Goal: Task Accomplishment & Management: Manage account settings

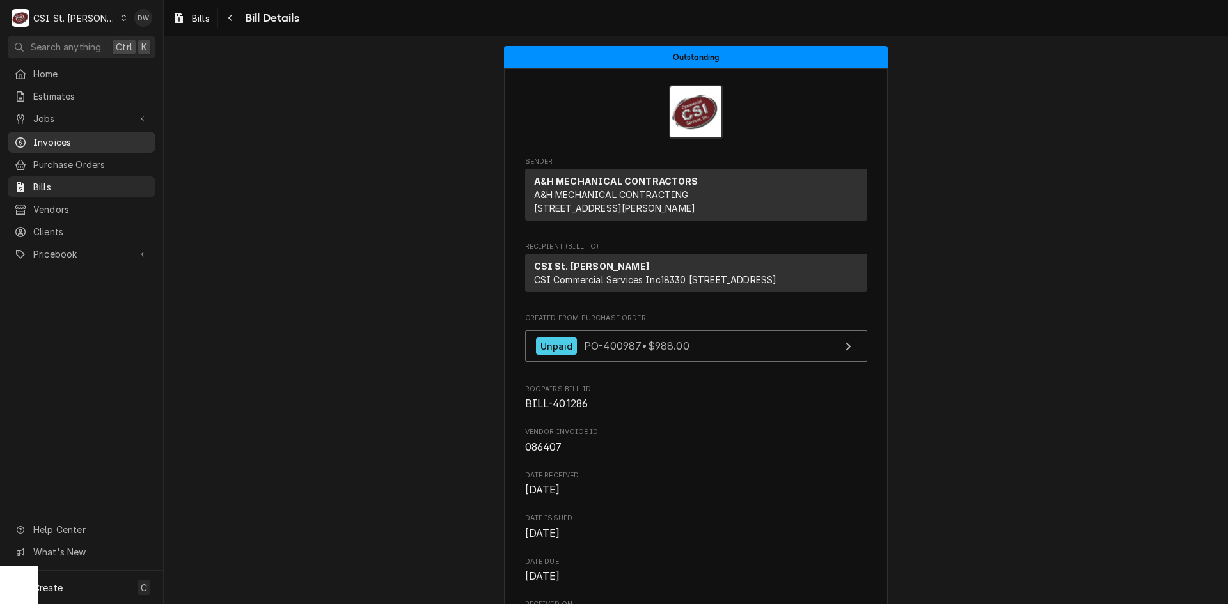
click at [72, 134] on div "Invoices" at bounding box center [81, 142] width 143 height 16
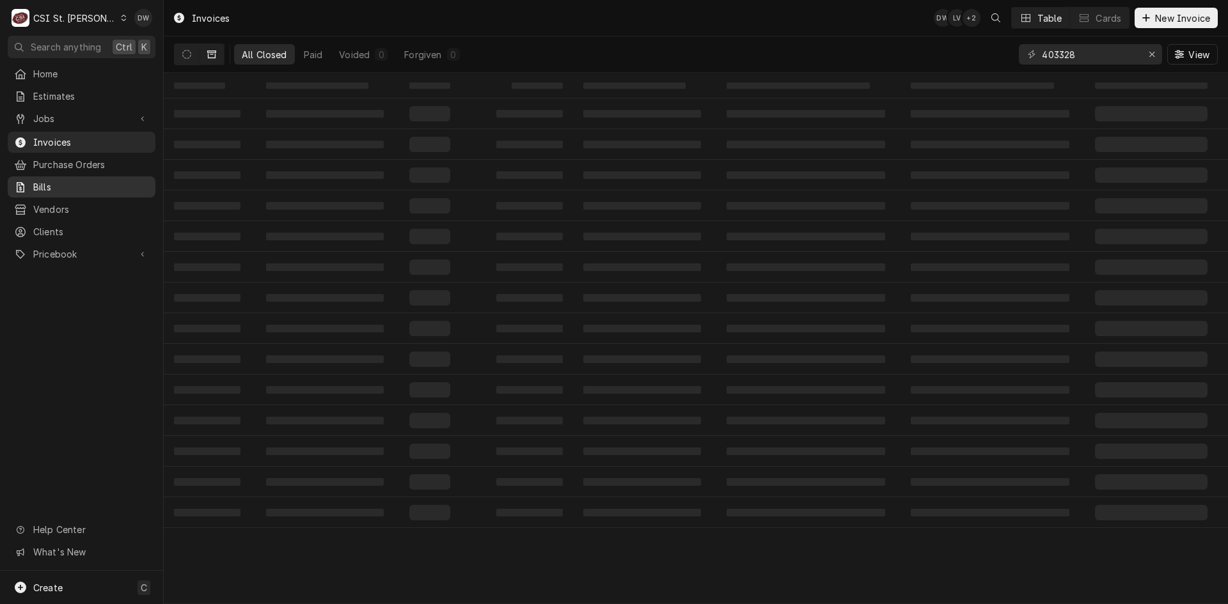
click at [37, 180] on span "Bills" at bounding box center [91, 186] width 116 height 13
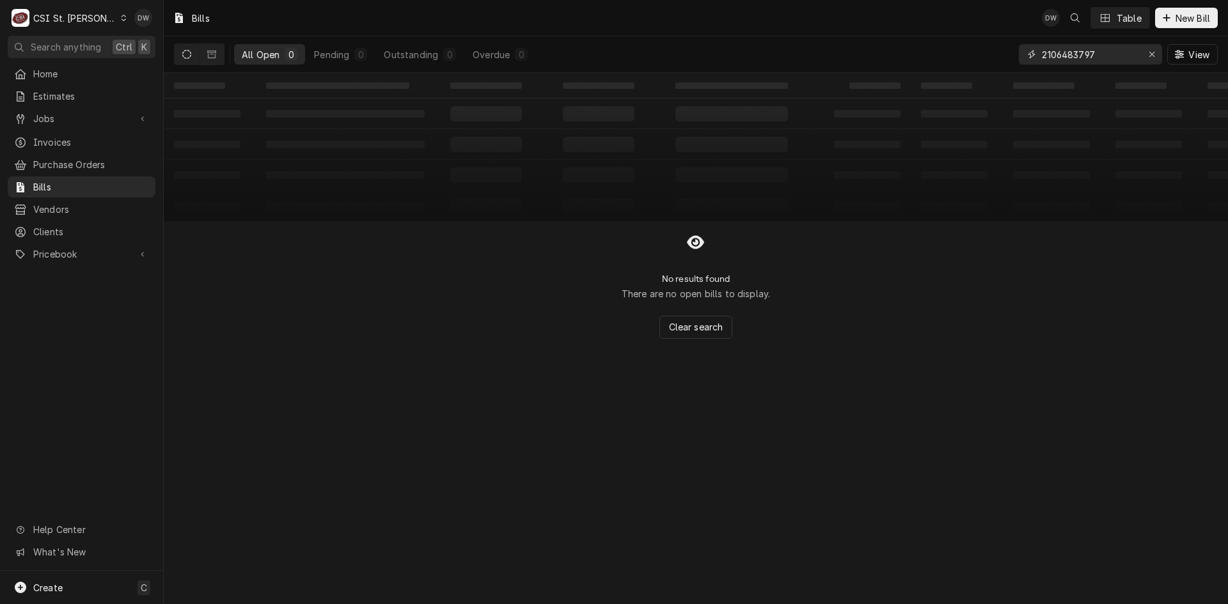
drag, startPoint x: 1100, startPoint y: 56, endPoint x: 1029, endPoint y: 65, distance: 71.5
click at [1029, 65] on div "2106483797 View" at bounding box center [1118, 54] width 199 height 36
type input "57101"
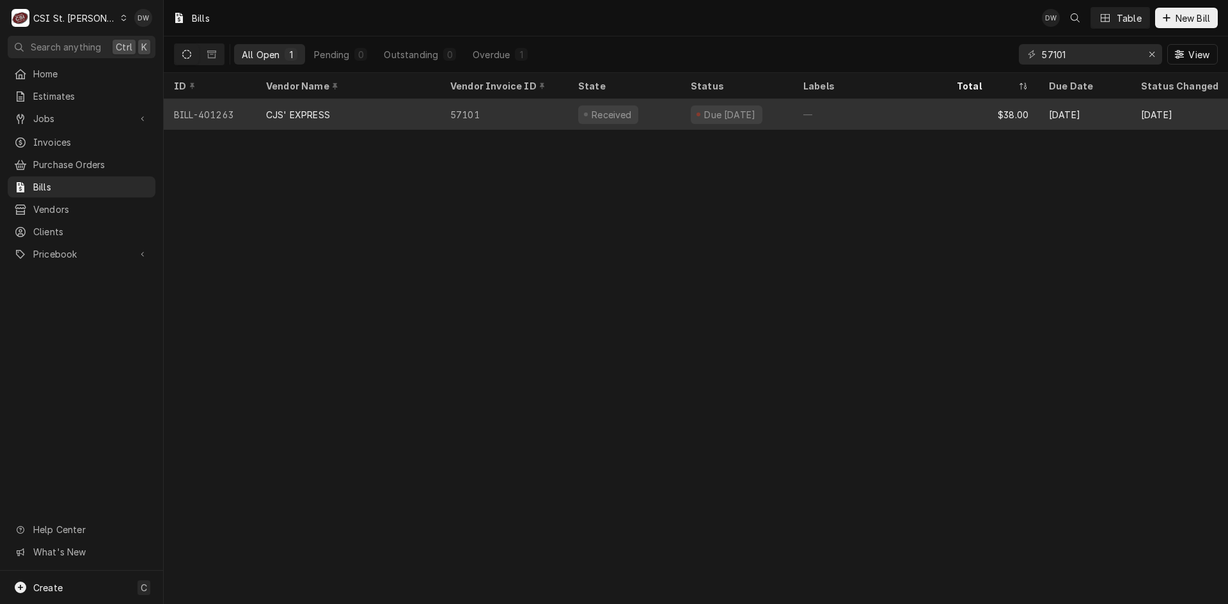
click at [463, 111] on div "57101" at bounding box center [504, 114] width 128 height 31
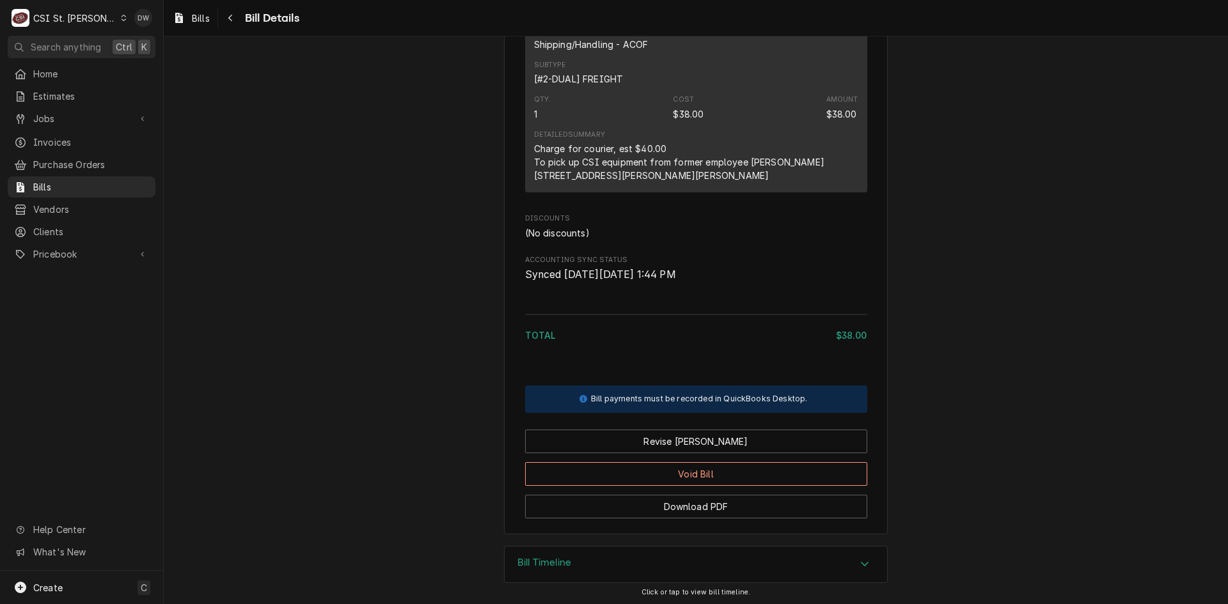
scroll to position [767, 0]
click at [692, 451] on div "Revise [PERSON_NAME]" at bounding box center [696, 436] width 342 height 33
click at [691, 453] on button "Revise [PERSON_NAME]" at bounding box center [696, 441] width 342 height 24
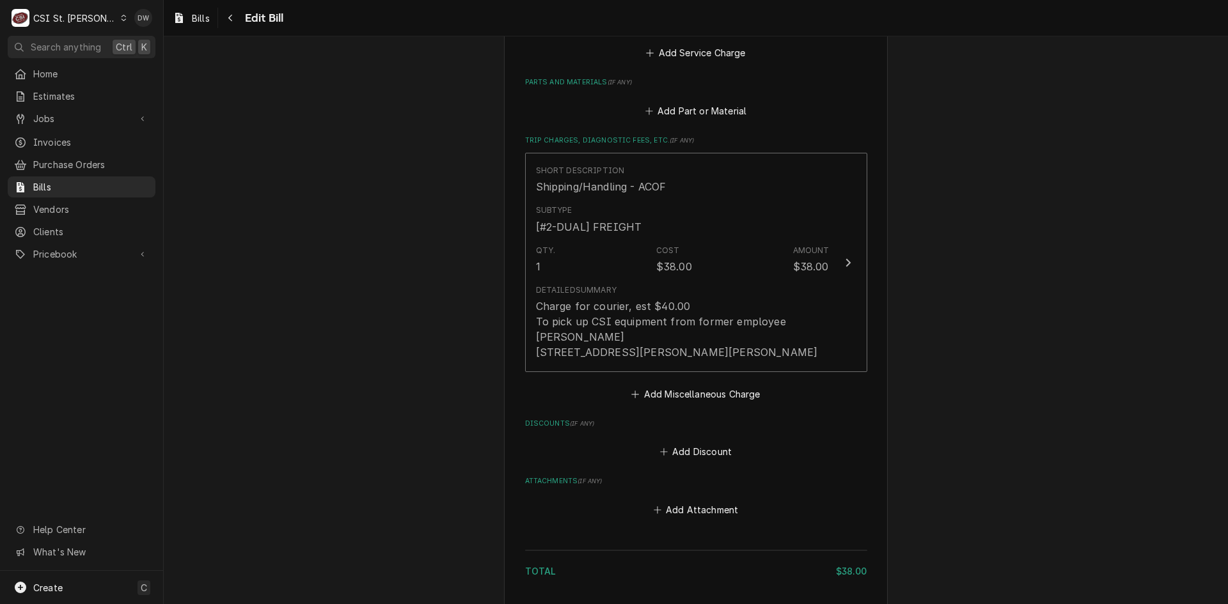
scroll to position [831, 0]
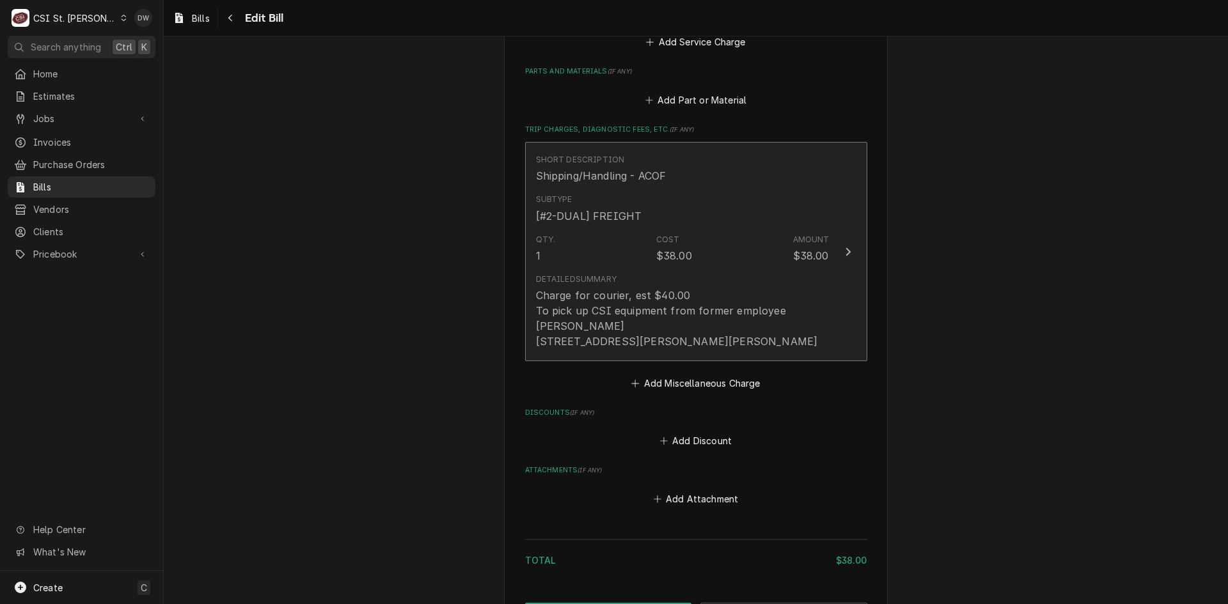
drag, startPoint x: 711, startPoint y: 337, endPoint x: 572, endPoint y: 317, distance: 140.8
click at [572, 317] on div "Charge for courier, est $40.00 To pick up CSI equipment from former employee Sa…" at bounding box center [682, 318] width 293 height 61
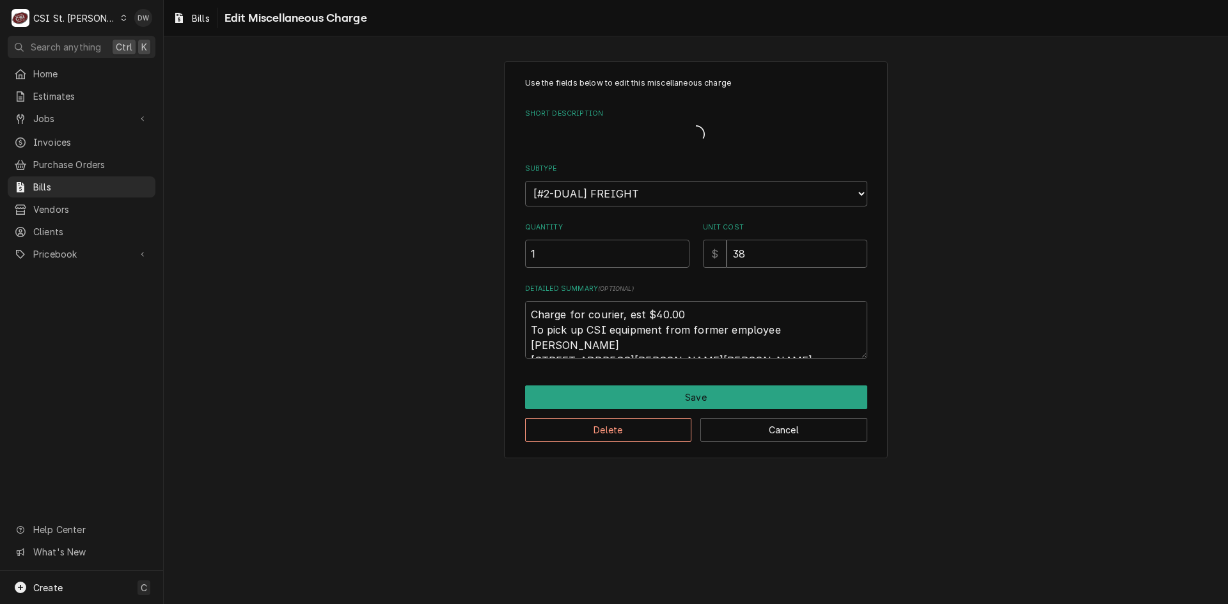
type textarea "x"
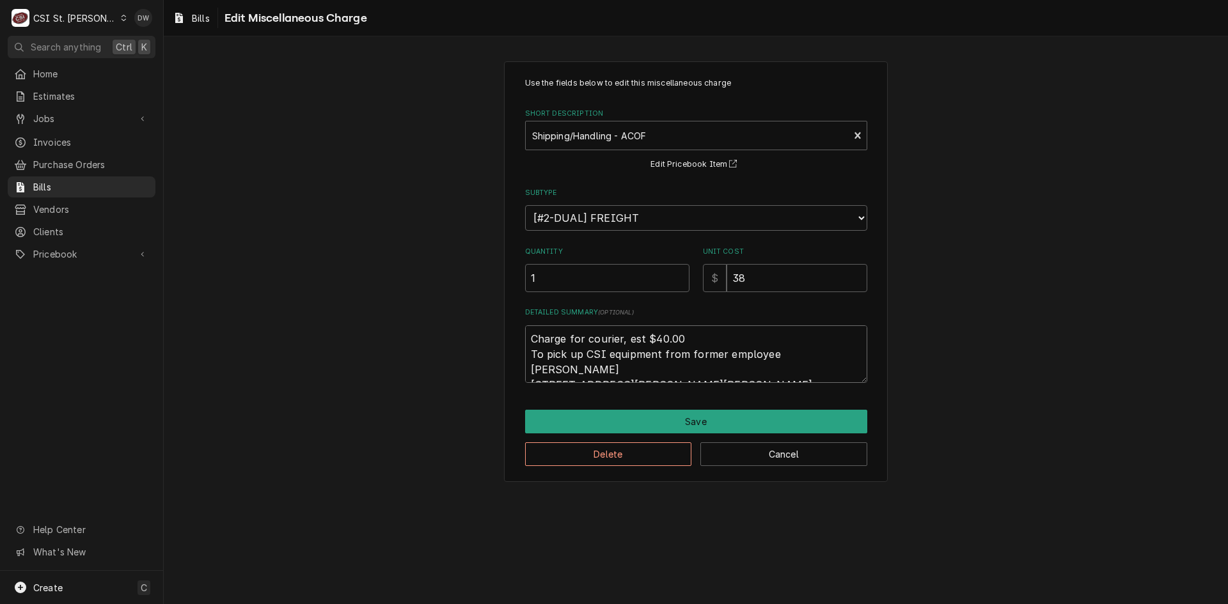
drag, startPoint x: 712, startPoint y: 370, endPoint x: 510, endPoint y: 340, distance: 204.3
click at [510, 340] on div "Use the fields below to edit this miscellaneous charge Short Description Shippi…" at bounding box center [696, 271] width 384 height 421
click at [862, 216] on select "Choose a subtype... [#1-SALE] LEASING-3 [#1-SALE] REF/TORCH [#1-SALE] SERV-CALL…" at bounding box center [696, 218] width 342 height 26
click at [1020, 305] on div "Use the fields below to edit this miscellaneous charge Short Description Shippi…" at bounding box center [696, 272] width 1064 height 444
click at [659, 452] on button "Delete" at bounding box center [608, 454] width 167 height 24
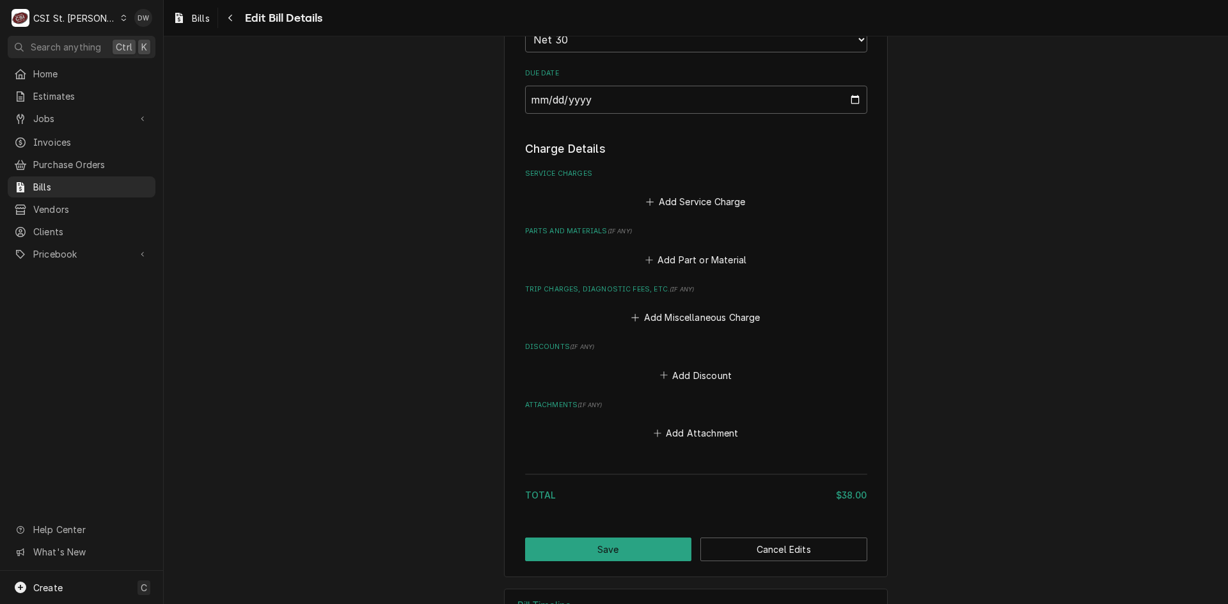
scroll to position [649, 0]
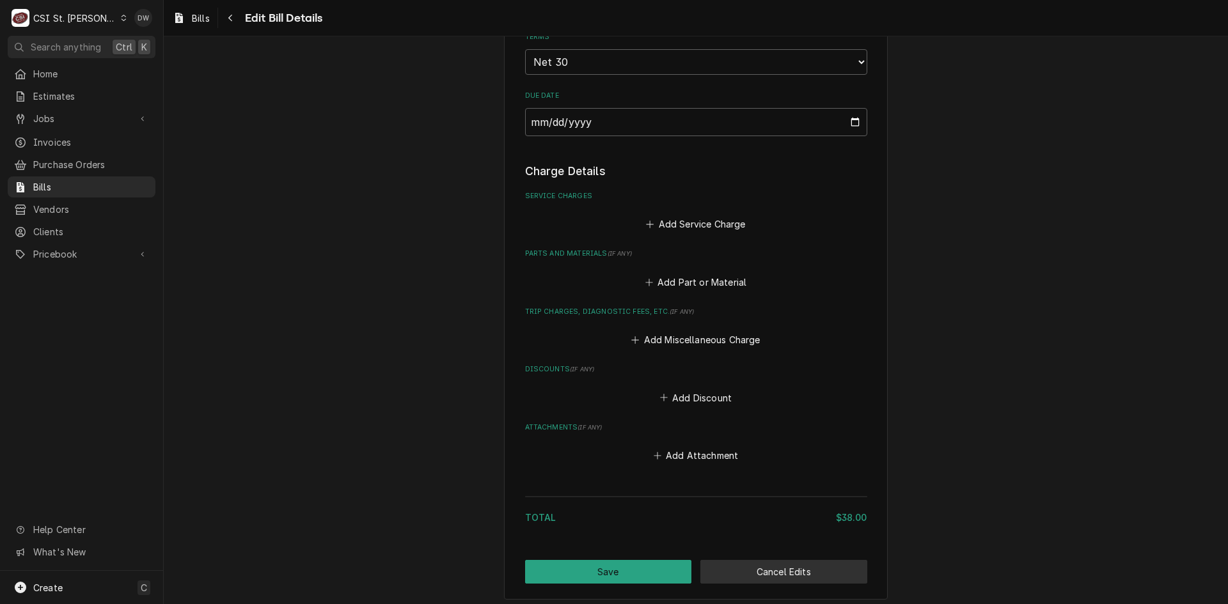
click at [742, 567] on button "Cancel Edits" at bounding box center [783, 572] width 167 height 24
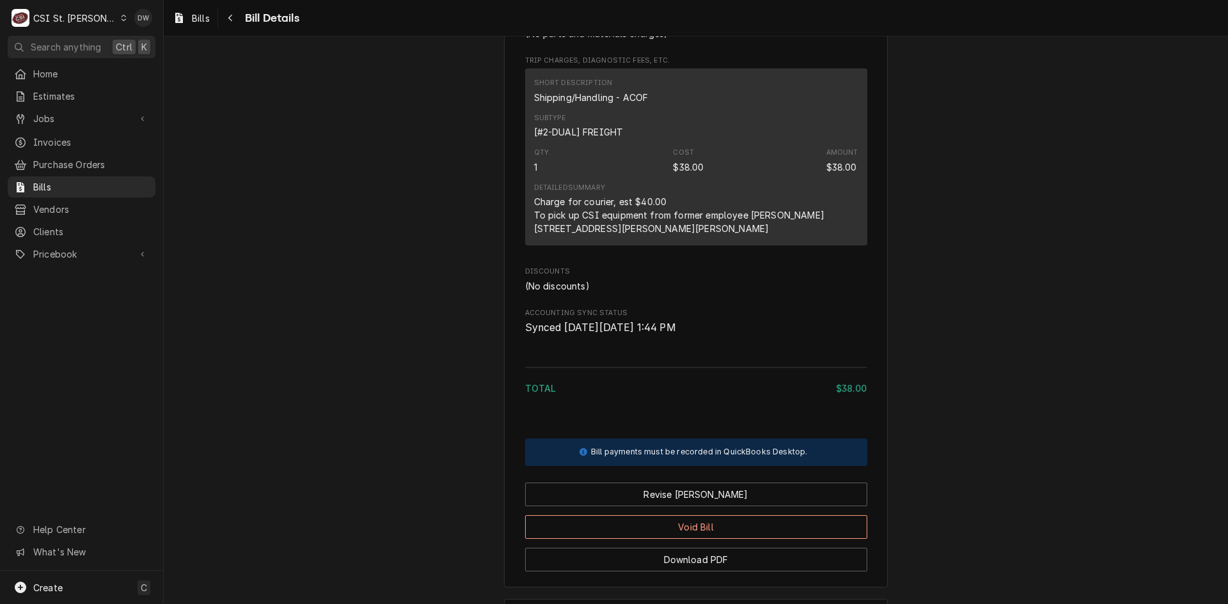
scroll to position [767, 0]
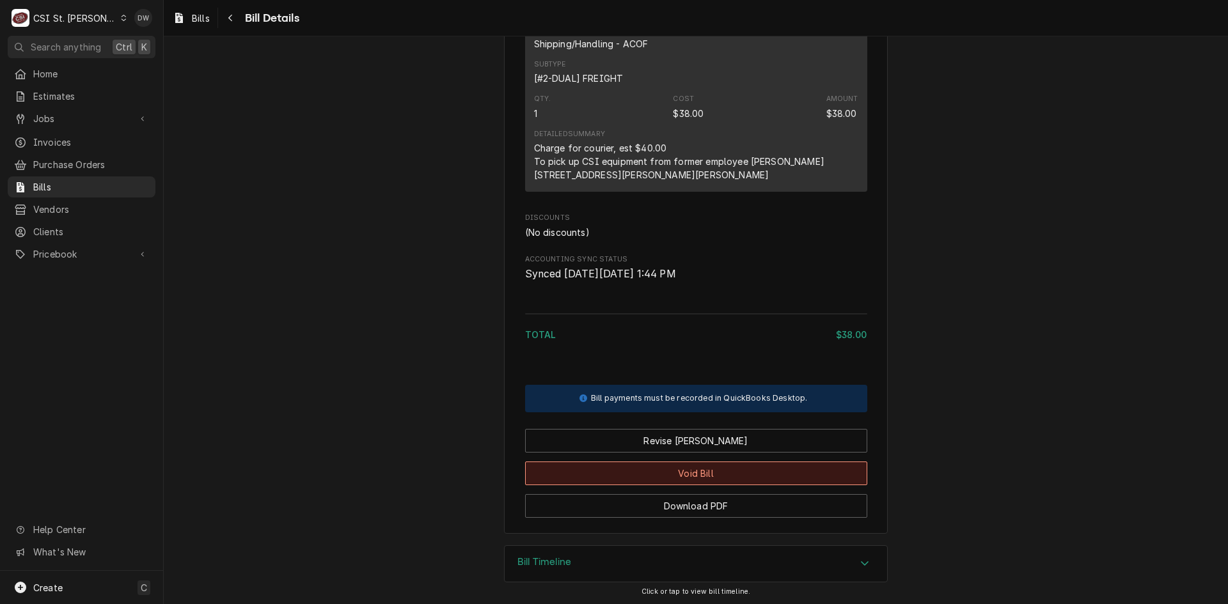
click at [684, 485] on button "Void Bill" at bounding box center [696, 474] width 342 height 24
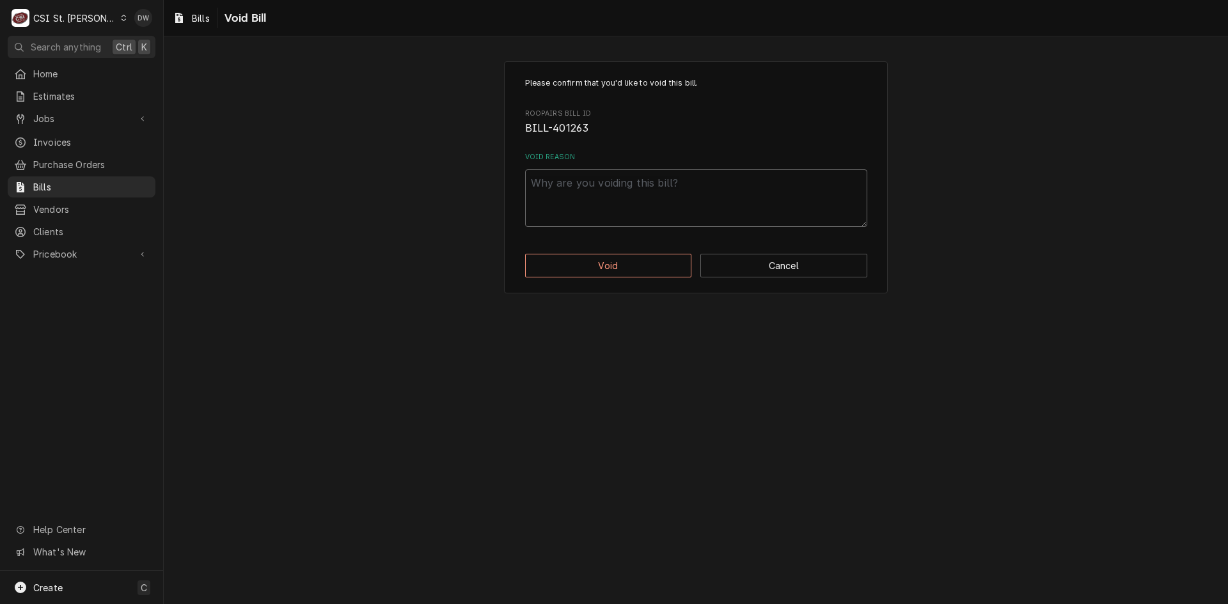
click at [567, 192] on textarea "Void Reason" at bounding box center [696, 198] width 342 height 58
type textarea "x"
type textarea "n"
type textarea "x"
type textarea "ne"
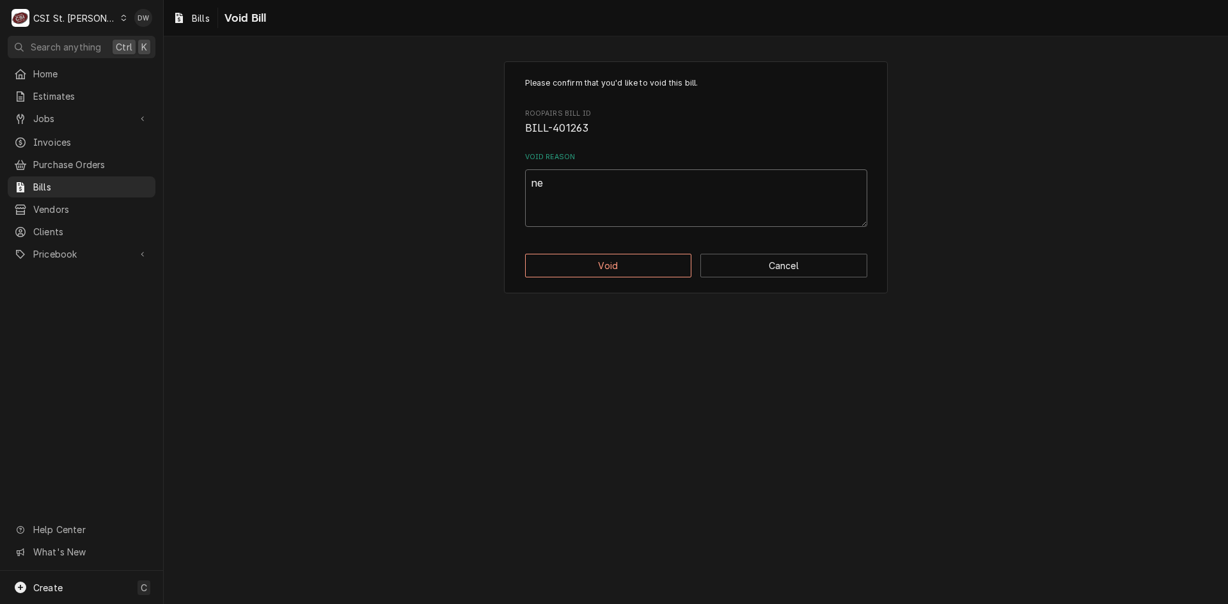
type textarea "x"
type textarea "nee"
type textarea "x"
type textarea "need"
type textarea "x"
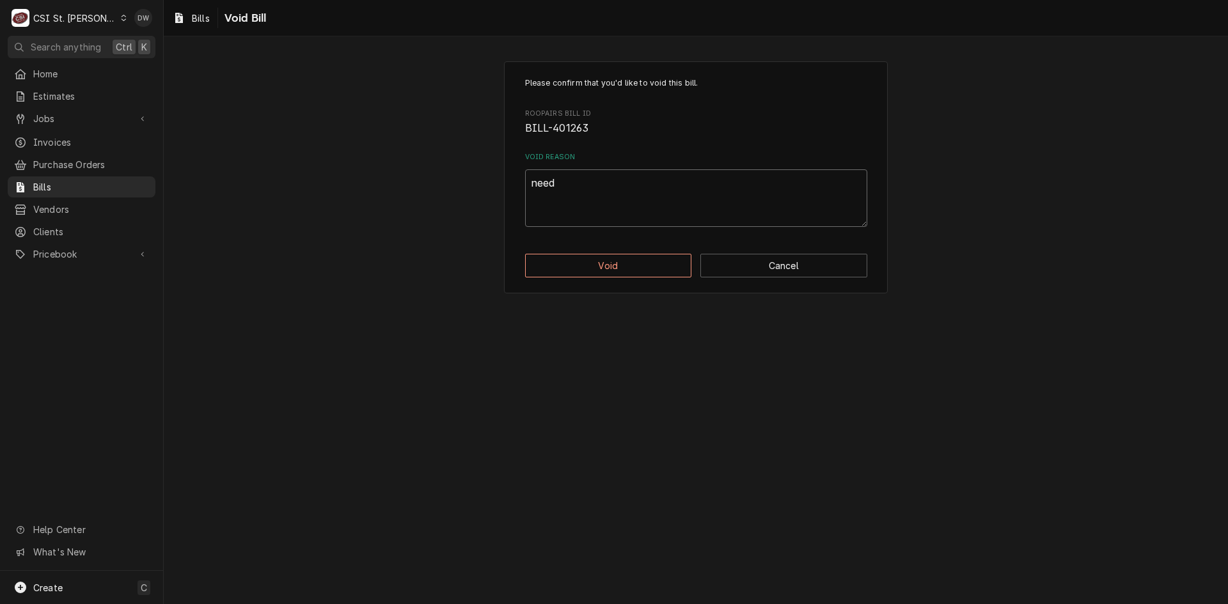
type textarea "need"
type textarea "x"
type textarea "need t"
type textarea "x"
type textarea "need to"
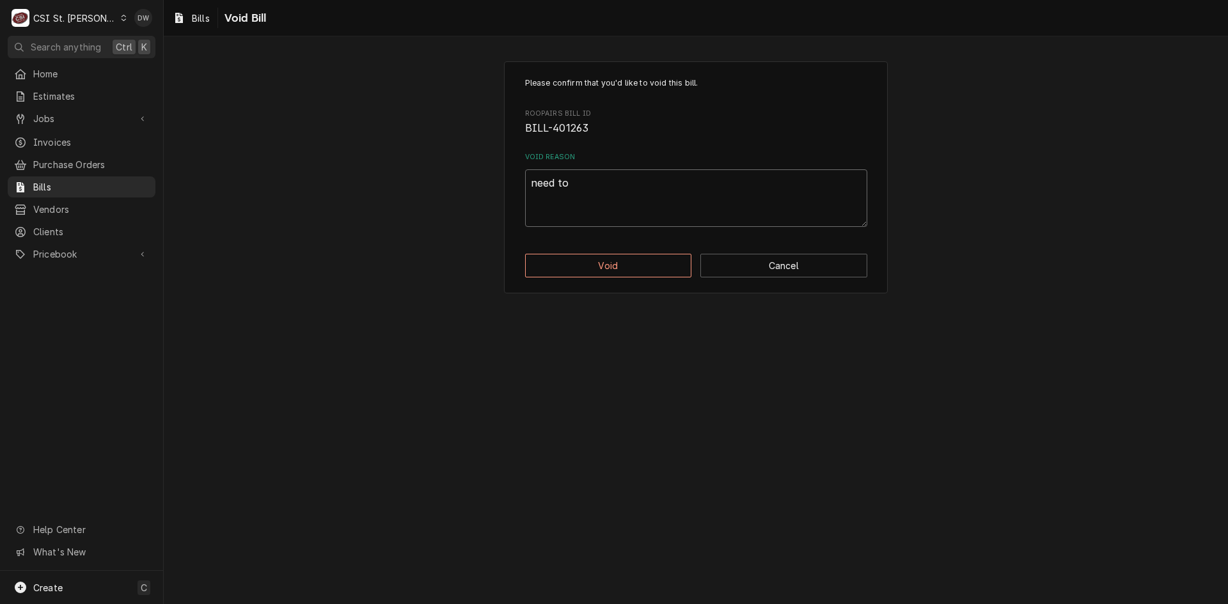
type textarea "x"
type textarea "need to"
type textarea "x"
type textarea "need to a"
type textarea "x"
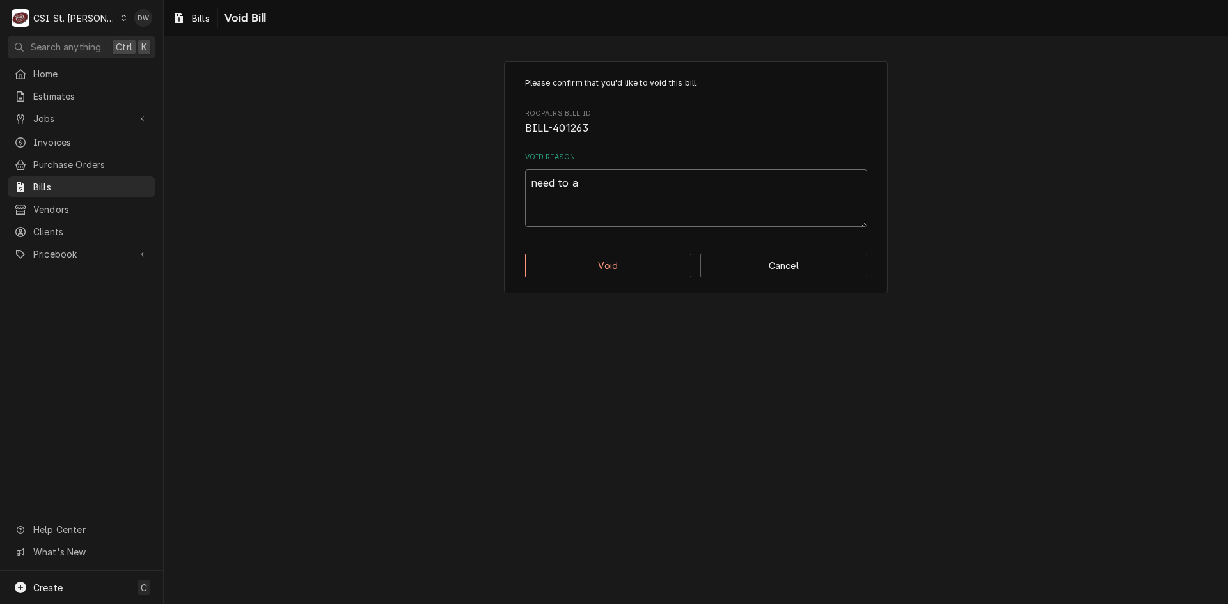
type textarea "need to"
type textarea "x"
type textarea "need to s"
type textarea "x"
type textarea "need to se"
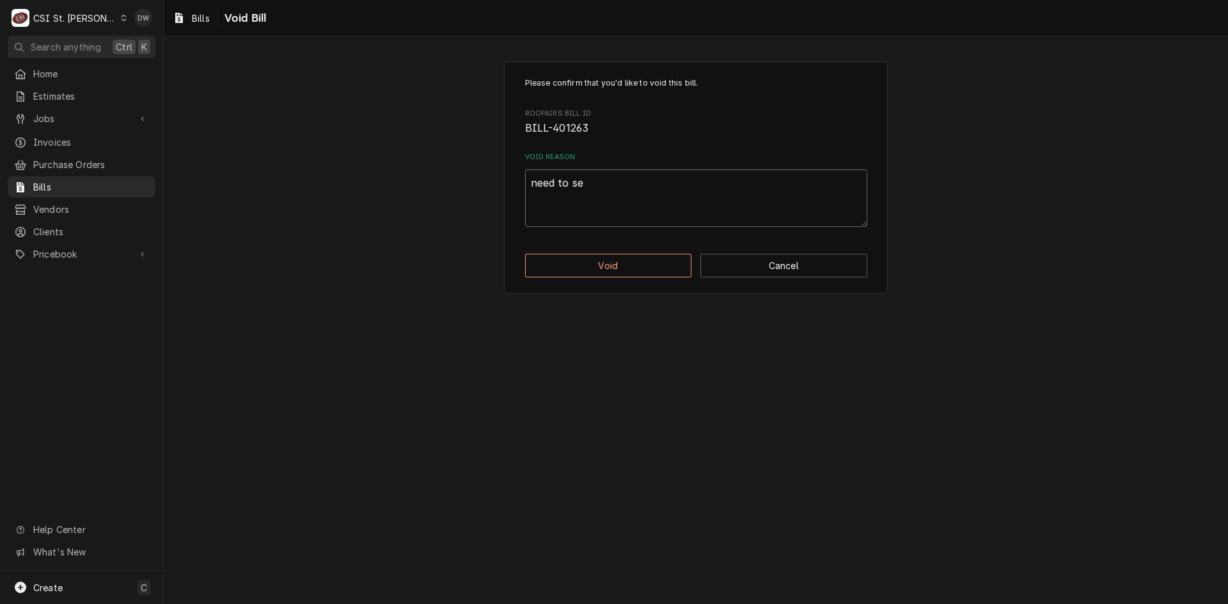
type textarea "x"
type textarea "need to set"
type textarea "x"
type textarea "need to set"
type textarea "x"
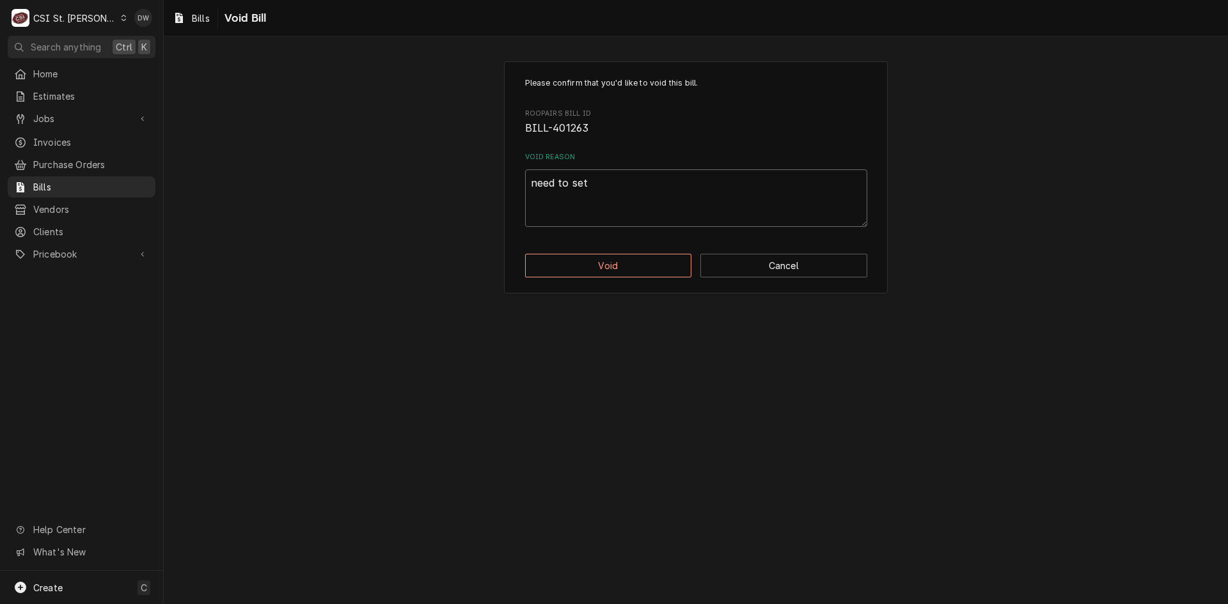
type textarea "need to set t"
type textarea "x"
type textarea "need to set to"
type textarea "x"
type textarea "need to set to"
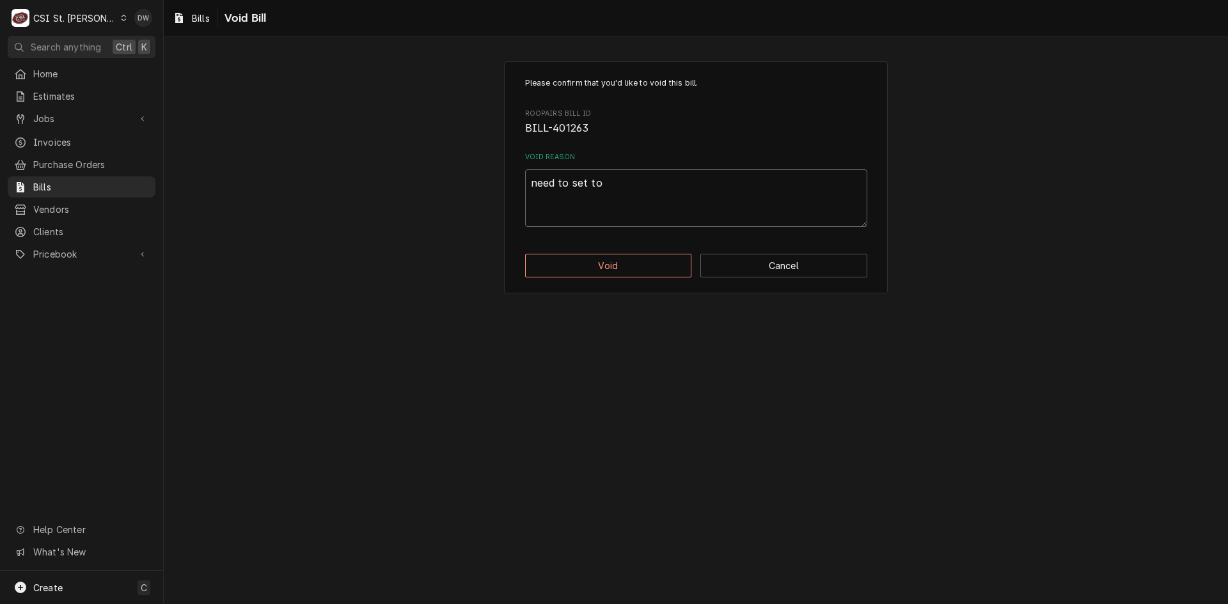
type textarea "x"
type textarea "need to set to a"
type textarea "x"
type textarea "need to set to ac"
type textarea "x"
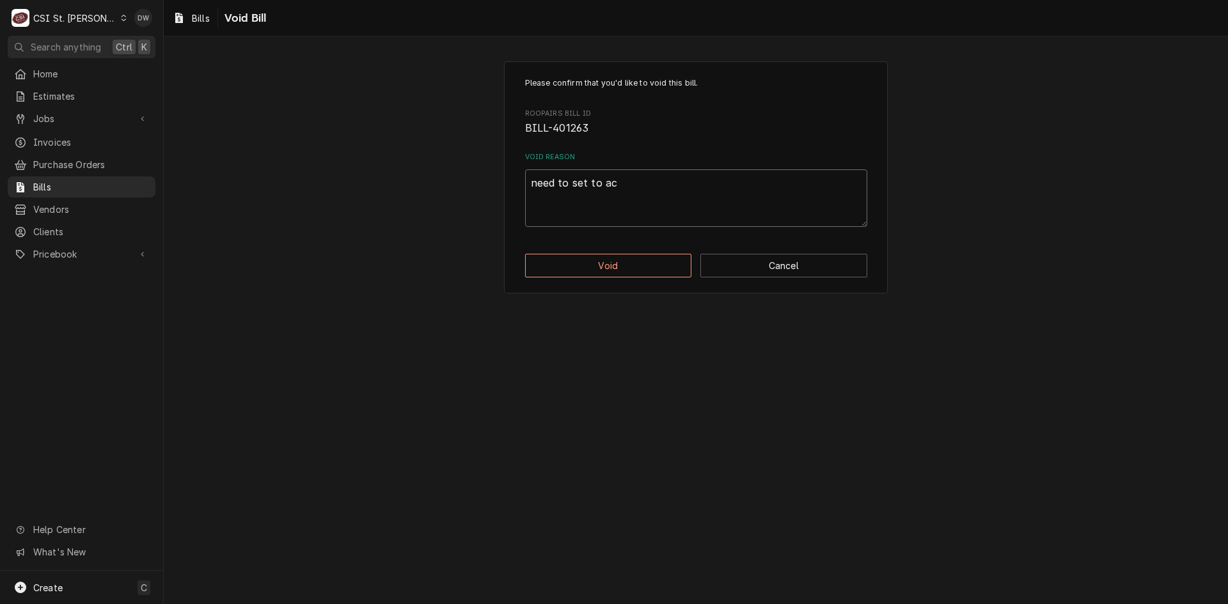
type textarea "need to set to acc"
type textarea "x"
type textarea "need to set to acco"
type textarea "x"
type textarea "need to set to accou"
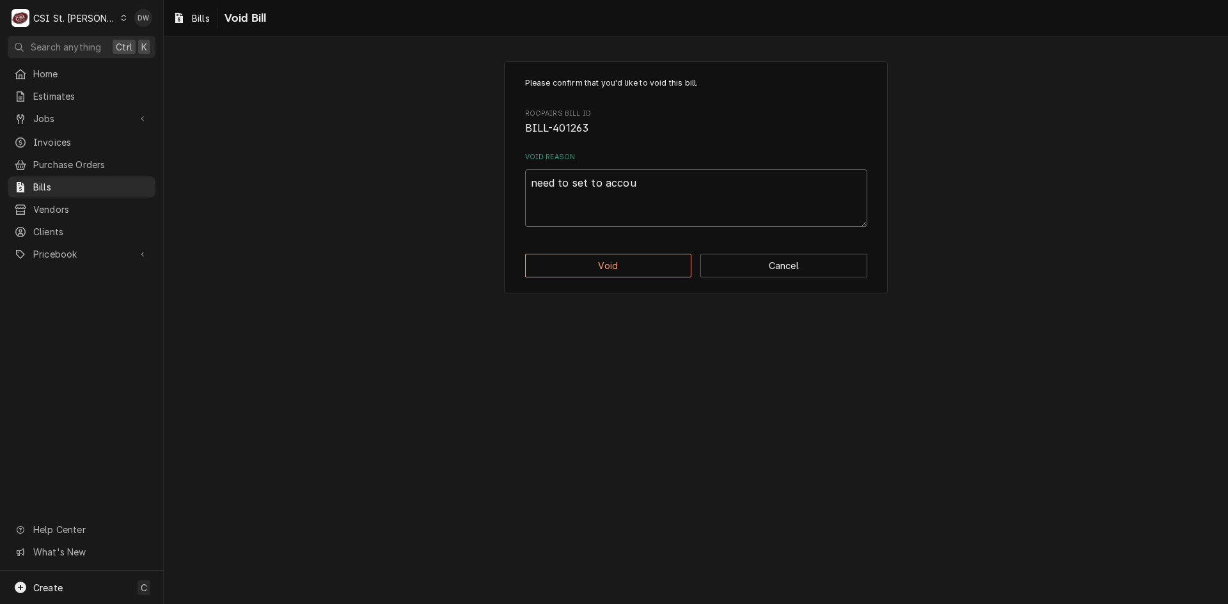
type textarea "x"
type textarea "need to set to accoun"
type textarea "x"
type textarea "need to set to account"
type textarea "x"
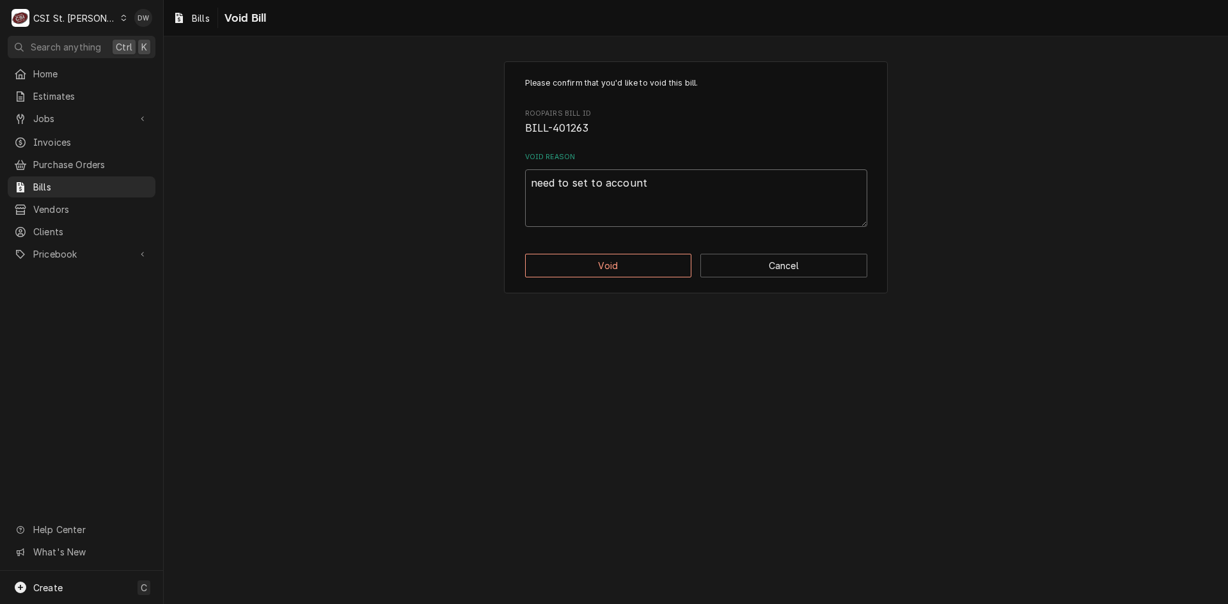
type textarea "need to set to account"
type textarea "x"
type textarea "need to set to account P"
type textarea "x"
type textarea "need to set to account Po"
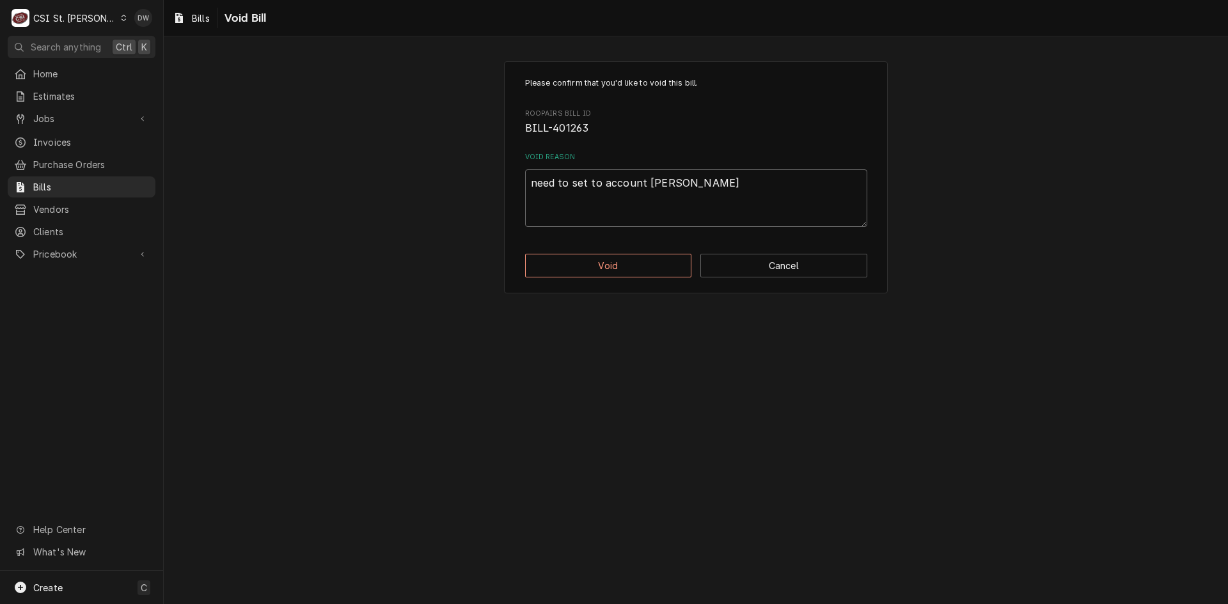
type textarea "x"
type textarea "need to set to account Pos"
type textarea "x"
type textarea "need to set to account Post"
type textarea "x"
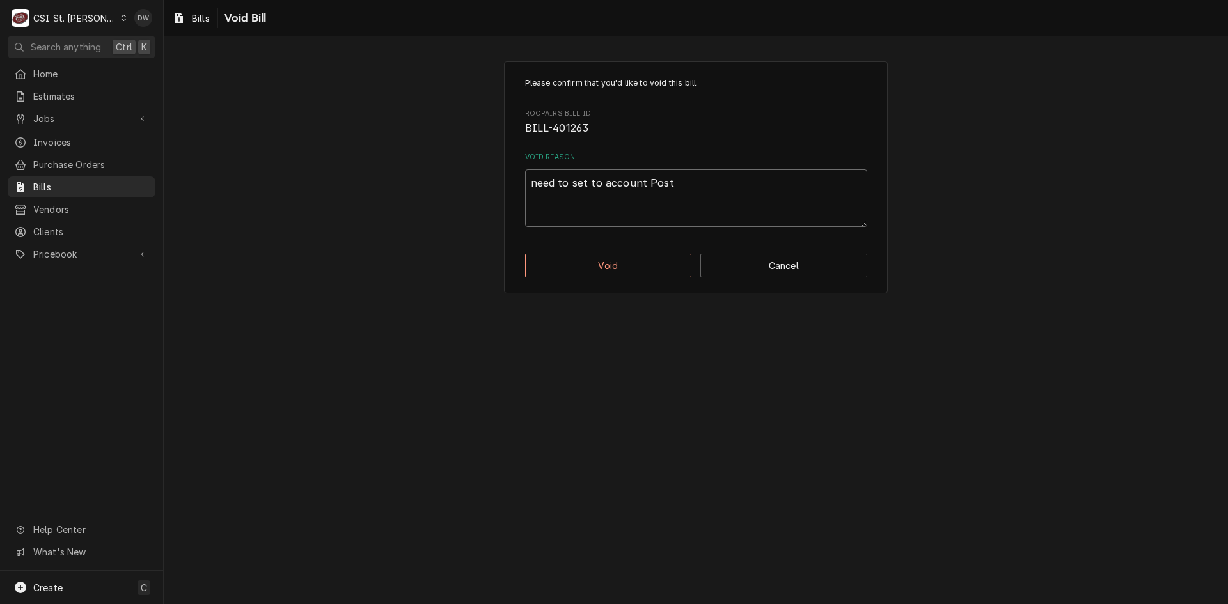
type textarea "need to set to account Posta"
type textarea "x"
type textarea "need to set to account Postag"
type textarea "x"
type textarea "need to set to account Postage"
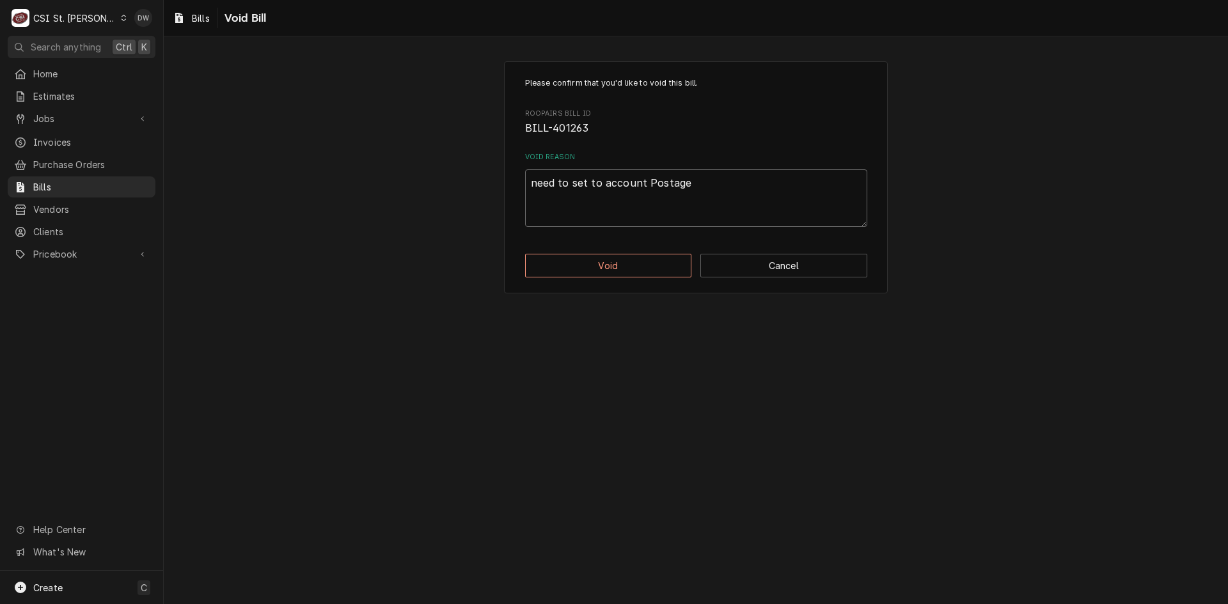
type textarea "x"
type textarea "need to set to account Postage"
type textarea "x"
type textarea "need to set to account Postage a"
type textarea "x"
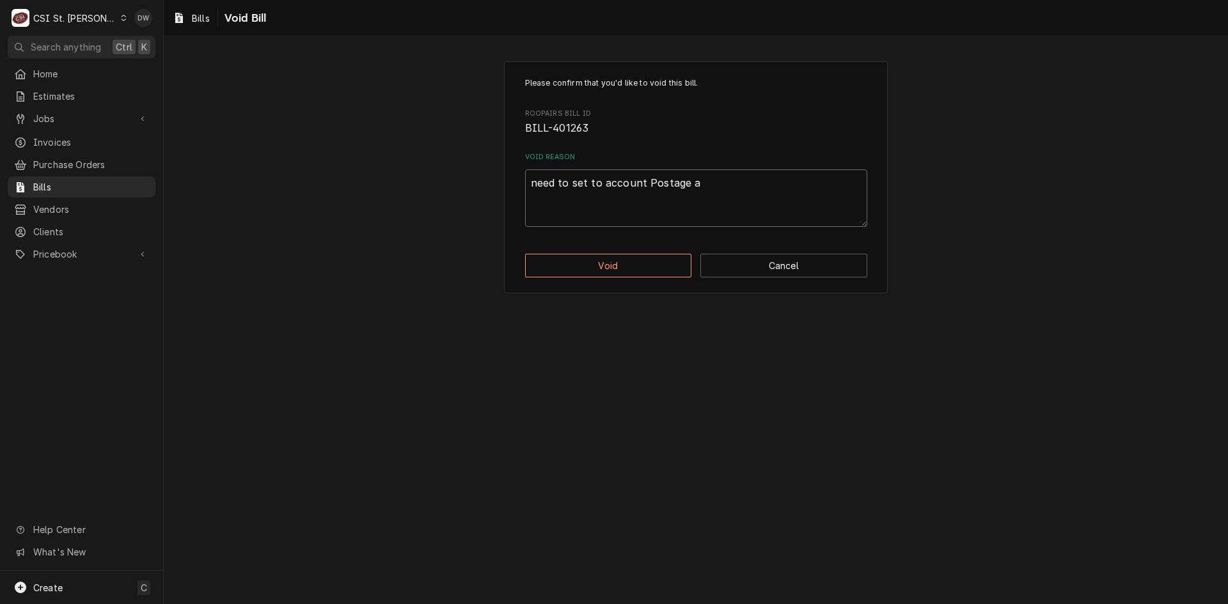
type textarea "need to set to account Postage an"
type textarea "x"
type textarea "need to set to account Postage and"
type textarea "x"
type textarea "need to set to account Postage and"
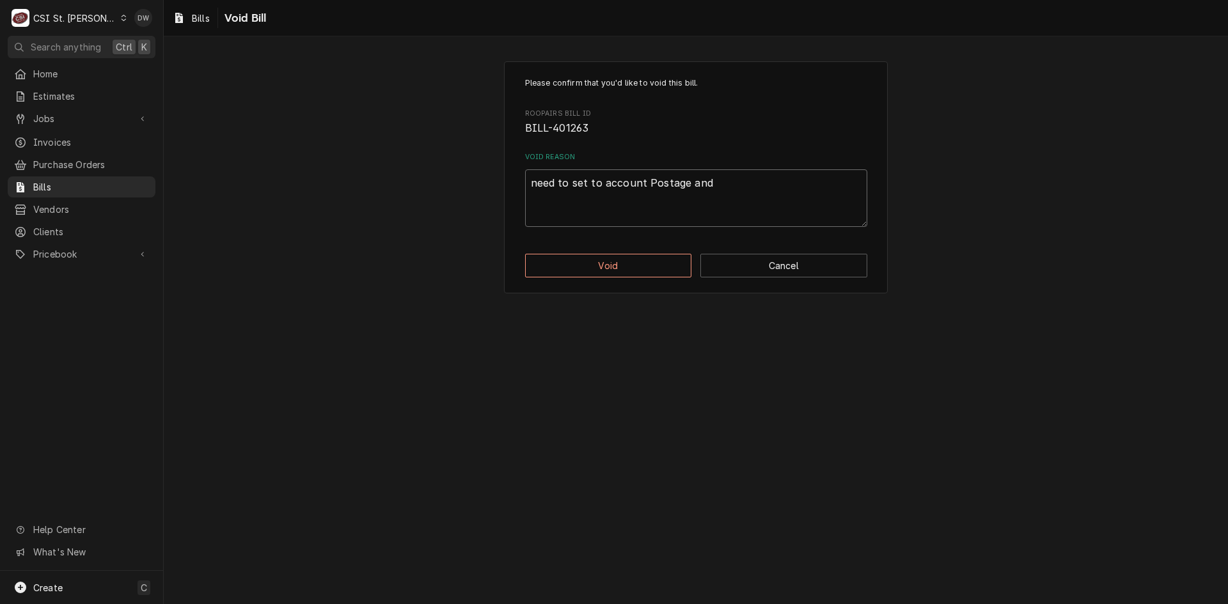
type textarea "x"
type textarea "need to set to account Postage and t"
type textarea "x"
type textarea "need to set to account Postage and th"
type textarea "x"
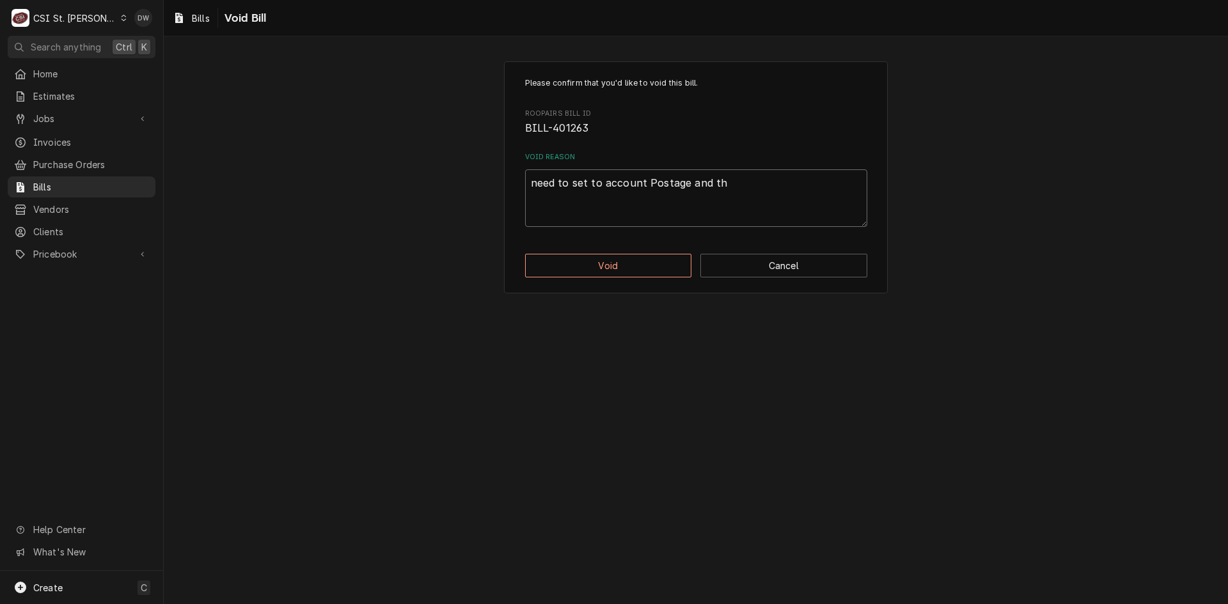
type textarea "need to set to account Postage and the"
type textarea "x"
type textarea "need to set to account Postage and ther"
type textarea "x"
type textarea "need to set to account Postage and there"
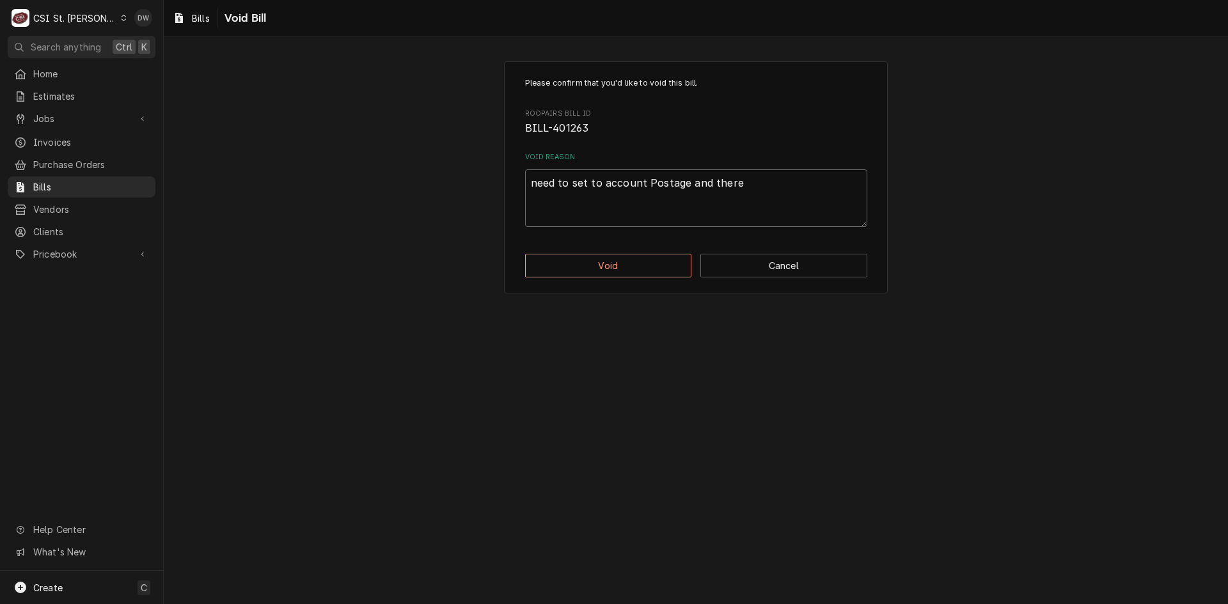
type textarea "x"
type textarea "need to set to account Postage and there"
type textarea "x"
type textarea "need to set to account Postage and there i"
type textarea "x"
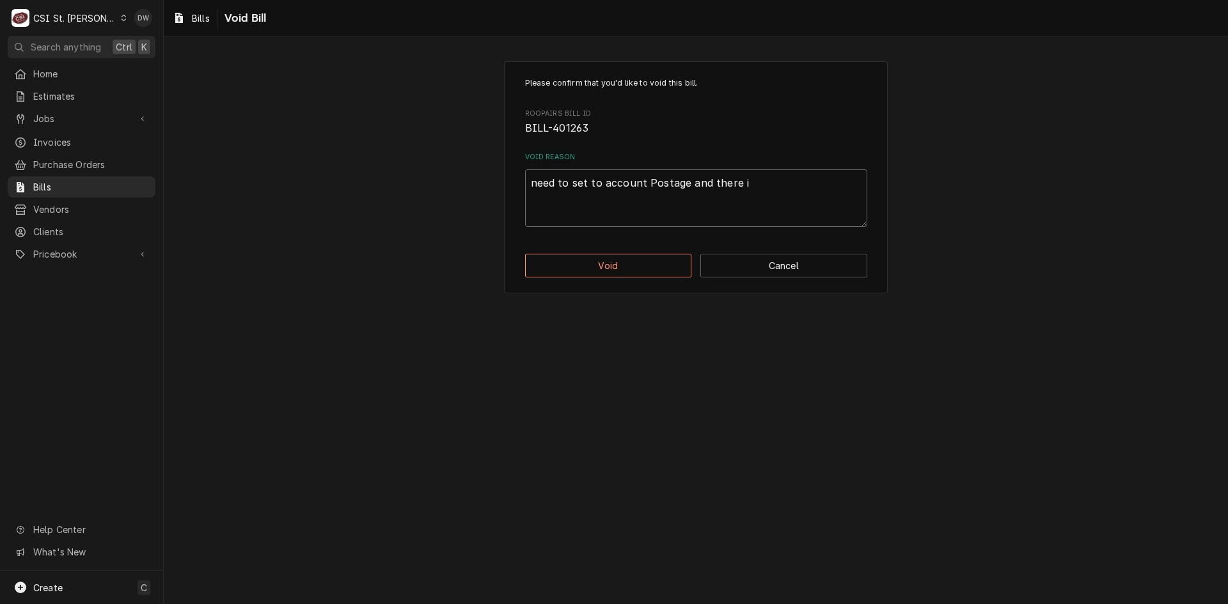
type textarea "need to set to account Postage and there is"
type textarea "x"
type textarea "need to set to account Postage and there is"
type textarea "x"
type textarea "need to set to account Postage and there is n"
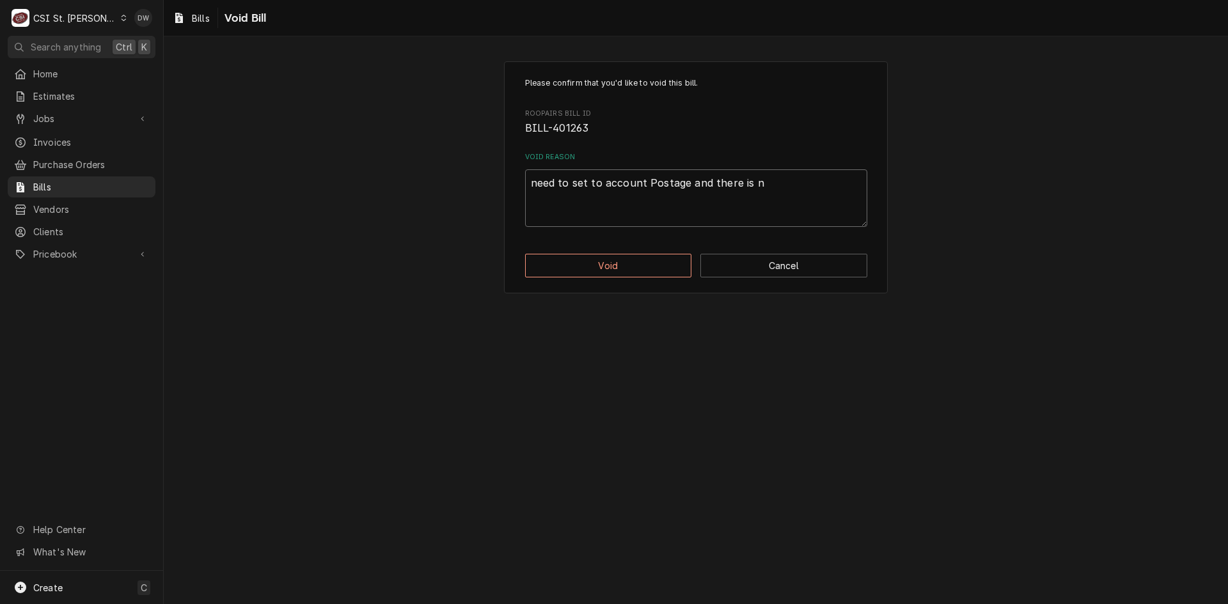
type textarea "x"
type textarea "need to set to account Postage and there is no"
type textarea "x"
type textarea "need to set to account Postage and there is not"
type textarea "x"
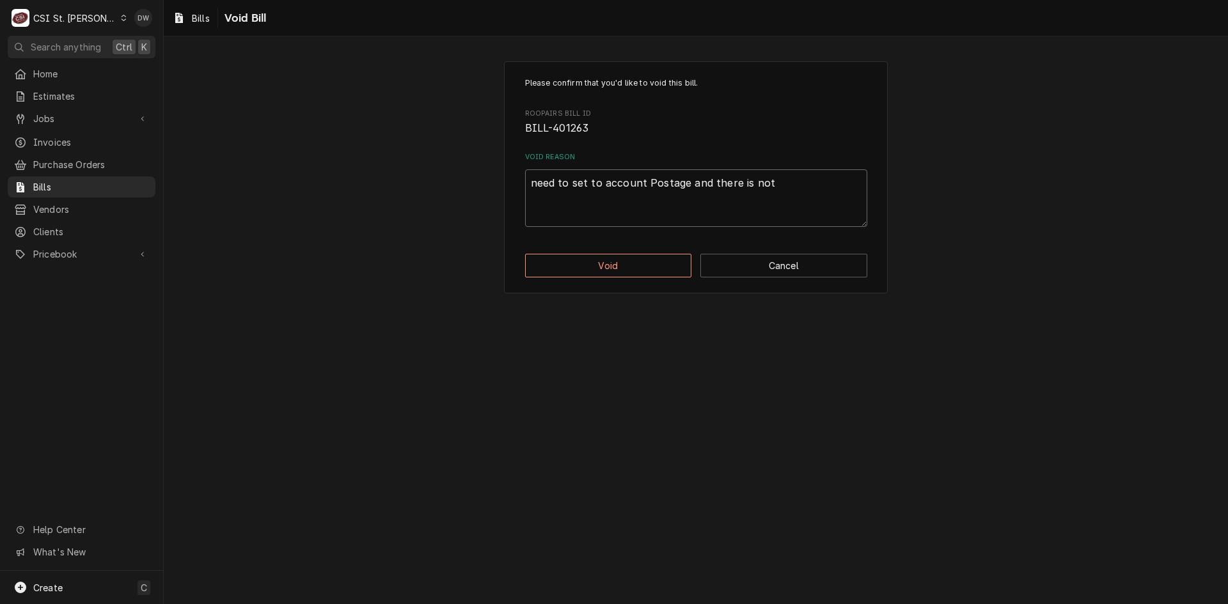
type textarea "need to set to account Postage and there is not"
type textarea "x"
type textarea "need to set to account Postage and there is not a"
type textarea "x"
type textarea "need to set to account Postage and there is not an"
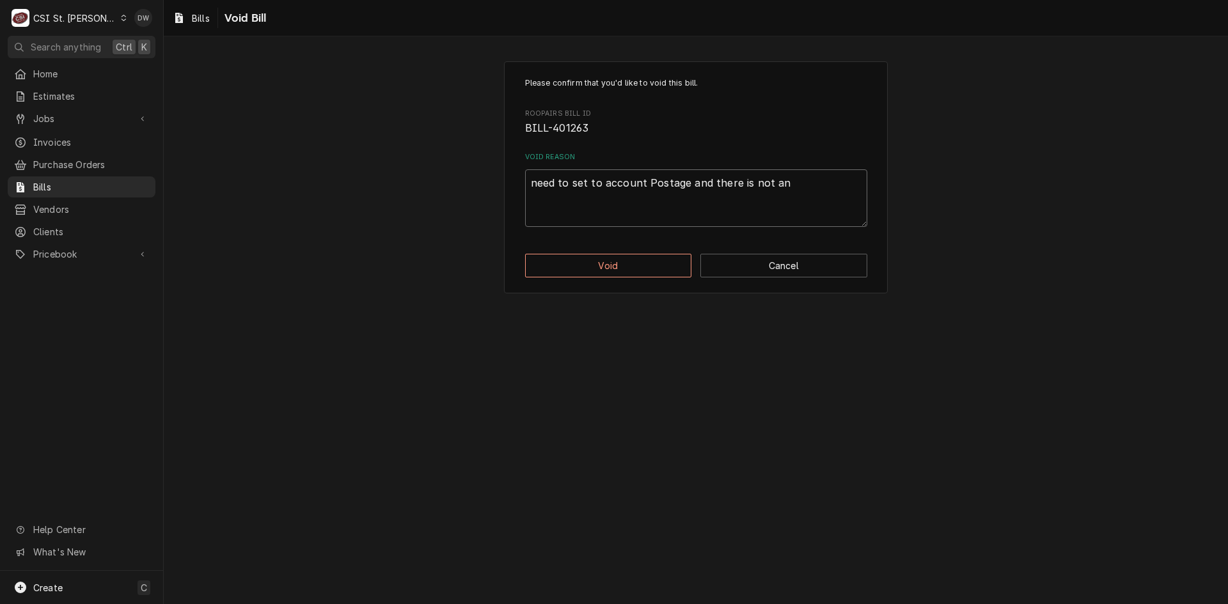
type textarea "x"
type textarea "need to set to account Postage and there is not an"
type textarea "x"
type textarea "need to set to account Postage and there is not an a"
type textarea "x"
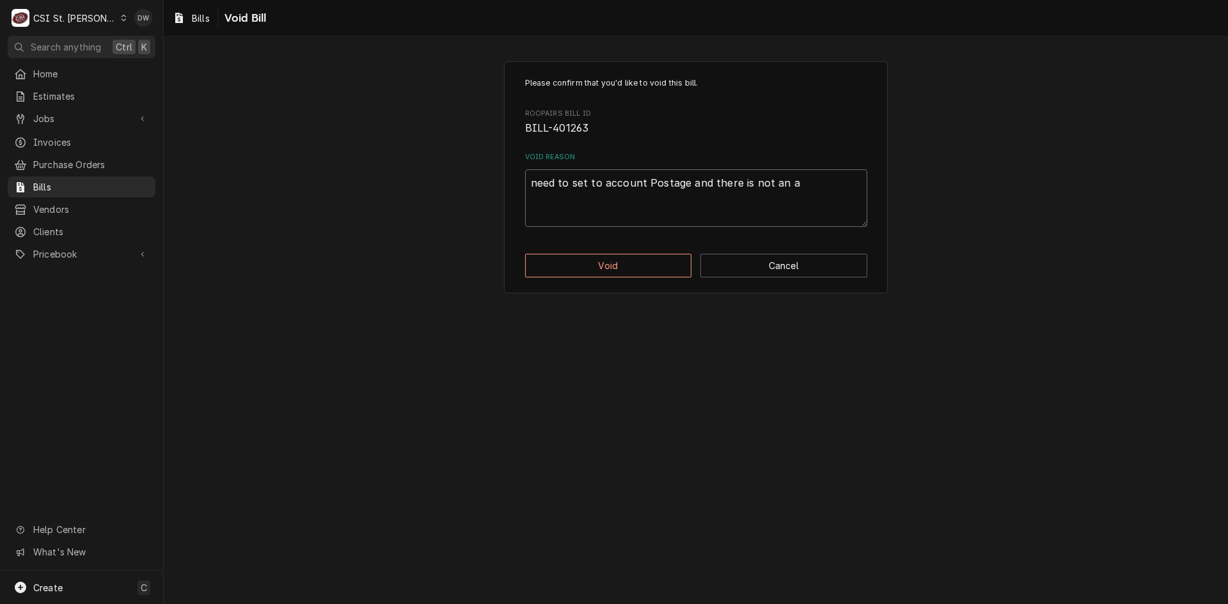
type textarea "need to set to account Postage and there is not an ac"
type textarea "x"
type textarea "need to set to account Postage and there is not an acc"
type textarea "x"
type textarea "need to set to account Postage and there is not an acco"
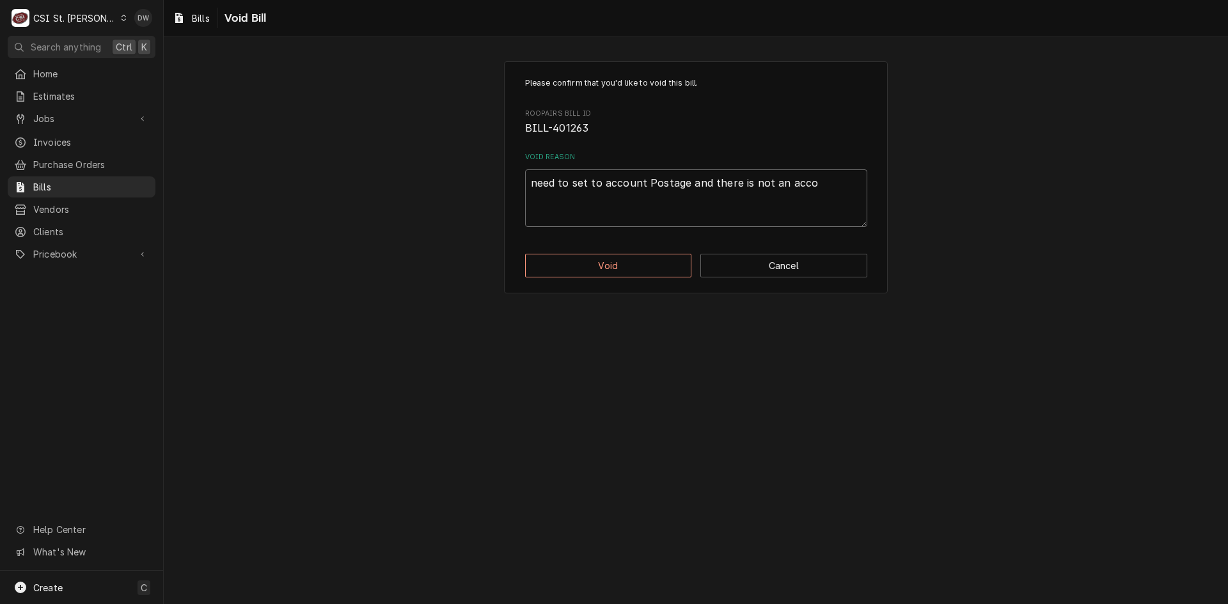
type textarea "x"
type textarea "need to set to account Postage and there is not an accou"
type textarea "x"
type textarea "need to set to account Postage and there is not an accoun"
type textarea "x"
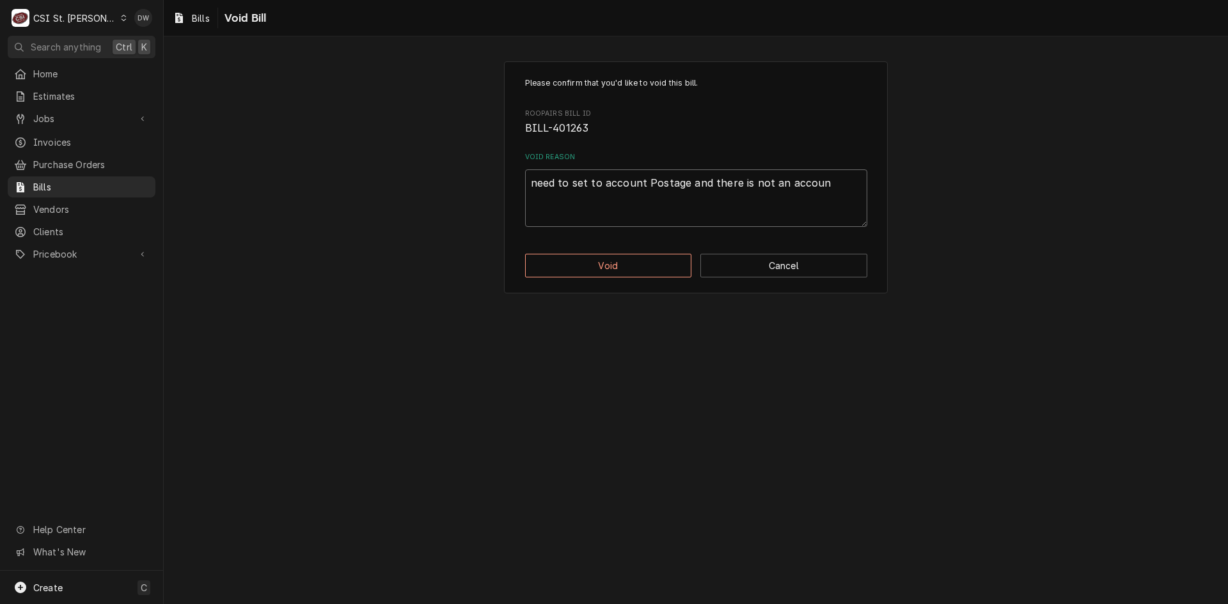
type textarea "need to set to account Postage and there is not an account"
type textarea "x"
type textarea "need to set to account Postage and there is not an account"
type textarea "x"
type textarea "need to set to account Postage and there is not an account f"
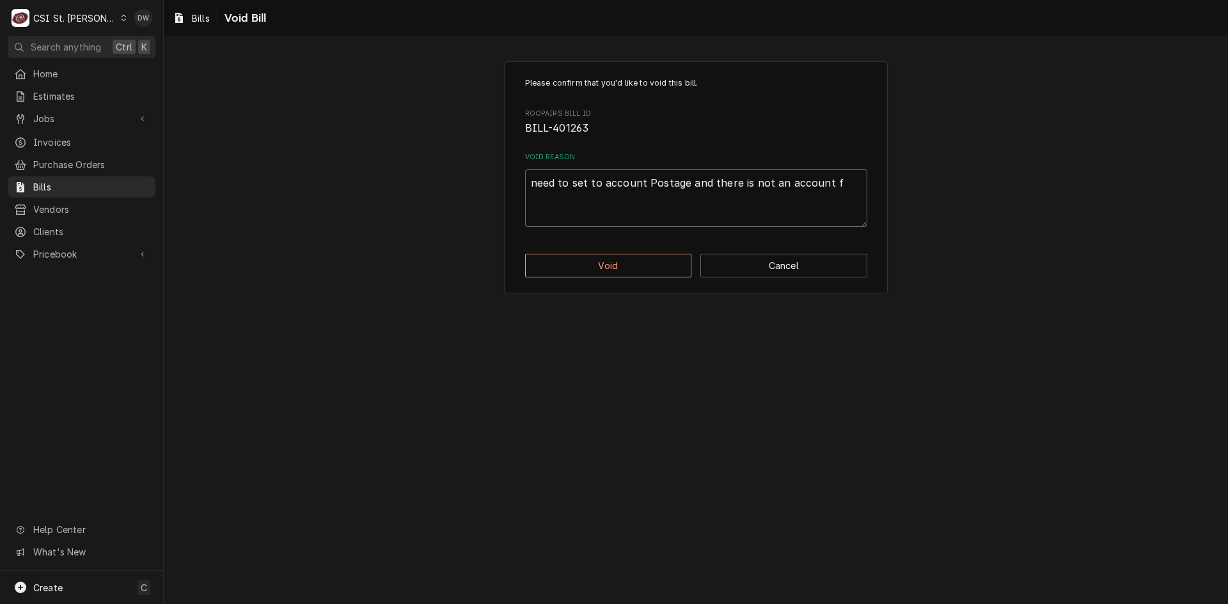
type textarea "x"
type textarea "need to set to account Postage and there is not an account fo"
type textarea "x"
type textarea "need to set to account Postage and there is not an account for"
type textarea "x"
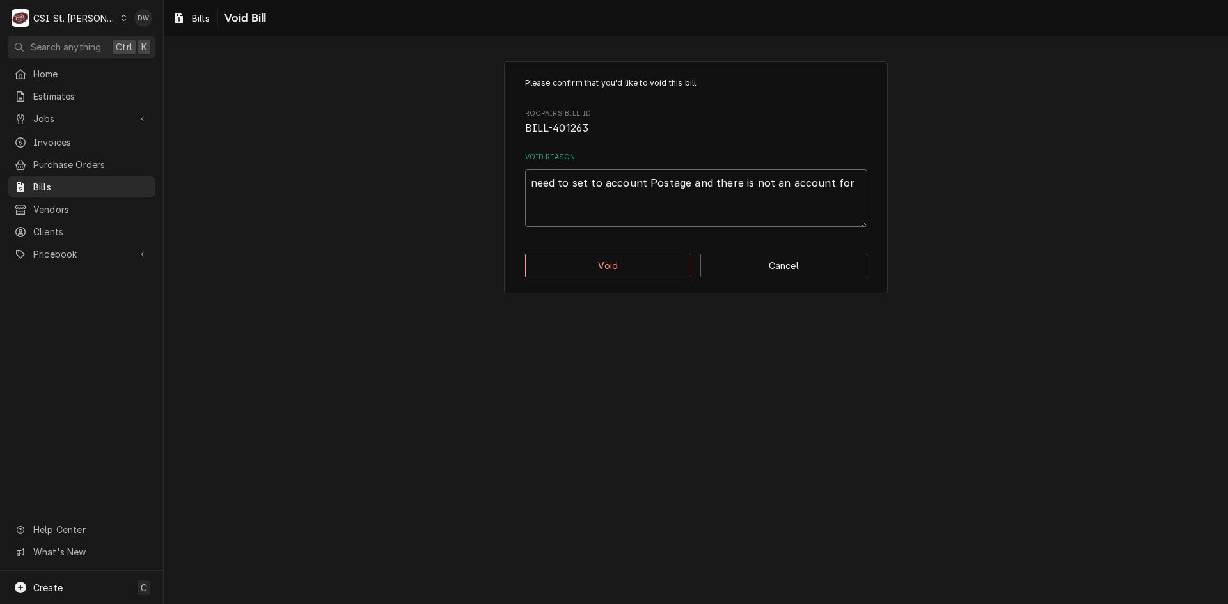
type textarea "need to set to account Postage and there is not an account for"
type textarea "x"
type textarea "need to set to account Postage and there is not an account for t"
type textarea "x"
type textarea "need to set to account Postage and there is not an account for th"
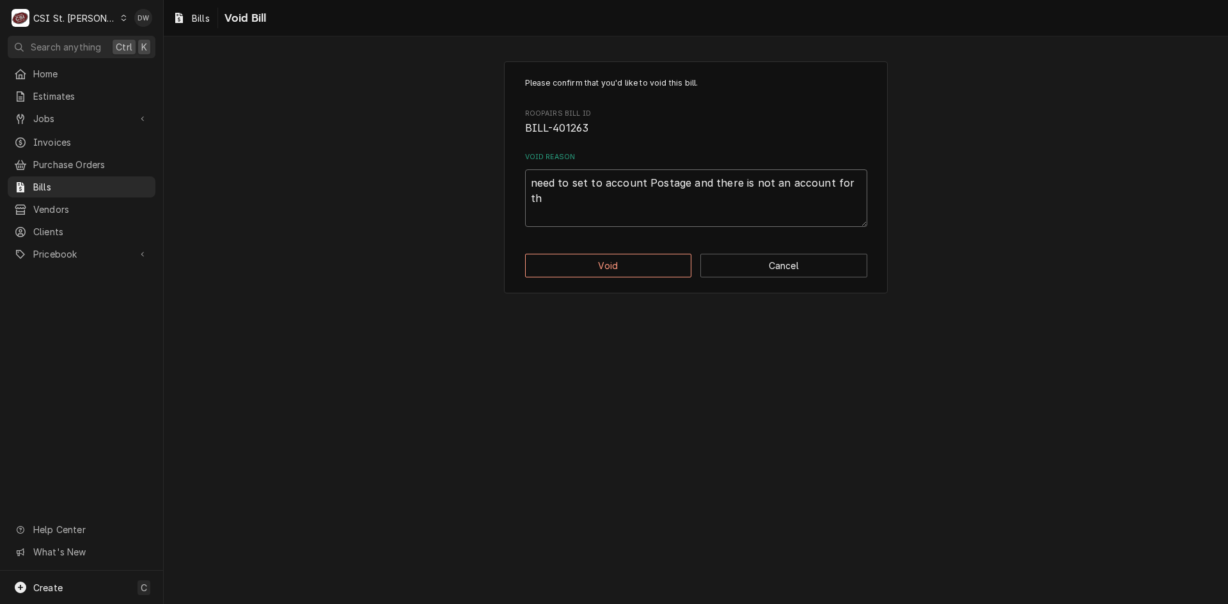
type textarea "x"
type textarea "need to set to account Postage and there is not an account for tha"
type textarea "x"
type textarea "need to set to account Postage and there is not an account for that"
type textarea "x"
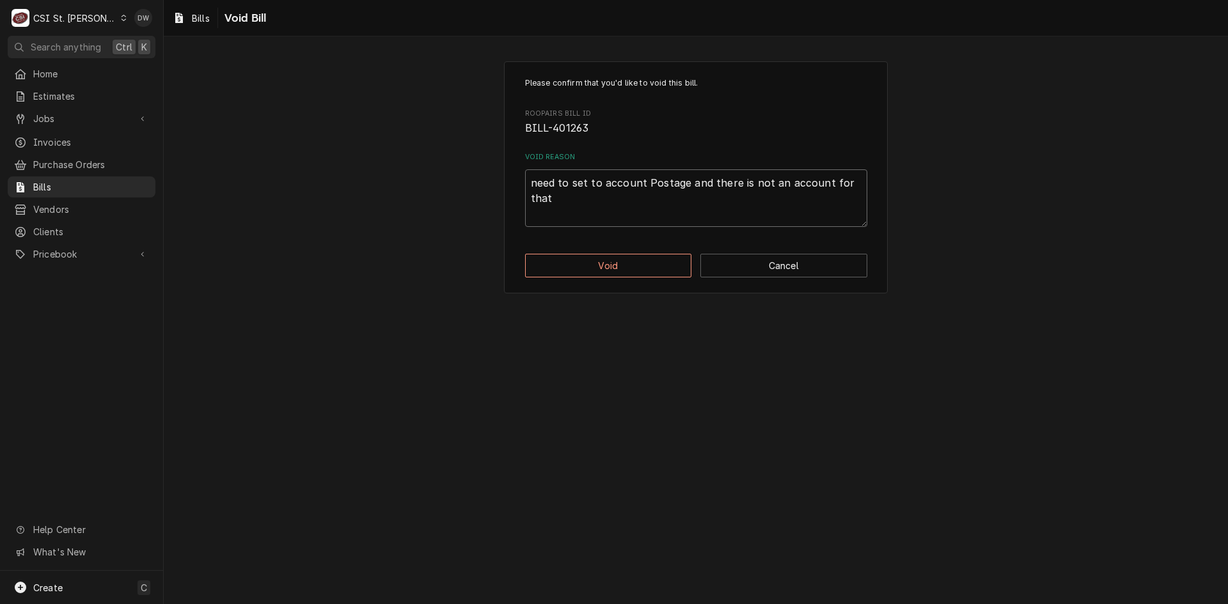
type textarea "need to set to account Postage and there is not an account for that"
type textarea "x"
type textarea "need to set to account Postage and there is not an account for that -"
type textarea "x"
type textarea "need to set to account Postage and there is not an account for that -d"
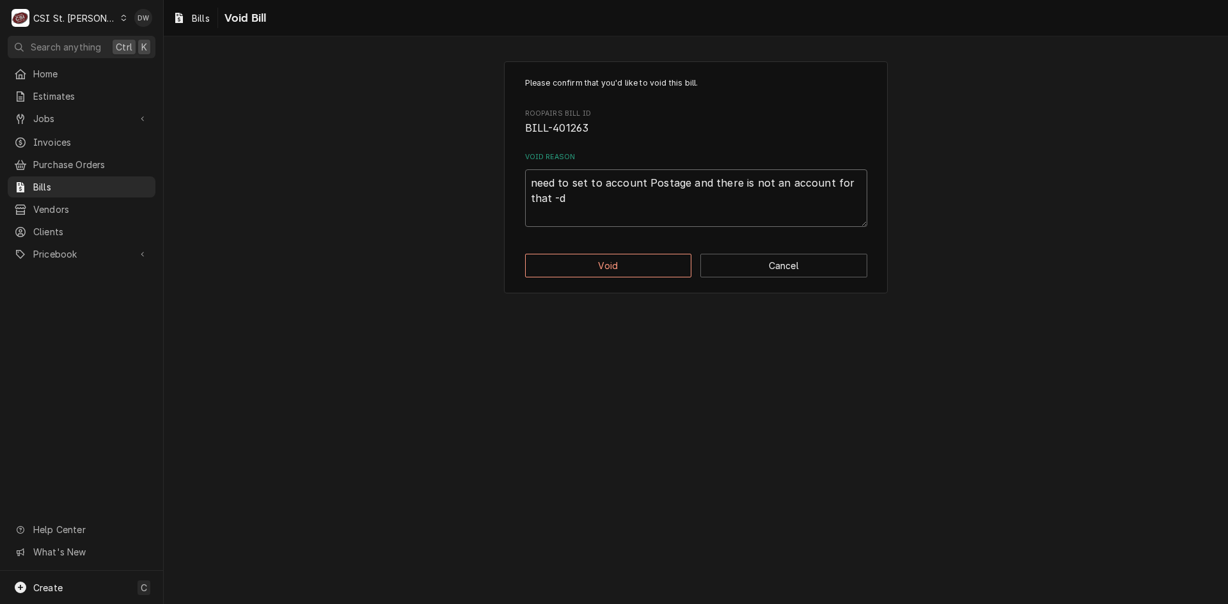
type textarea "x"
type textarea "need to set to account Postage and there is not an account for that -dw"
click at [616, 260] on button "Void" at bounding box center [608, 266] width 167 height 24
type textarea "x"
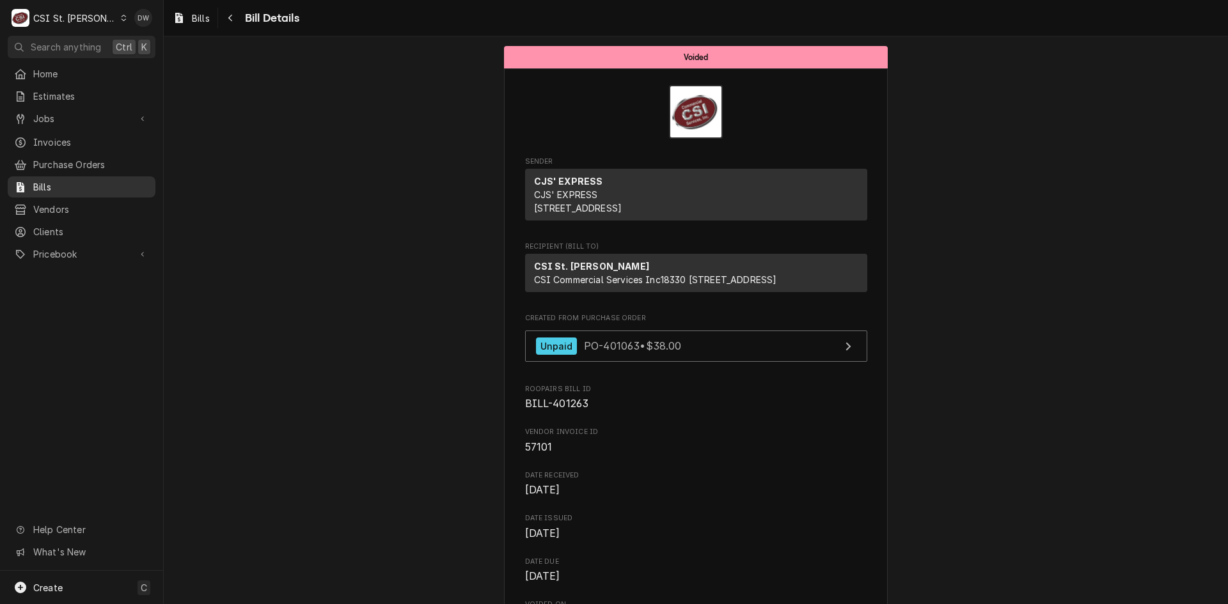
click at [47, 181] on span "Bills" at bounding box center [91, 186] width 116 height 13
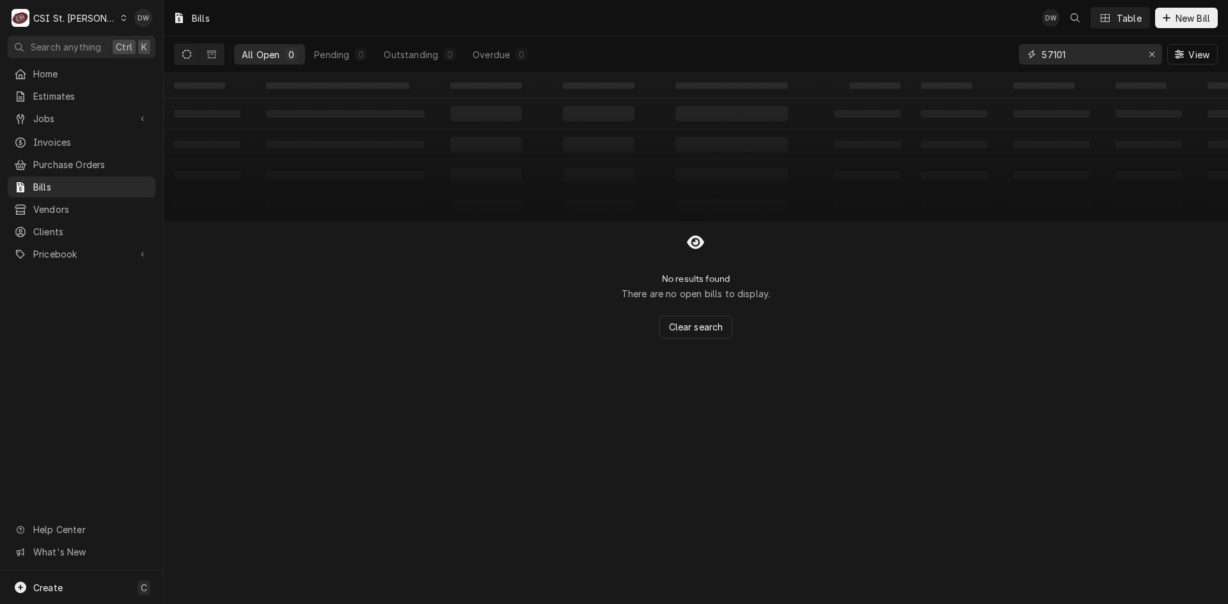
drag, startPoint x: 1093, startPoint y: 53, endPoint x: 980, endPoint y: 53, distance: 113.2
click at [980, 53] on div "All Open 0 Pending 0 Outstanding 0 Overdue 0 57101 View" at bounding box center [696, 54] width 1044 height 36
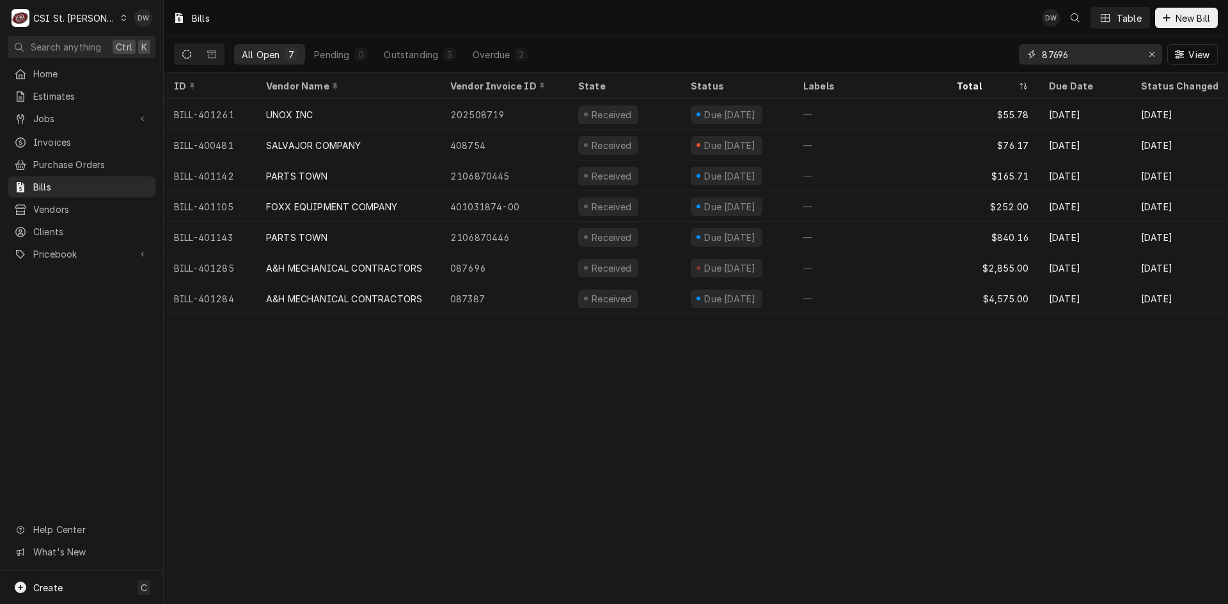
type input "87696"
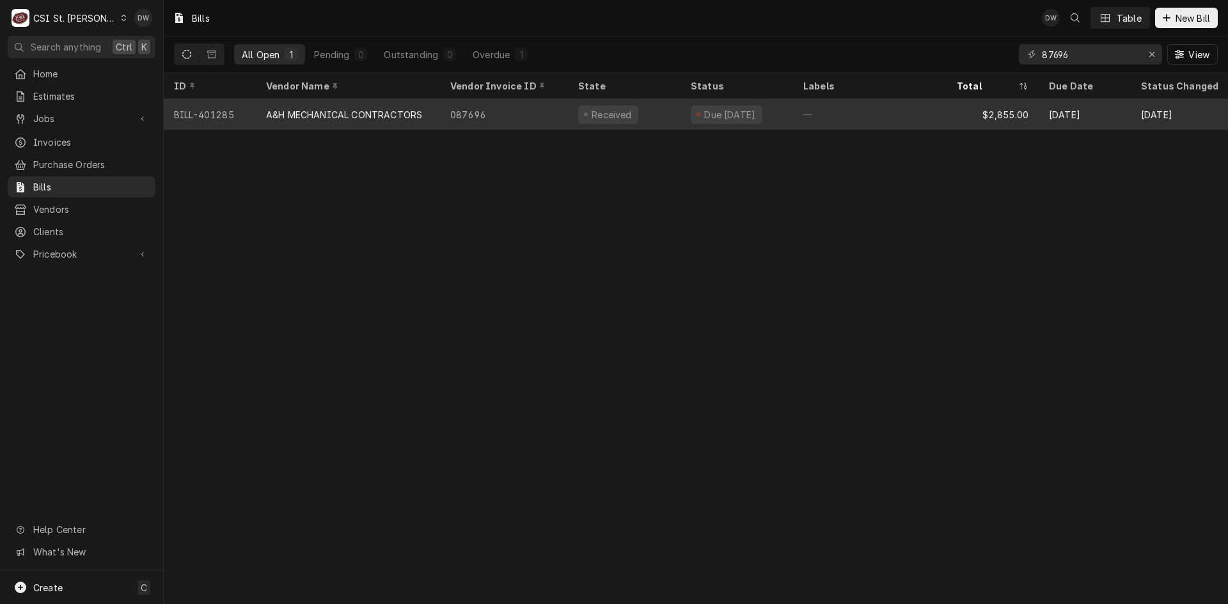
click at [354, 125] on div "A&H MECHANICAL CONTRACTORS" at bounding box center [348, 114] width 184 height 31
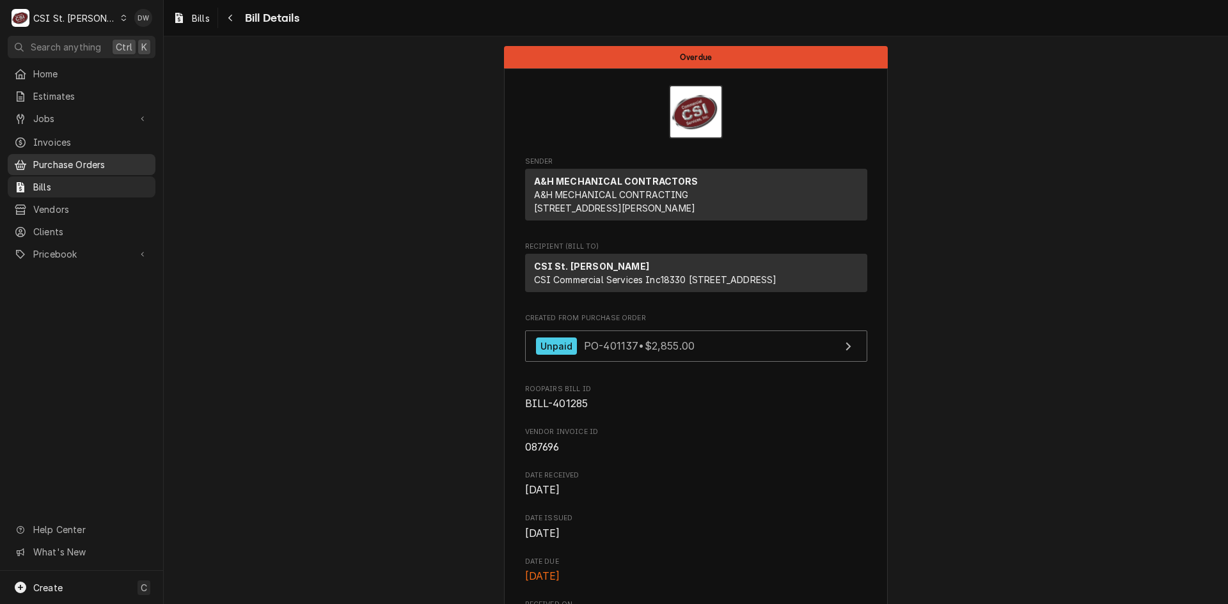
click at [59, 162] on span "Purchase Orders" at bounding box center [91, 164] width 116 height 13
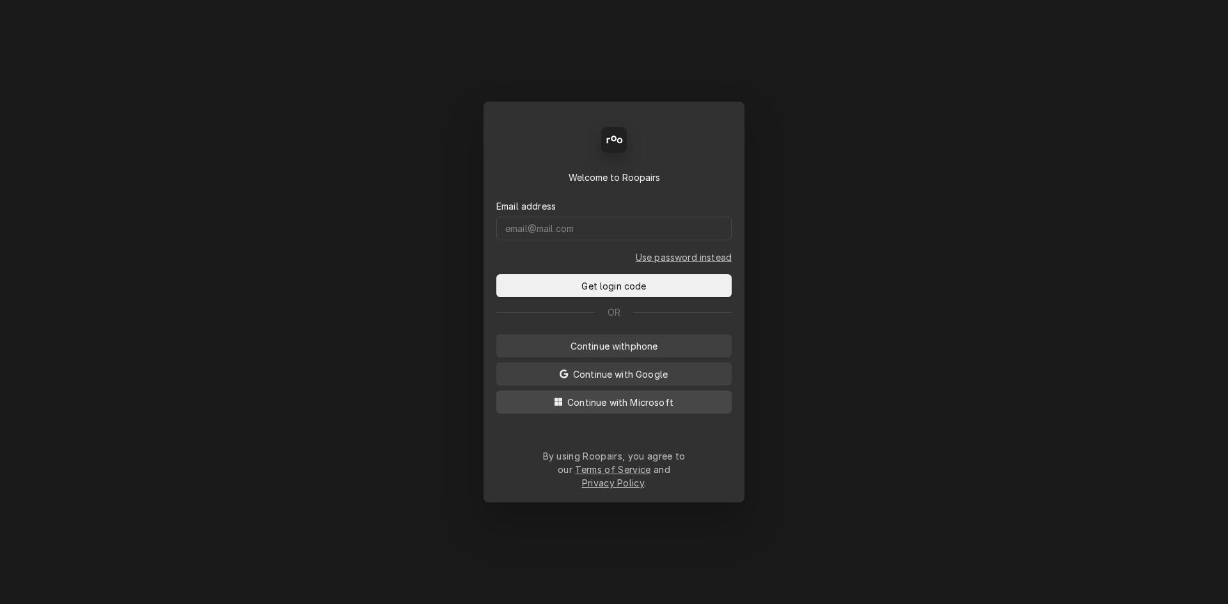
click at [629, 408] on span "Continue with Microsoft" at bounding box center [620, 402] width 111 height 13
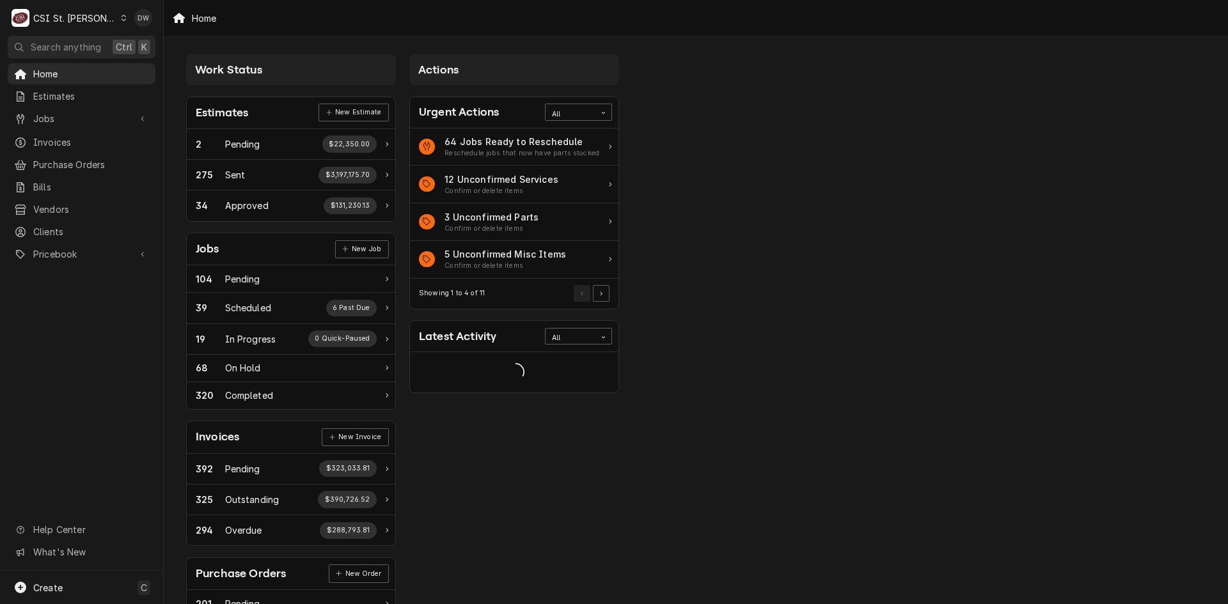
click at [121, 17] on icon "Dynamic Content Wrapper" at bounding box center [124, 18] width 6 height 6
click at [133, 28] on div "CSI [US_STATE][GEOGRAPHIC_DATA]" at bounding box center [196, 25] width 169 height 13
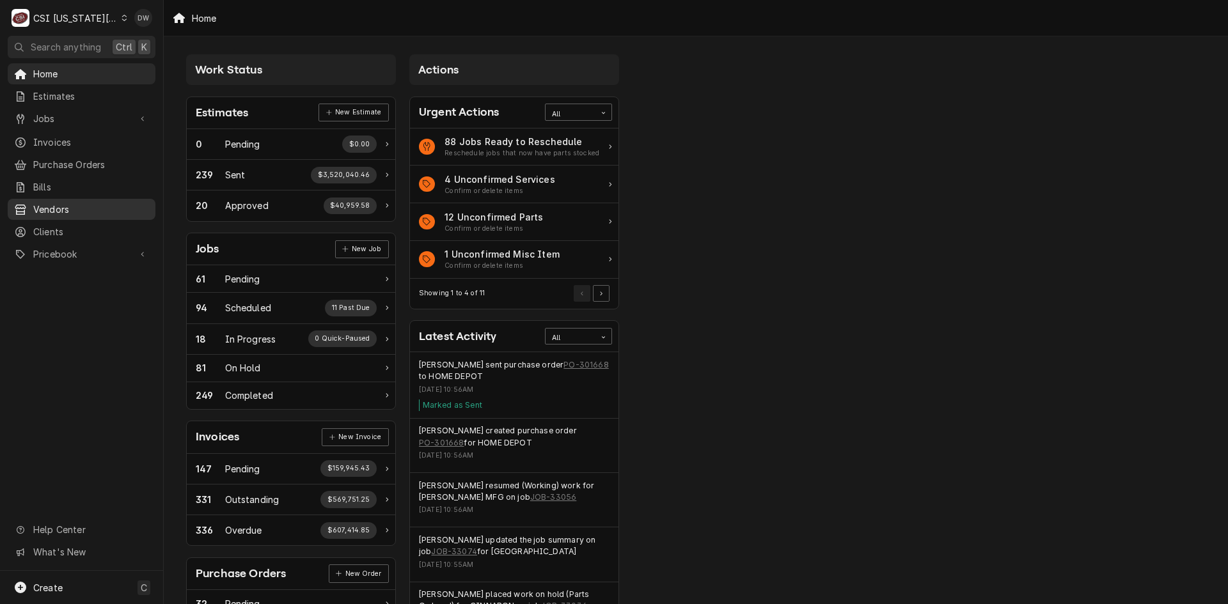
click at [41, 203] on span "Vendors" at bounding box center [91, 209] width 116 height 13
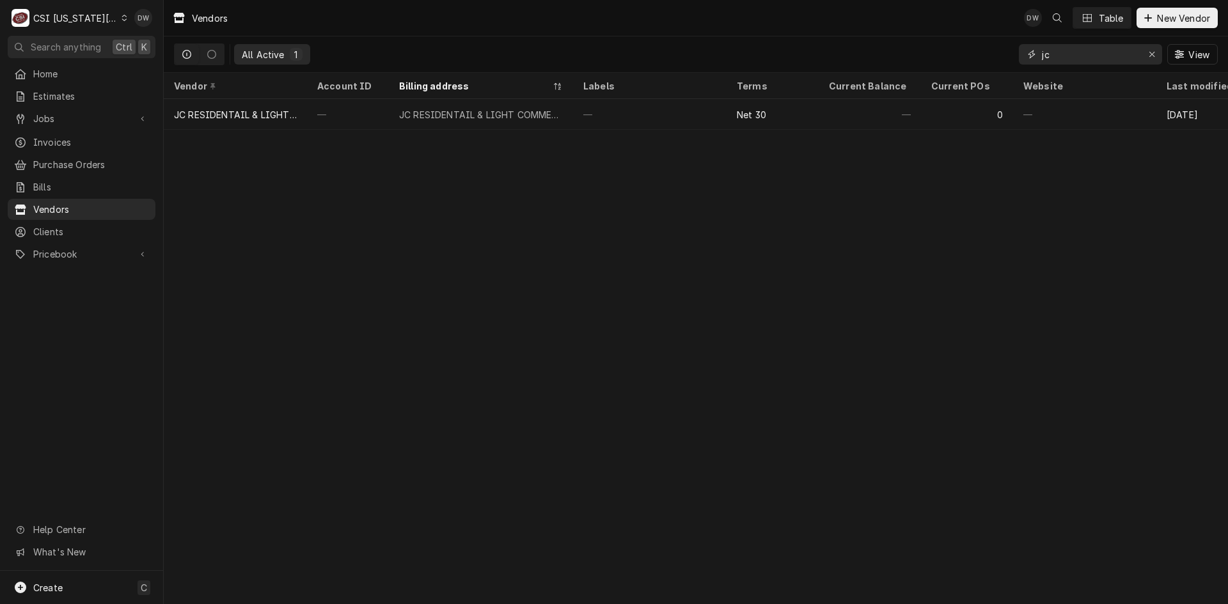
drag, startPoint x: 1068, startPoint y: 55, endPoint x: 1001, endPoint y: 57, distance: 67.8
click at [1001, 57] on div "All Active 1 jc View" at bounding box center [696, 54] width 1044 height 36
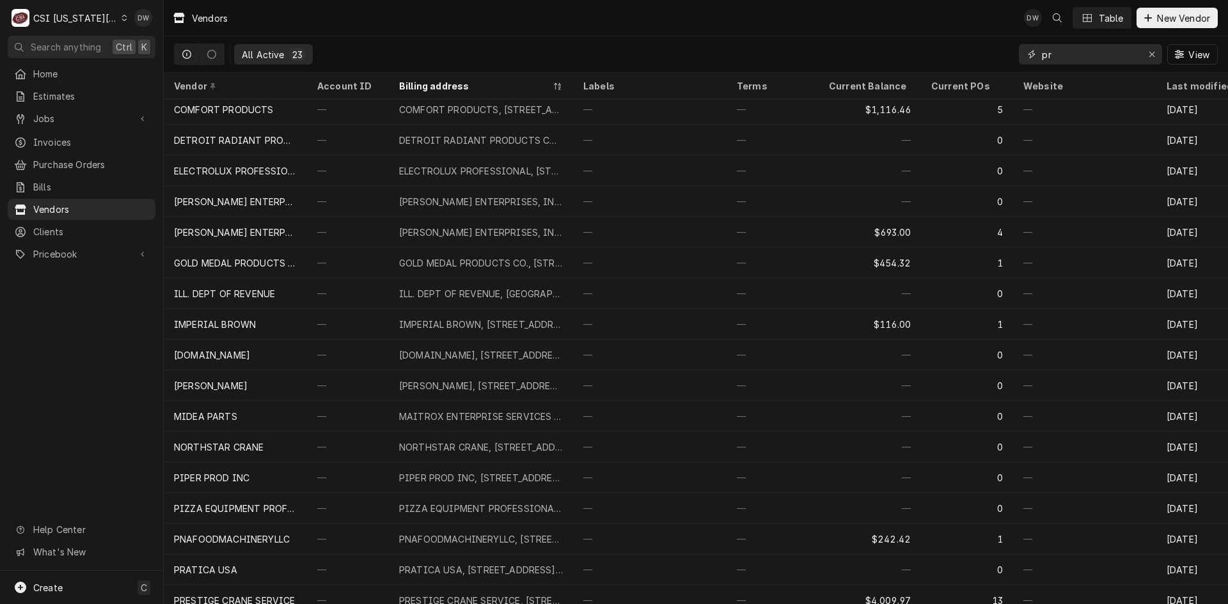
scroll to position [192, 0]
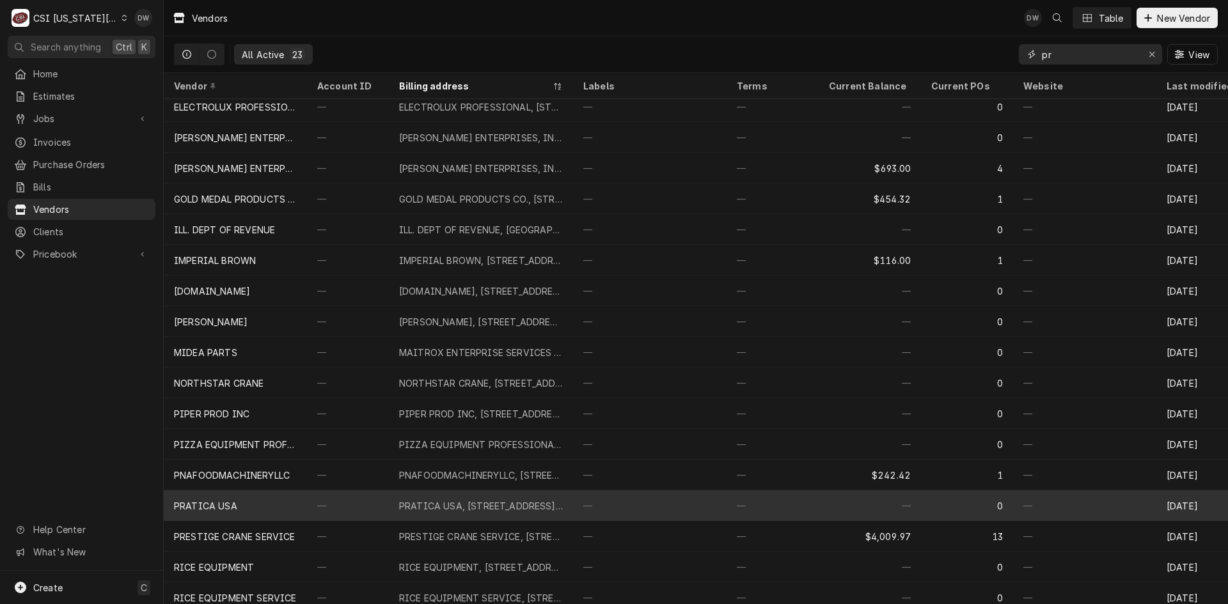
type input "pr"
click at [205, 508] on div "PRATICA USA" at bounding box center [205, 505] width 63 height 13
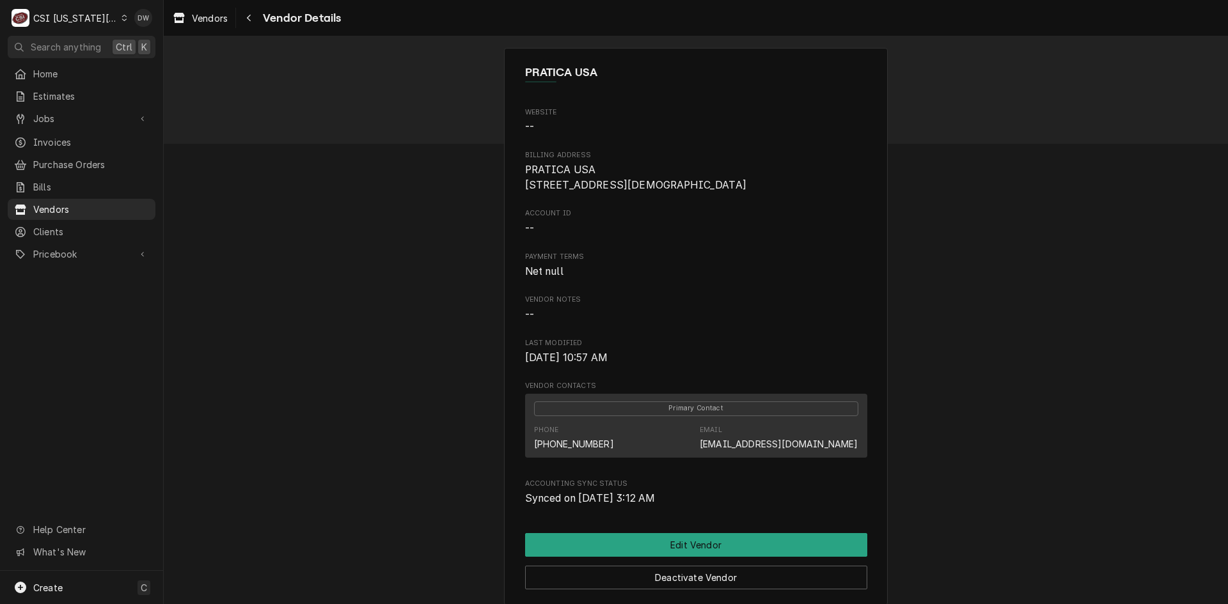
click at [121, 15] on icon "Dynamic Content Wrapper" at bounding box center [124, 18] width 6 height 6
click at [185, 69] on div "CSI St. [PERSON_NAME]" at bounding box center [219, 69] width 187 height 13
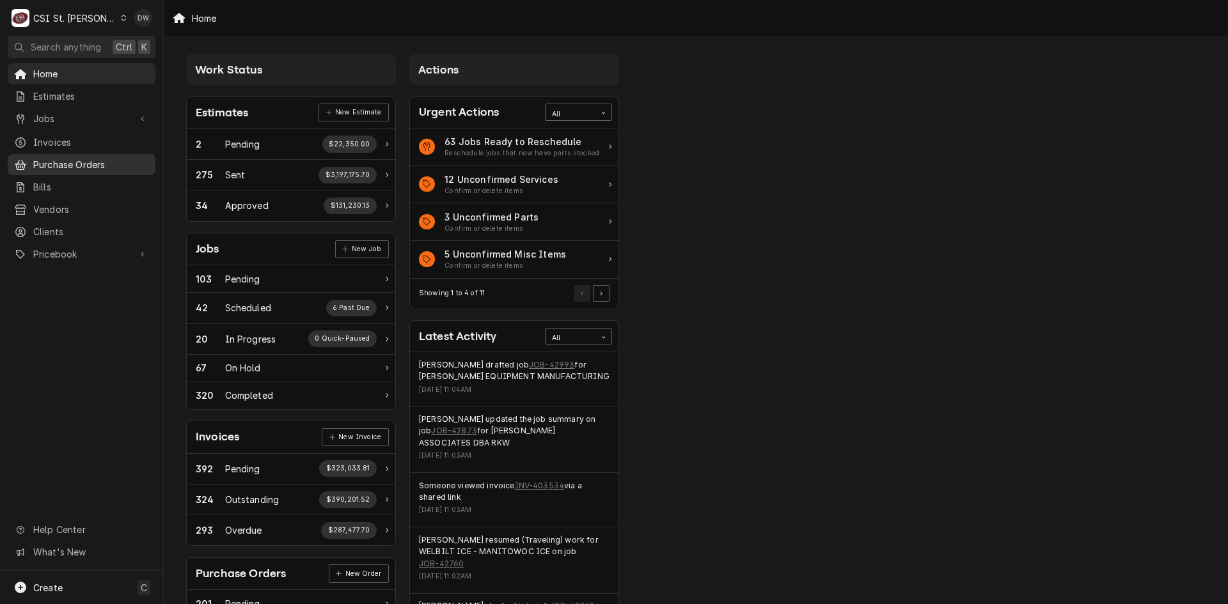
click at [86, 158] on span "Purchase Orders" at bounding box center [91, 164] width 116 height 13
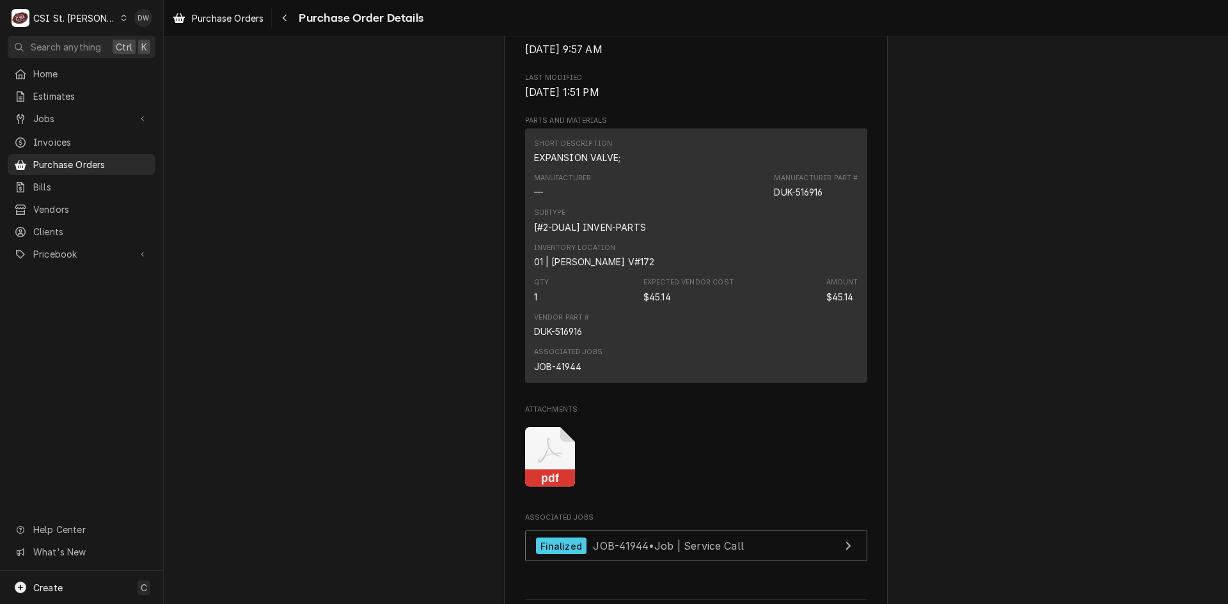
scroll to position [1023, 0]
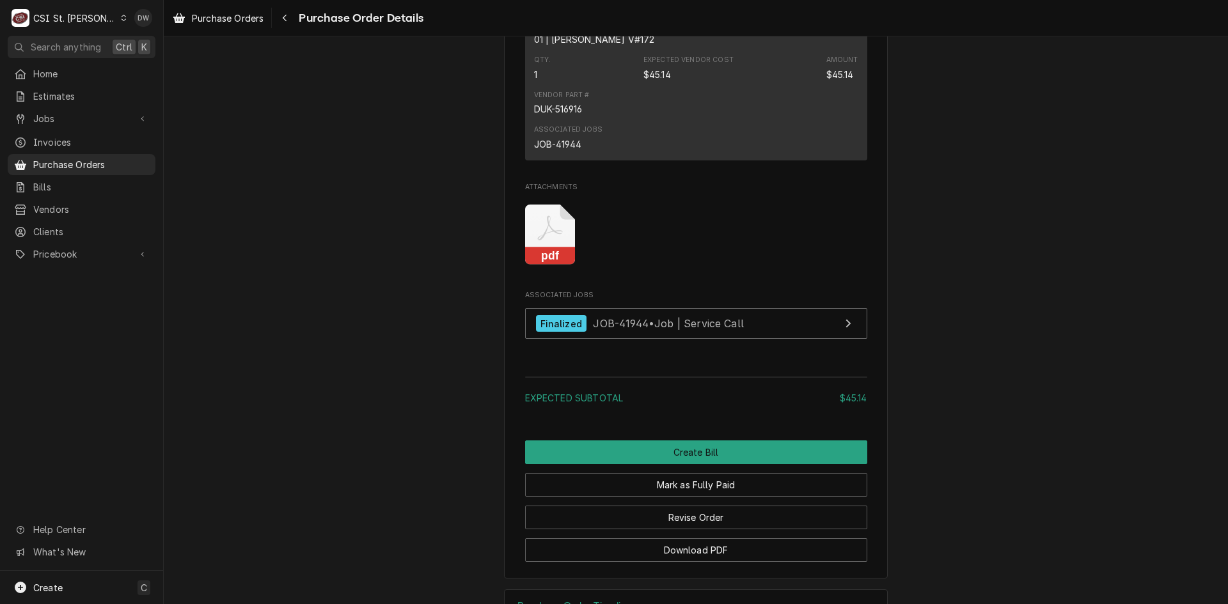
click at [530, 265] on icon "Attachments" at bounding box center [550, 235] width 51 height 61
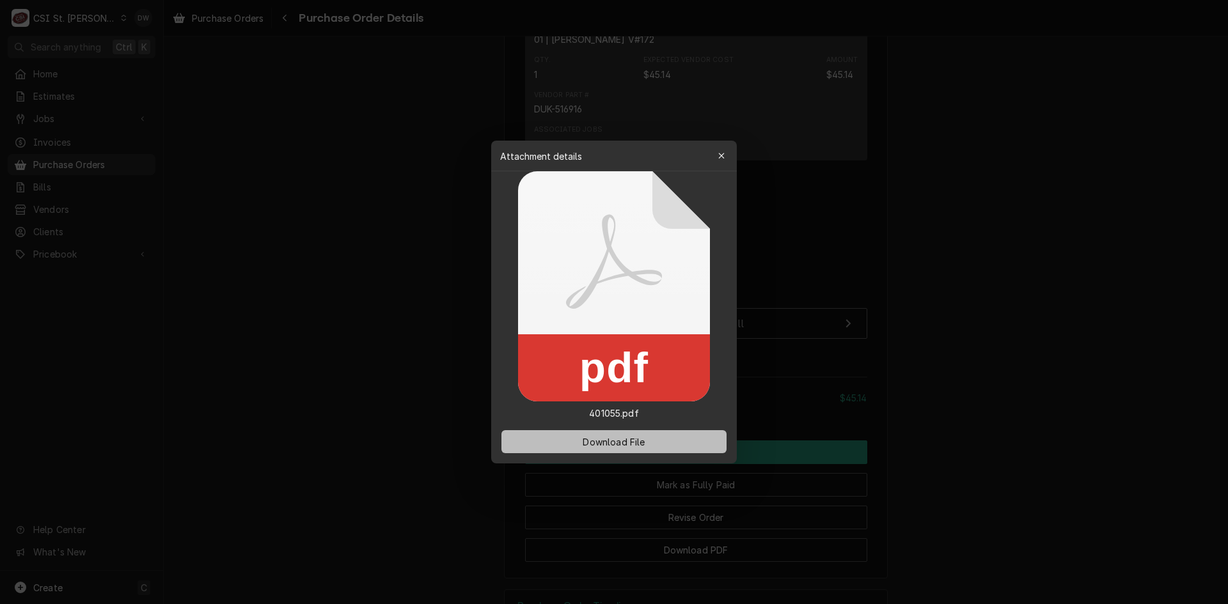
click at [579, 436] on button "Download File" at bounding box center [613, 441] width 225 height 23
click at [996, 198] on div at bounding box center [614, 302] width 1228 height 604
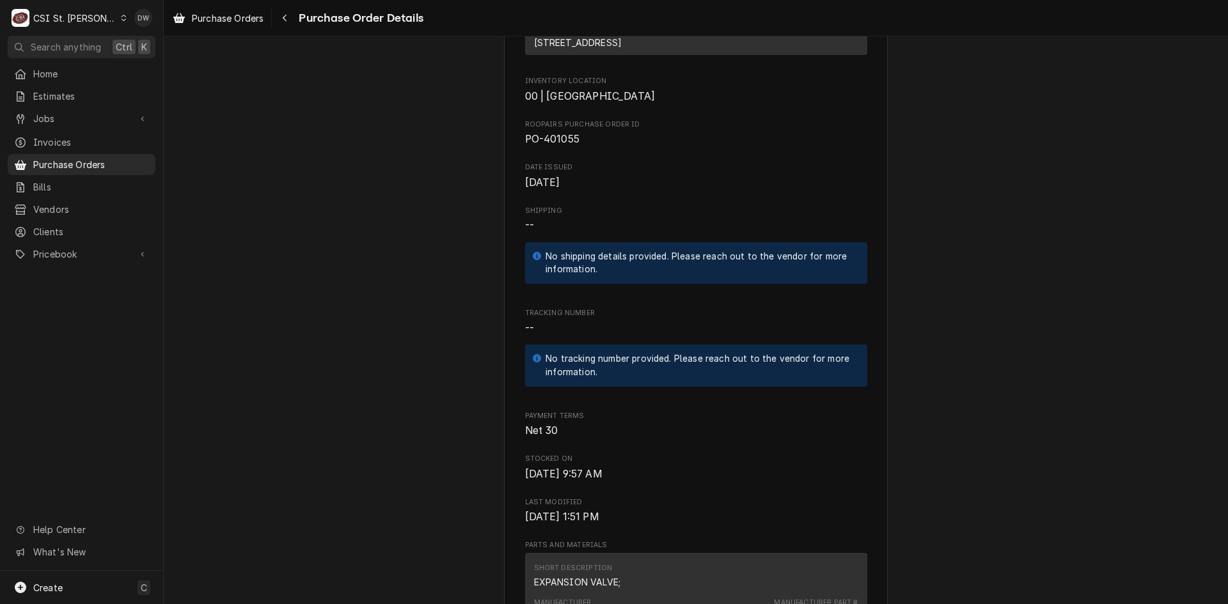
scroll to position [192, 0]
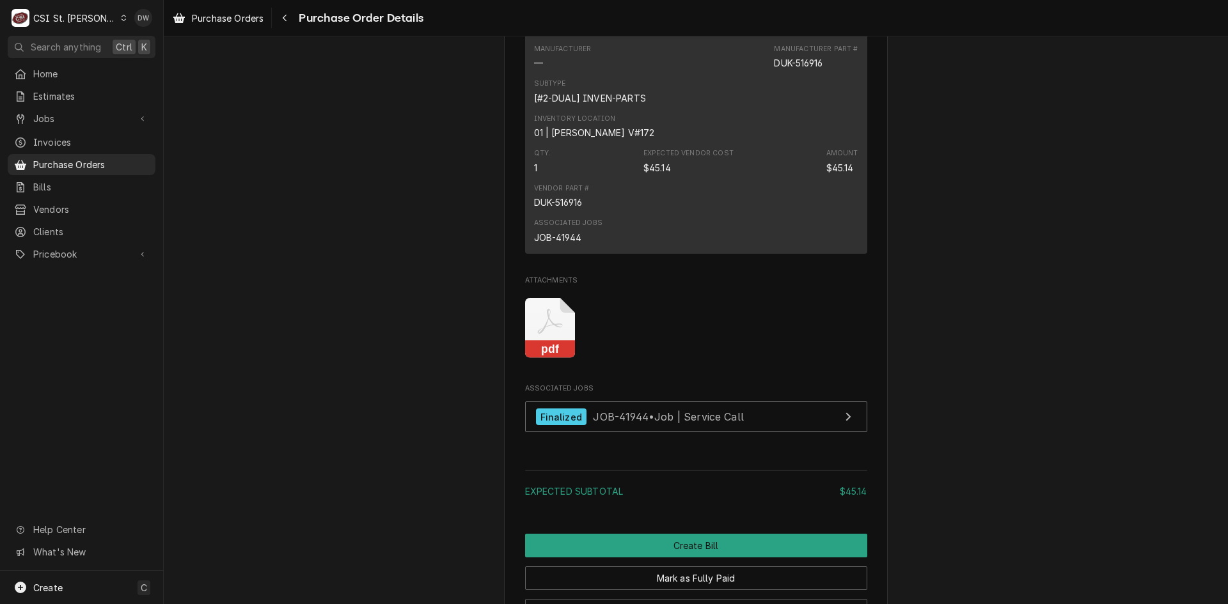
scroll to position [959, 0]
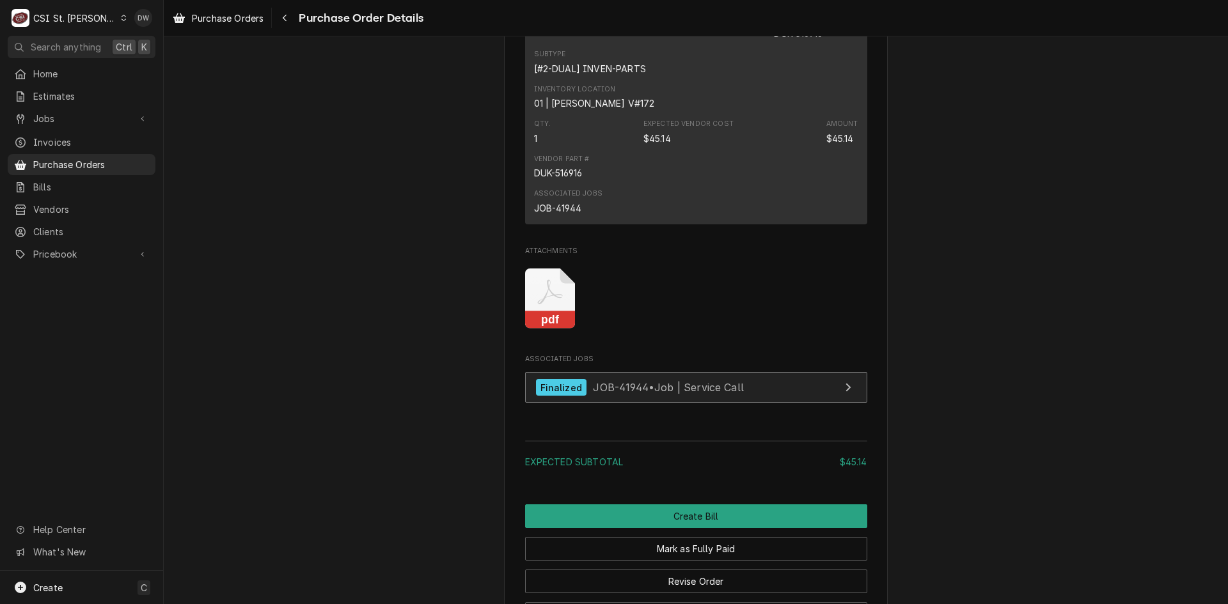
click at [636, 394] on span "JOB-41944 • Job | Service Call" at bounding box center [668, 387] width 151 height 13
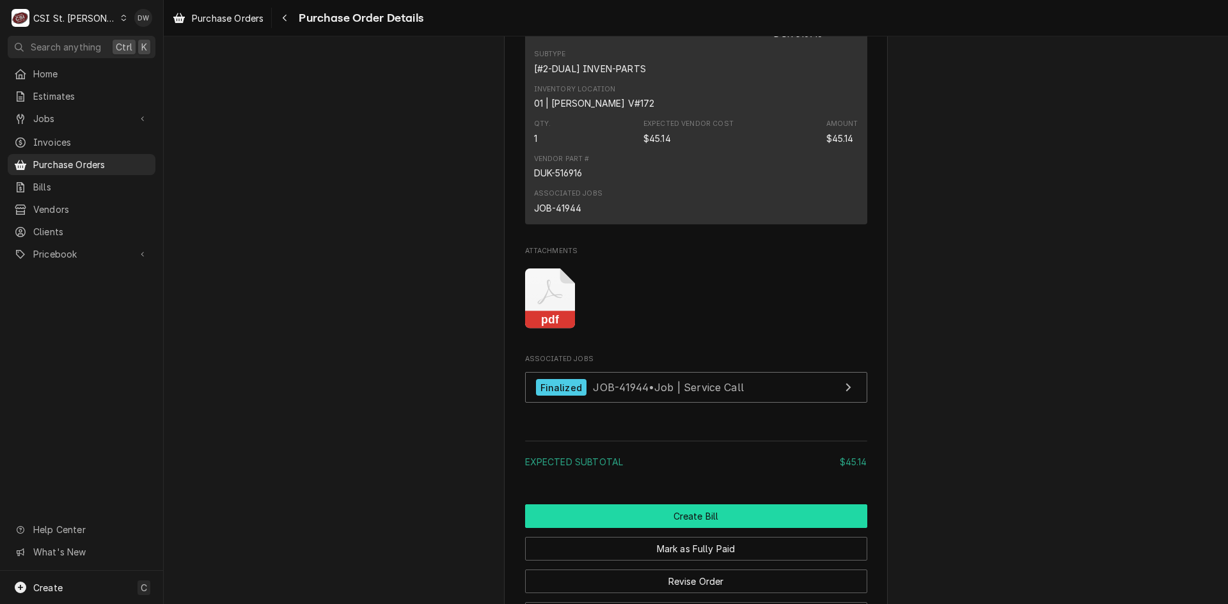
click at [739, 528] on button "Create Bill" at bounding box center [696, 516] width 342 height 24
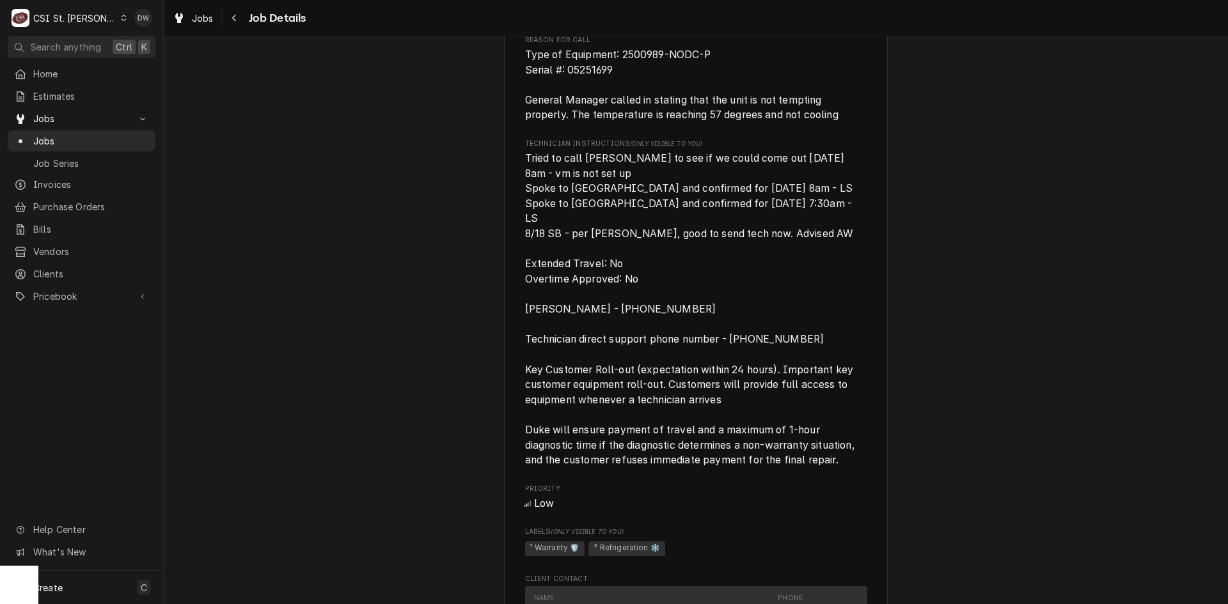
scroll to position [1023, 0]
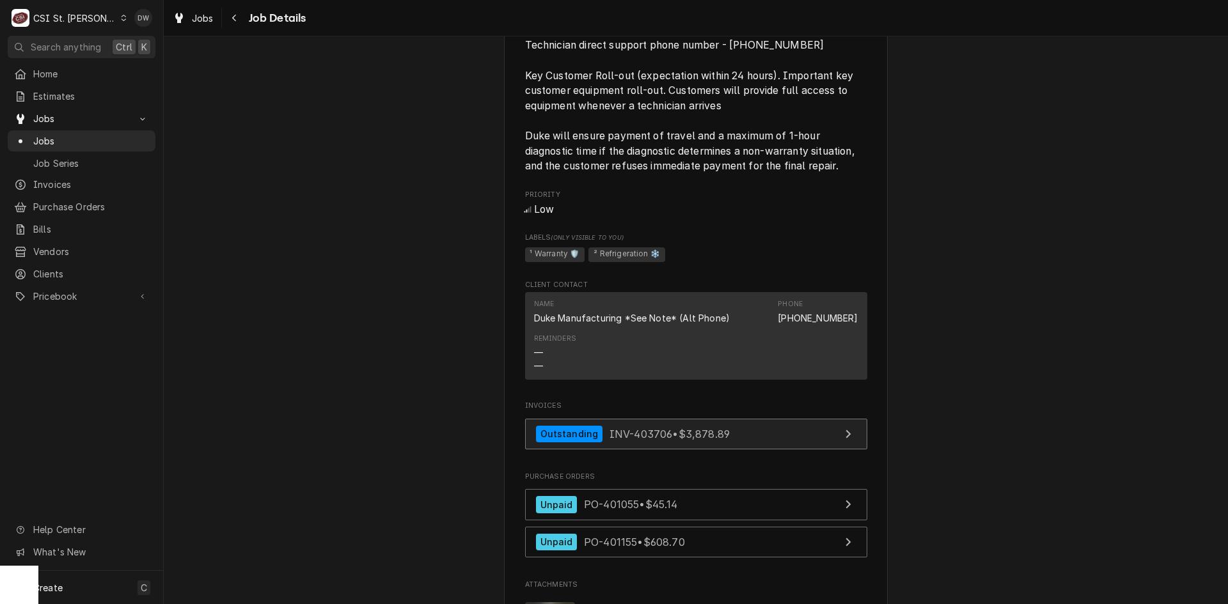
click at [667, 430] on span "INV-403706 • $3,878.89" at bounding box center [669, 433] width 120 height 13
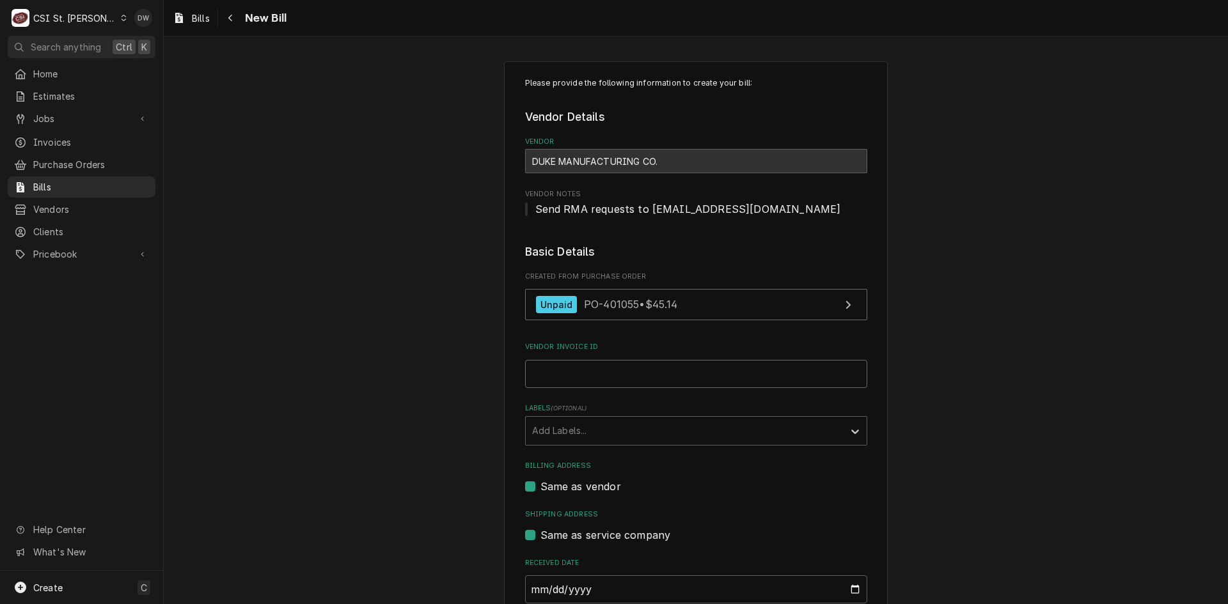
click at [597, 371] on input "Vendor Invoice ID" at bounding box center [696, 374] width 342 height 28
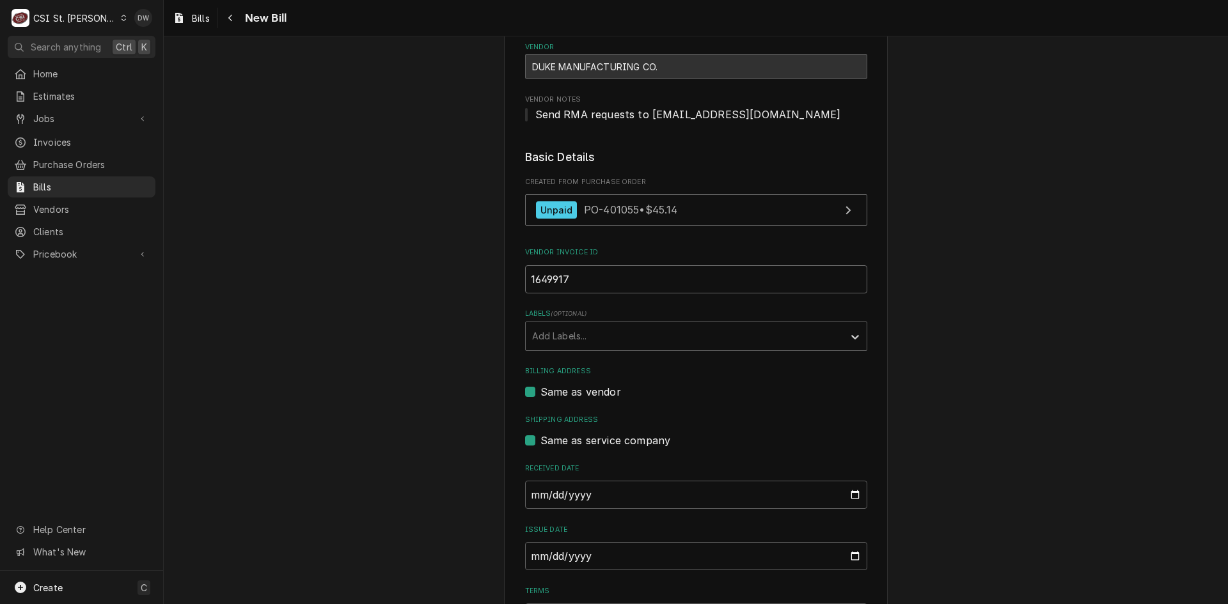
scroll to position [256, 0]
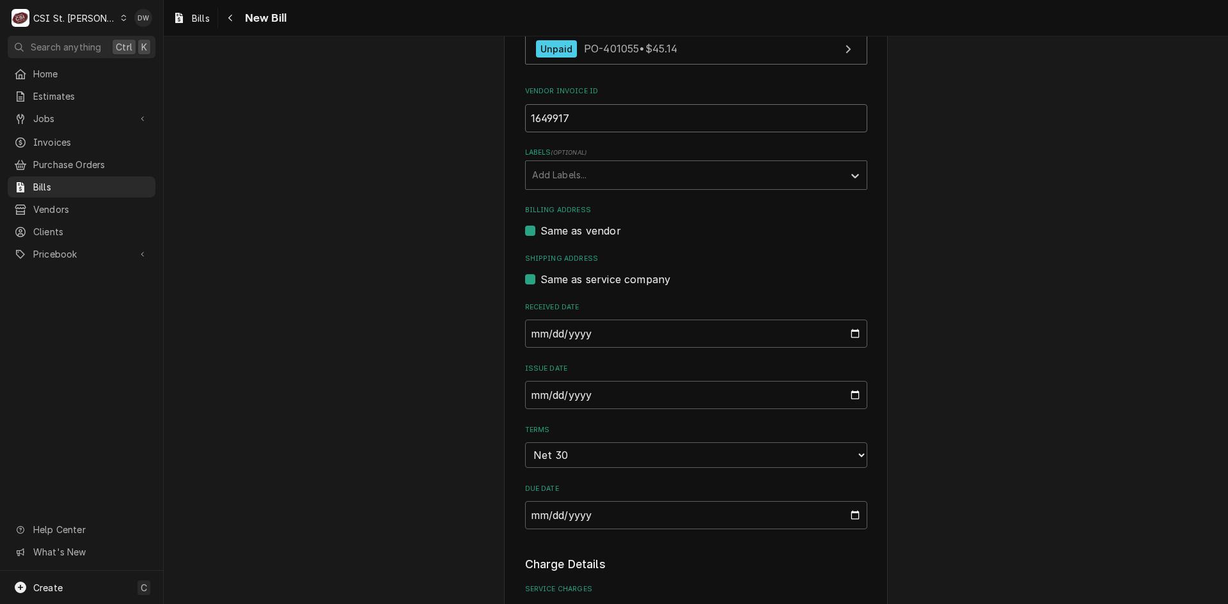
type input "1649917"
click at [525, 395] on input "2025-09-30" at bounding box center [696, 395] width 342 height 28
type input "2025-08-22"
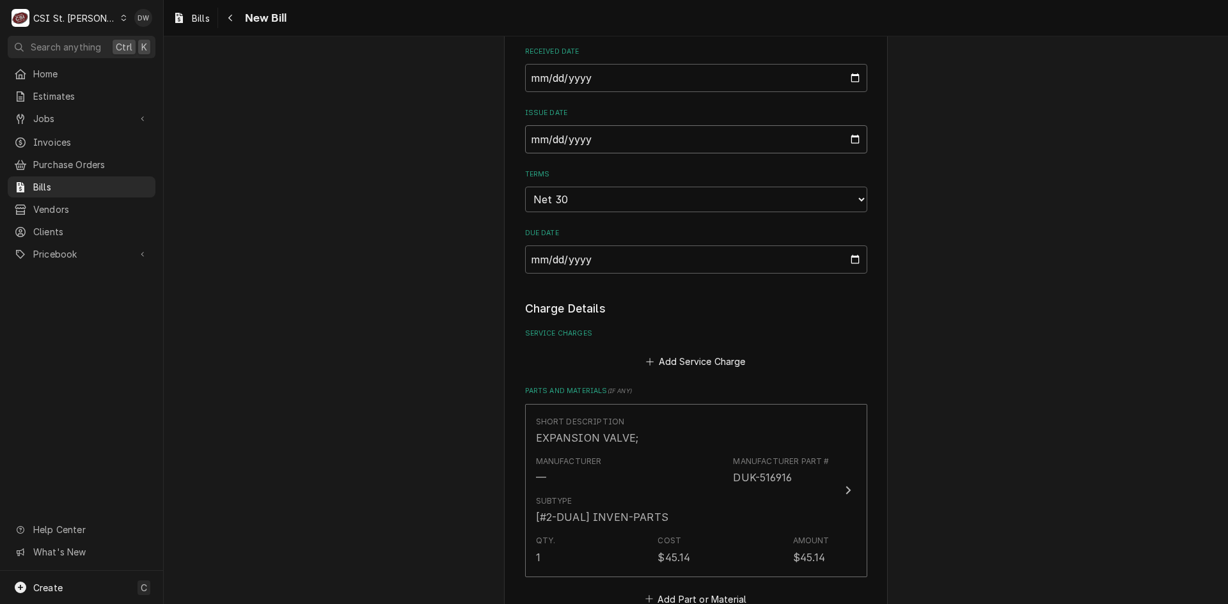
scroll to position [575, 0]
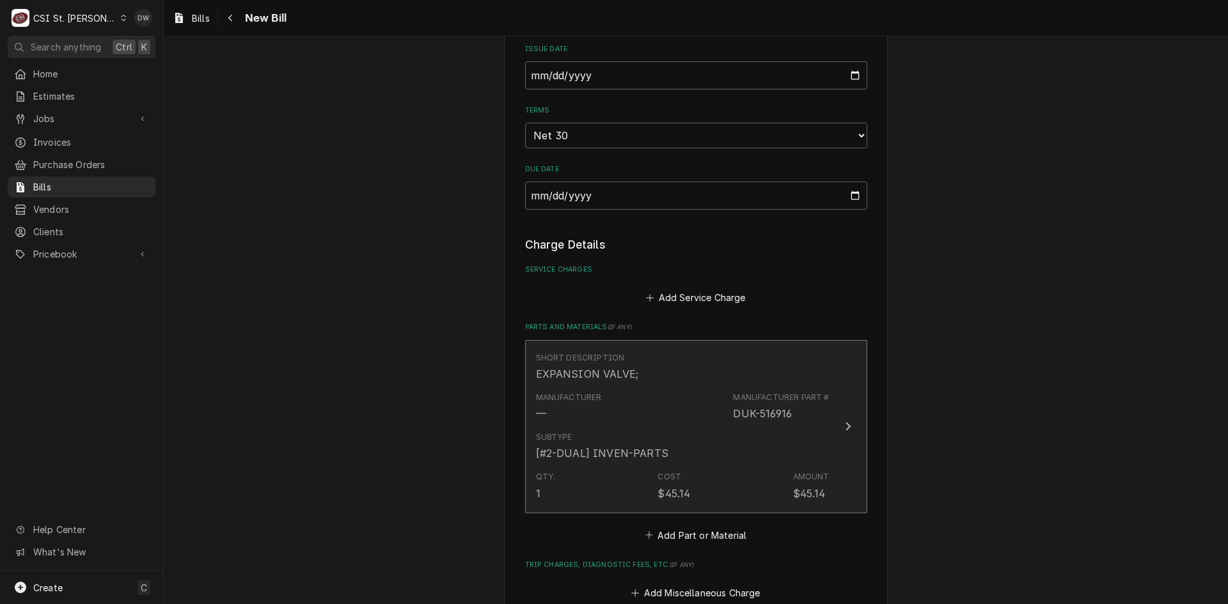
click at [840, 421] on div "Update Line Item" at bounding box center [848, 426] width 17 height 15
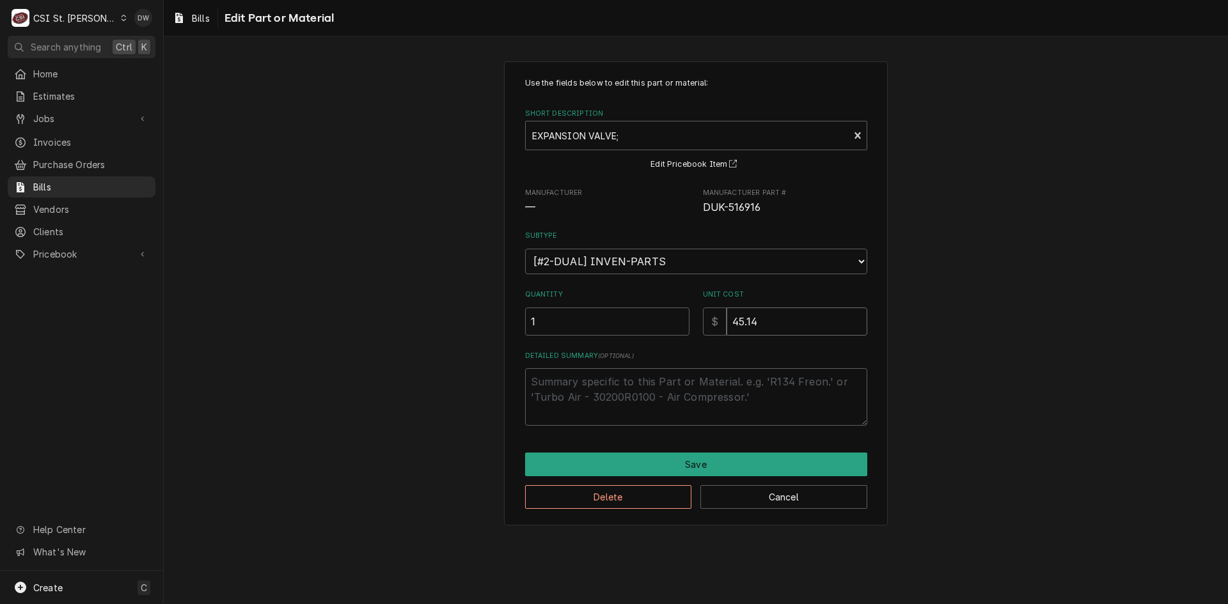
drag, startPoint x: 770, startPoint y: 320, endPoint x: 660, endPoint y: 340, distance: 111.6
click at [660, 340] on div "Use the fields below to edit this part or material: Short Description EXPANSION…" at bounding box center [696, 251] width 342 height 348
type textarea "x"
type input "6"
type textarea "x"
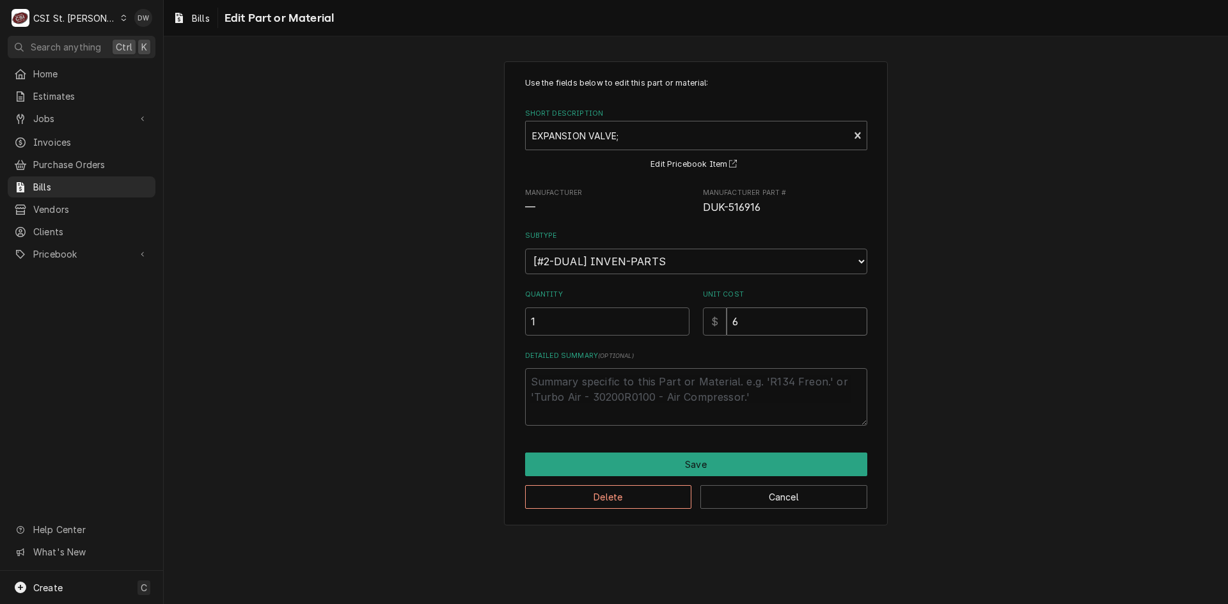
type input "67"
type textarea "x"
type input "67.5"
type textarea "x"
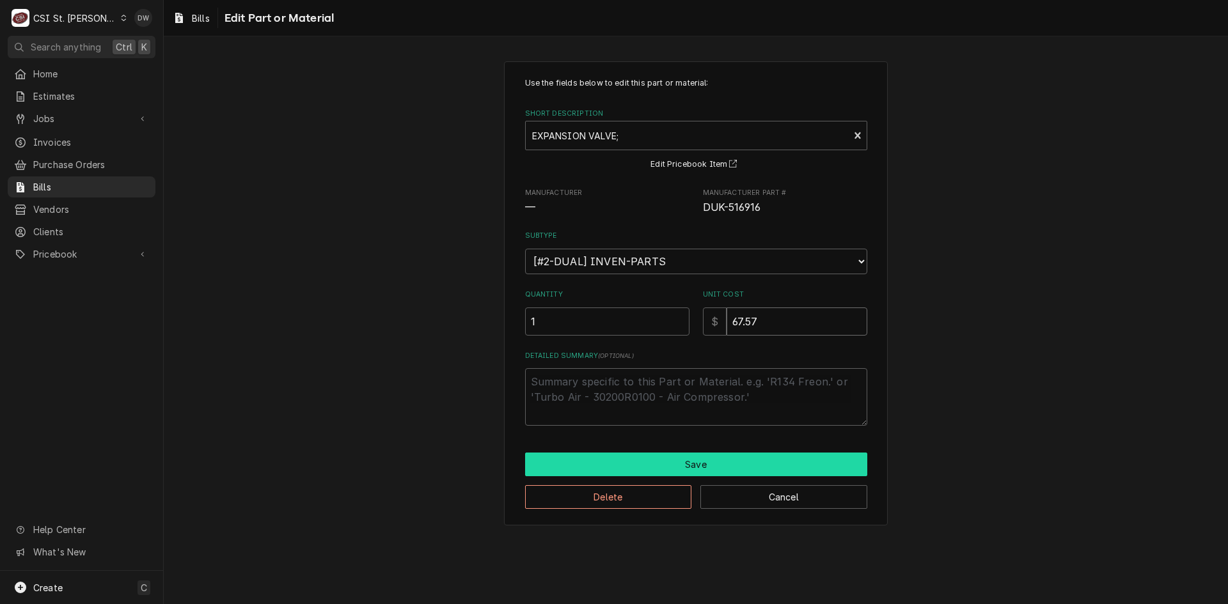
type input "67.57"
click at [627, 464] on button "Save" at bounding box center [696, 465] width 342 height 24
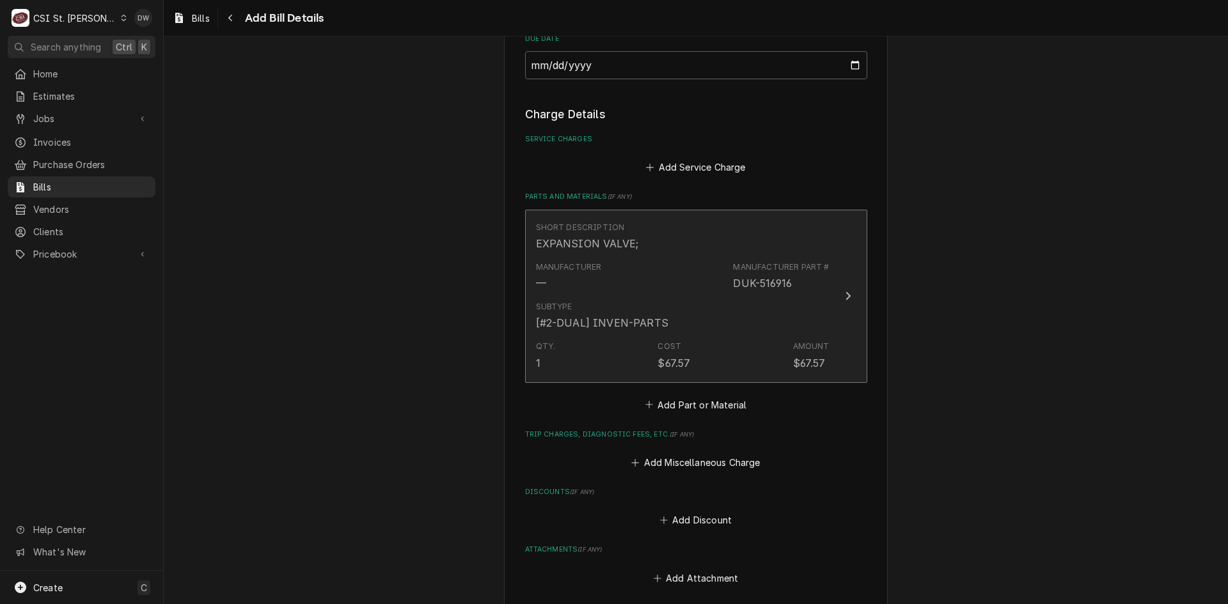
scroll to position [752, 0]
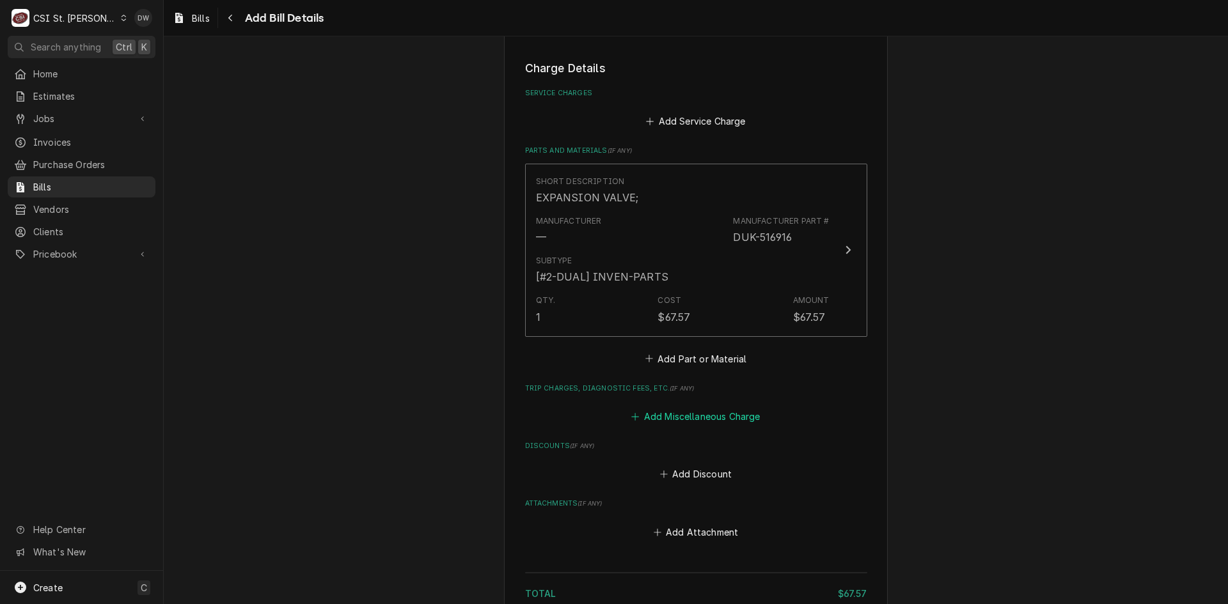
click at [707, 409] on button "Add Miscellaneous Charge" at bounding box center [695, 417] width 133 height 18
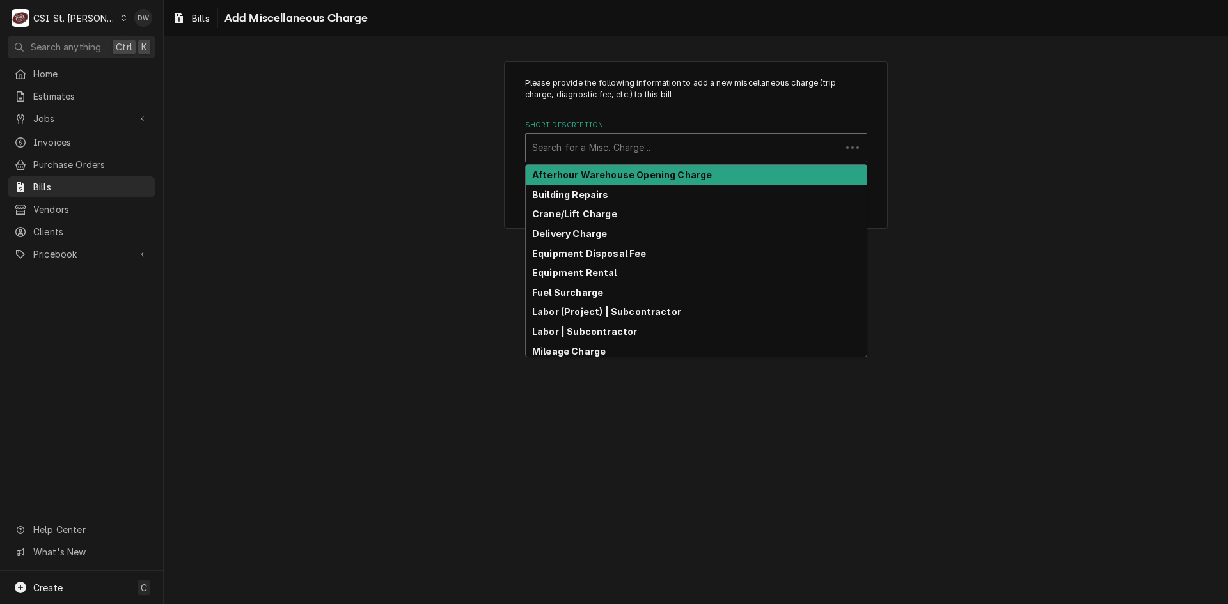
click at [578, 143] on div "Short Description" at bounding box center [683, 147] width 302 height 23
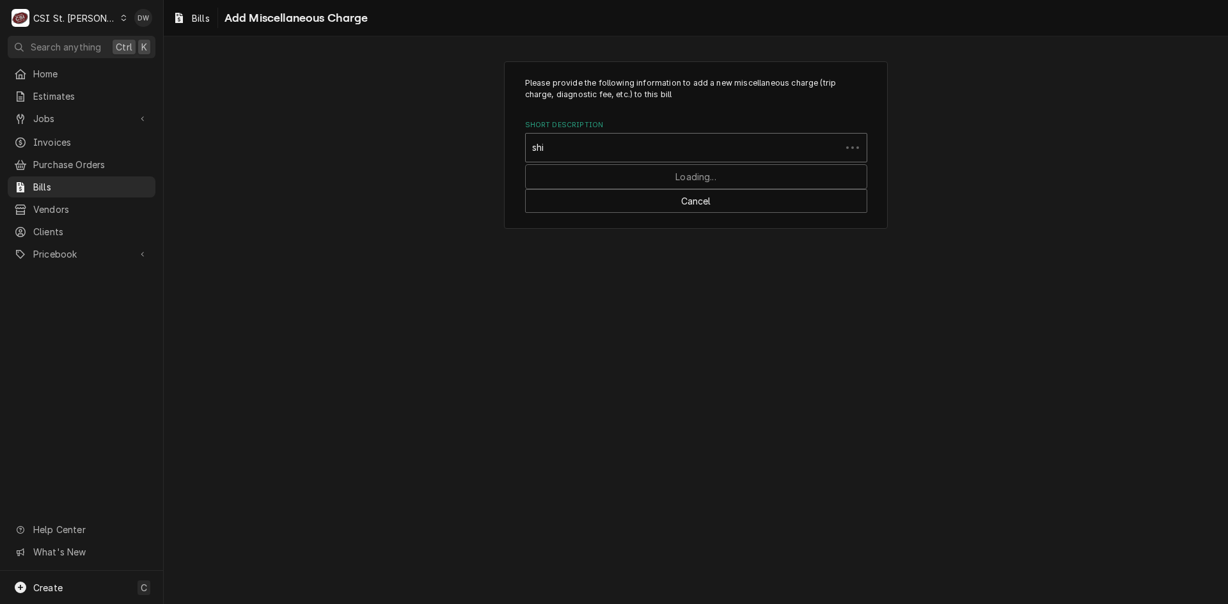
type input "ship"
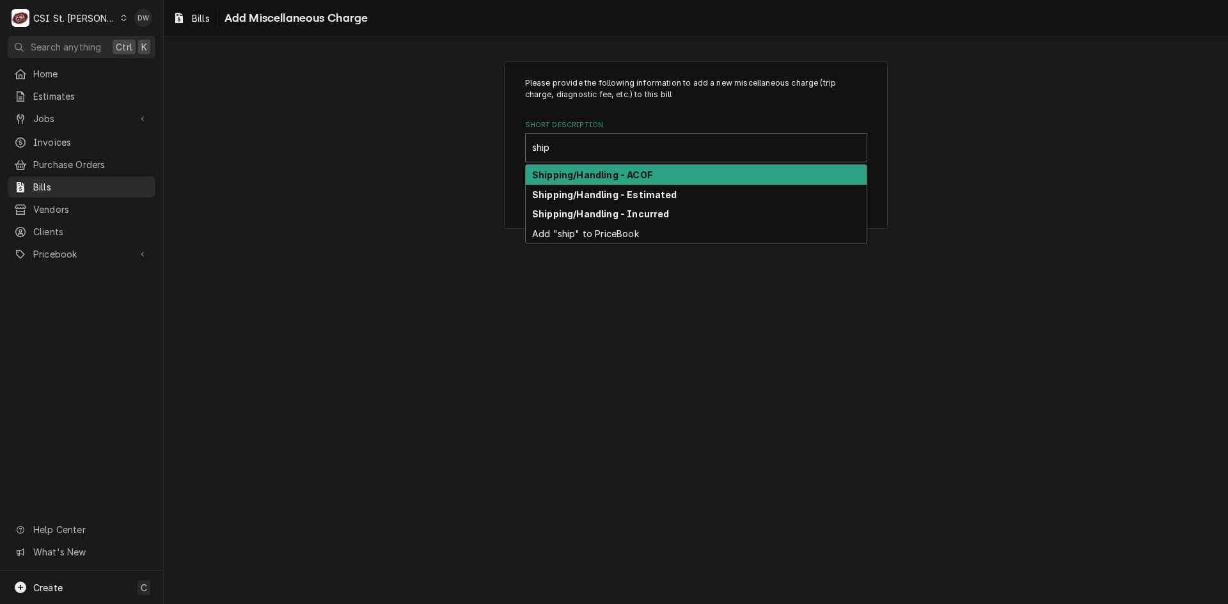
click at [578, 175] on strong "Shipping/Handling - ACOF" at bounding box center [592, 174] width 120 height 11
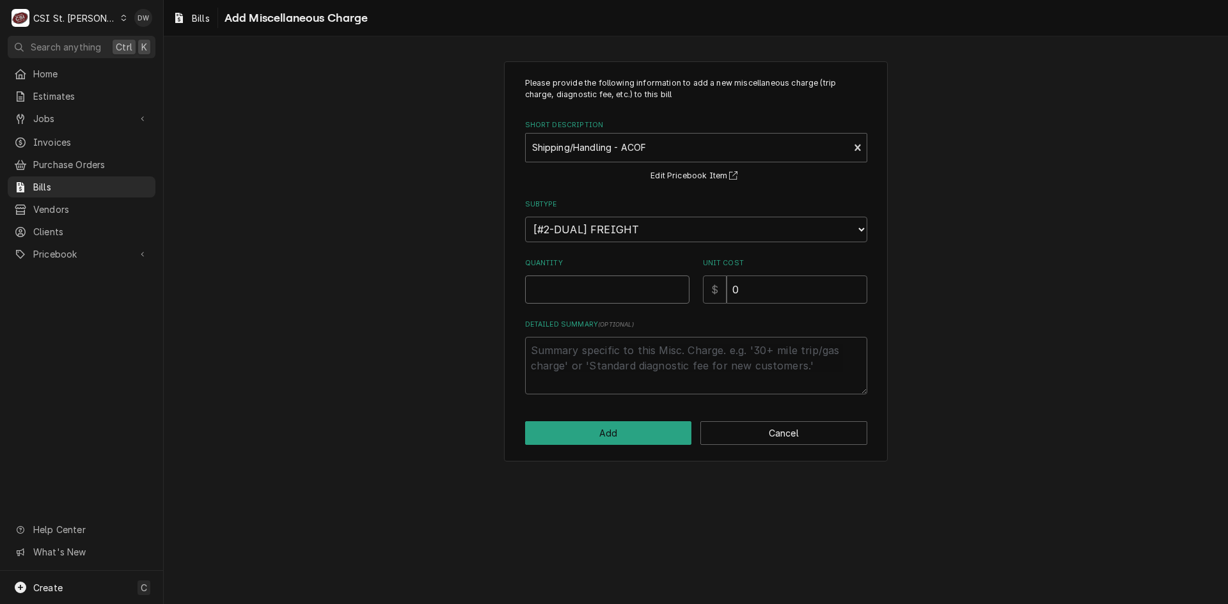
click at [570, 290] on input "Quantity" at bounding box center [607, 290] width 164 height 28
type textarea "x"
type input "1"
drag, startPoint x: 756, startPoint y: 290, endPoint x: 694, endPoint y: 292, distance: 62.1
click at [694, 292] on div "Quantity 1 Unit Cost $ 0" at bounding box center [696, 280] width 342 height 45
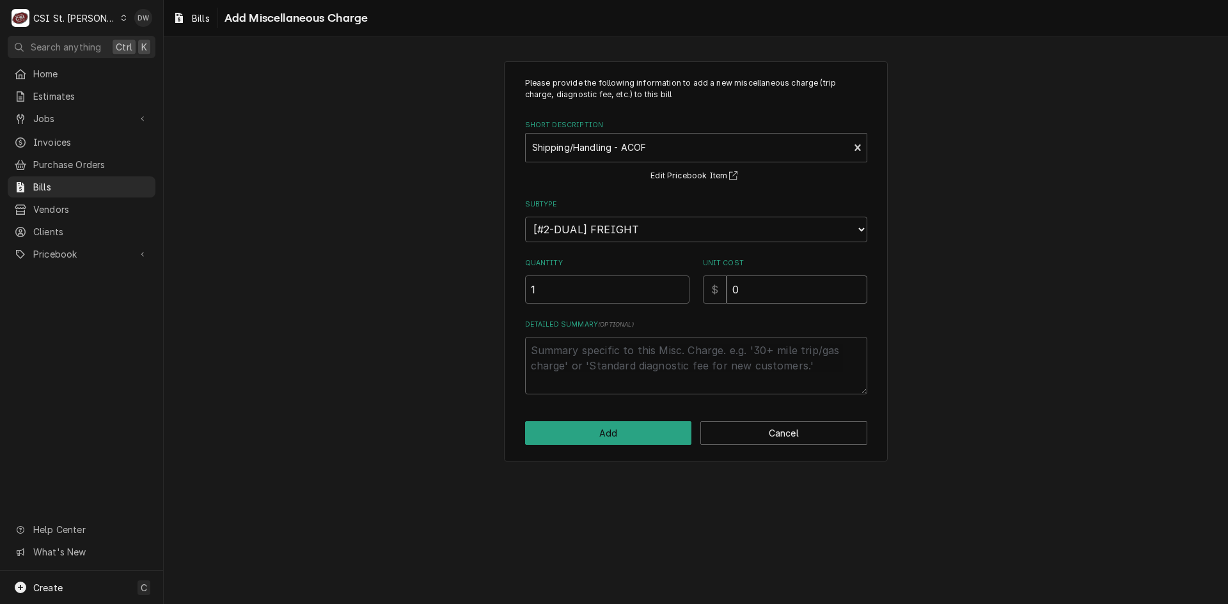
type textarea "x"
type input "5"
type textarea "x"
type input "55"
type textarea "x"
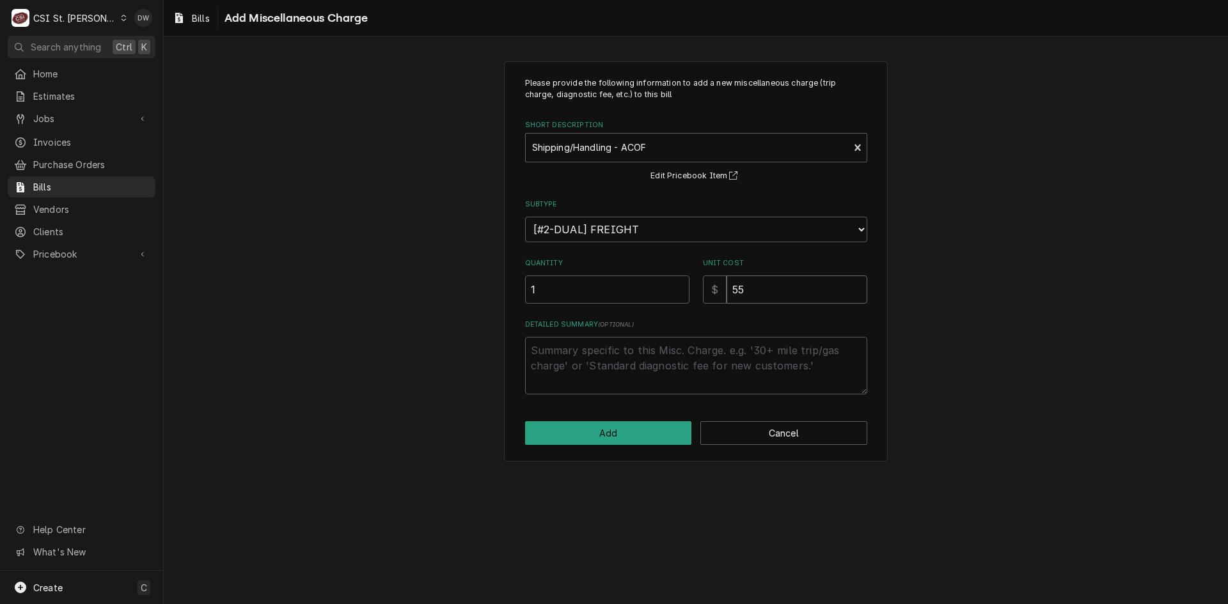
type input "55.6"
type textarea "x"
type input "55.67"
type textarea "x"
type input "55.678"
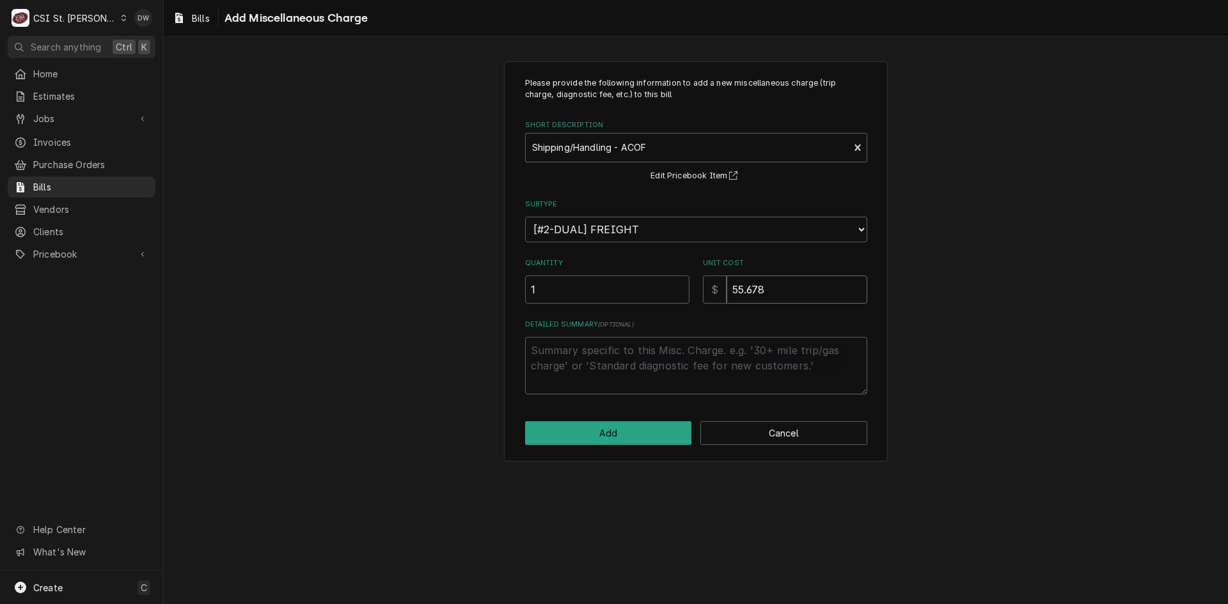
type textarea "x"
type input "55.67"
click at [597, 432] on button "Add" at bounding box center [608, 433] width 167 height 24
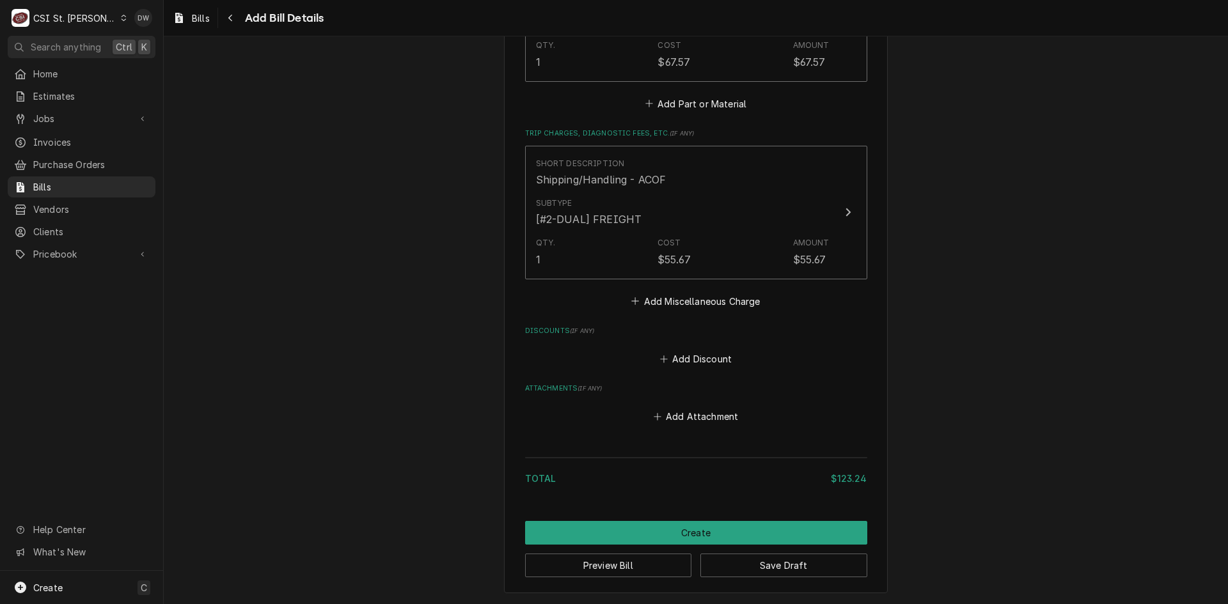
scroll to position [1008, 0]
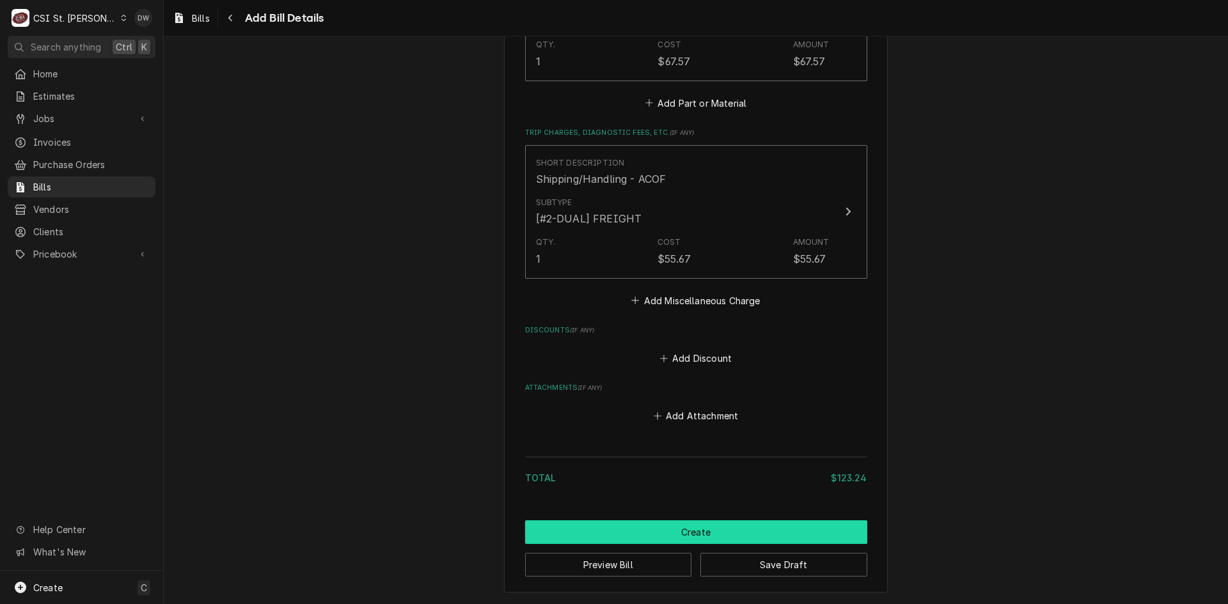
click at [725, 526] on button "Create" at bounding box center [696, 532] width 342 height 24
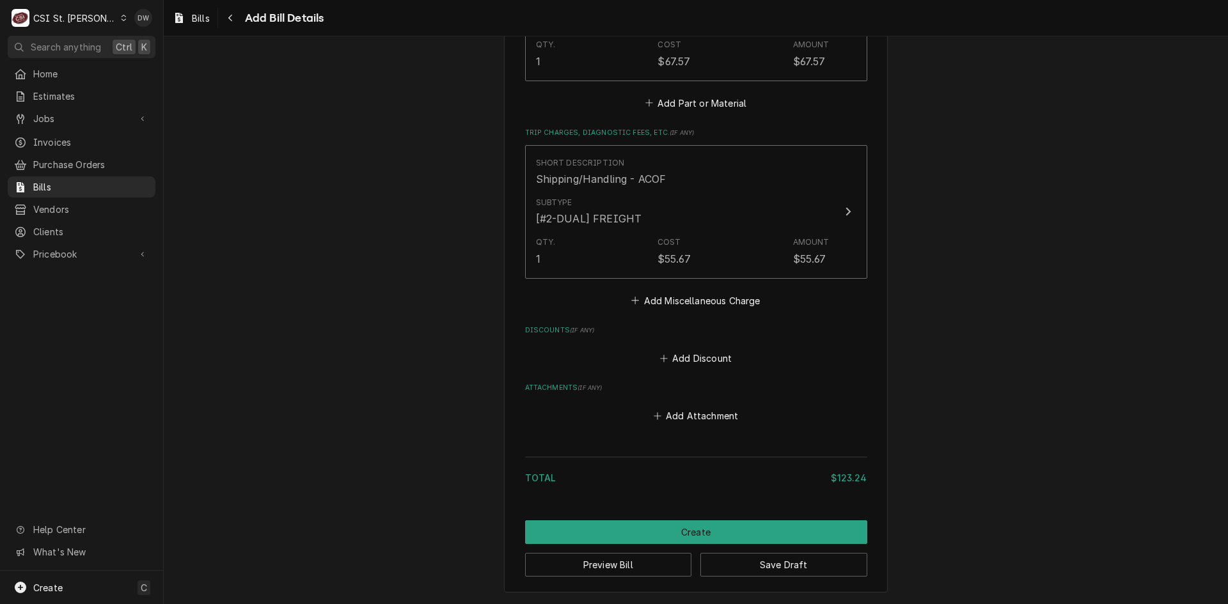
scroll to position [1001, 0]
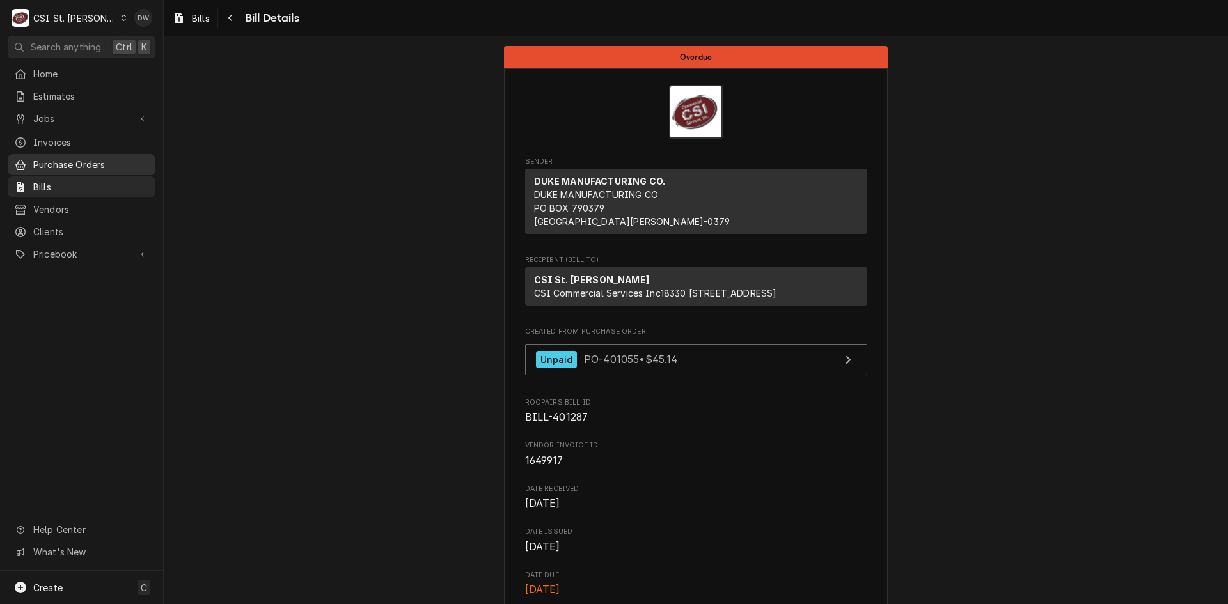
click at [51, 154] on link "Purchase Orders" at bounding box center [82, 164] width 148 height 21
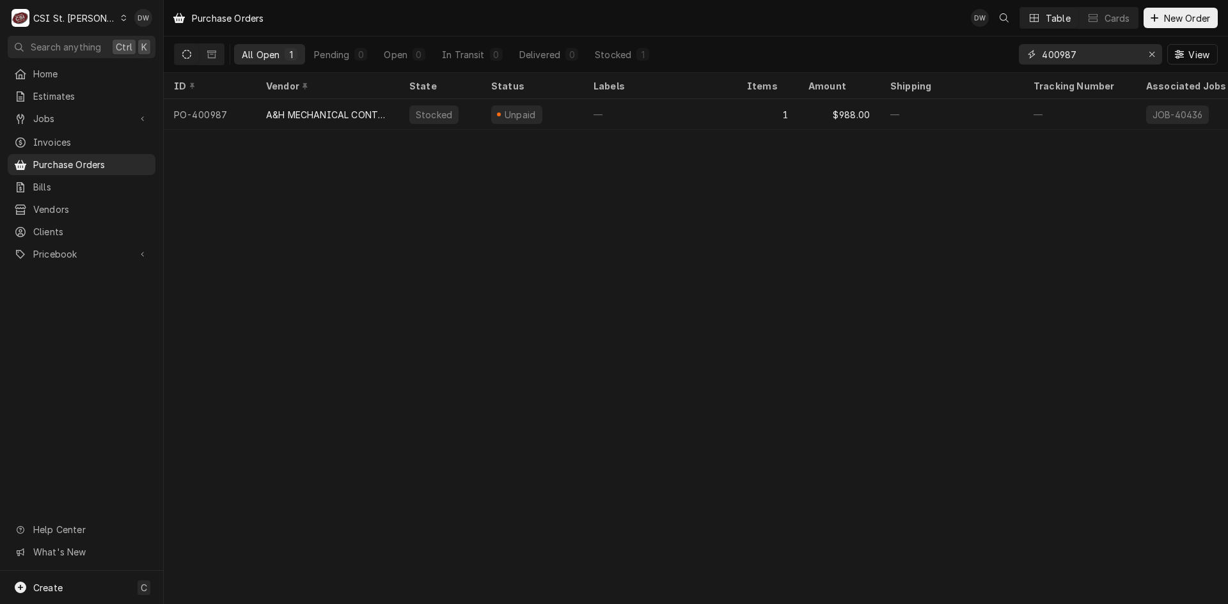
drag, startPoint x: 1086, startPoint y: 55, endPoint x: 969, endPoint y: 62, distance: 116.6
click at [969, 62] on div "All Open 1 Pending 0 Open 0 In Transit 0 Delivered 0 Stocked 1 400987 View" at bounding box center [696, 54] width 1044 height 36
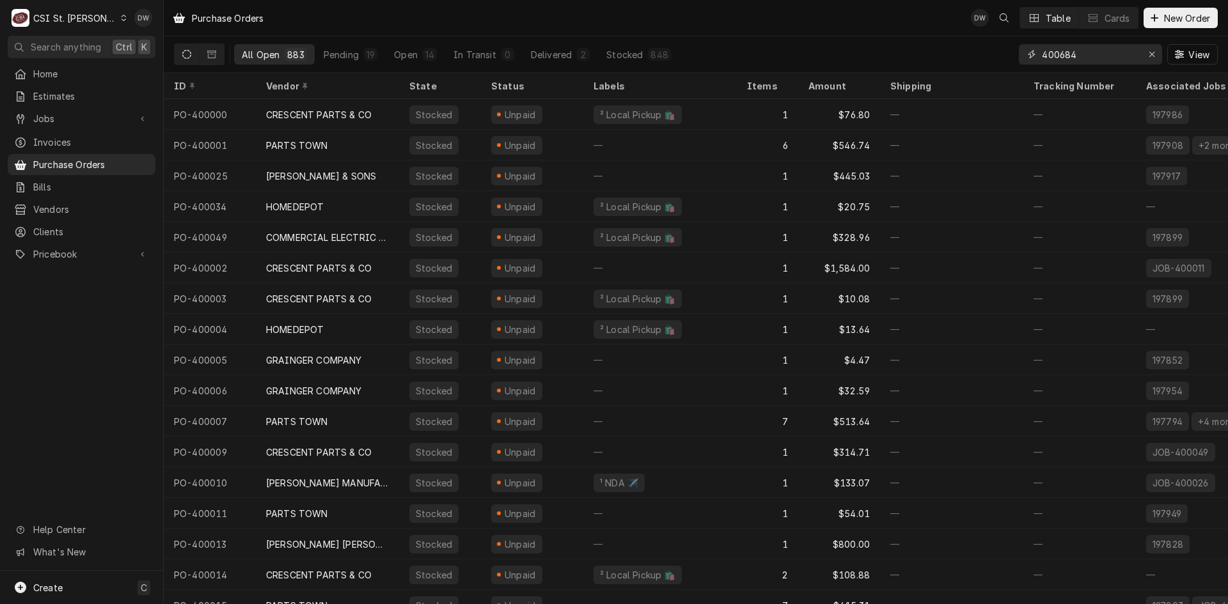
type input "400684"
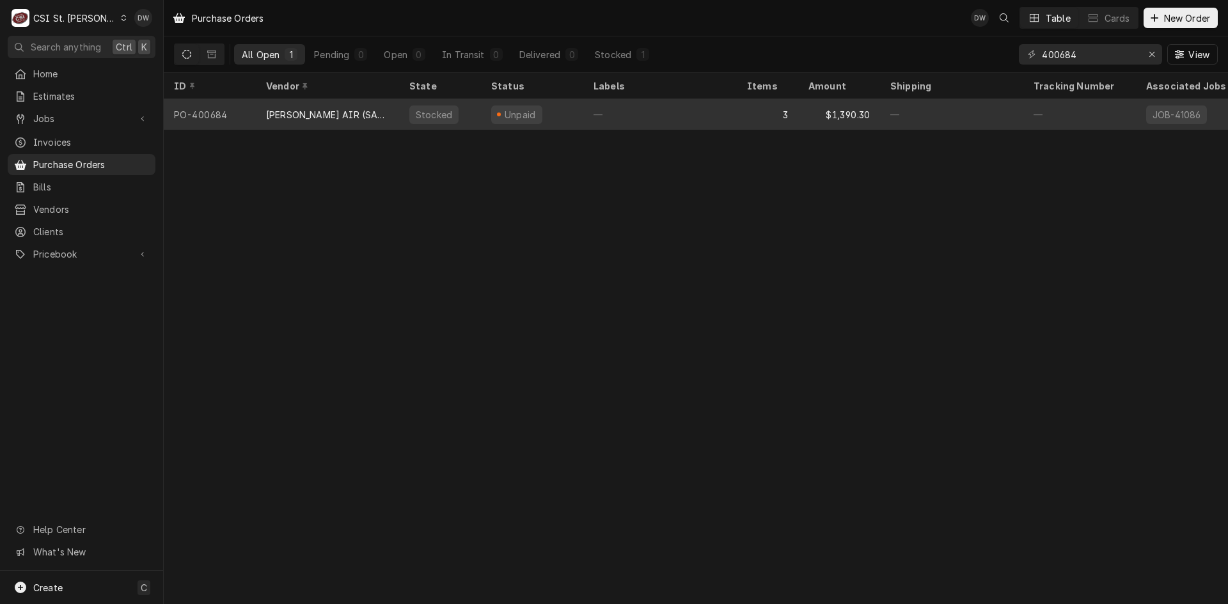
click at [321, 108] on div "KOCH AIR (SALES/MARCO)" at bounding box center [327, 114] width 123 height 13
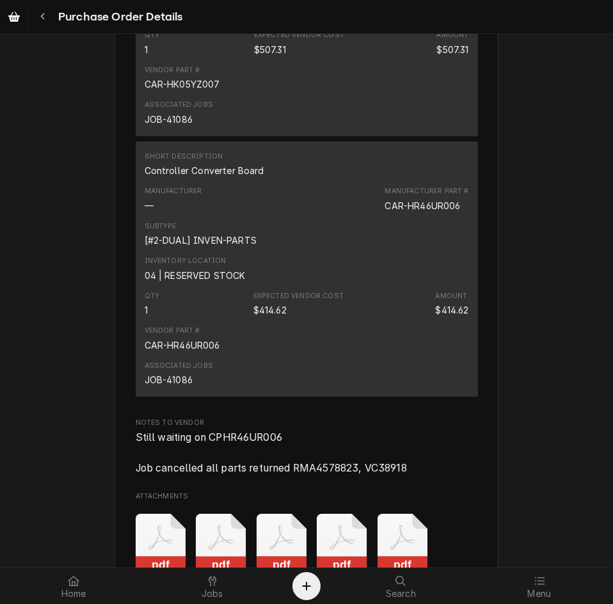
scroll to position [1279, 0]
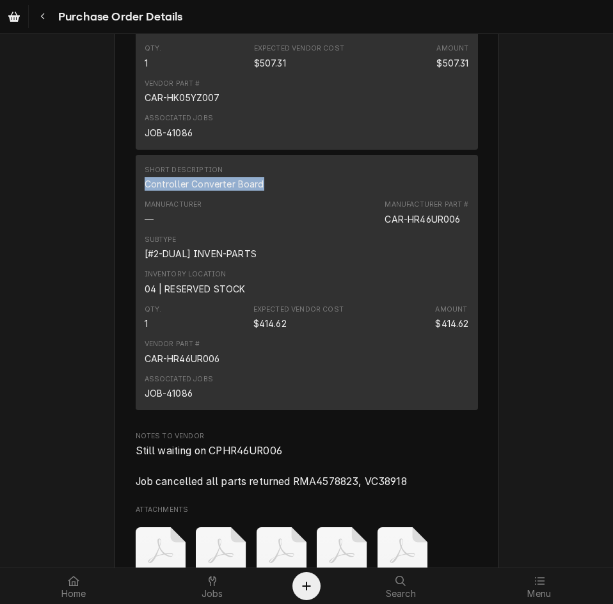
drag, startPoint x: 256, startPoint y: 221, endPoint x: 124, endPoint y: 219, distance: 131.7
copy div "Controller Converter Board"
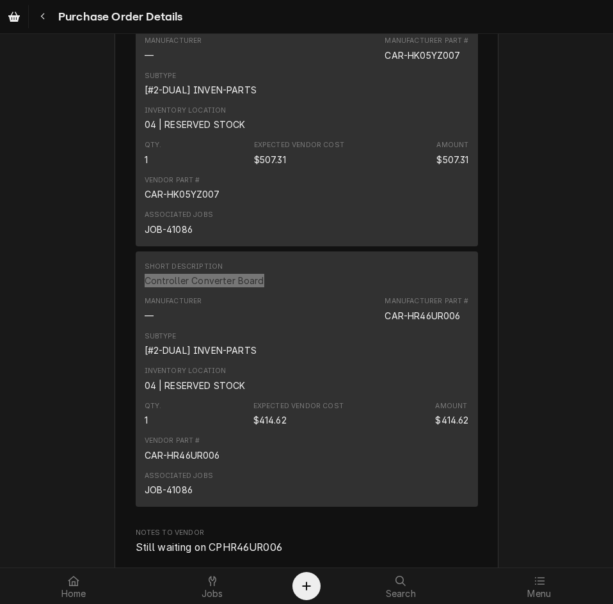
scroll to position [1151, 0]
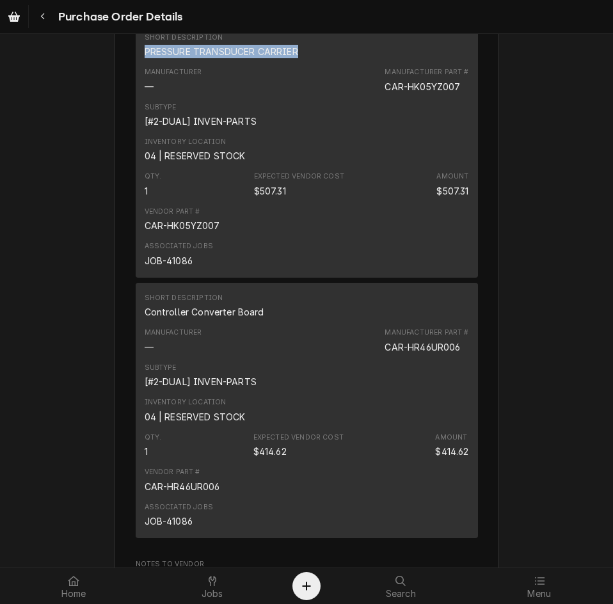
drag, startPoint x: 292, startPoint y: 91, endPoint x: 107, endPoint y: 98, distance: 184.3
click at [107, 98] on div "Unpaid Vendor KOCH AIR (SALES/MARCO) KOCH SALES/MARCO PO BOX 636092 Cincinnati,…" at bounding box center [306, 15] width 613 height 2265
copy div "PRESSURE TRANSDUCER CARRIER"
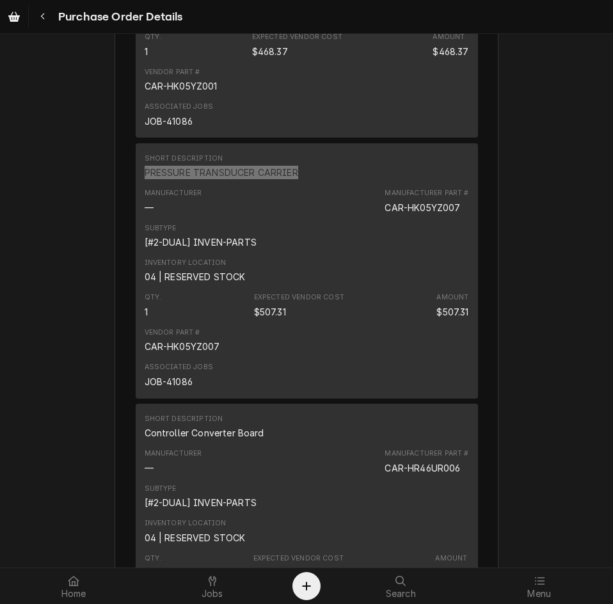
scroll to position [831, 0]
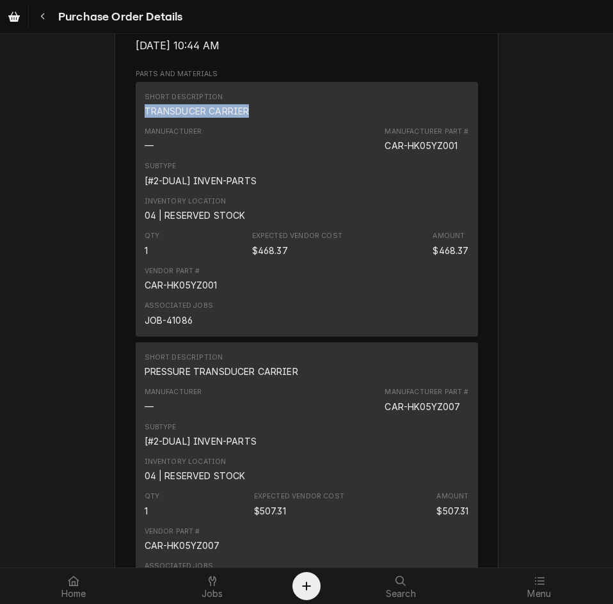
drag, startPoint x: 242, startPoint y: 153, endPoint x: 129, endPoint y: 160, distance: 114.0
click at [129, 160] on div "Vendor KOCH AIR (SALES/MARCO) KOCH SALES/MARCO PO BOX 636092 Cincinnati, OH 452…" at bounding box center [306, 346] width 384 height 2222
copy div "TRANSDUCER CARRIER"
drag, startPoint x: 42, startPoint y: 17, endPoint x: 46, endPoint y: 26, distance: 10.0
click at [46, 26] on button "Navigate back" at bounding box center [42, 16] width 23 height 23
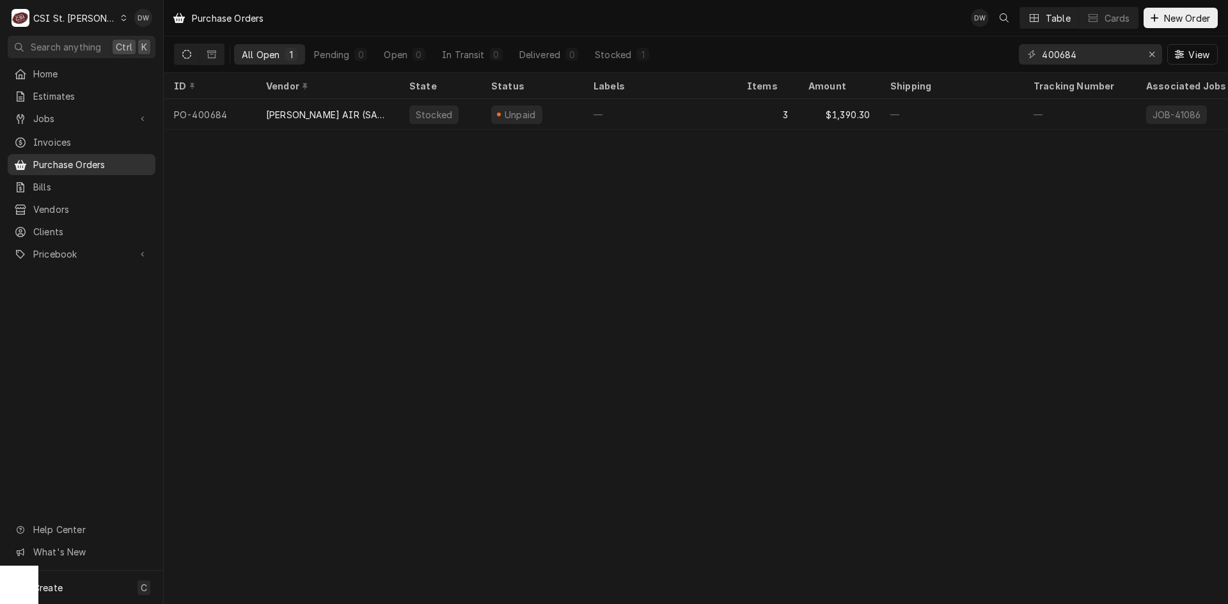
click at [74, 158] on span "Purchase Orders" at bounding box center [91, 164] width 116 height 13
drag, startPoint x: 1102, startPoint y: 45, endPoint x: 978, endPoint y: 70, distance: 125.9
click at [978, 69] on div "All Open 1 Pending 0 Open 0 In Transit 0 Delivered 0 Stocked 1 400684 View" at bounding box center [696, 54] width 1044 height 36
paste input "966"
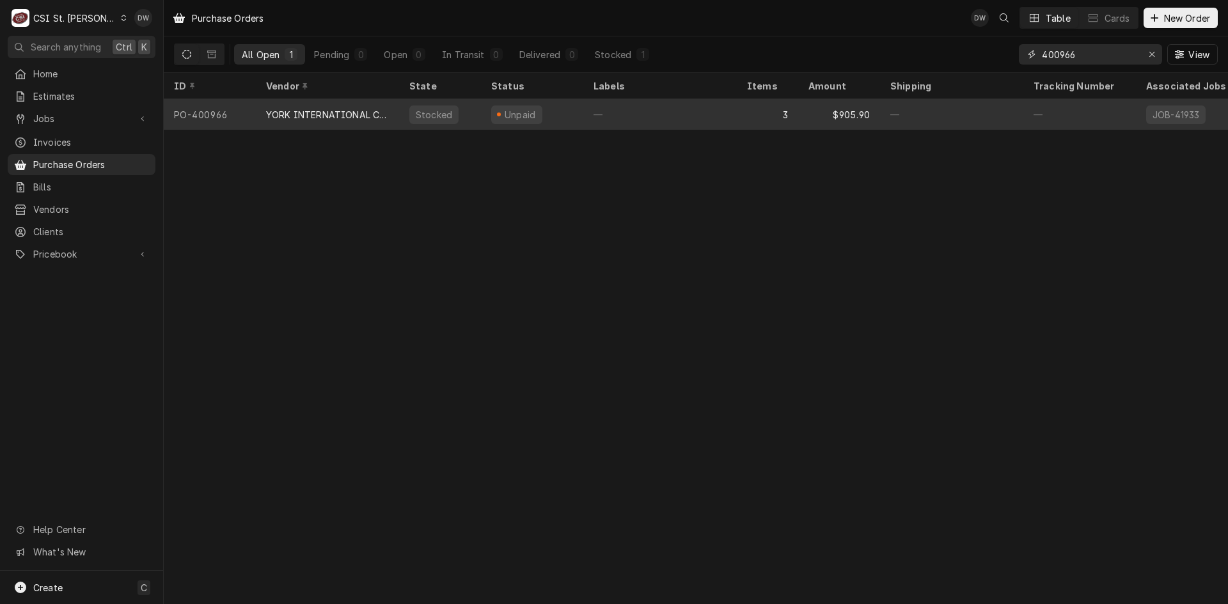
type input "400966"
click at [281, 114] on div "YORK INTERNATIONAL CORPORATION" at bounding box center [327, 114] width 123 height 13
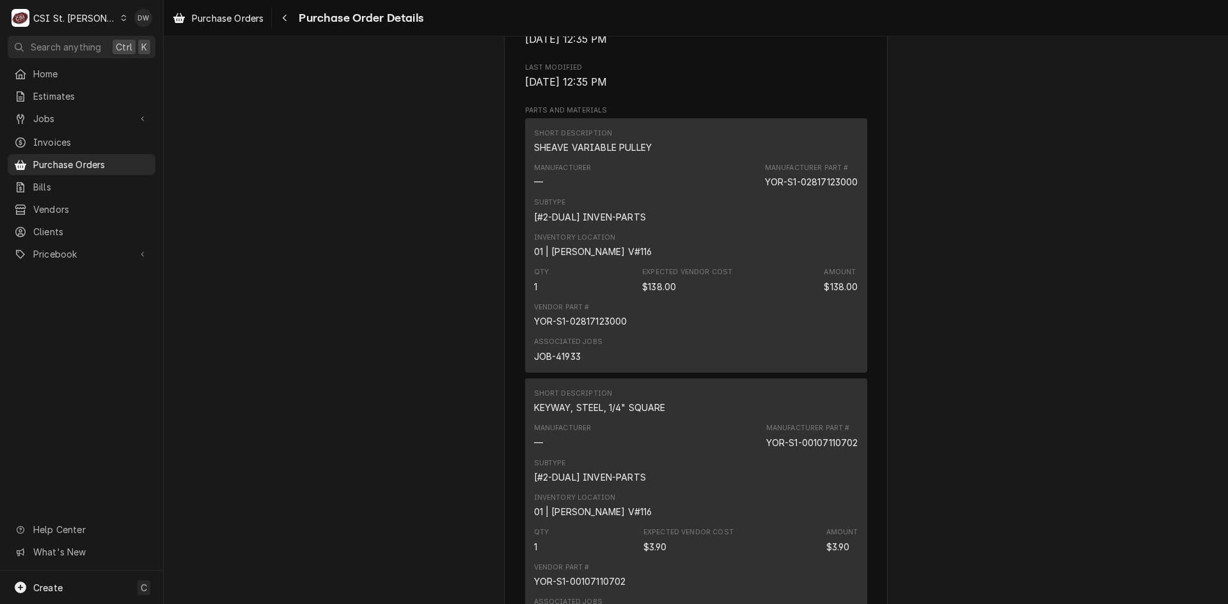
scroll to position [831, 0]
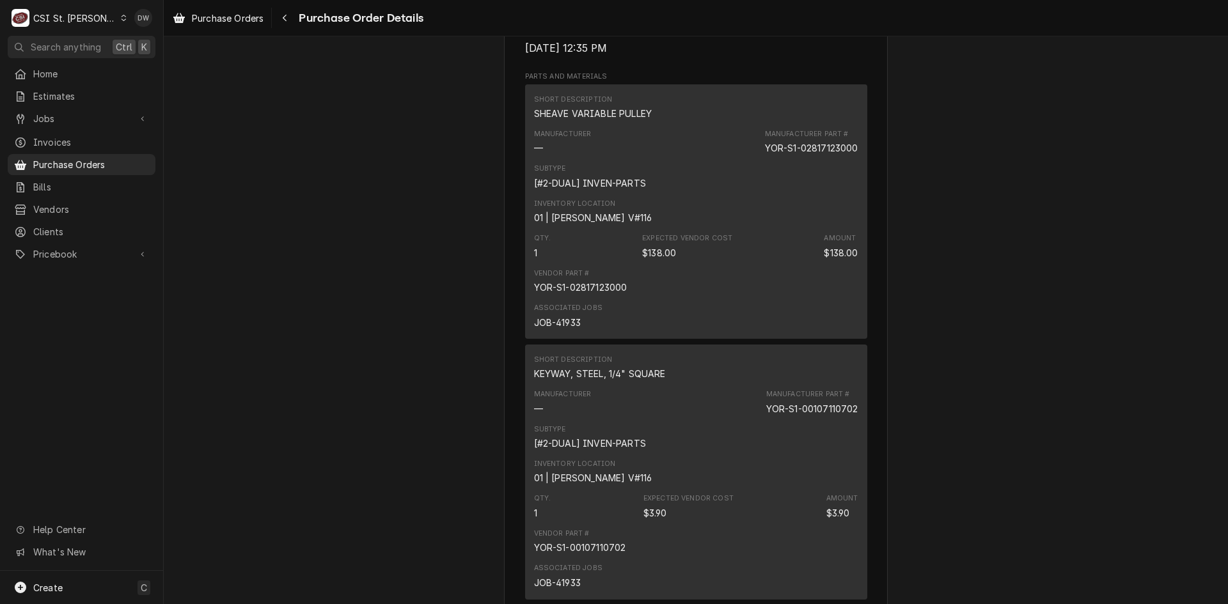
drag, startPoint x: 484, startPoint y: 378, endPoint x: 382, endPoint y: 404, distance: 105.6
click at [382, 404] on div "Unpaid Vendor YORK INTERNATIONAL CORPORATION YORK INTERNATIONAL CORPORATION PO …" at bounding box center [696, 192] width 1064 height 1975
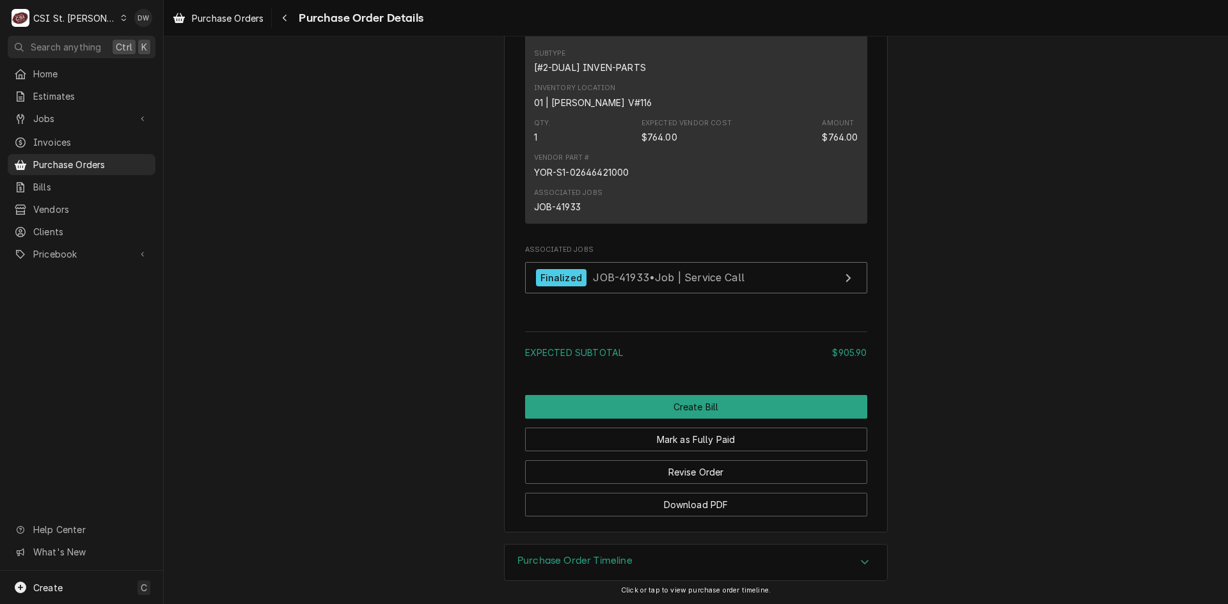
scroll to position [1471, 0]
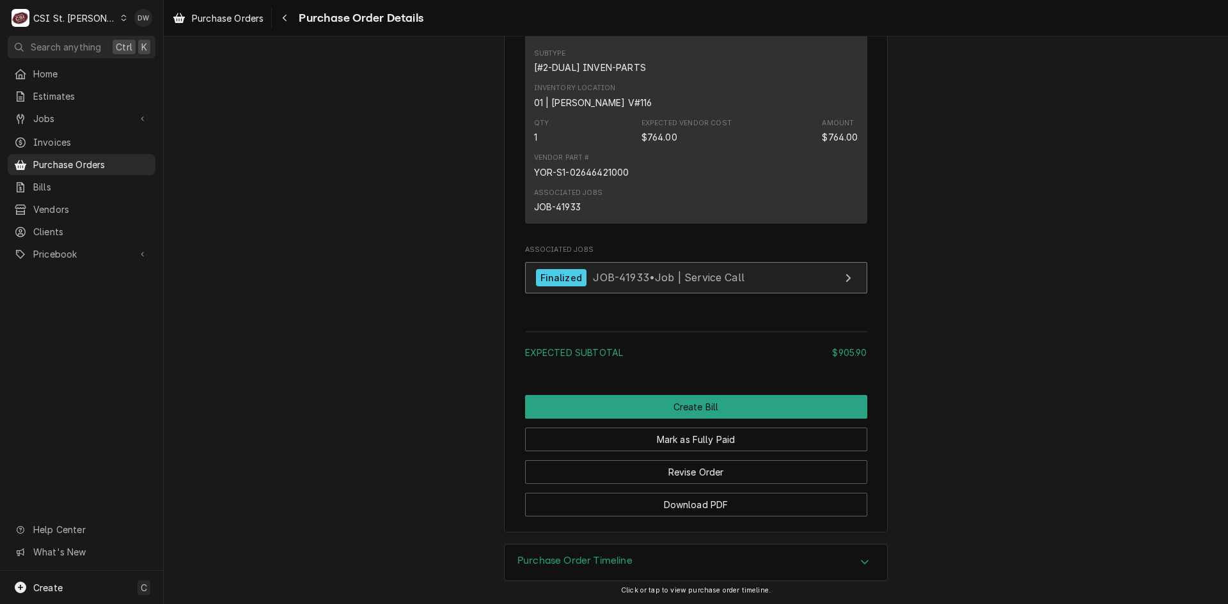
click at [641, 284] on span "JOB-41933 • Job | Service Call" at bounding box center [669, 277] width 152 height 13
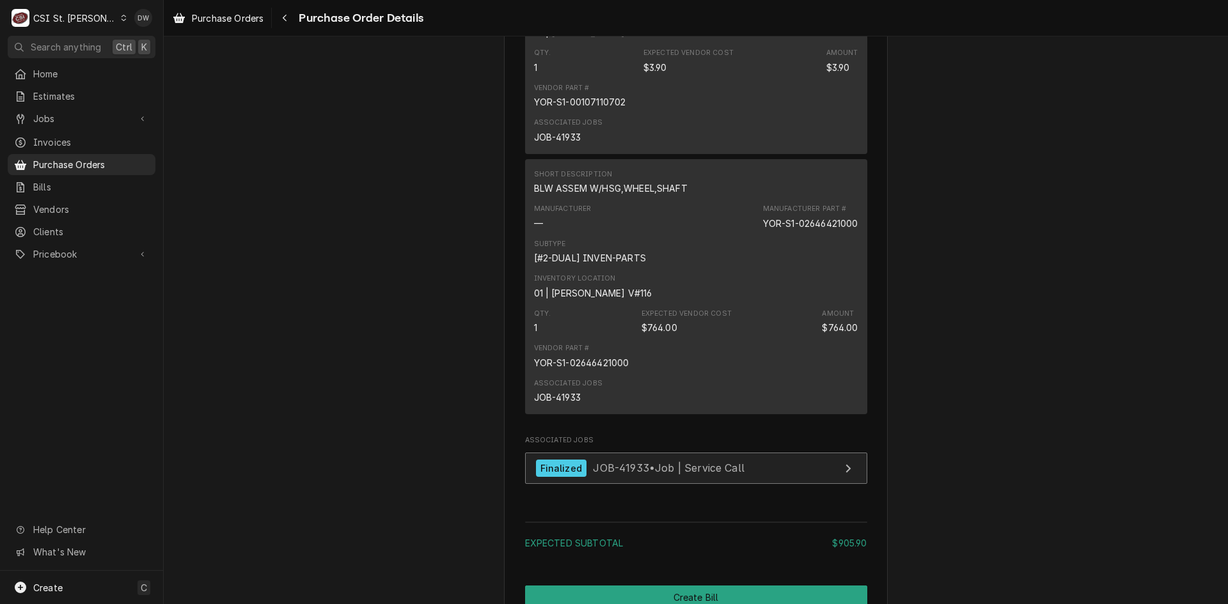
scroll to position [1151, 0]
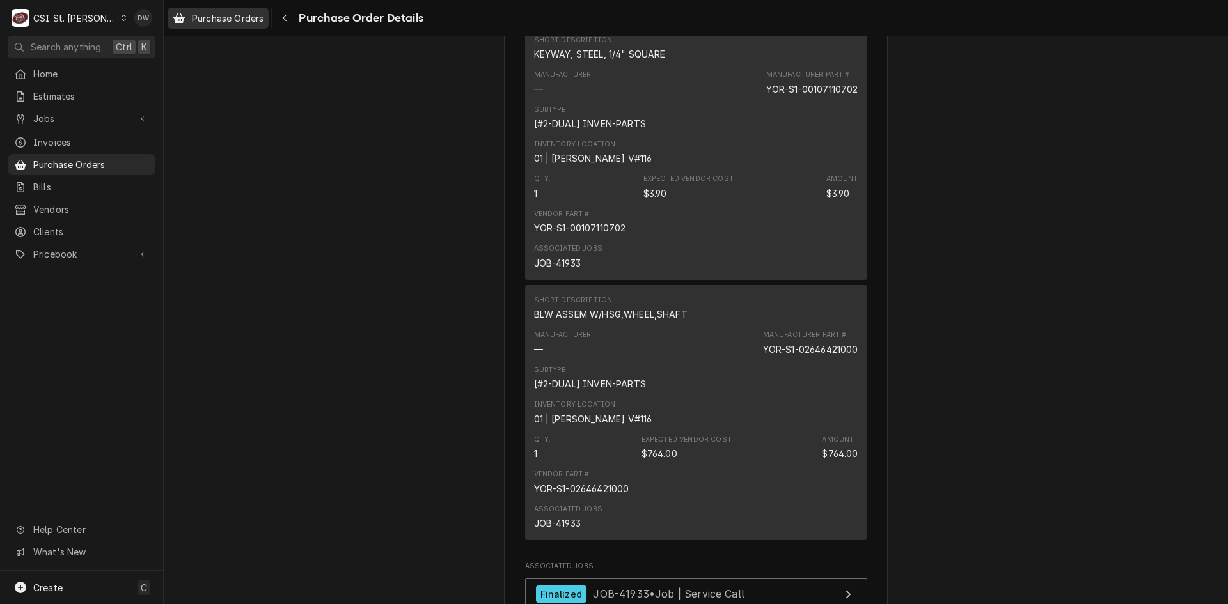
click at [241, 11] on div "Purchase Orders" at bounding box center [218, 18] width 96 height 16
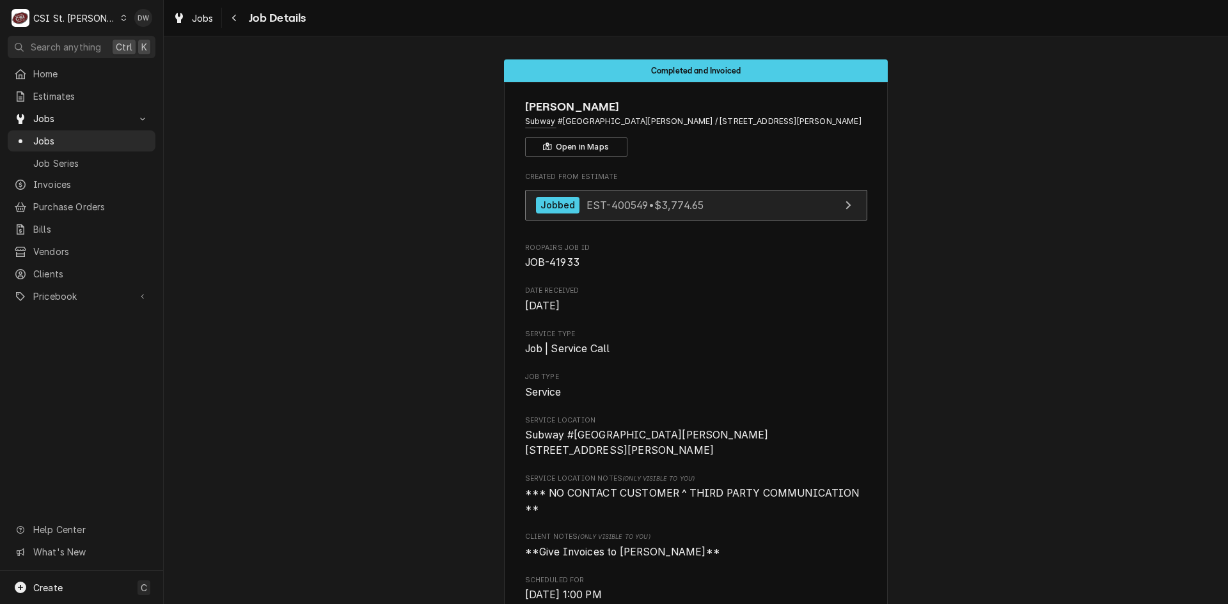
click at [618, 211] on span "EST-400549 • $3,774.65" at bounding box center [644, 204] width 117 height 13
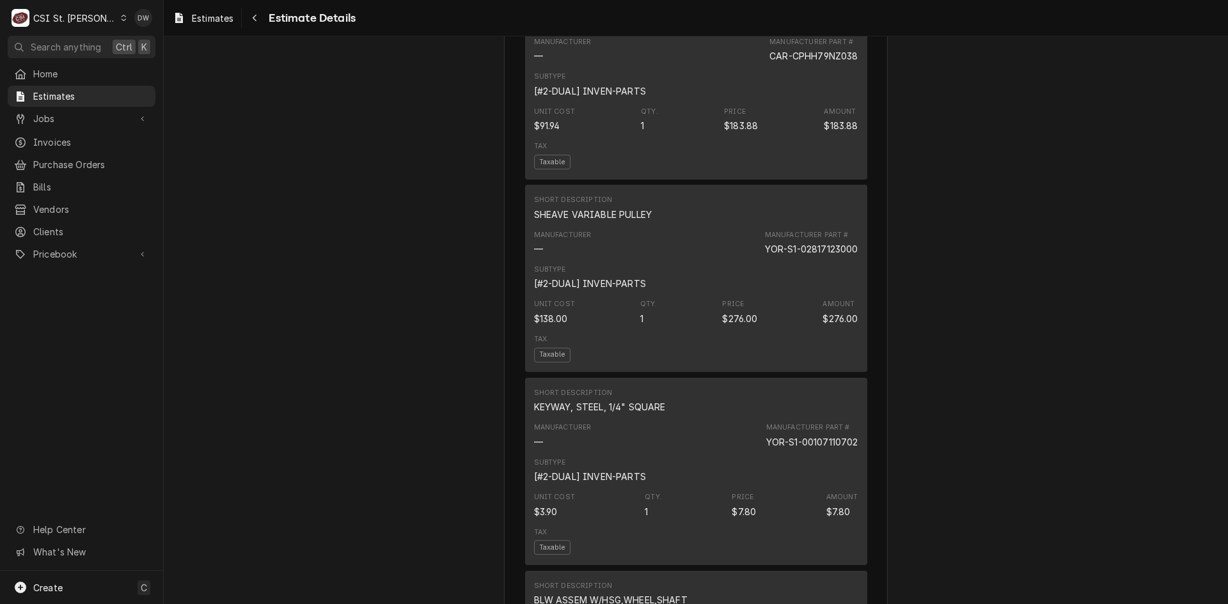
scroll to position [1726, 0]
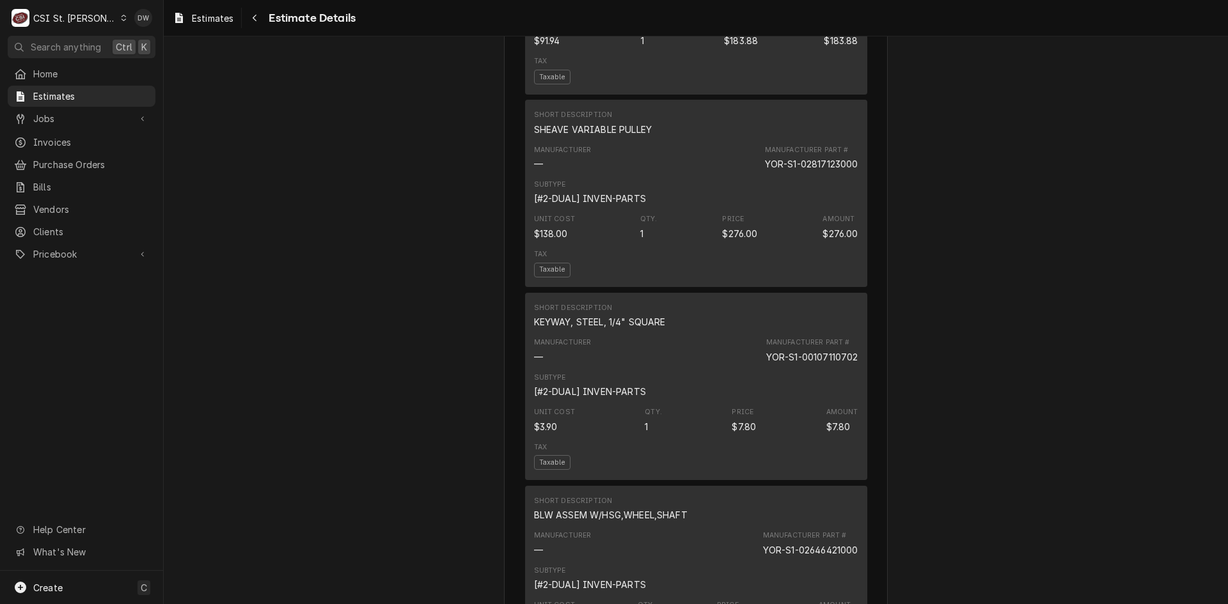
click at [1065, 340] on div "Jobbed Sender CSI St. Louis CSI Commercial Services Inc18330 Edison Ave Chester…" at bounding box center [696, 350] width 1064 height 4081
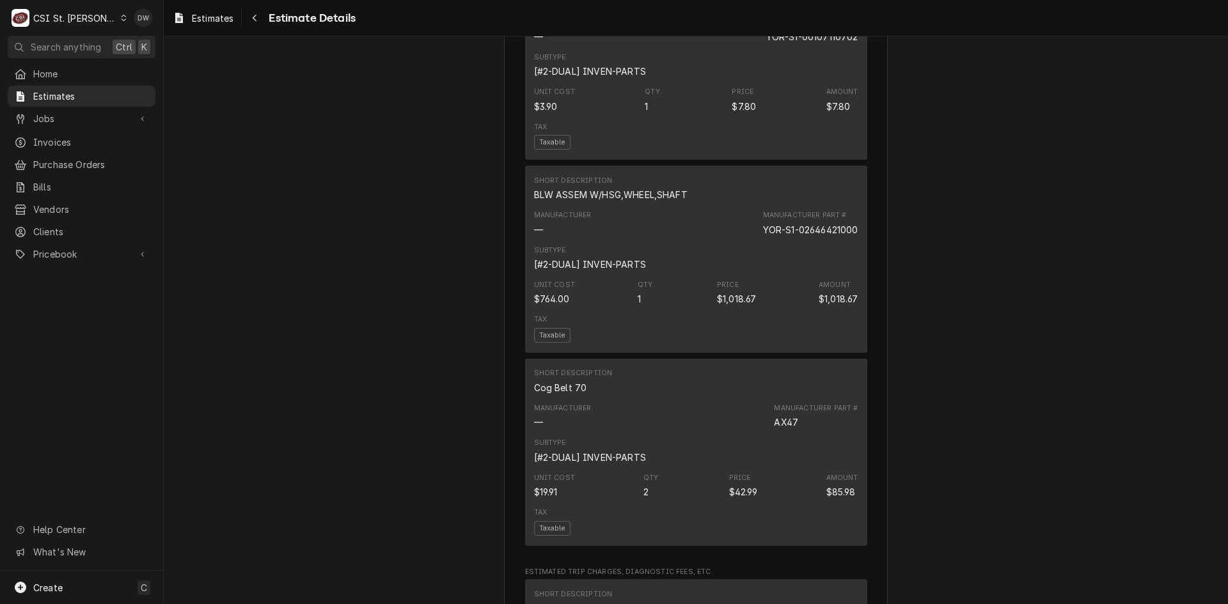
scroll to position [2046, 0]
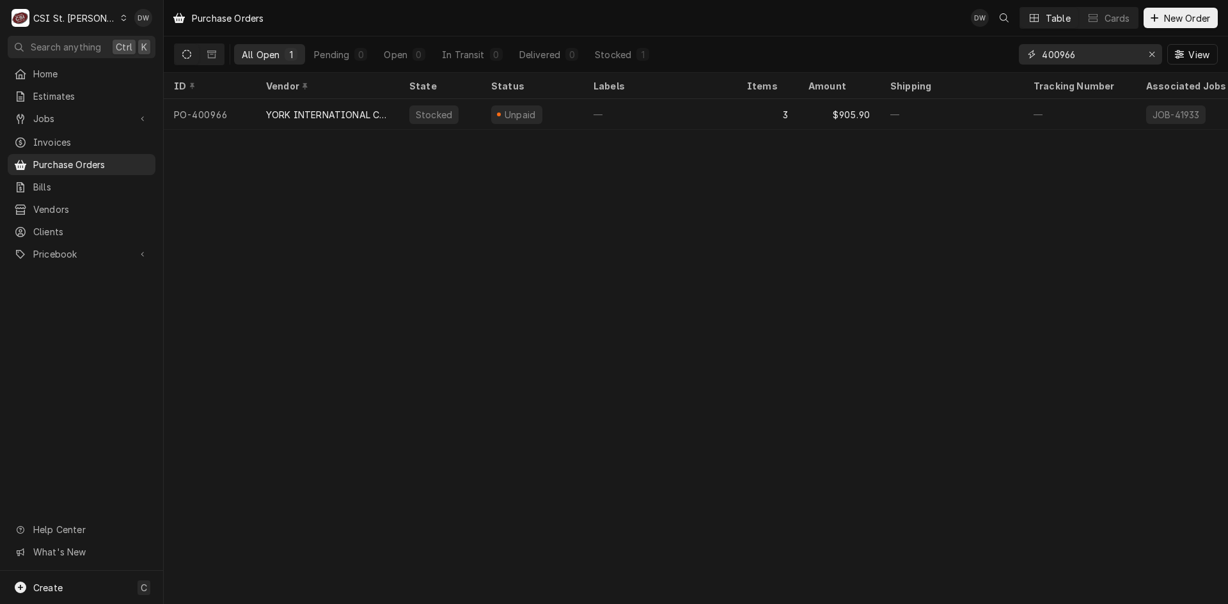
drag, startPoint x: 1081, startPoint y: 56, endPoint x: 998, endPoint y: 61, distance: 82.6
click at [998, 61] on div "All Open 1 Pending 0 Open 0 In Transit 0 Delivered 0 Stocked 1 400966 View" at bounding box center [696, 54] width 1044 height 36
paste input "110"
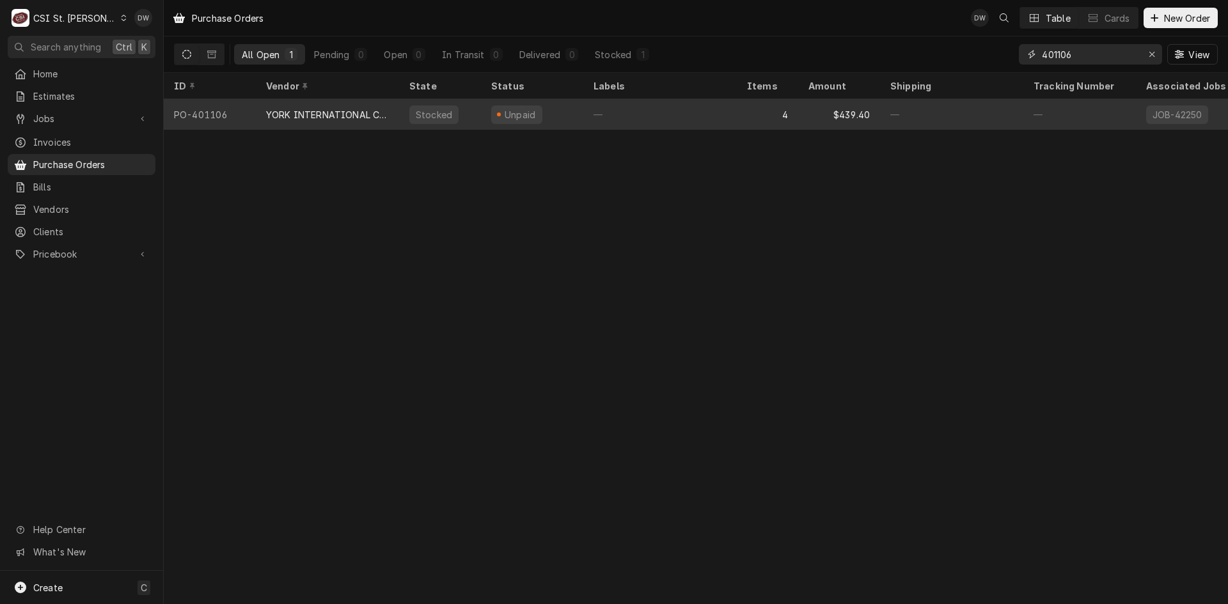
type input "401106"
click at [329, 106] on div "YORK INTERNATIONAL CORPORATION" at bounding box center [327, 114] width 143 height 31
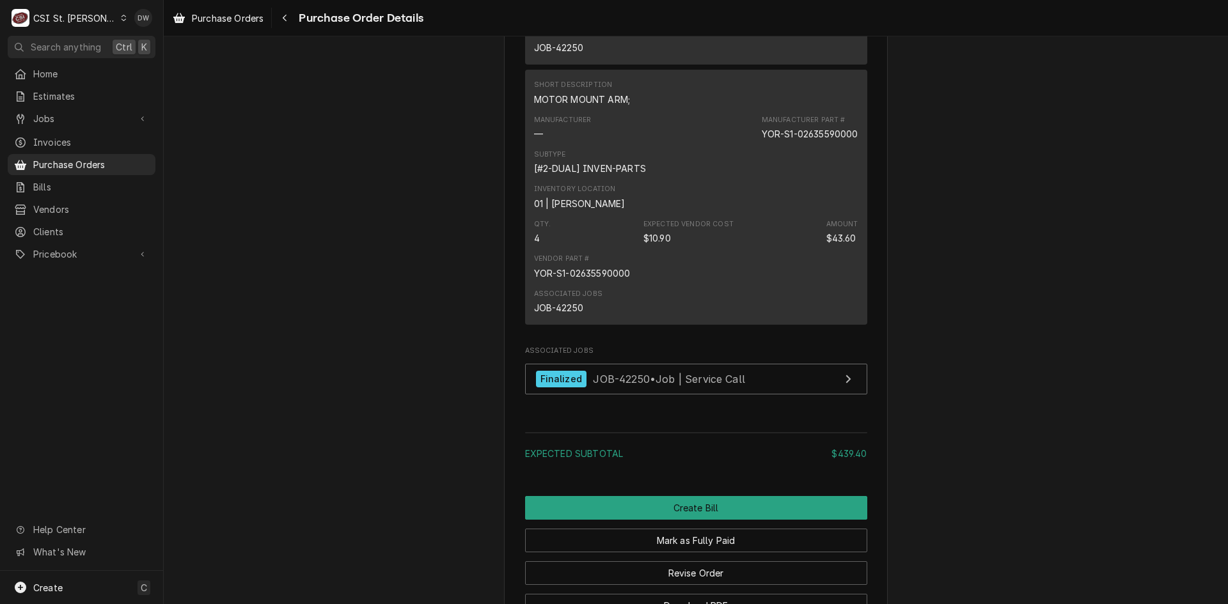
scroll to position [1662, 0]
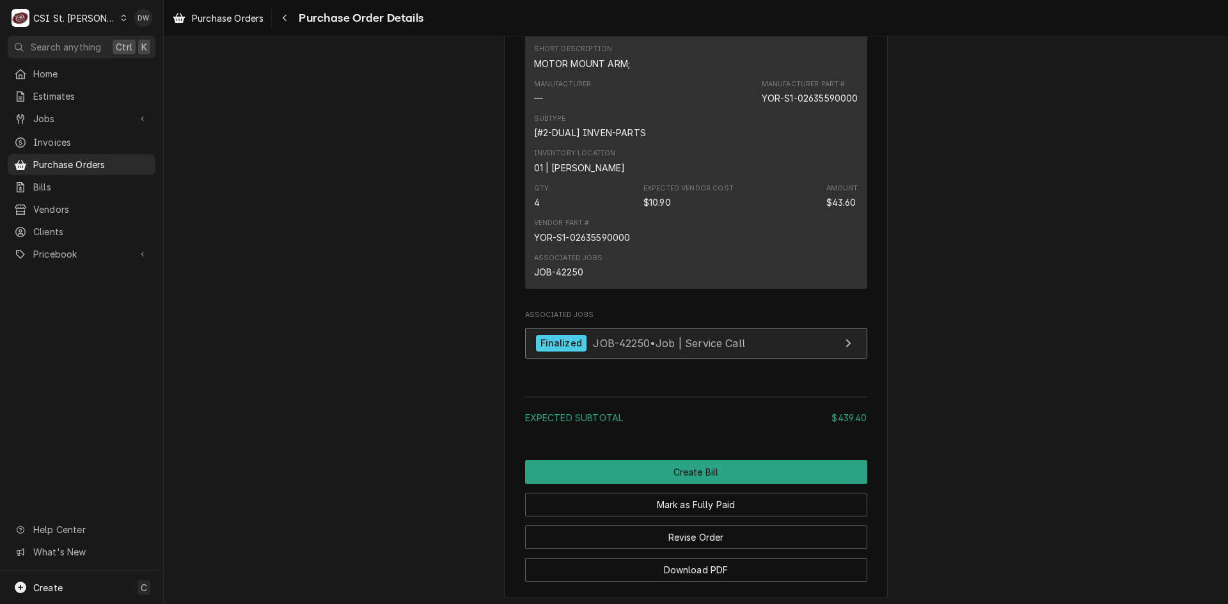
click at [709, 349] on span "JOB-42250 • Job | Service Call" at bounding box center [669, 342] width 152 height 13
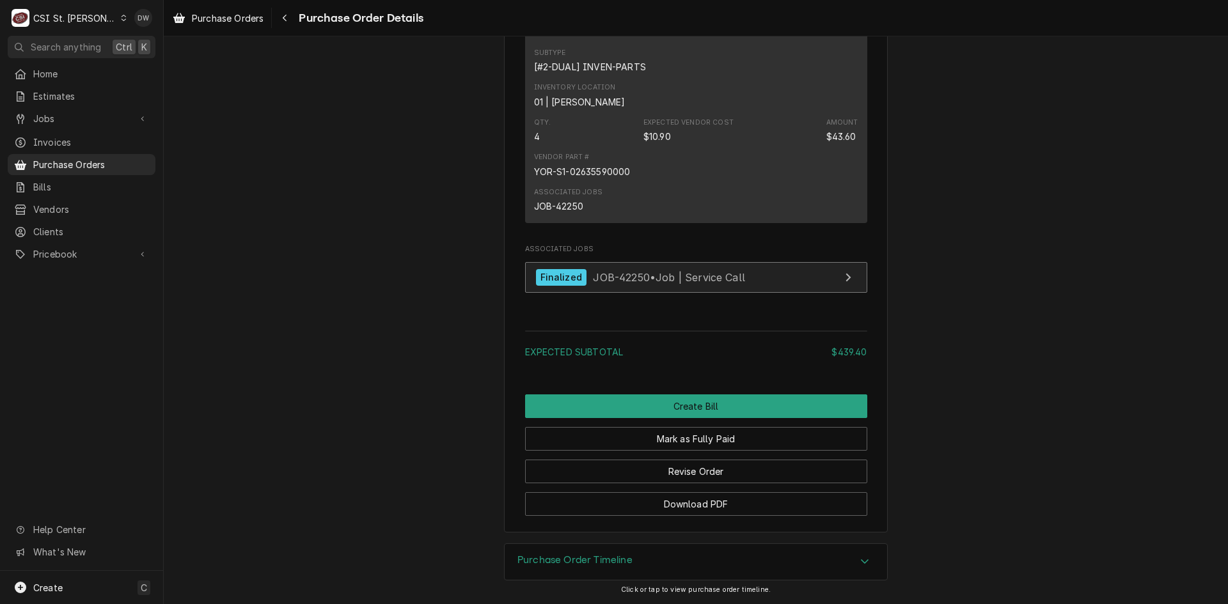
scroll to position [1769, 0]
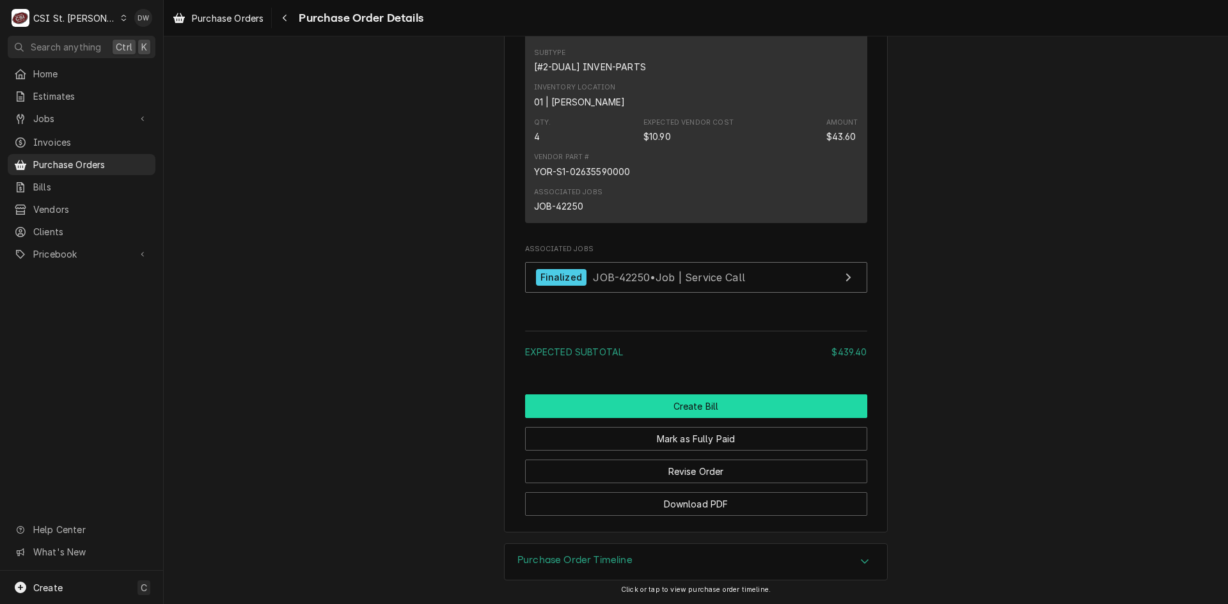
click at [690, 400] on button "Create Bill" at bounding box center [696, 407] width 342 height 24
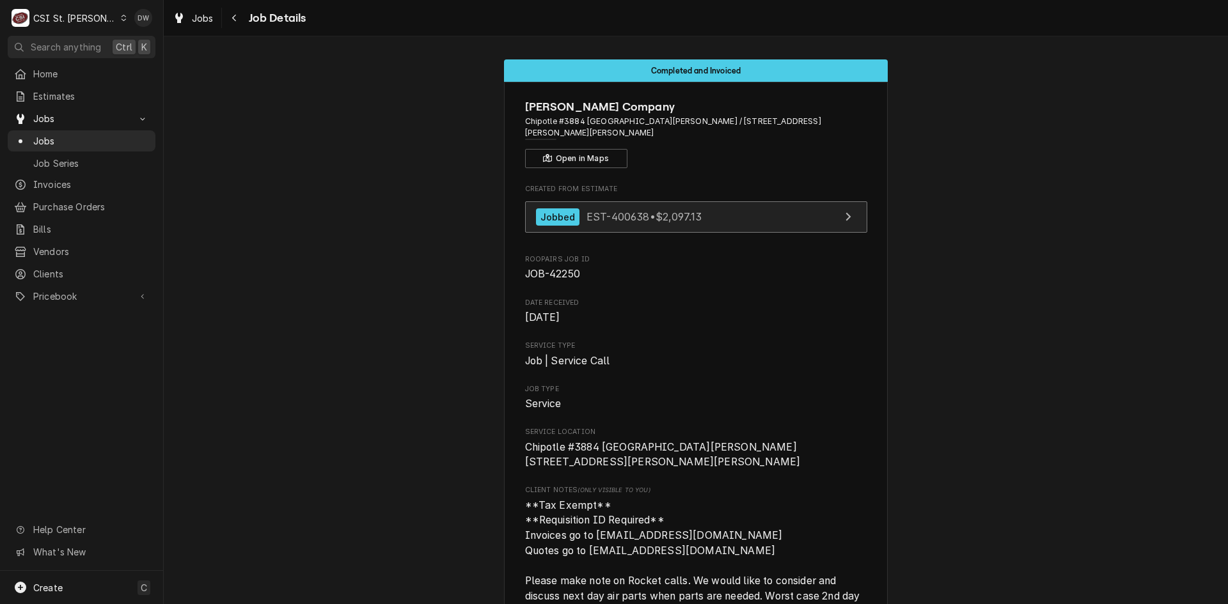
click at [559, 212] on div "Jobbed" at bounding box center [558, 216] width 44 height 17
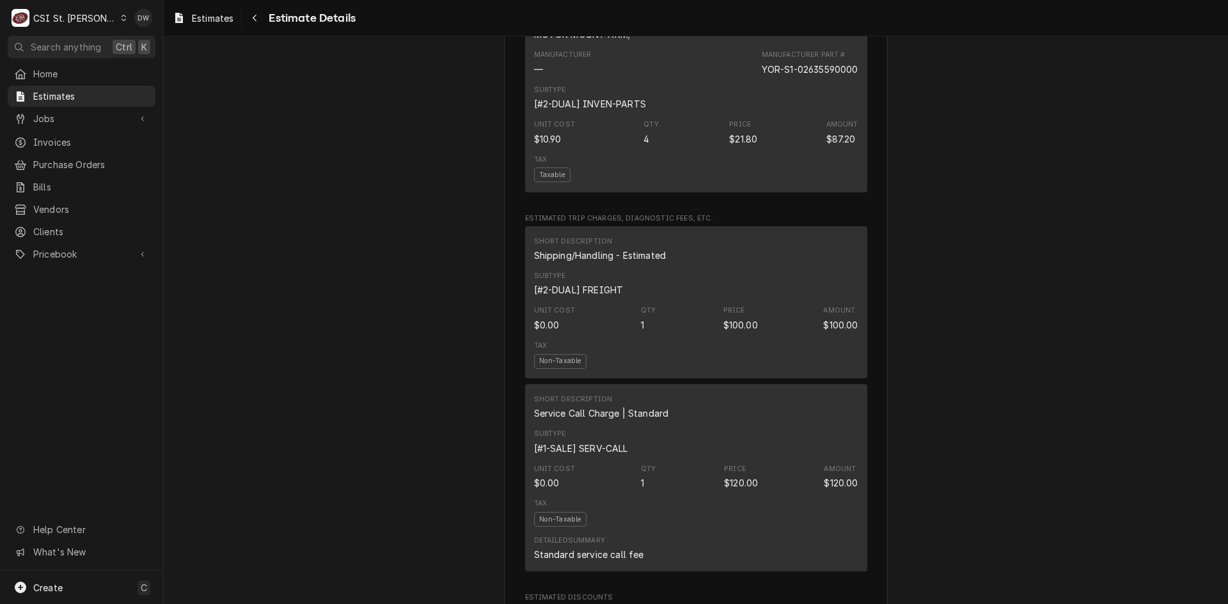
scroll to position [2110, 0]
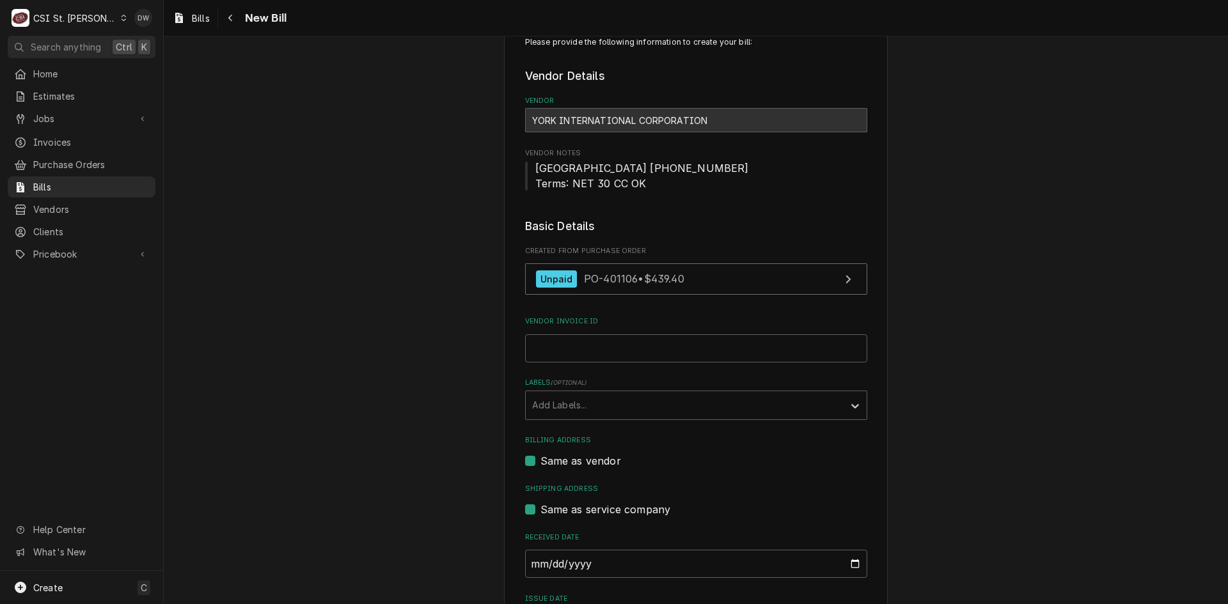
scroll to position [64, 0]
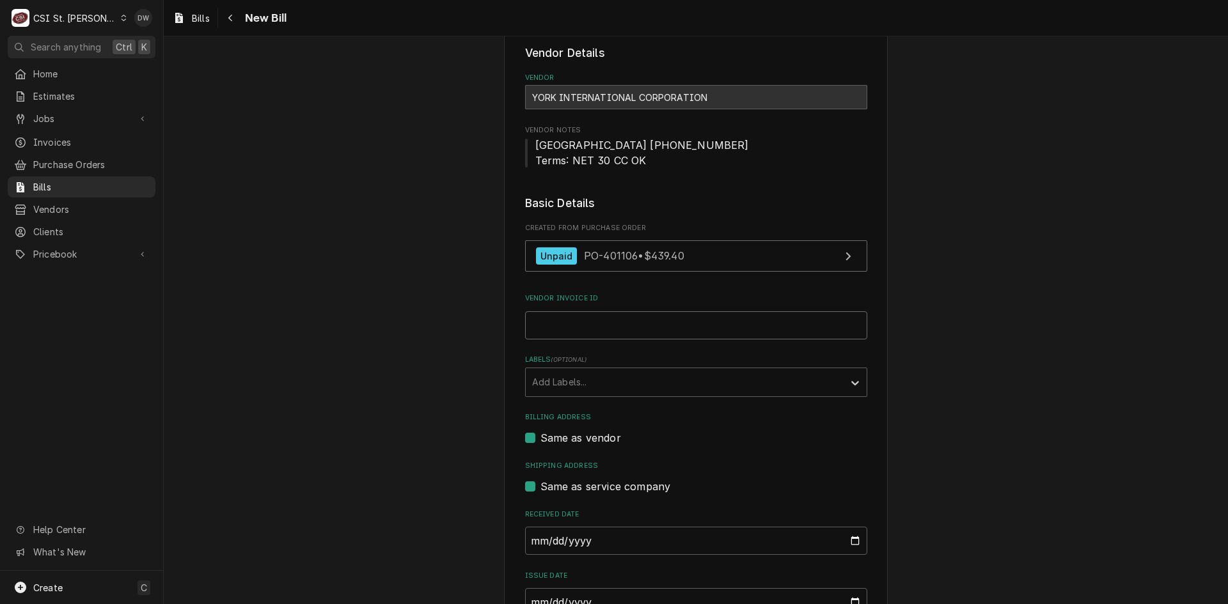
click at [636, 322] on input "Vendor Invoice ID" at bounding box center [696, 325] width 342 height 28
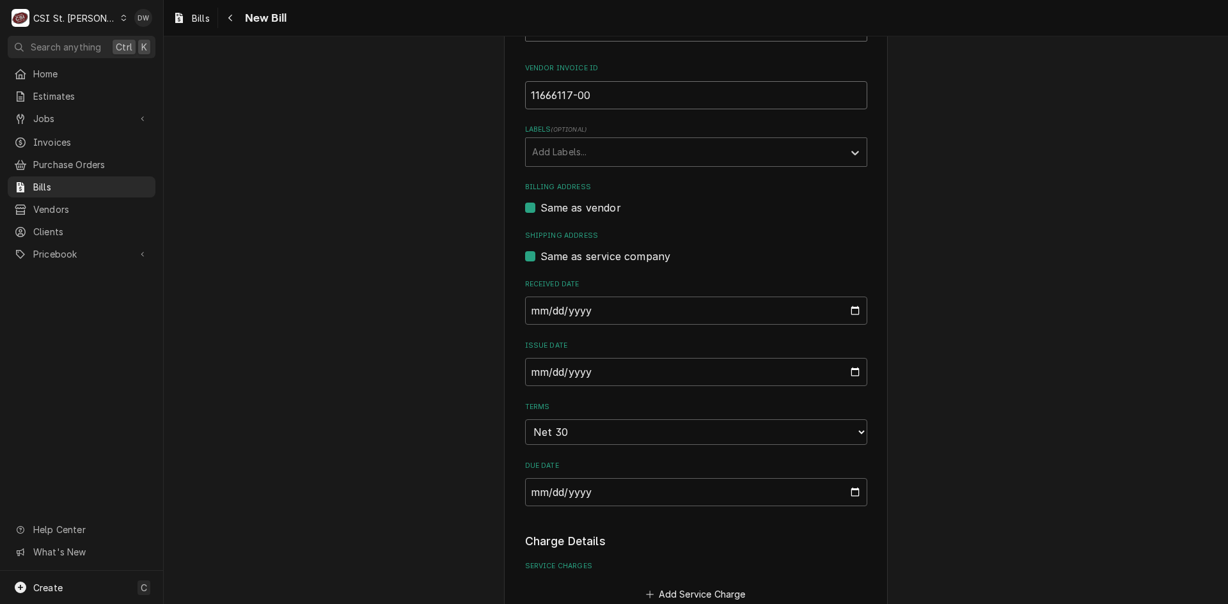
scroll to position [320, 0]
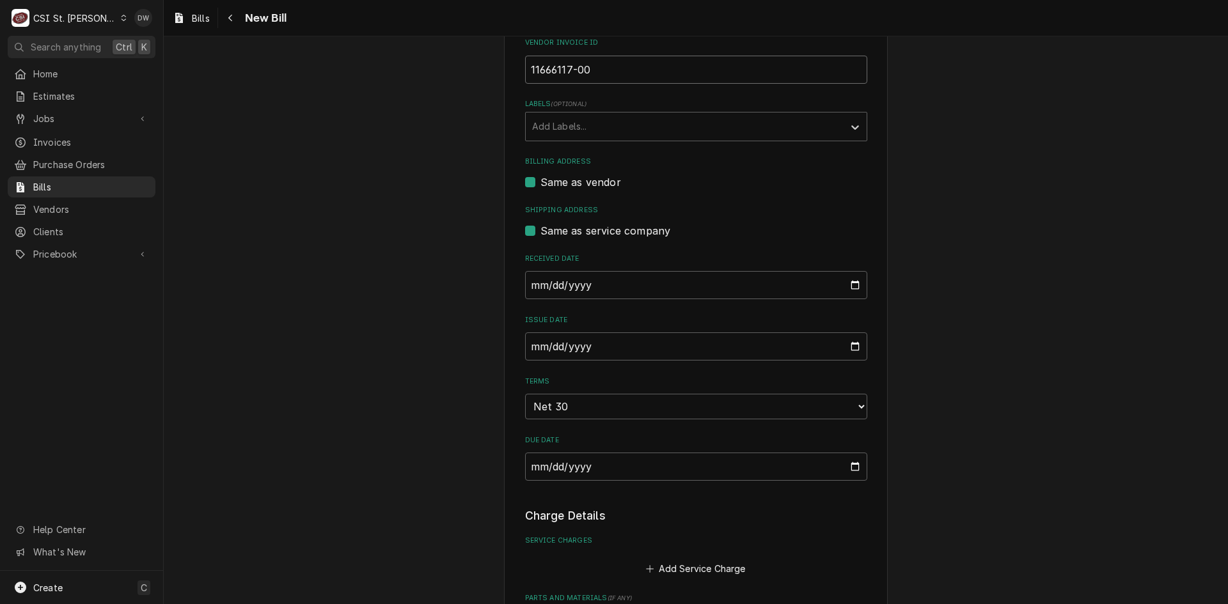
type input "11666117-00"
click at [528, 346] on input "2025-09-30" at bounding box center [696, 346] width 342 height 28
type input "2025-08-27"
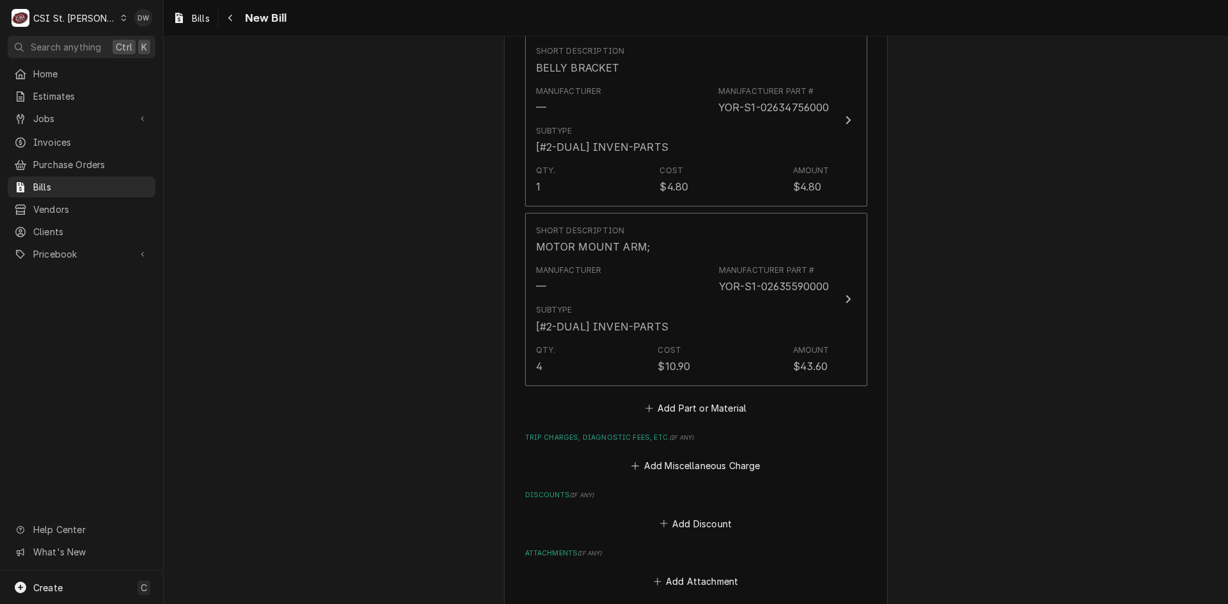
scroll to position [1343, 0]
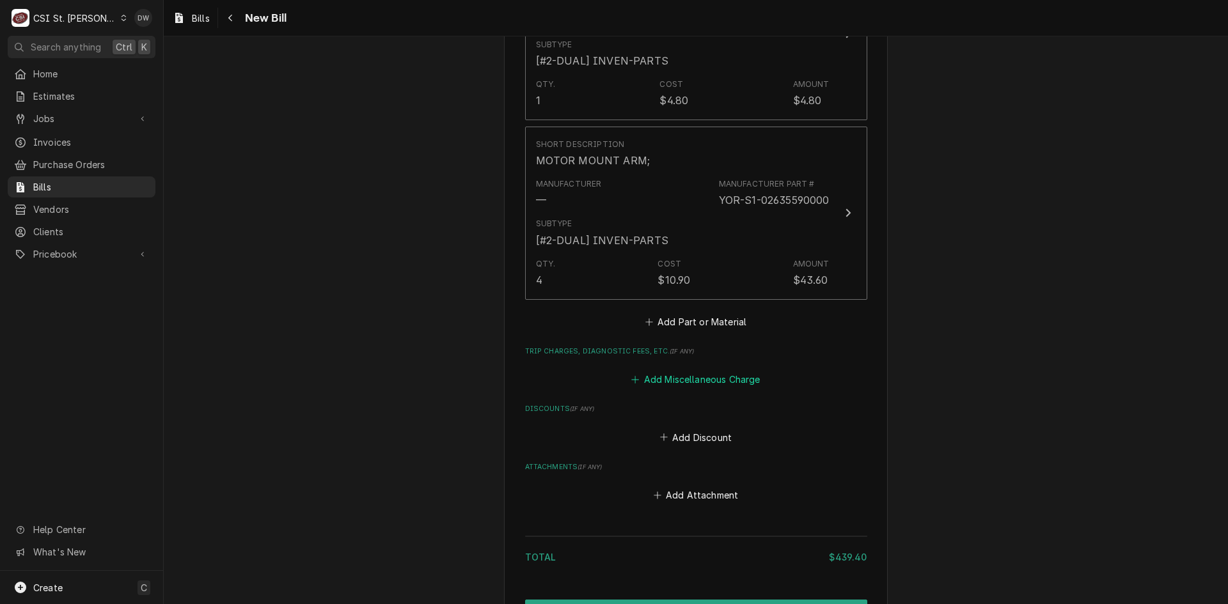
click at [707, 376] on button "Add Miscellaneous Charge" at bounding box center [695, 380] width 133 height 18
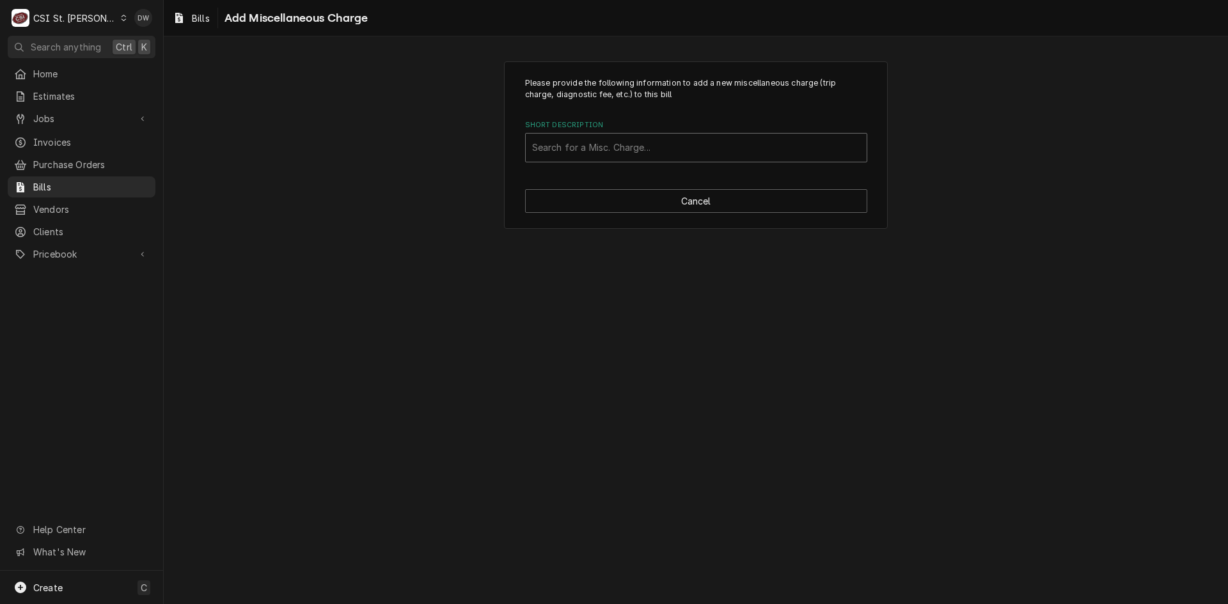
click at [556, 145] on div "Short Description" at bounding box center [696, 147] width 328 height 23
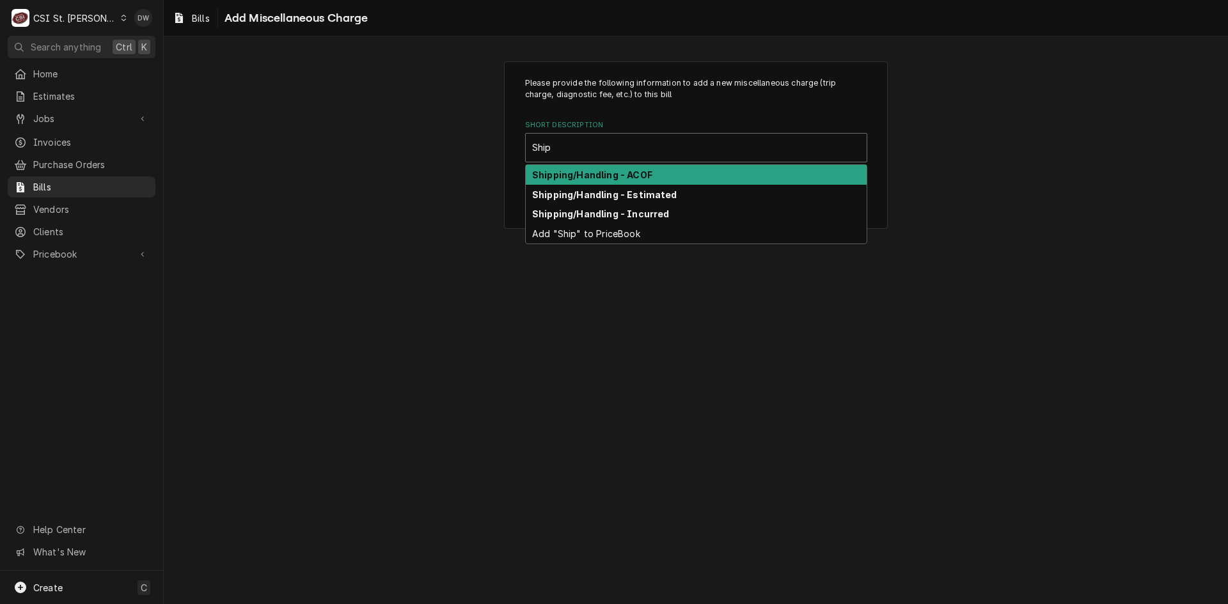
type input "Ship"
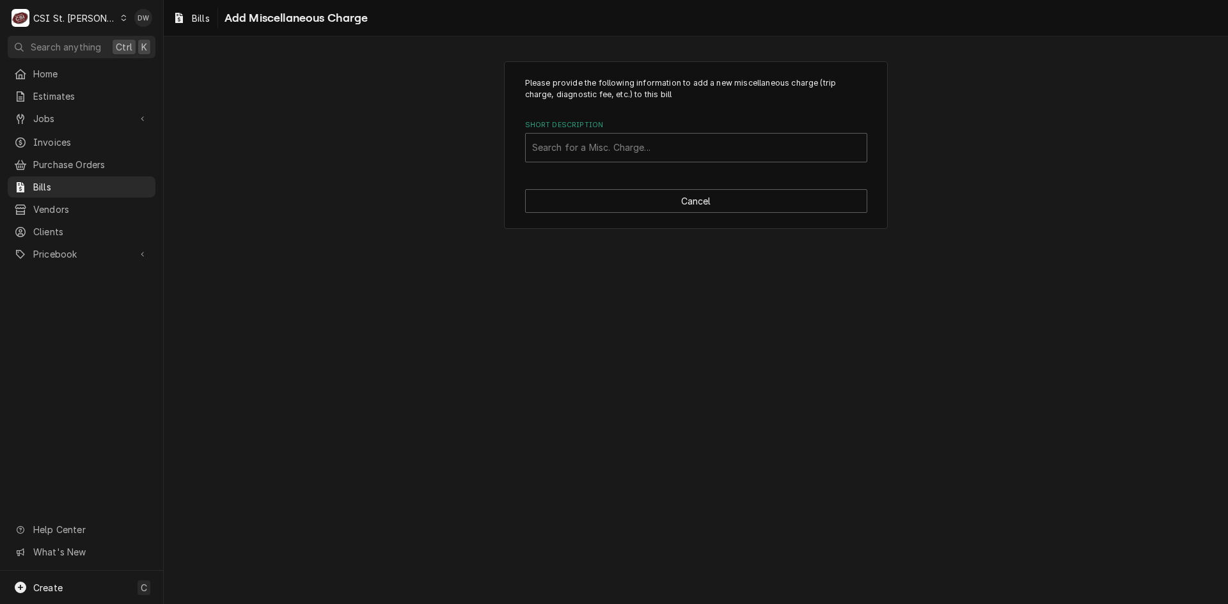
click at [559, 165] on div "Please provide the following information to add a new miscellaneous charge (tri…" at bounding box center [696, 145] width 384 height 168
click at [559, 150] on div "Short Description" at bounding box center [696, 147] width 328 height 23
type input "ship"
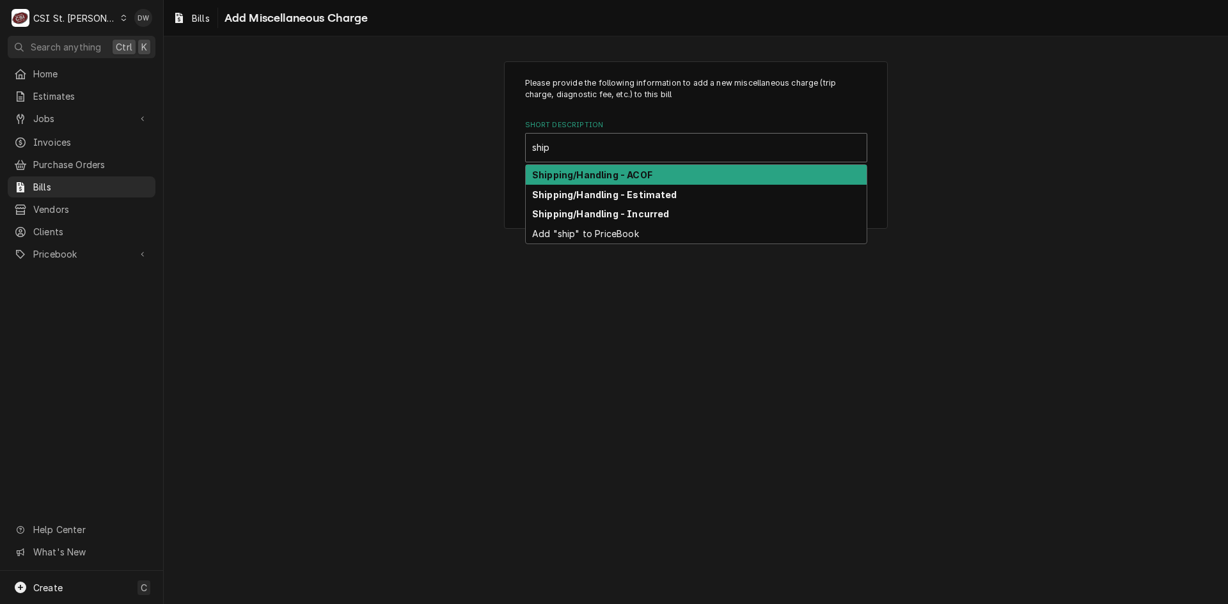
click at [561, 175] on strong "Shipping/Handling - ACOF" at bounding box center [592, 174] width 120 height 11
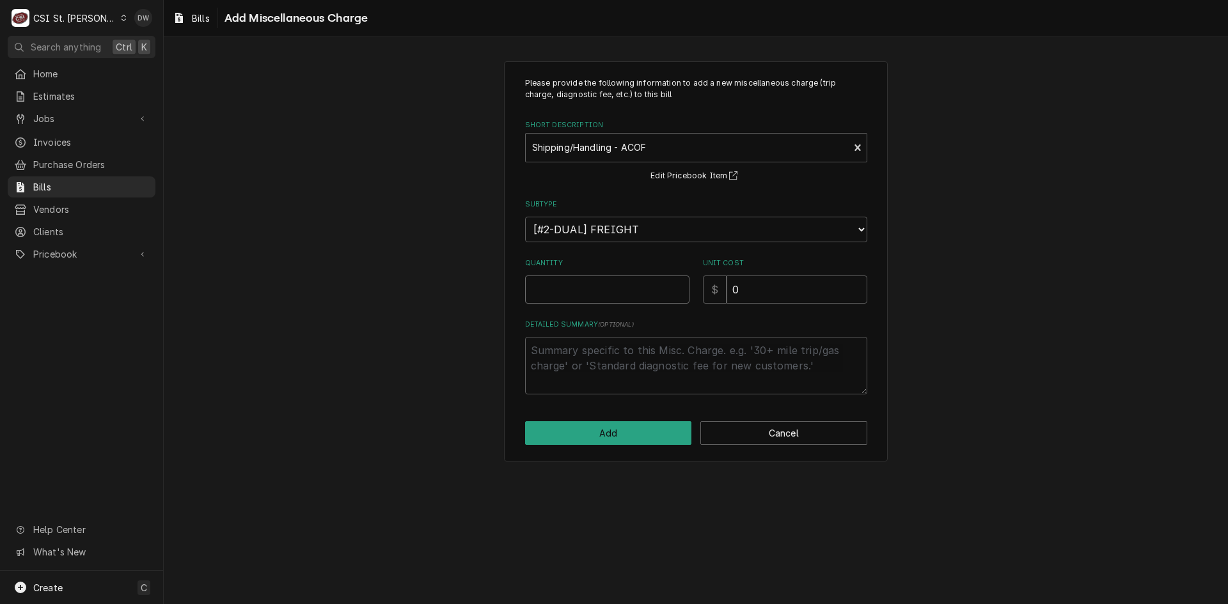
click at [559, 290] on input "Quantity" at bounding box center [607, 290] width 164 height 28
type textarea "x"
type input "1"
drag, startPoint x: 758, startPoint y: 293, endPoint x: 708, endPoint y: 297, distance: 49.3
click at [710, 297] on div "$ 0" at bounding box center [785, 290] width 164 height 28
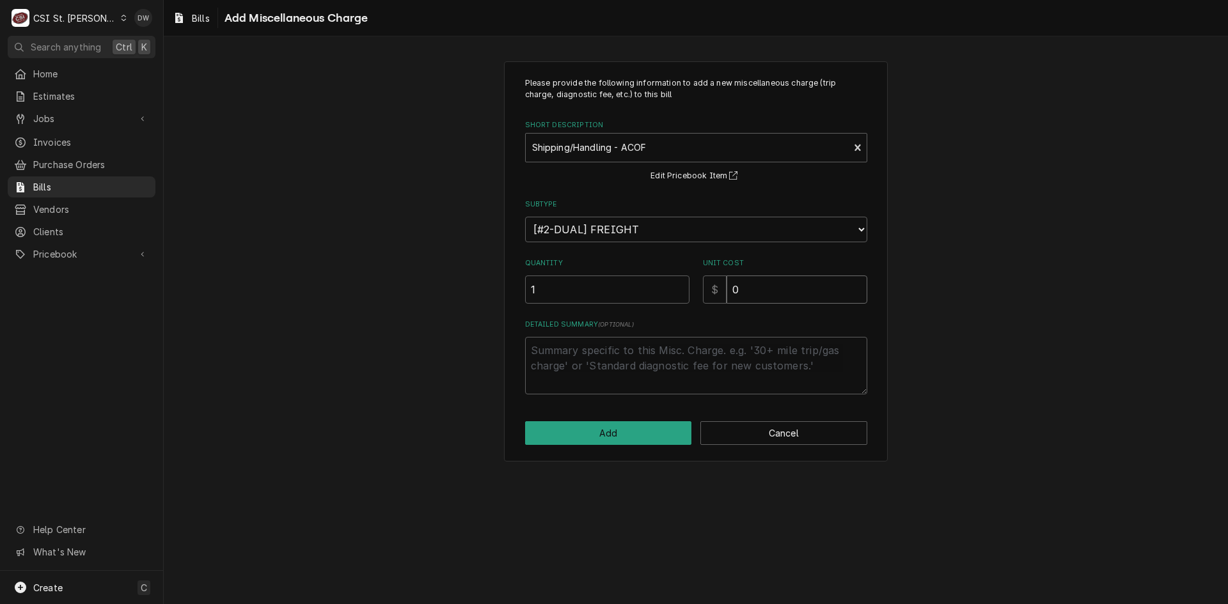
type textarea "x"
type input "2"
type textarea "x"
type input "25"
type textarea "x"
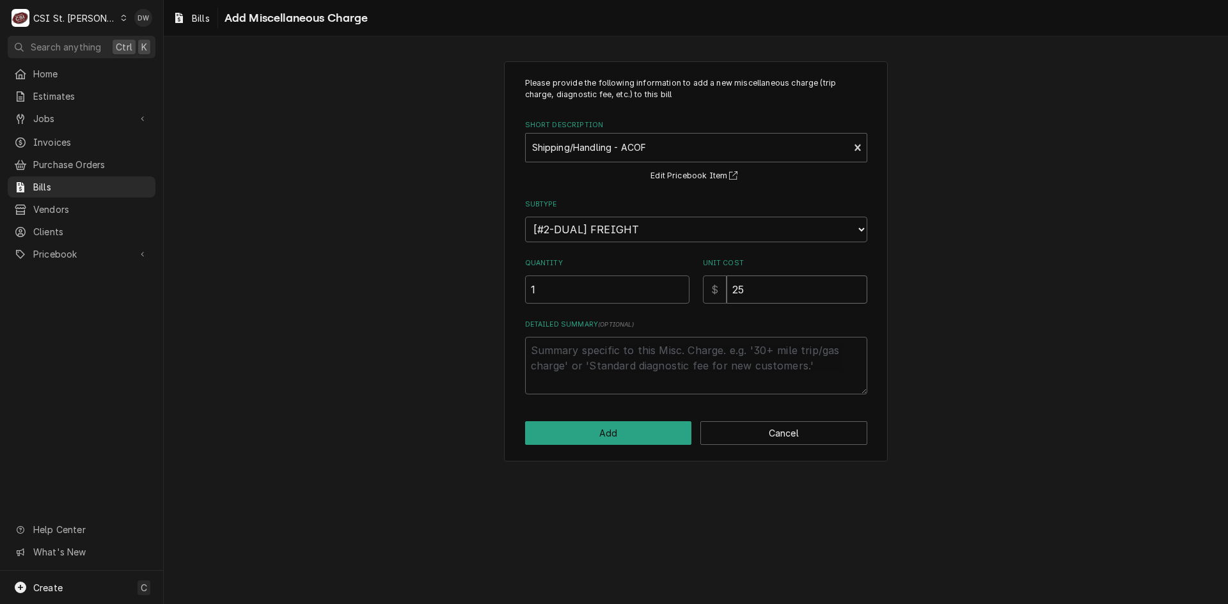
type input "25.0"
type textarea "x"
type input "25.00"
click at [644, 428] on button "Add" at bounding box center [608, 433] width 167 height 24
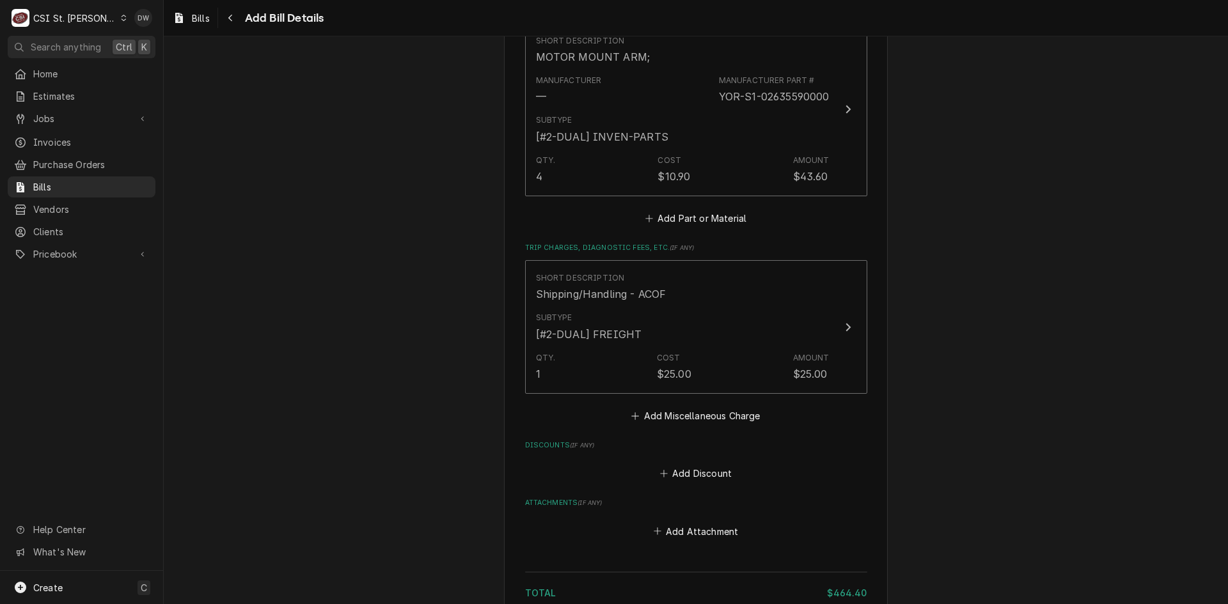
scroll to position [1446, 0]
click at [694, 414] on button "Add Miscellaneous Charge" at bounding box center [695, 416] width 133 height 18
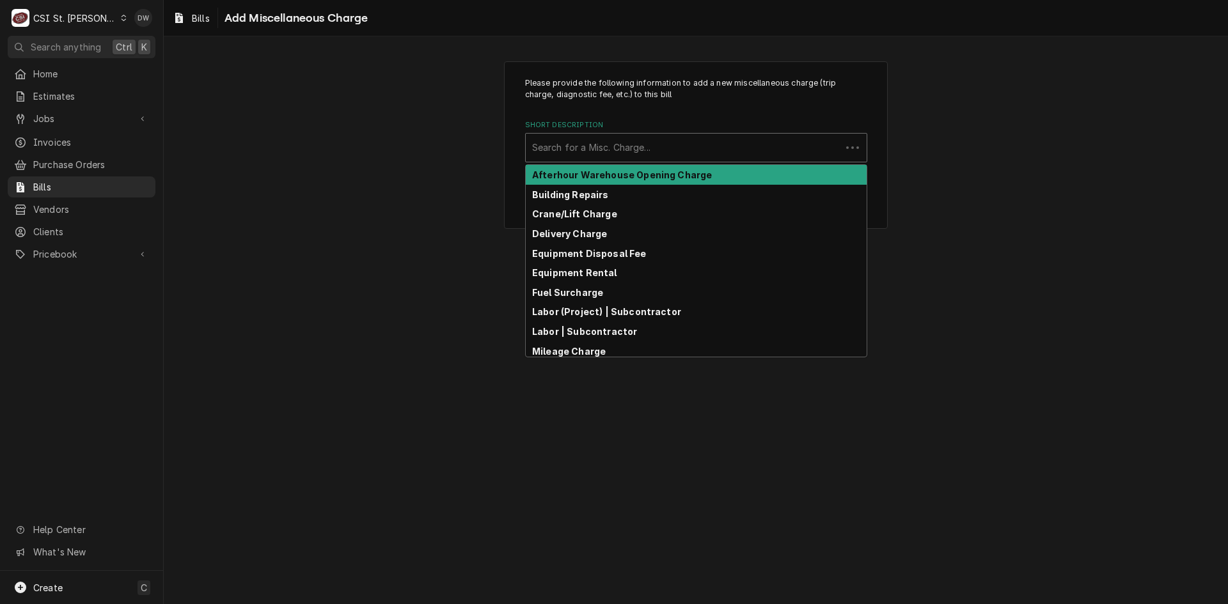
click at [593, 150] on div "Short Description" at bounding box center [683, 147] width 302 height 23
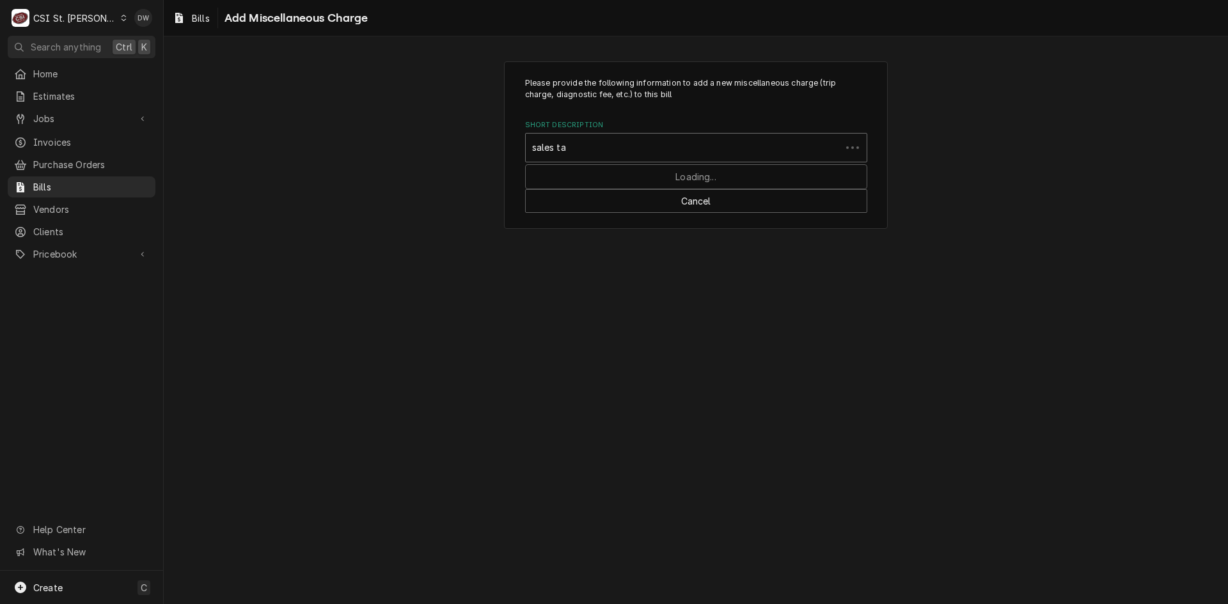
type input "sales tax"
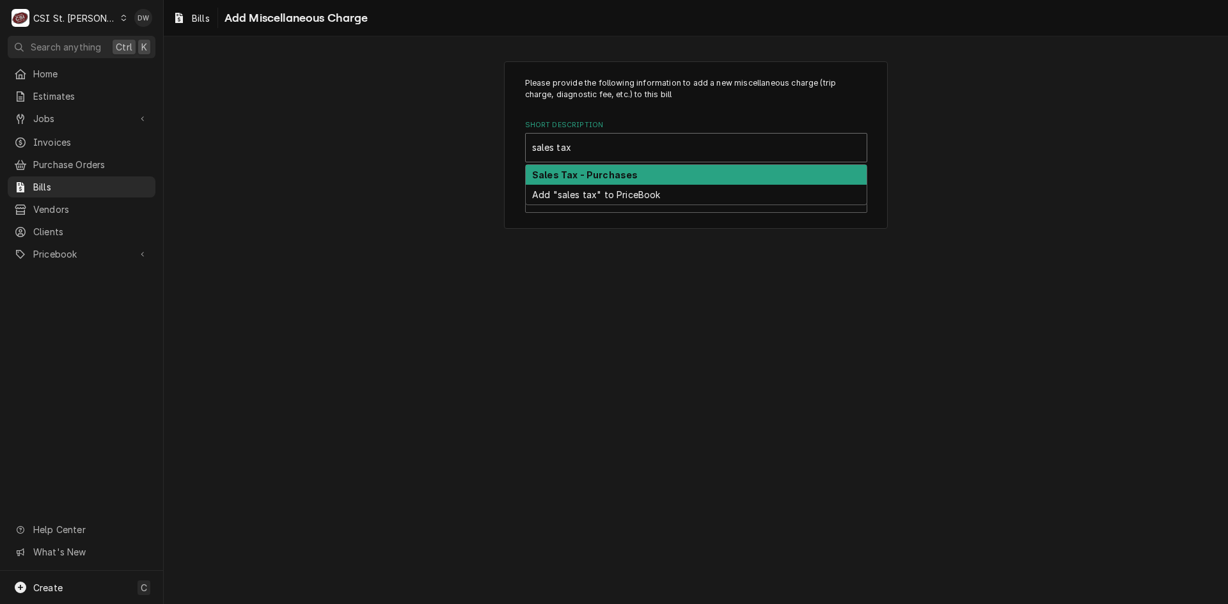
click at [600, 176] on strong "Sales Tax - Purchases" at bounding box center [585, 174] width 106 height 11
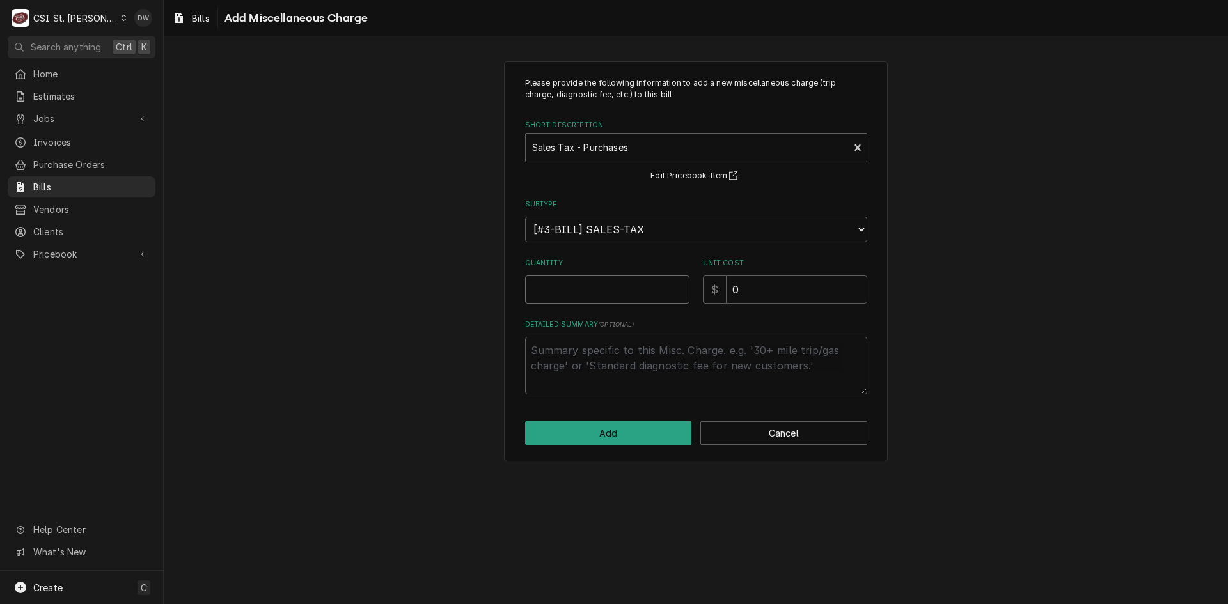
click at [557, 288] on input "Quantity" at bounding box center [607, 290] width 164 height 28
type textarea "x"
type input "1"
drag, startPoint x: 744, startPoint y: 292, endPoint x: 715, endPoint y: 293, distance: 28.8
click at [715, 293] on div "$ 0" at bounding box center [785, 290] width 164 height 28
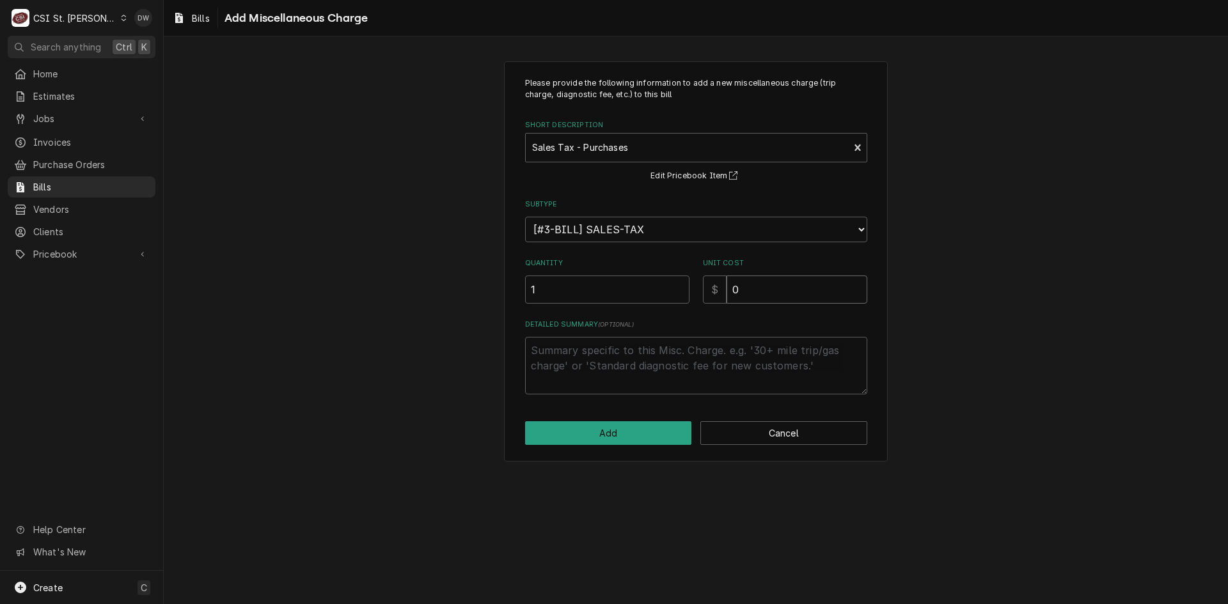
type textarea "x"
type input "4"
type textarea "x"
type input "44"
type textarea "x"
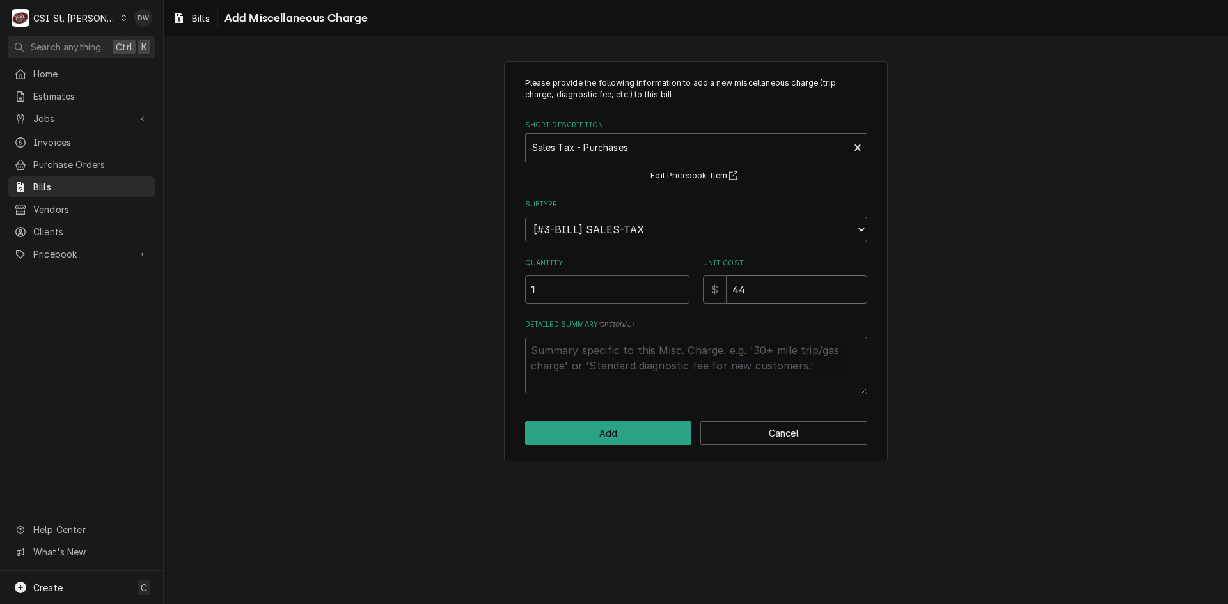
type input "44.4"
type textarea "x"
type input "44.44"
click at [634, 431] on button "Add" at bounding box center [608, 433] width 167 height 24
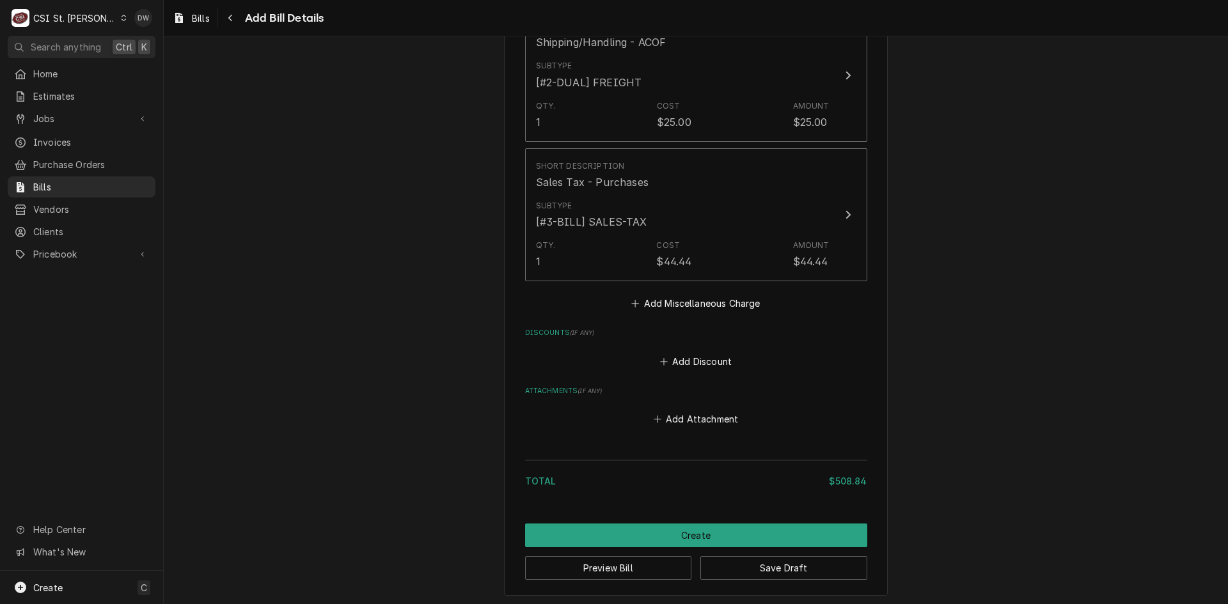
scroll to position [1701, 0]
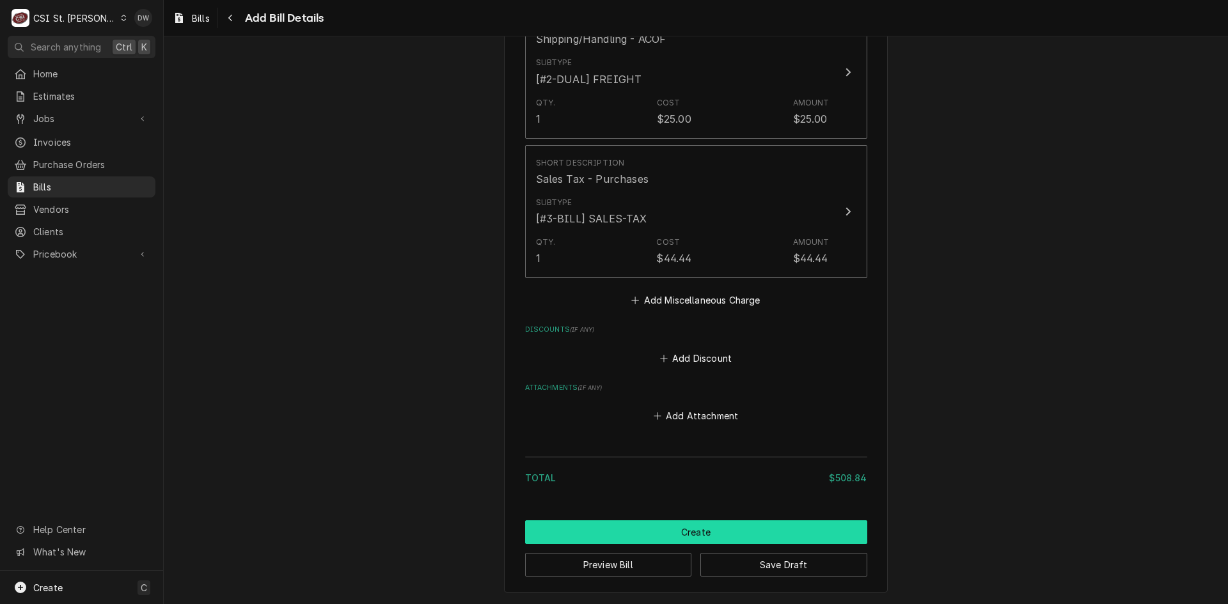
click at [694, 535] on button "Create" at bounding box center [696, 532] width 342 height 24
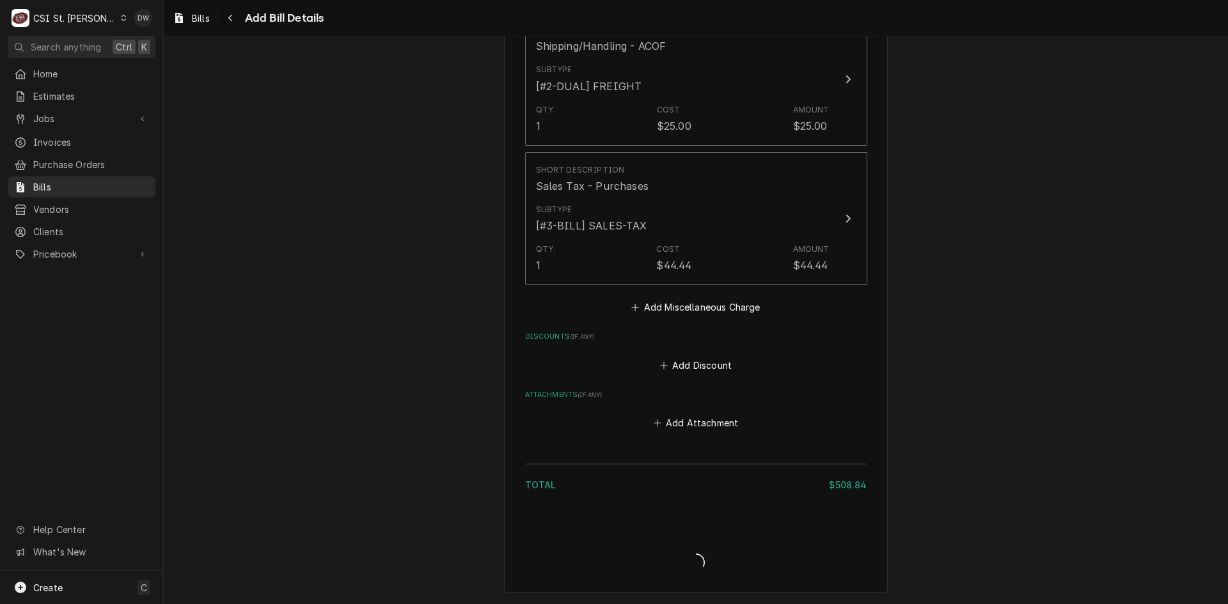
scroll to position [1694, 0]
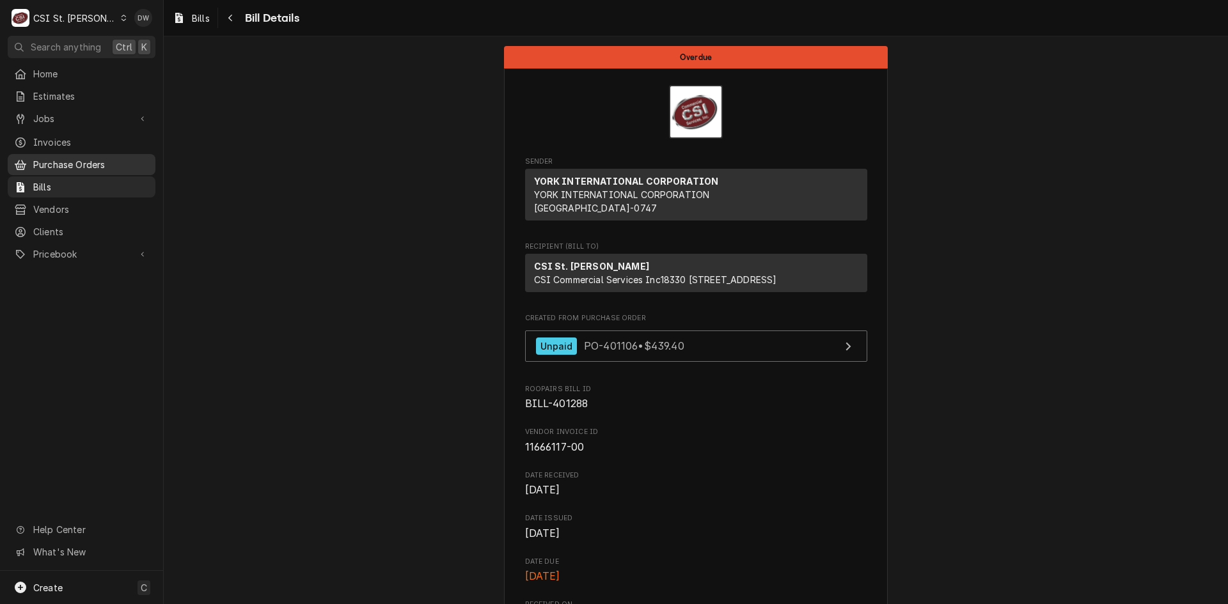
click at [63, 158] on span "Purchase Orders" at bounding box center [91, 164] width 116 height 13
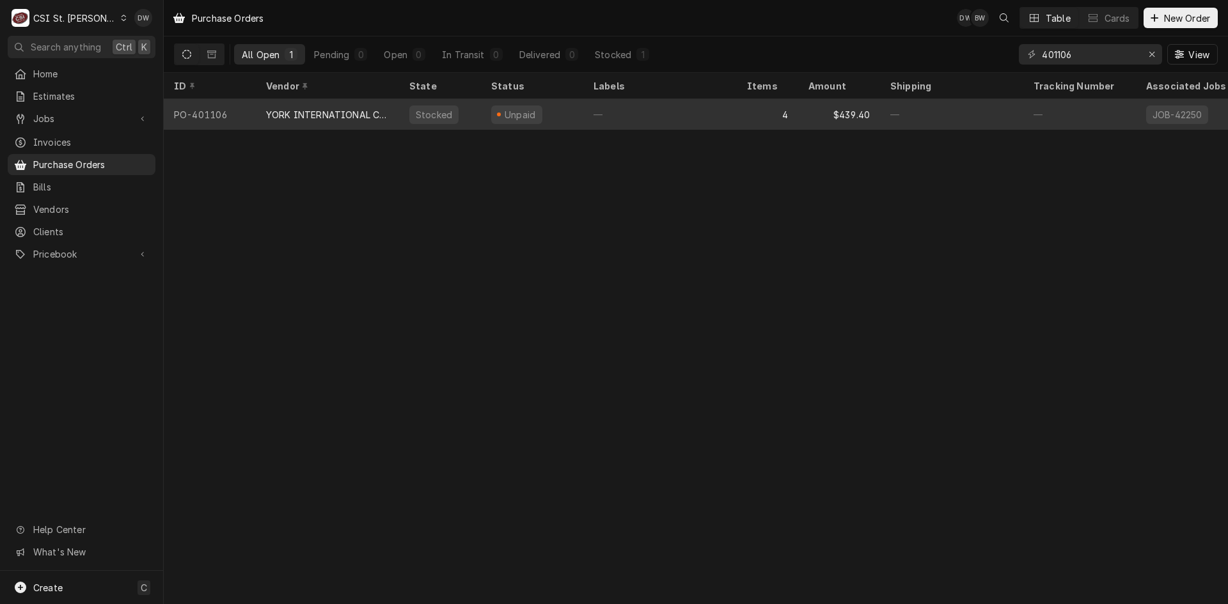
click at [331, 108] on div "YORK INTERNATIONAL CORPORATION" at bounding box center [327, 114] width 123 height 13
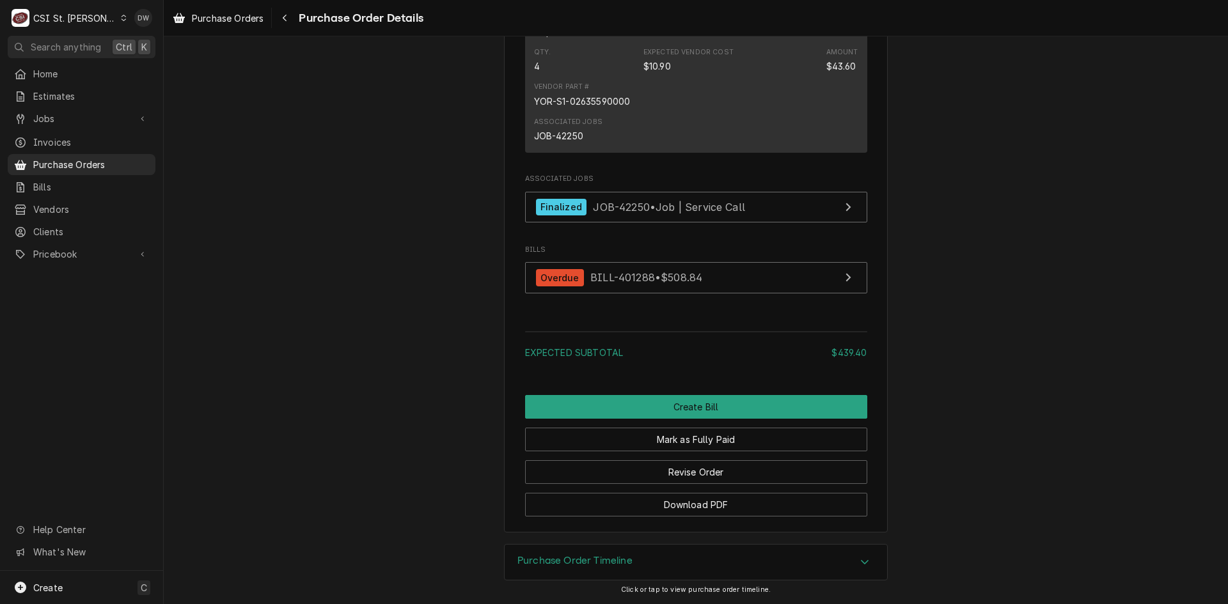
scroll to position [1839, 0]
click at [730, 463] on button "Revise Order" at bounding box center [696, 472] width 342 height 24
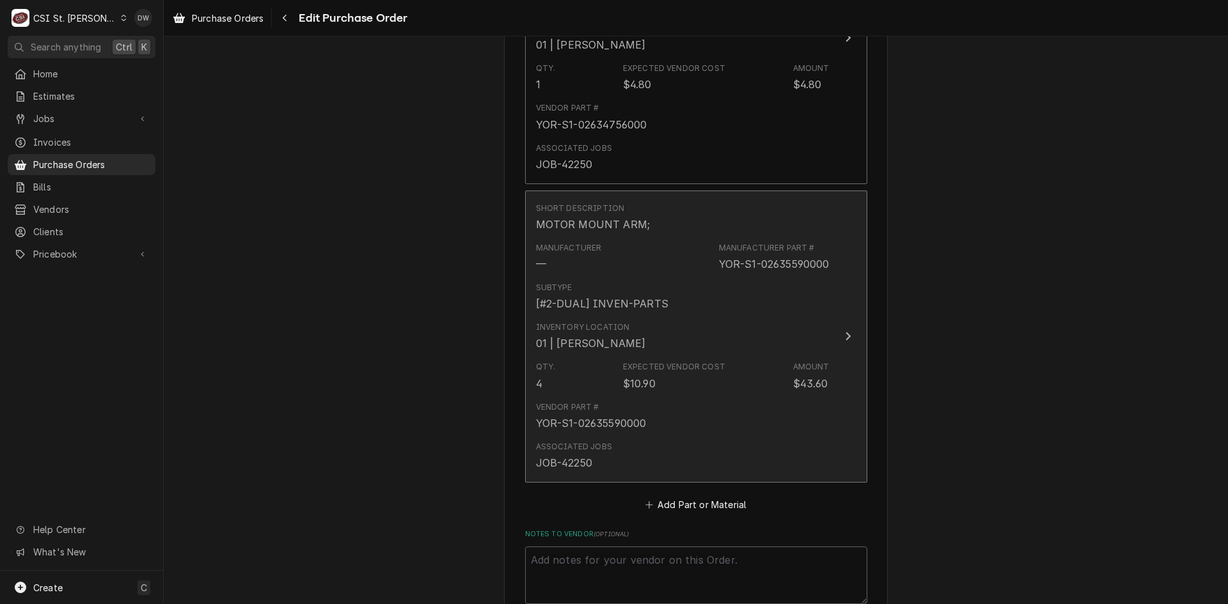
scroll to position [1599, 0]
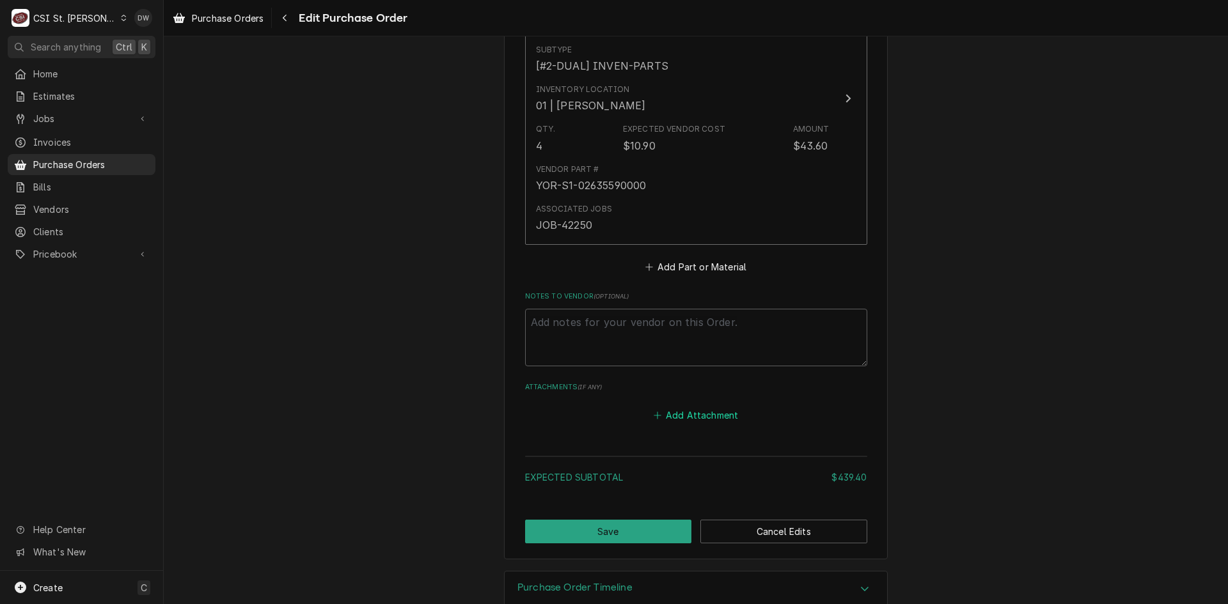
click at [701, 410] on button "Add Attachment" at bounding box center [696, 416] width 90 height 18
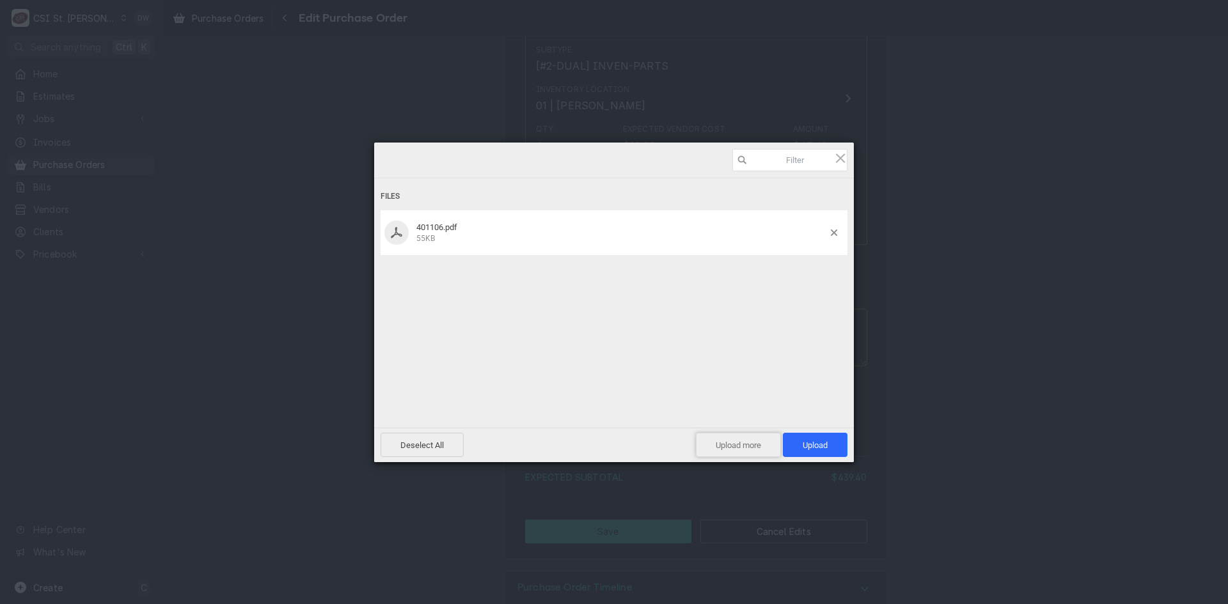
click at [744, 453] on span "Upload more" at bounding box center [738, 445] width 85 height 24
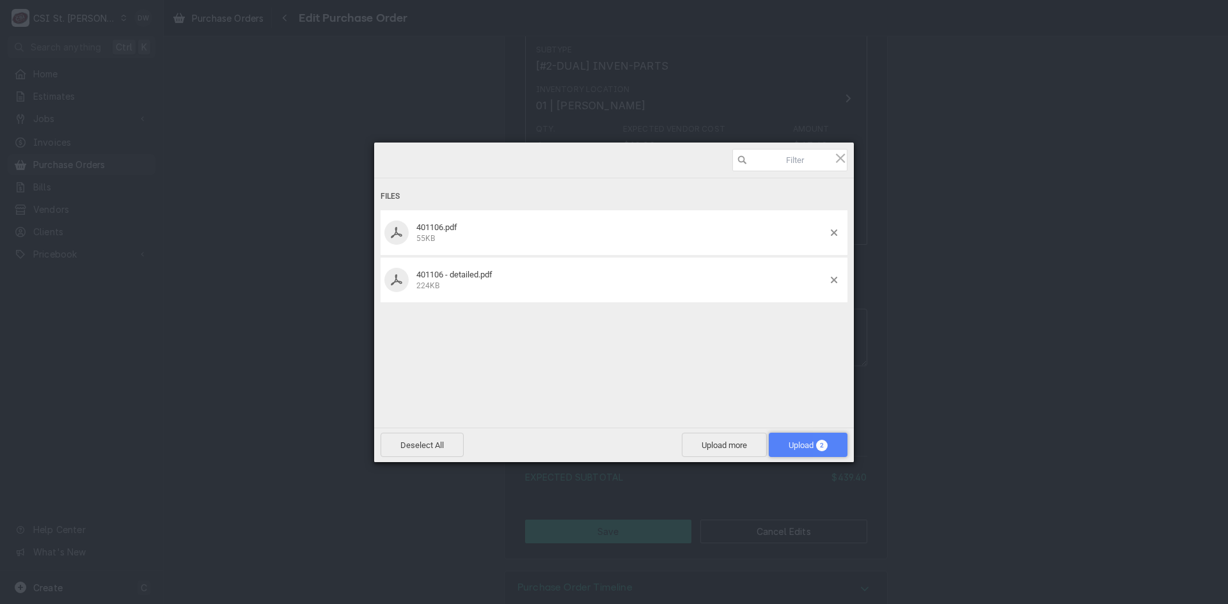
click at [822, 442] on span "2" at bounding box center [822, 446] width 12 height 12
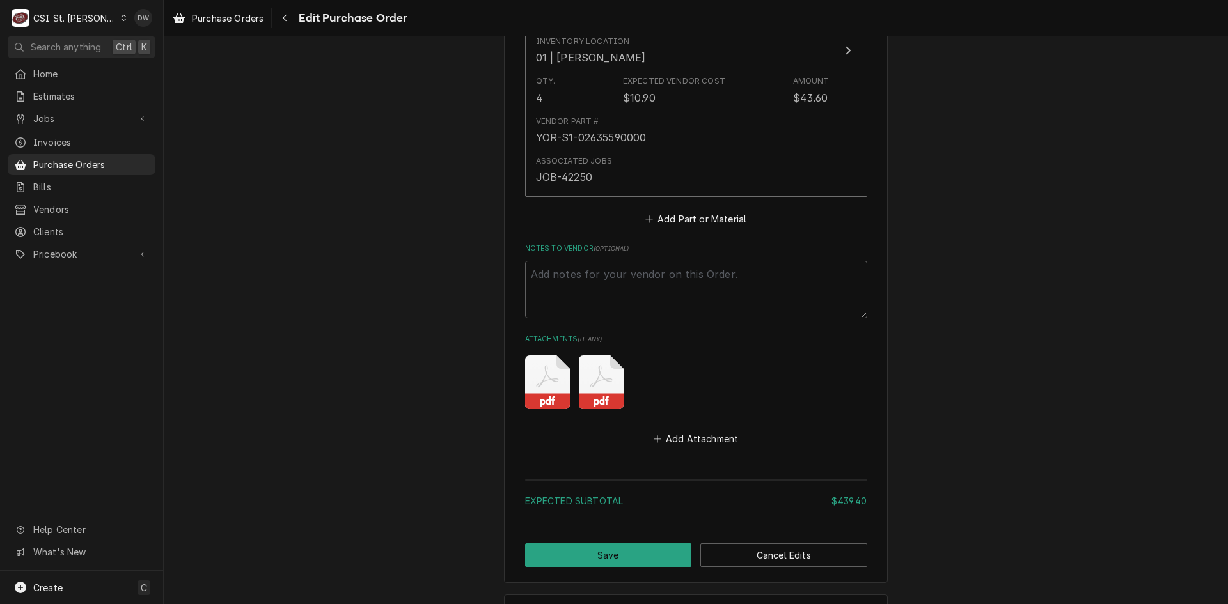
scroll to position [1697, 0]
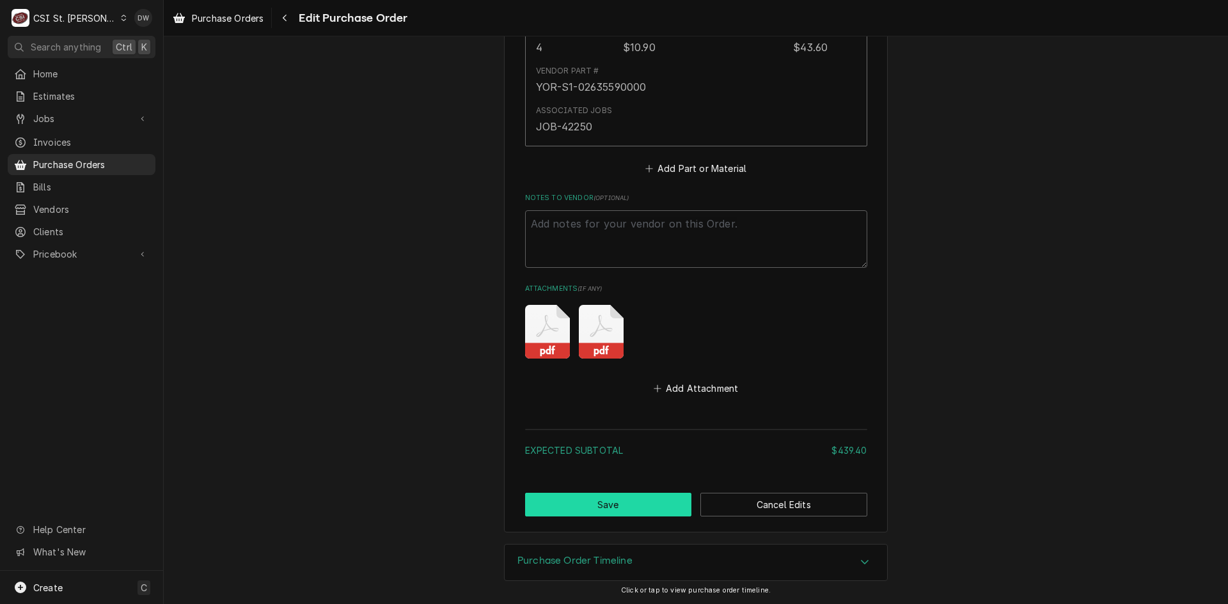
click at [639, 501] on button "Save" at bounding box center [608, 505] width 167 height 24
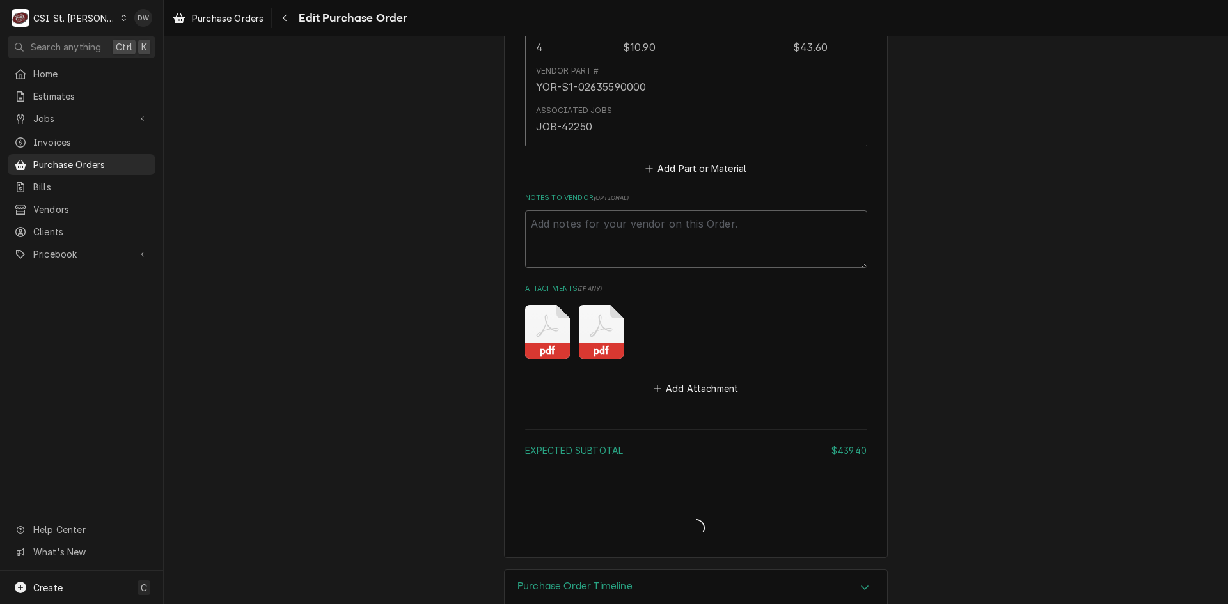
type textarea "x"
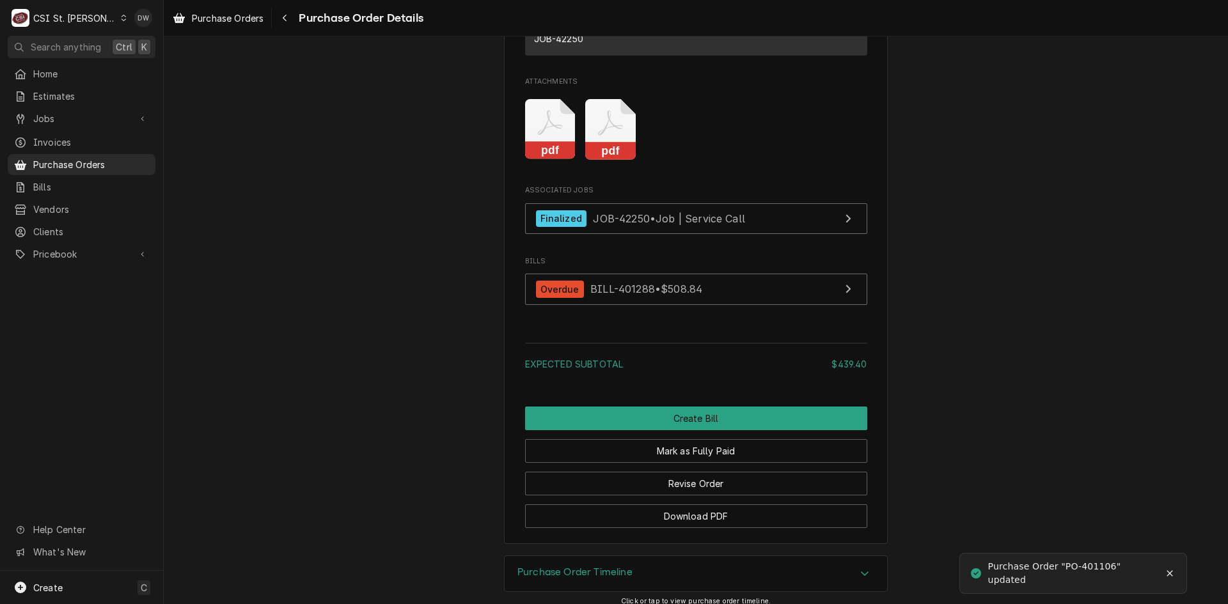
scroll to position [1918, 0]
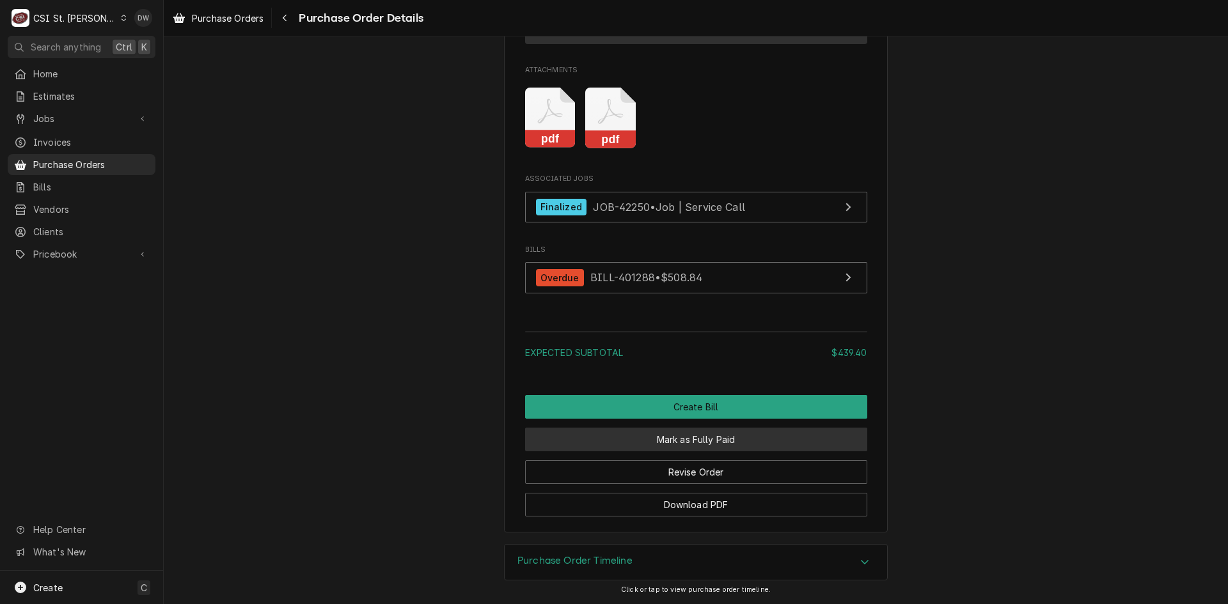
click at [689, 451] on button "Mark as Fully Paid" at bounding box center [696, 440] width 342 height 24
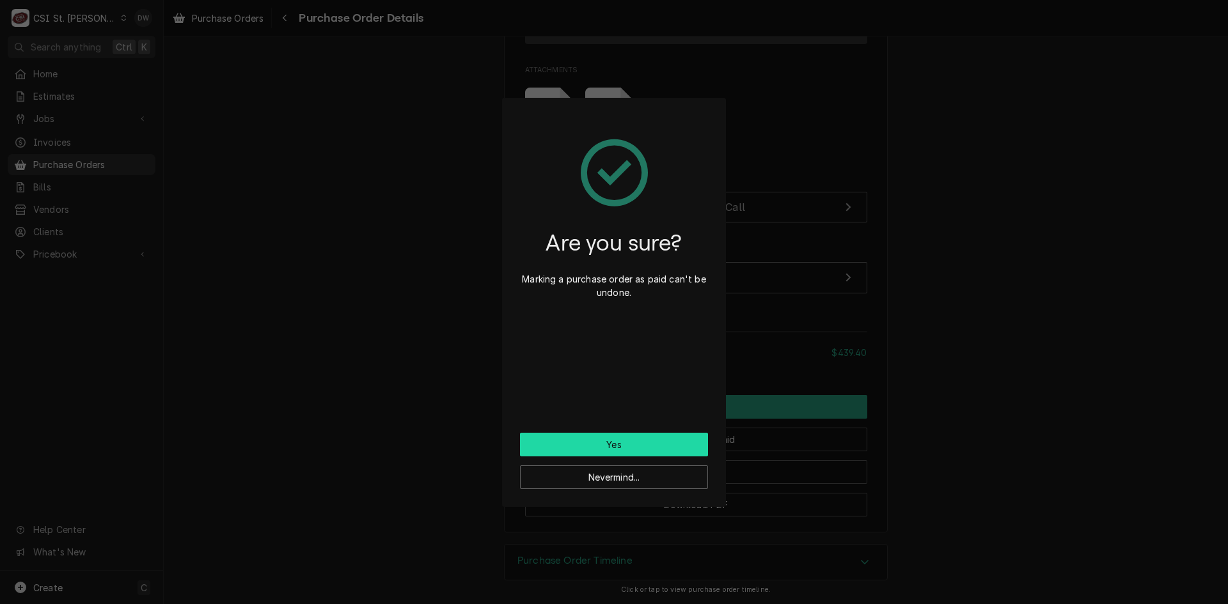
click at [661, 438] on button "Yes" at bounding box center [614, 445] width 188 height 24
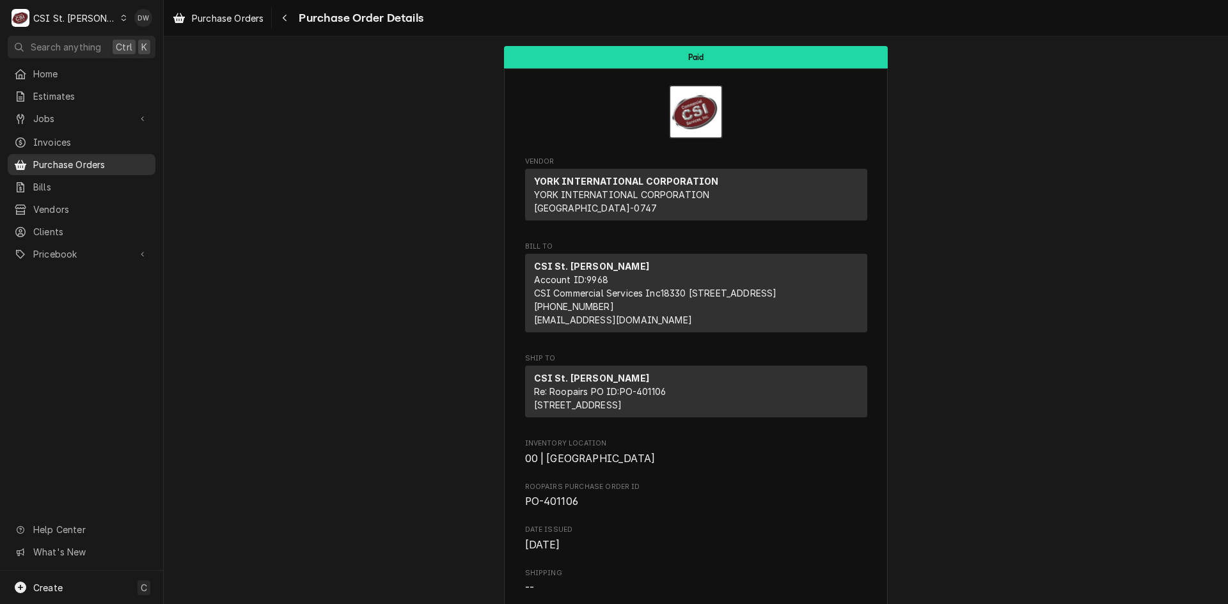
click at [73, 158] on span "Purchase Orders" at bounding box center [91, 164] width 116 height 13
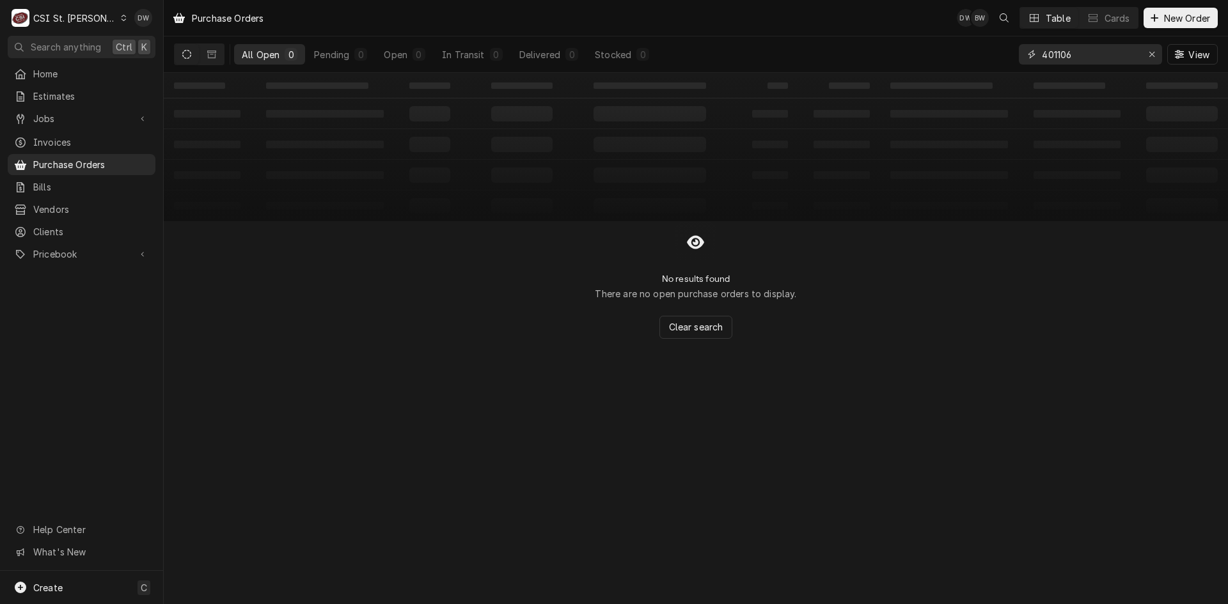
drag, startPoint x: 1079, startPoint y: 57, endPoint x: 1009, endPoint y: 64, distance: 70.7
click at [1009, 64] on div "All Open 0 Pending 0 Open 0 In Transit 0 Delivered 0 Stocked 0 401106 View" at bounding box center [696, 54] width 1044 height 36
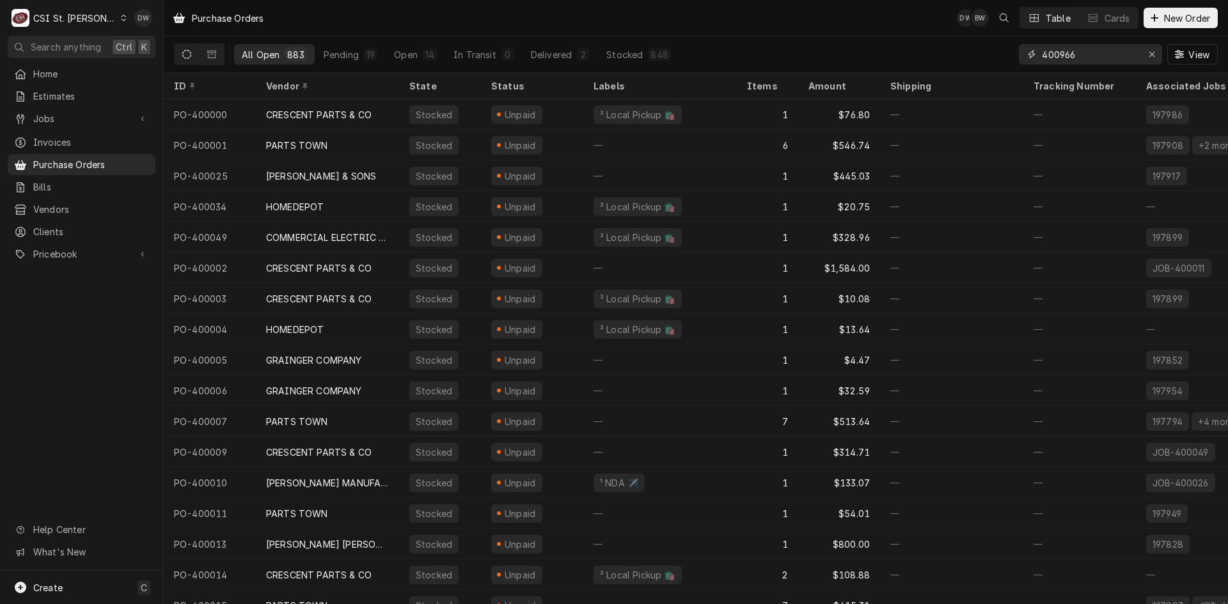
type input "400966"
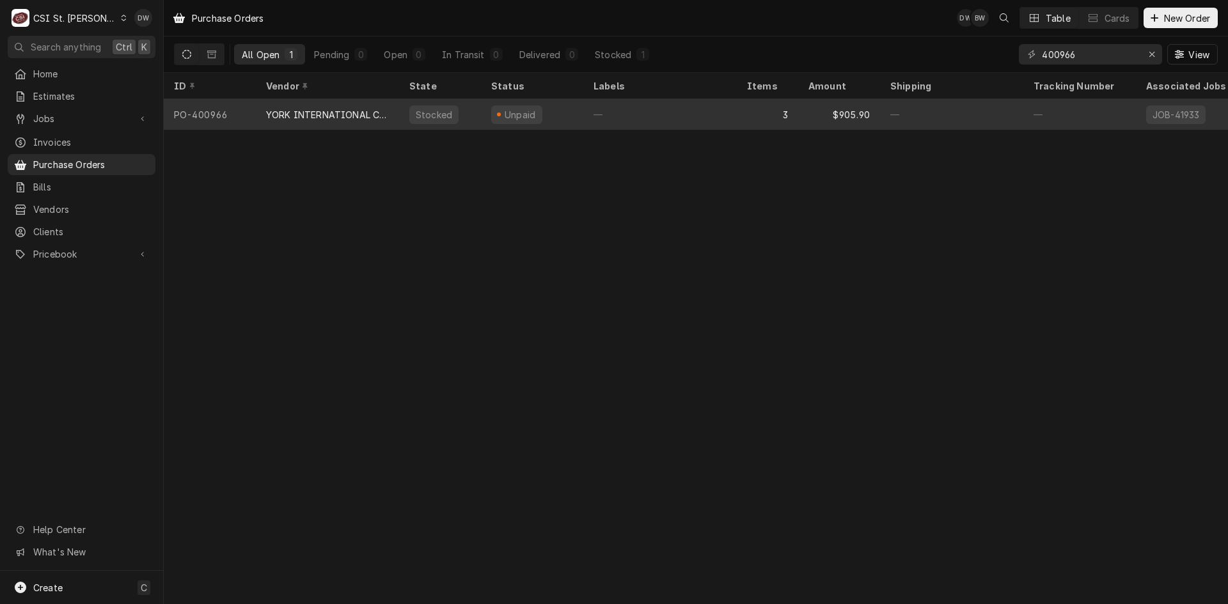
click at [308, 110] on div "YORK INTERNATIONAL CORPORATION" at bounding box center [327, 114] width 123 height 13
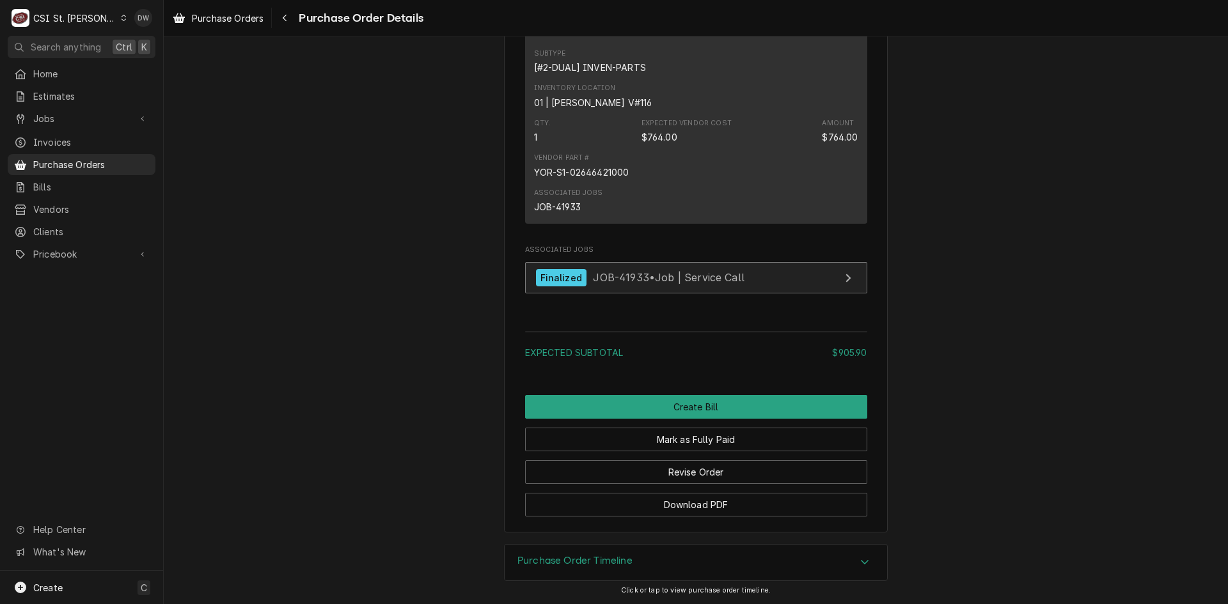
scroll to position [1508, 0]
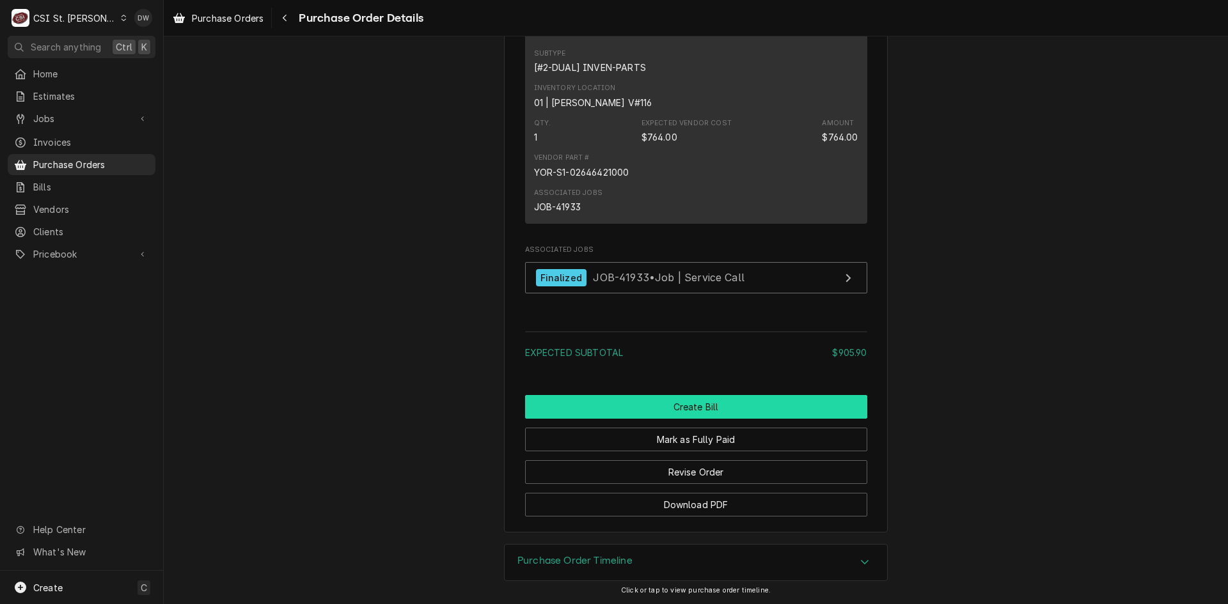
click at [735, 406] on button "Create Bill" at bounding box center [696, 407] width 342 height 24
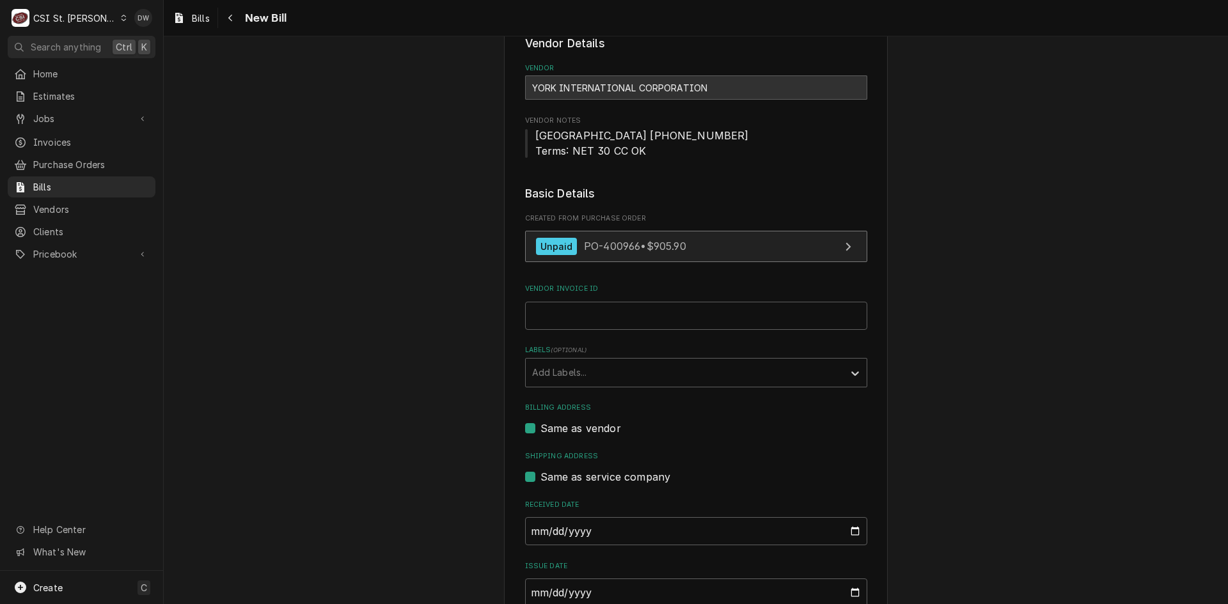
scroll to position [192, 0]
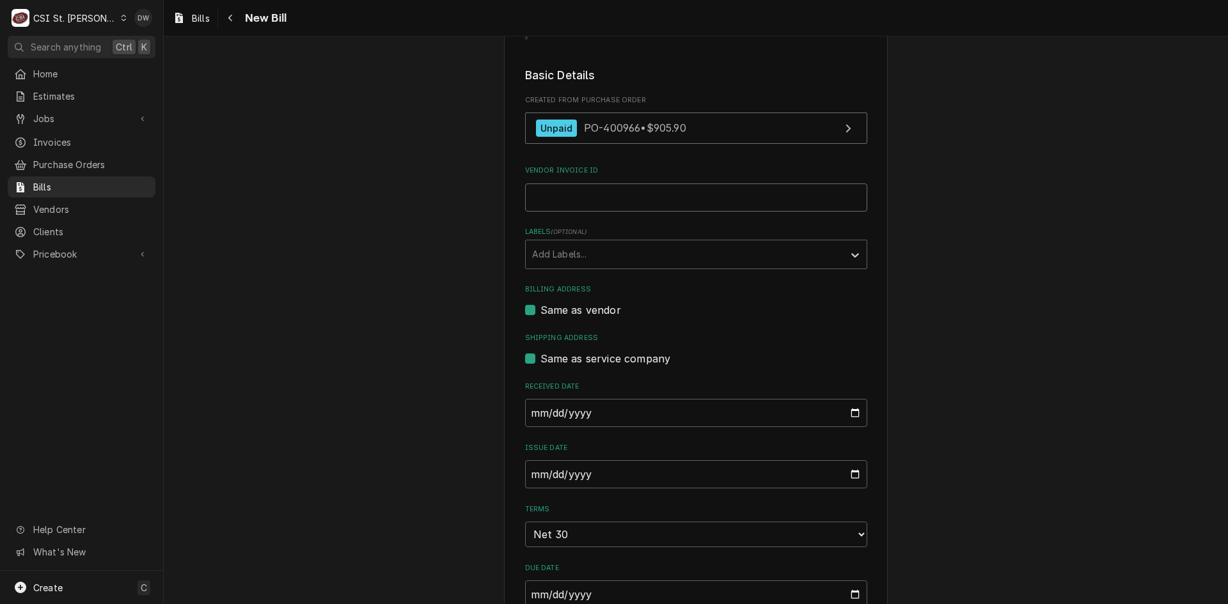
click at [563, 196] on input "Vendor Invoice ID" at bounding box center [696, 198] width 342 height 28
type input "11632365-00"
click at [529, 472] on input "2025-09-30" at bounding box center [696, 474] width 342 height 28
type input "2025-08-22"
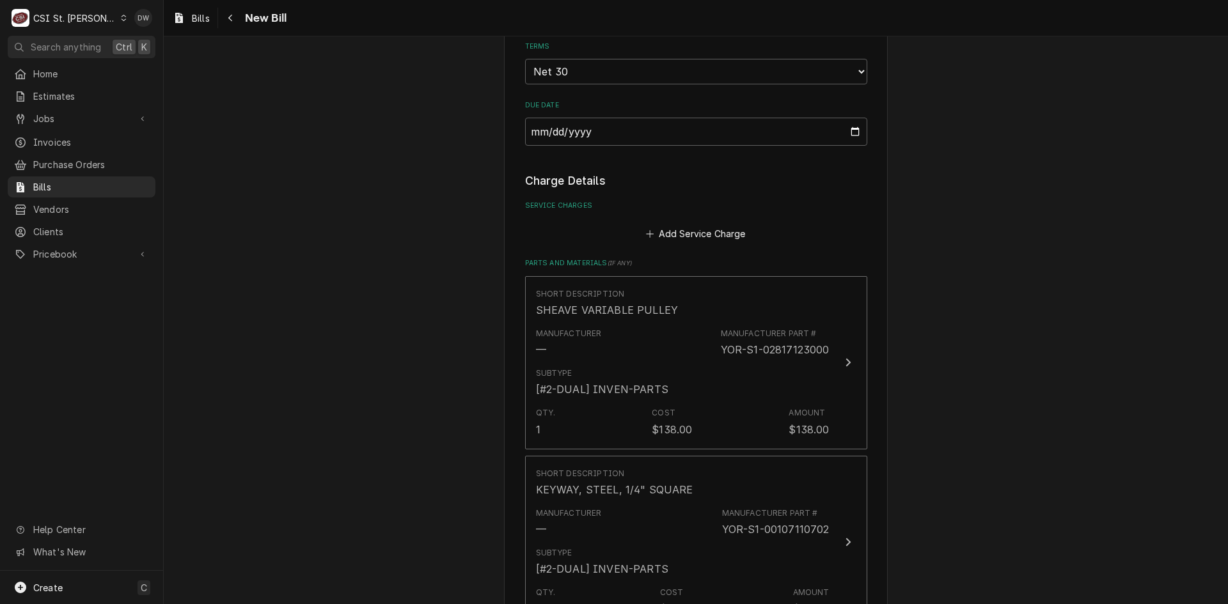
scroll to position [703, 0]
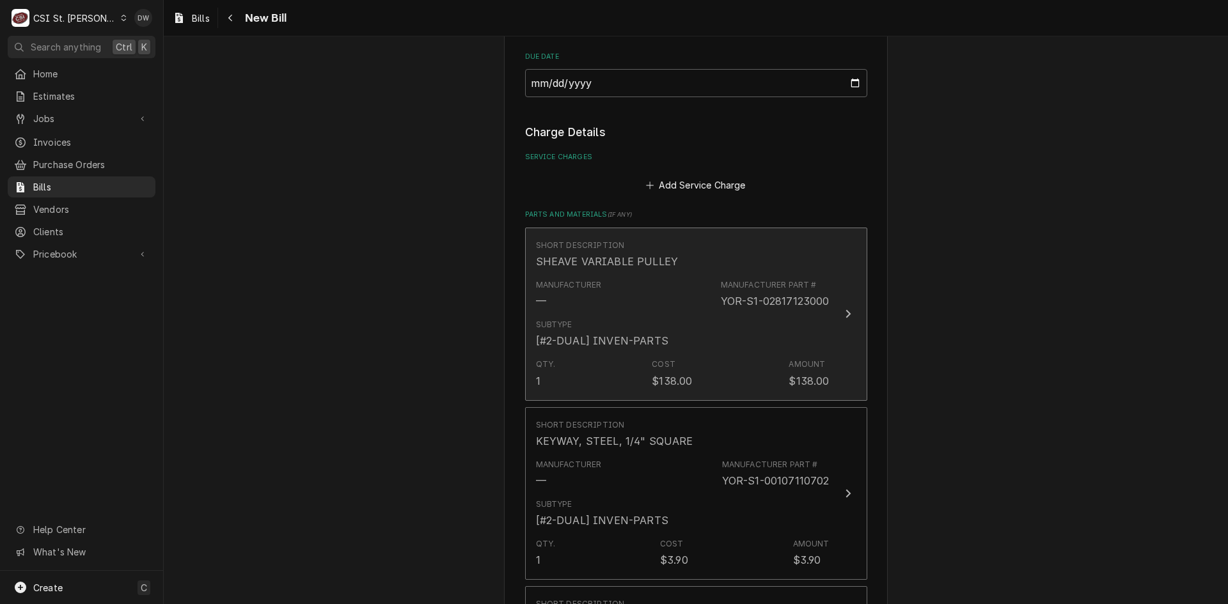
click at [845, 313] on icon "Update Line Item" at bounding box center [848, 314] width 6 height 10
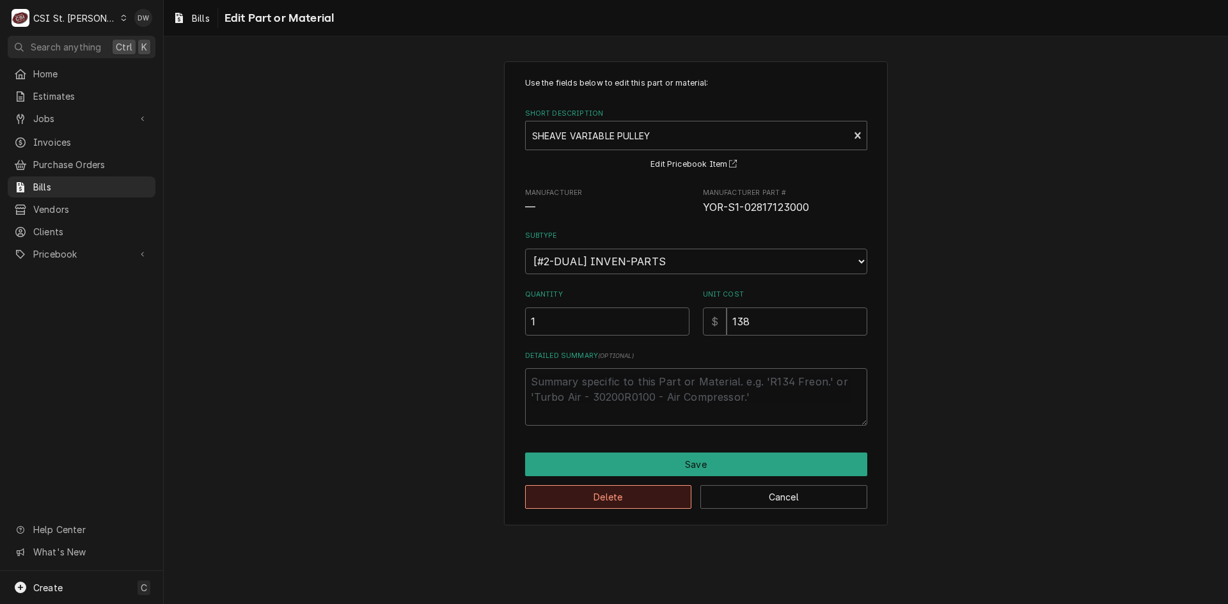
click at [591, 496] on button "Delete" at bounding box center [608, 497] width 167 height 24
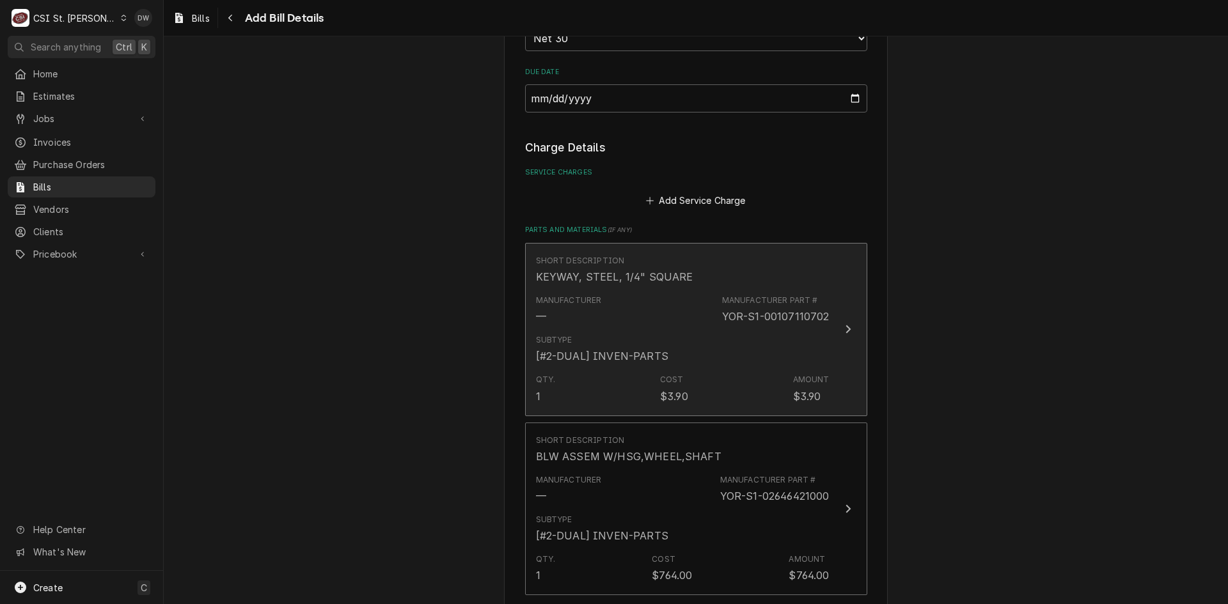
click at [845, 332] on icon "Update Line Item" at bounding box center [848, 329] width 6 height 10
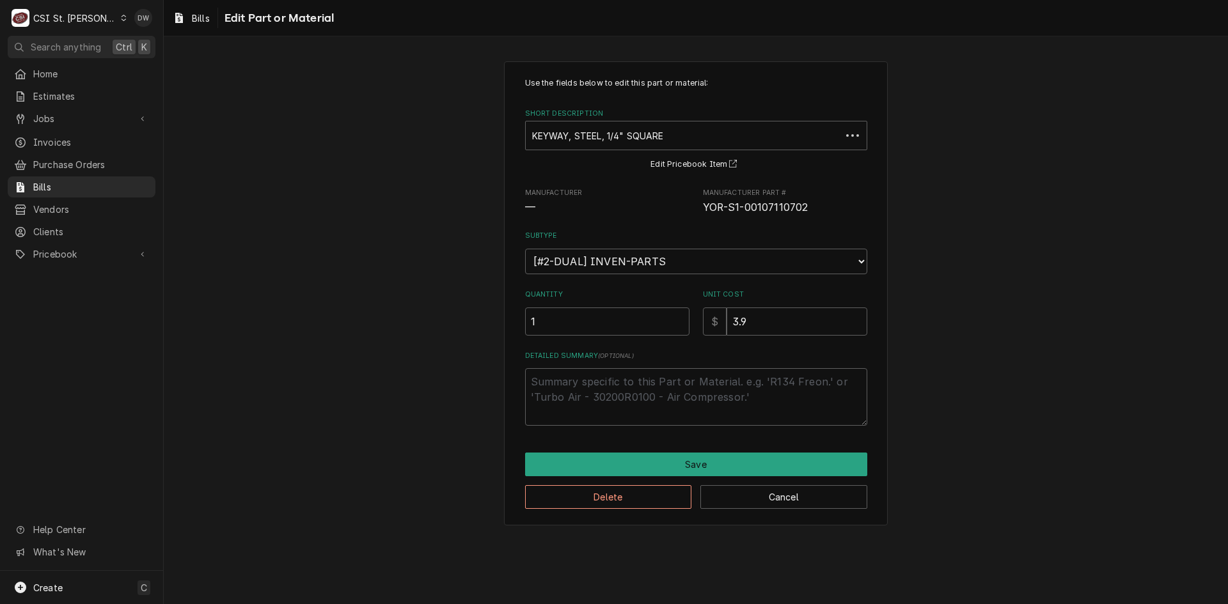
type textarea "x"
click at [603, 494] on button "Delete" at bounding box center [608, 497] width 167 height 24
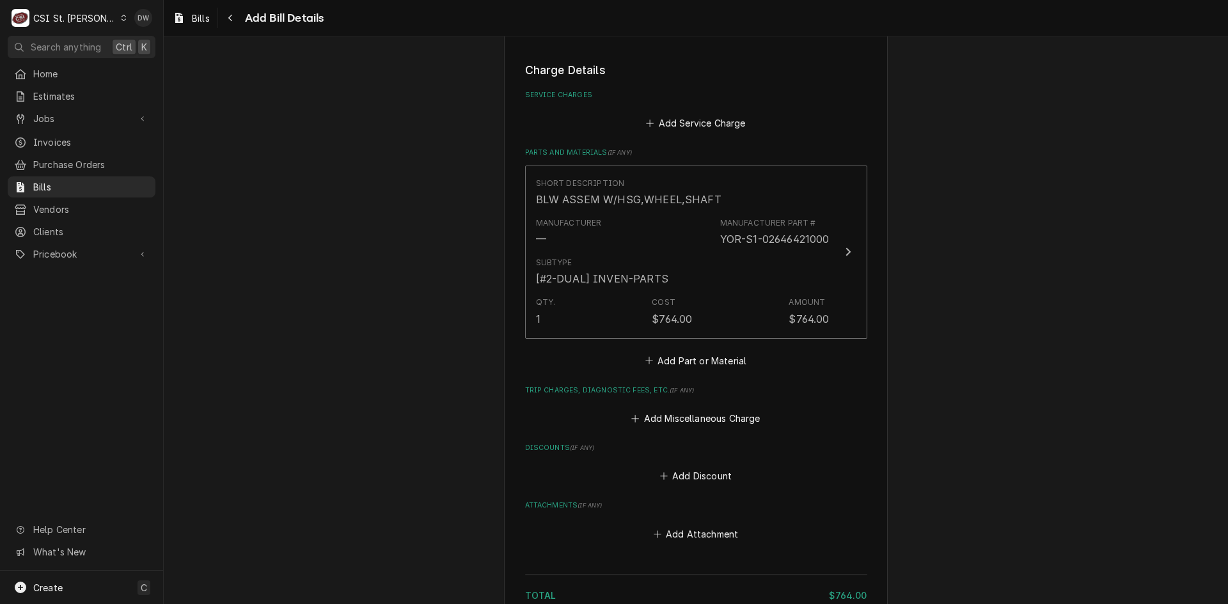
scroll to position [864, 0]
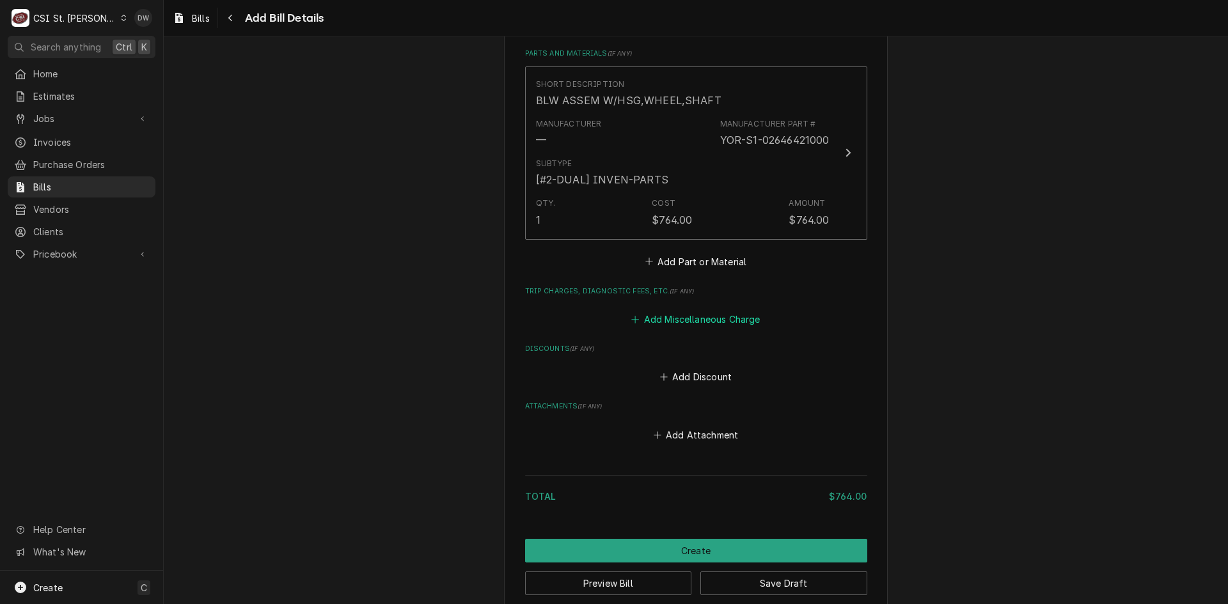
click at [661, 316] on button "Add Miscellaneous Charge" at bounding box center [695, 320] width 133 height 18
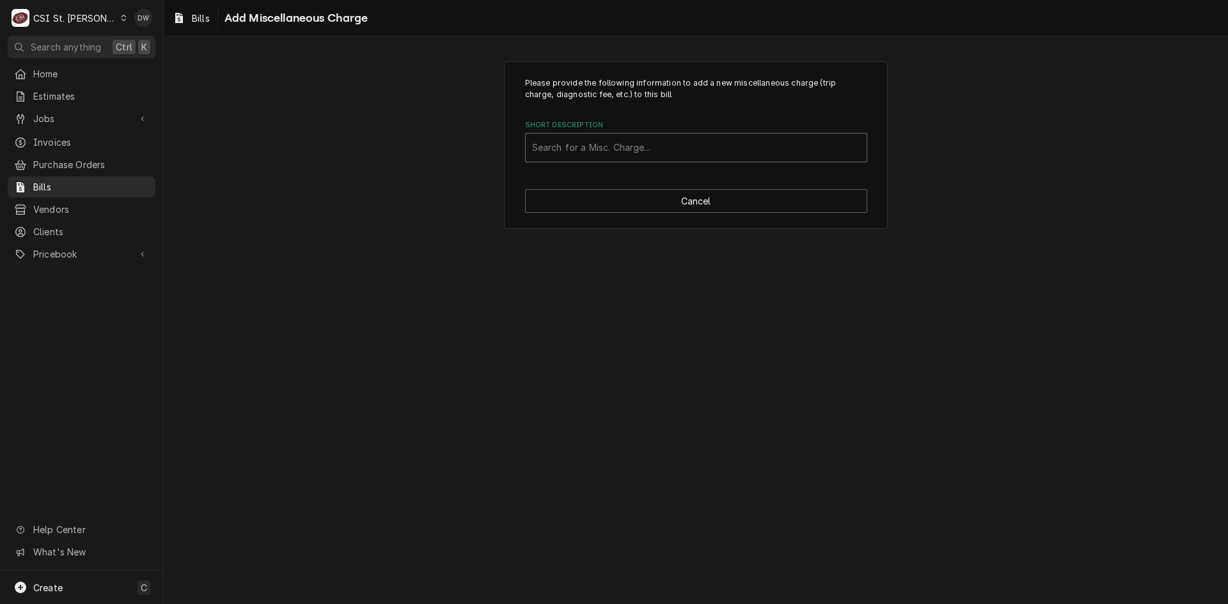
click at [560, 146] on div "Short Description" at bounding box center [696, 147] width 328 height 23
type input "sales ta"
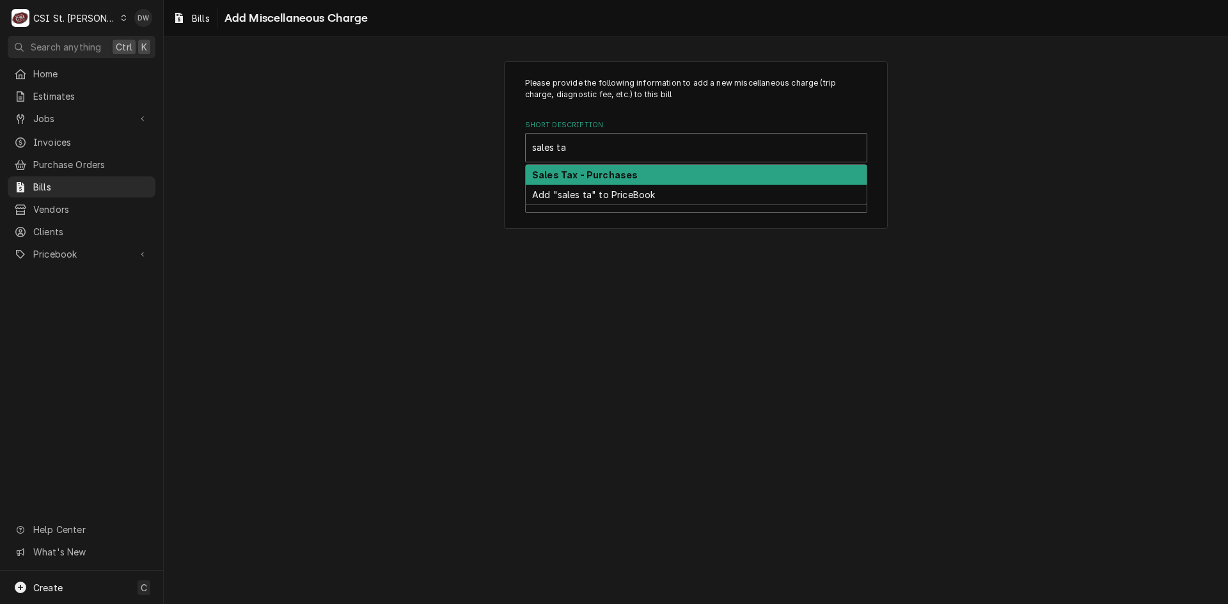
click at [583, 173] on strong "Sales Tax - Purchases" at bounding box center [585, 174] width 106 height 11
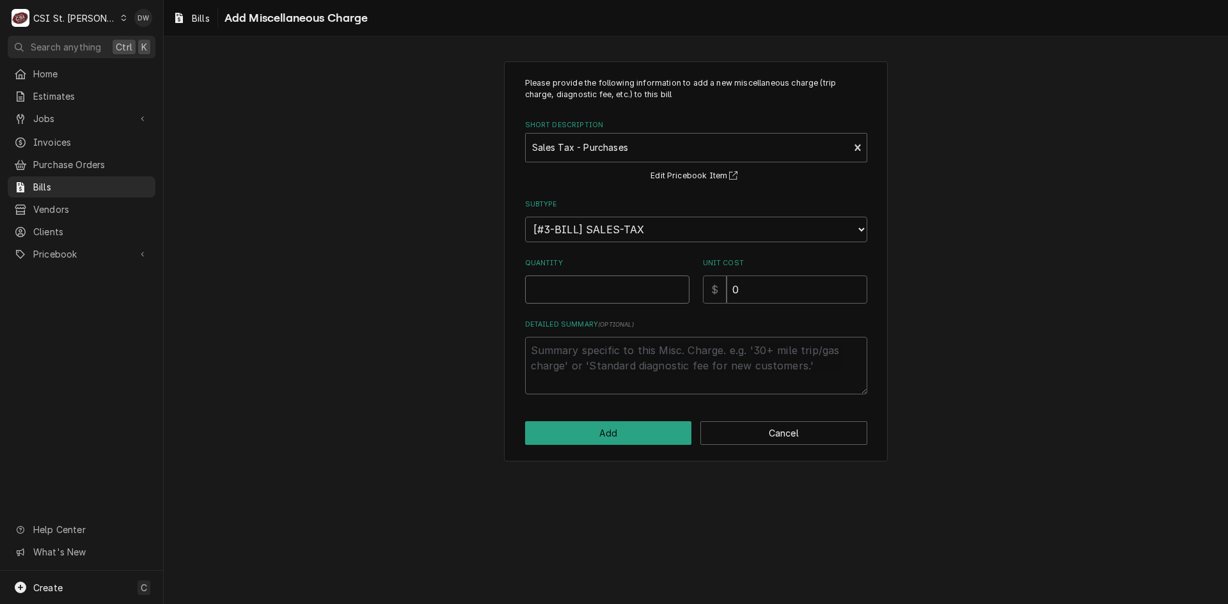
click at [568, 299] on input "Quantity" at bounding box center [607, 290] width 164 height 28
type textarea "x"
type input "1"
drag, startPoint x: 782, startPoint y: 294, endPoint x: 630, endPoint y: 301, distance: 151.7
click at [653, 301] on div "Quantity 1 Unit Cost $ 0" at bounding box center [696, 280] width 342 height 45
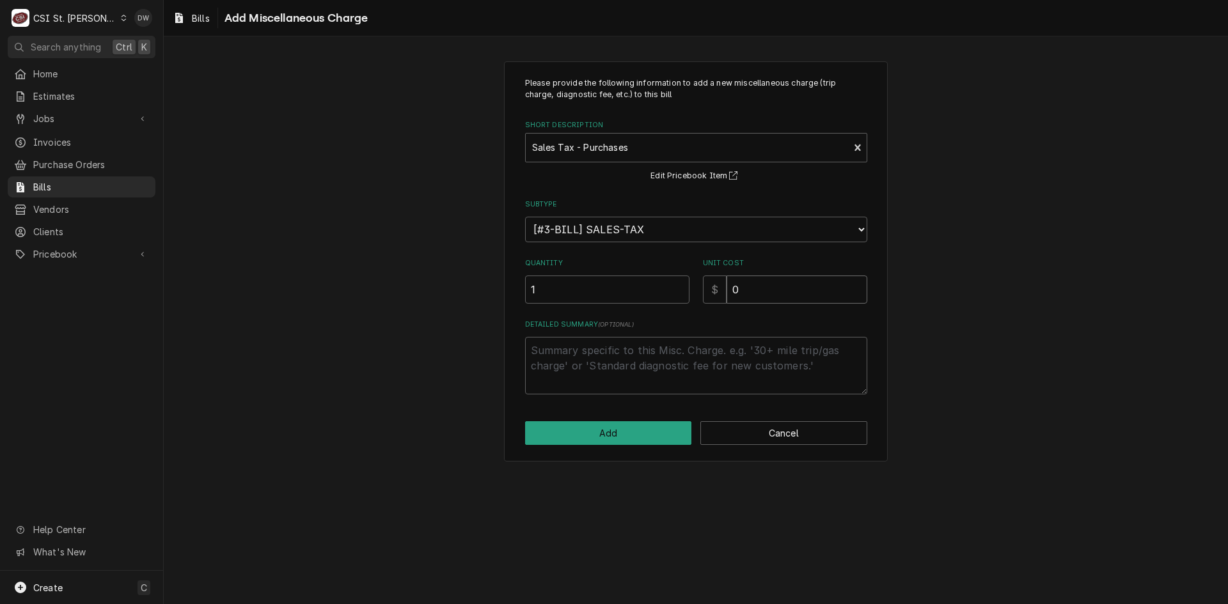
type textarea "x"
type input "7"
type textarea "x"
type input "77"
type textarea "x"
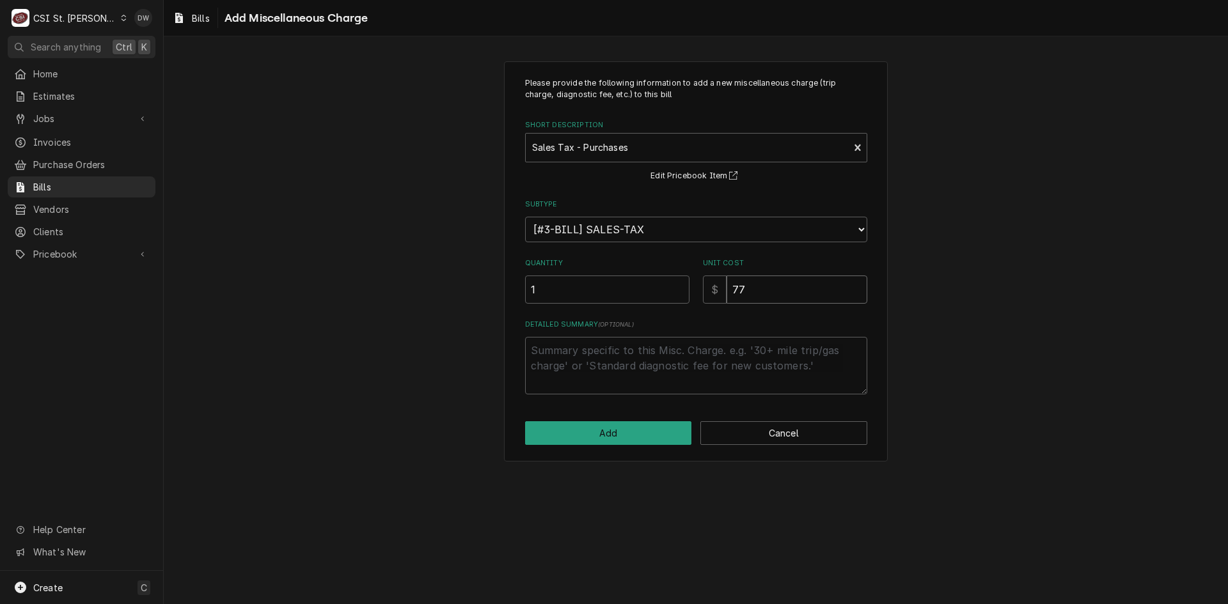
type input "77.2"
type textarea "x"
type input "77.26"
click at [616, 432] on button "Add" at bounding box center [608, 433] width 167 height 24
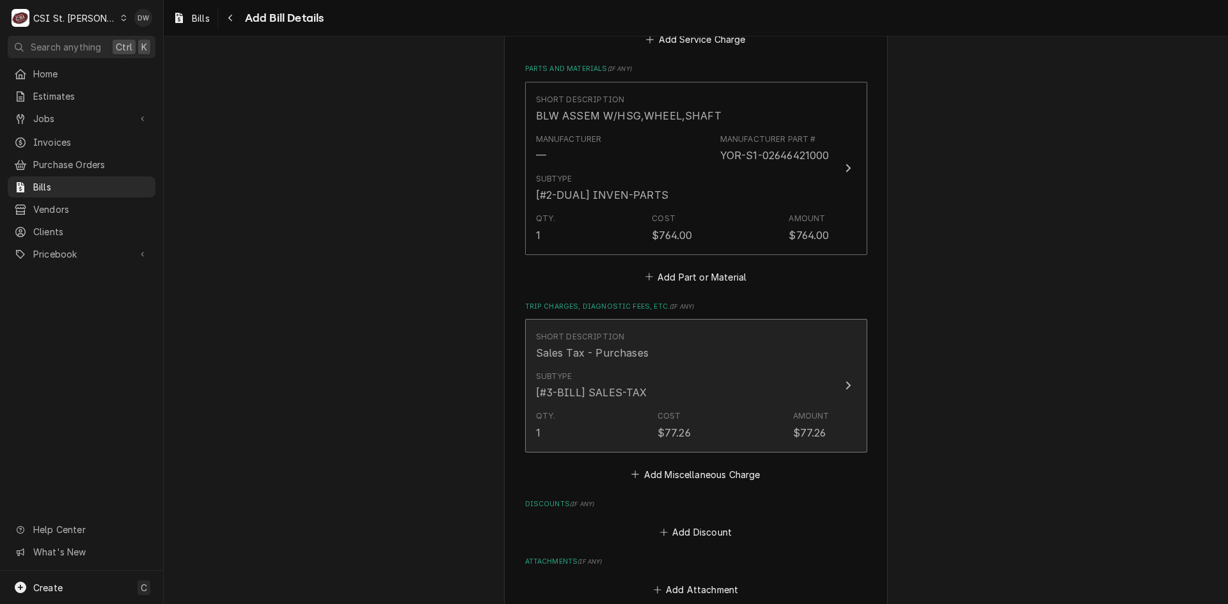
scroll to position [1023, 0]
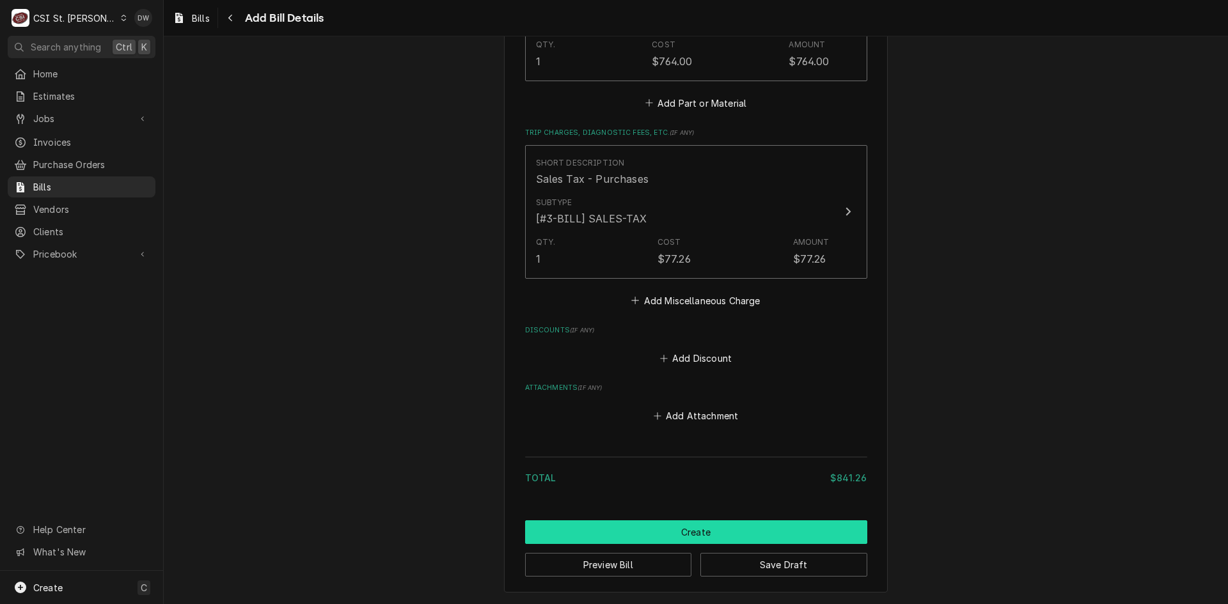
click at [720, 531] on button "Create" at bounding box center [696, 532] width 342 height 24
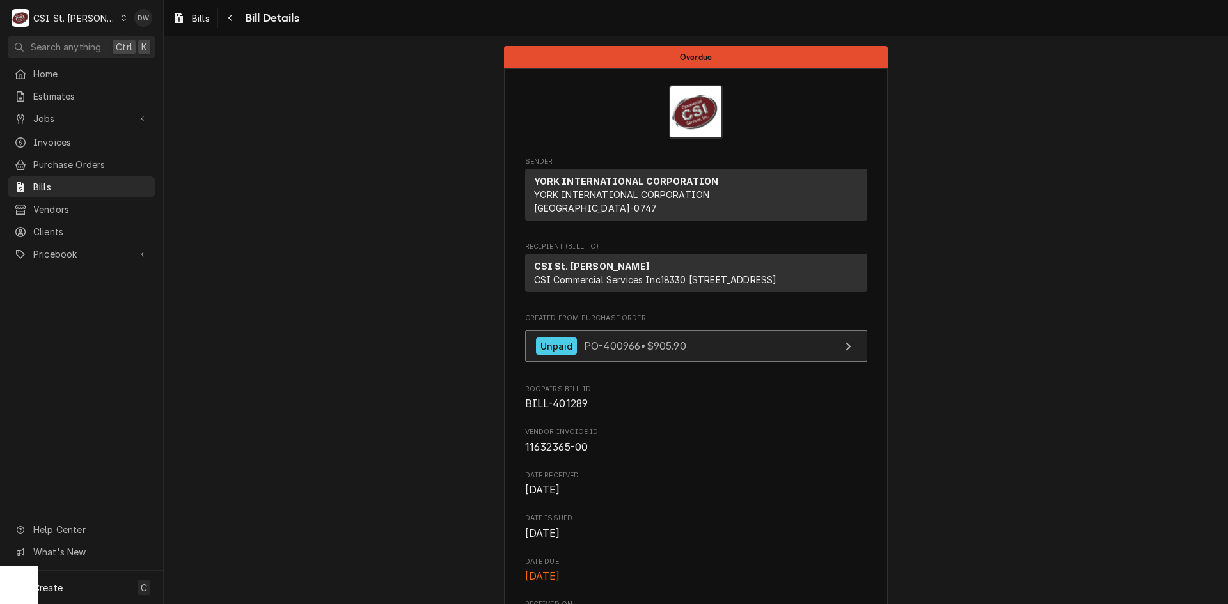
click at [620, 352] on span "PO-400966 • $905.90" at bounding box center [635, 346] width 102 height 13
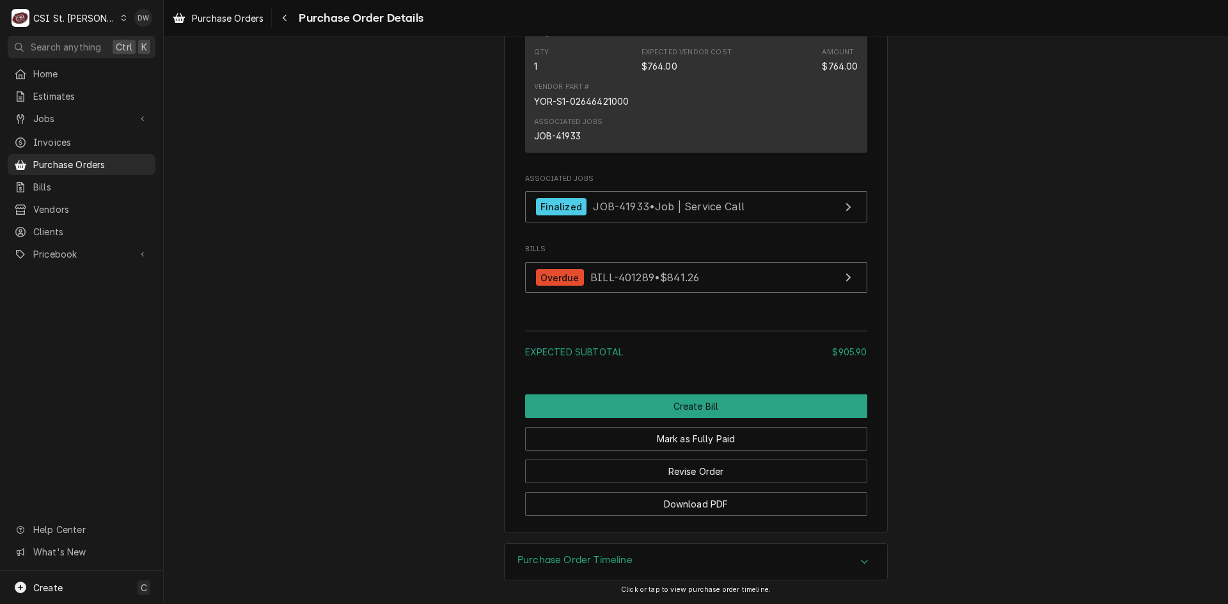
scroll to position [1579, 0]
click at [710, 472] on button "Revise Order" at bounding box center [696, 472] width 342 height 24
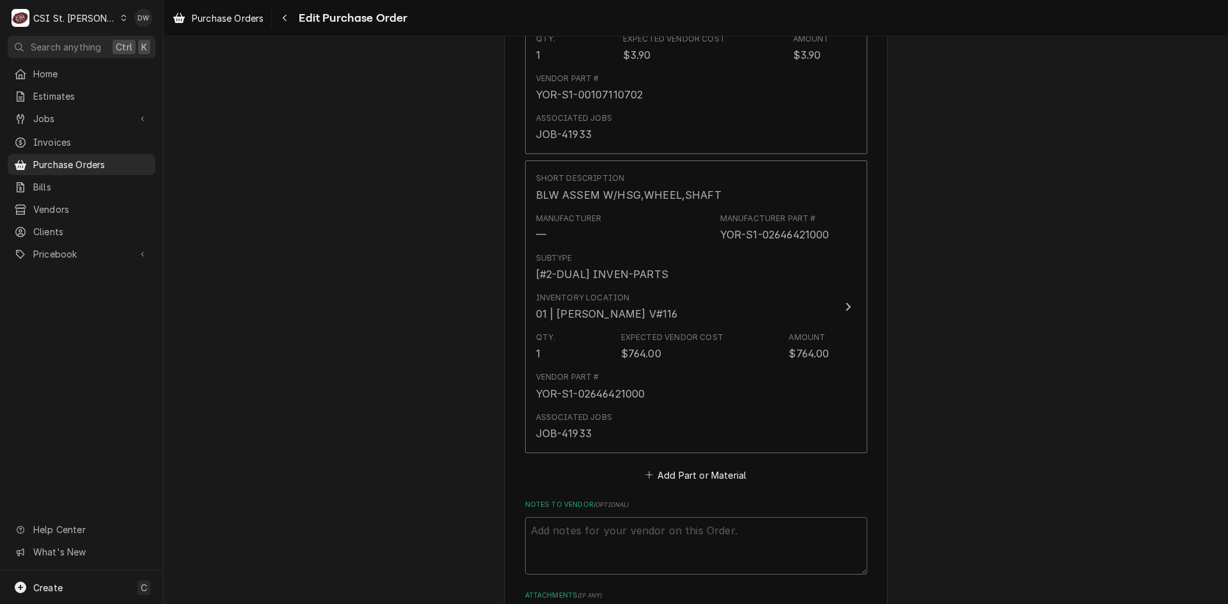
scroll to position [1087, 0]
click at [688, 481] on button "Add Part or Material" at bounding box center [696, 480] width 106 height 18
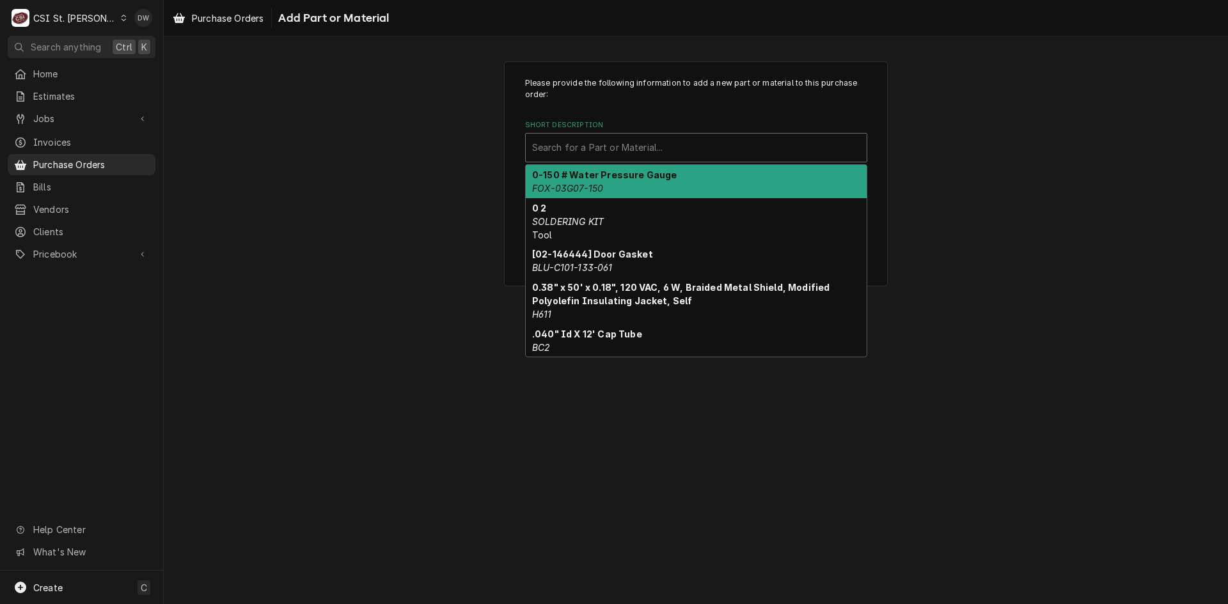
click at [555, 148] on div "Short Description" at bounding box center [696, 147] width 328 height 23
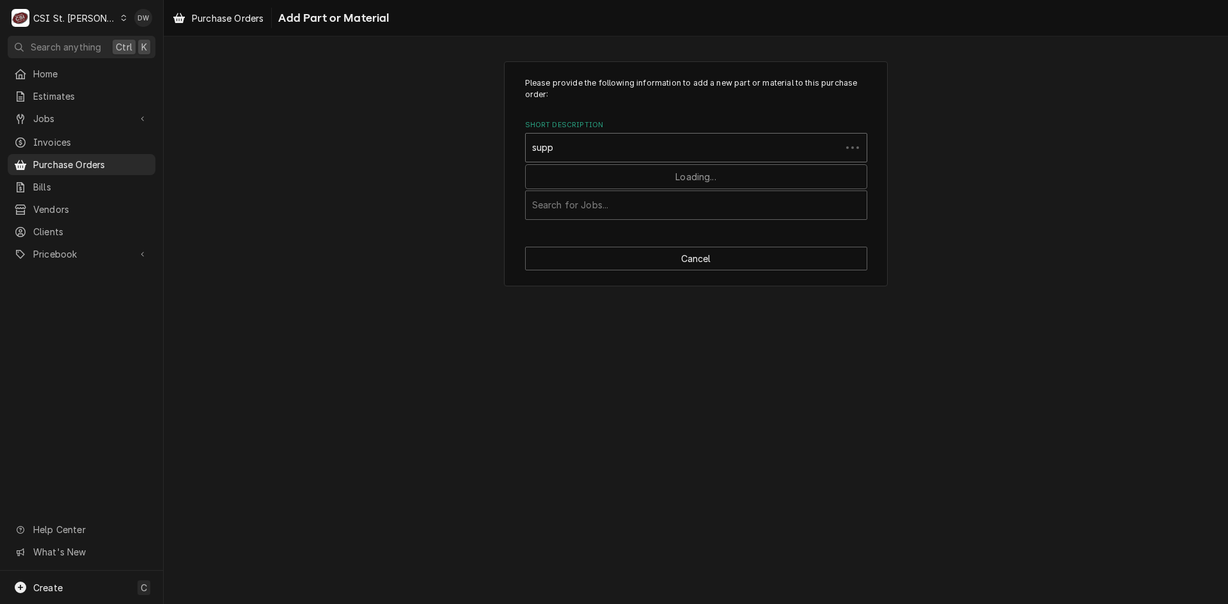
type input "suppy"
drag, startPoint x: 570, startPoint y: 149, endPoint x: 543, endPoint y: 150, distance: 26.9
click at [543, 150] on div "Short Description" at bounding box center [696, 147] width 328 height 23
type input "supply"
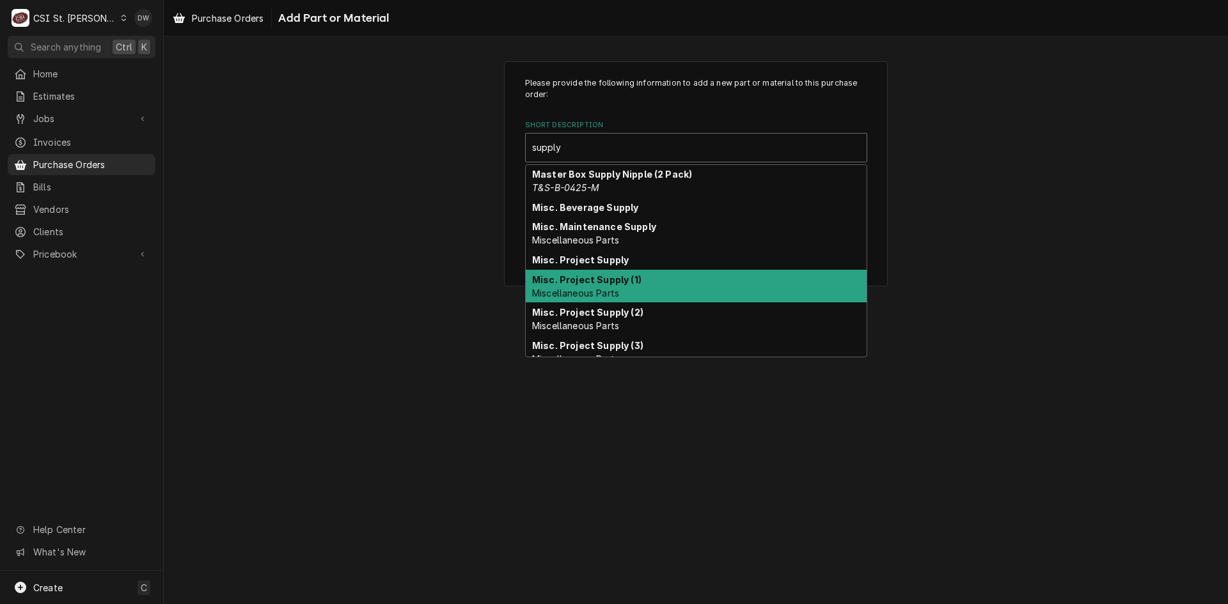
scroll to position [1065, 0]
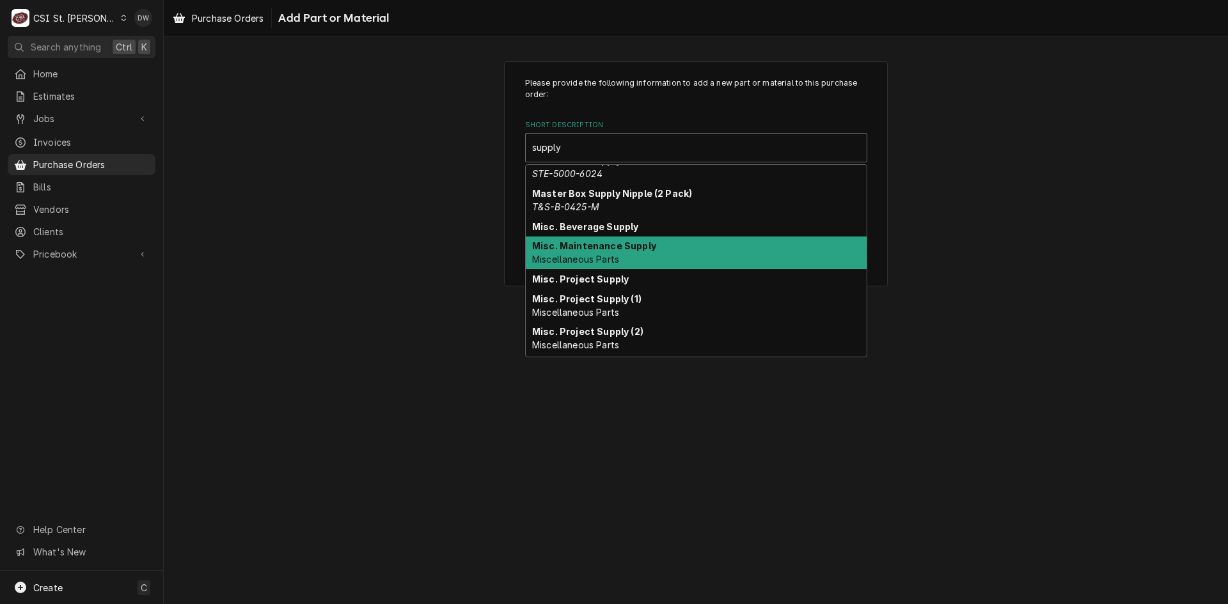
click at [613, 256] on span "Miscellaneous Parts" at bounding box center [575, 259] width 87 height 11
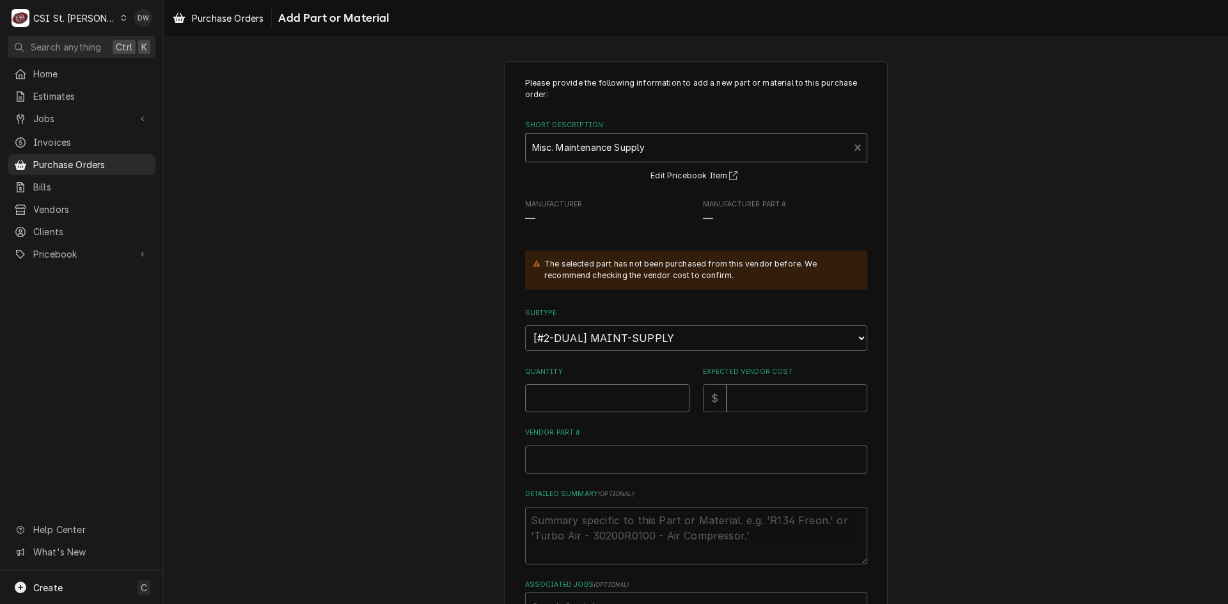
click at [573, 398] on input "Quantity" at bounding box center [607, 398] width 164 height 28
type textarea "x"
type input "1"
type textarea "x"
type input "1"
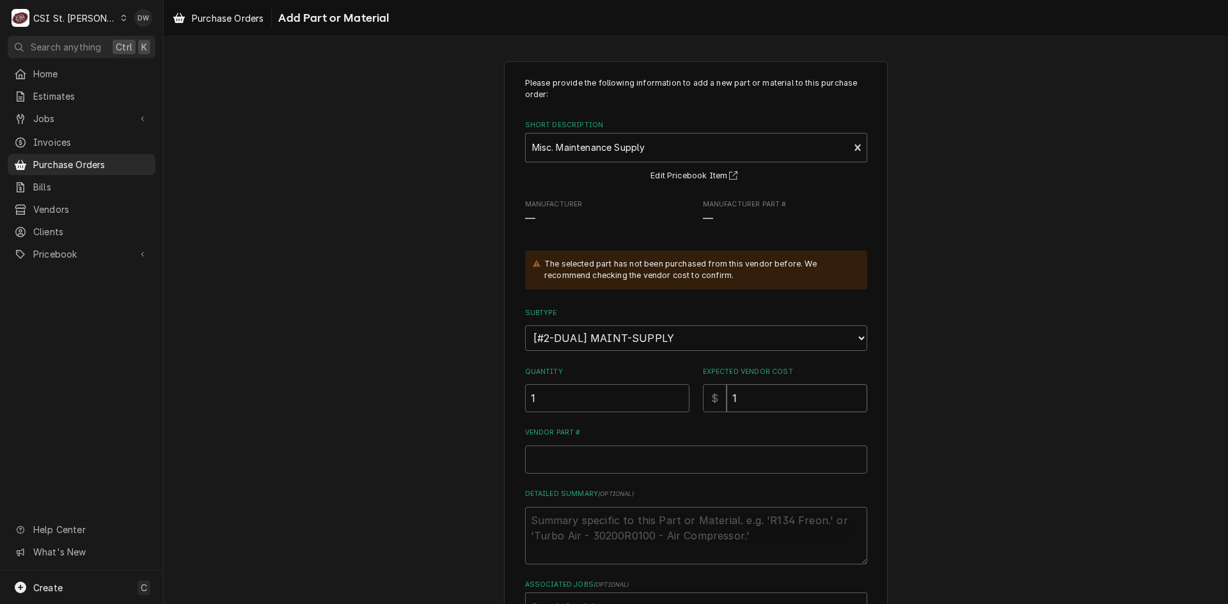
type textarea "x"
type input "17"
type textarea "x"
type input "177"
type textarea "x"
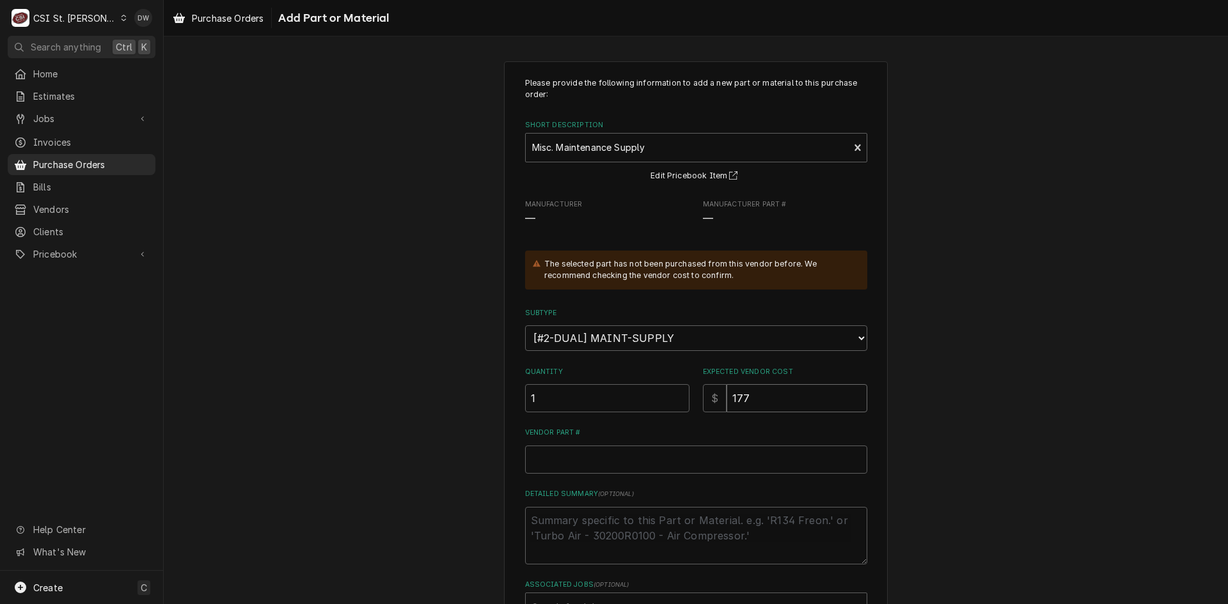
type input "177.4"
type textarea "x"
type input "177.40"
click at [567, 462] on input "Vendor Part #" at bounding box center [696, 460] width 342 height 28
paste input "s1-02925436000"
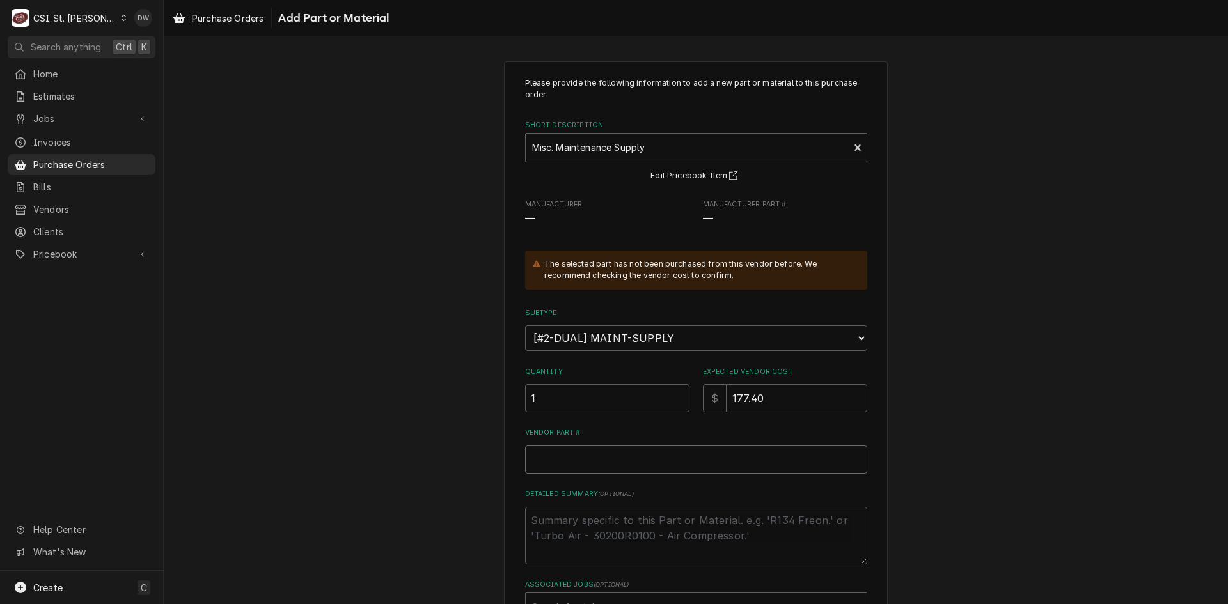
type textarea "x"
type input "s1-02925436000"
click at [542, 504] on div "Detailed Summary ( optional )" at bounding box center [696, 526] width 342 height 75
click at [543, 523] on textarea "Detailed Summary ( optional )" at bounding box center [696, 536] width 342 height 58
type textarea "x"
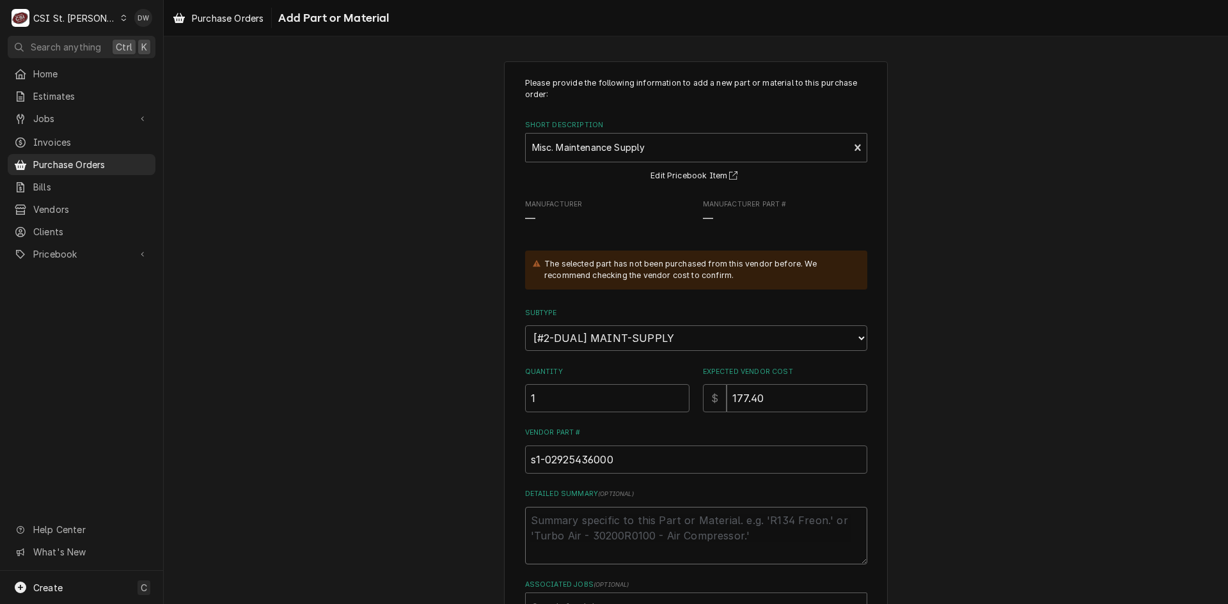
type textarea "e"
type textarea "x"
type textarea "en"
type textarea "x"
type textarea "ent"
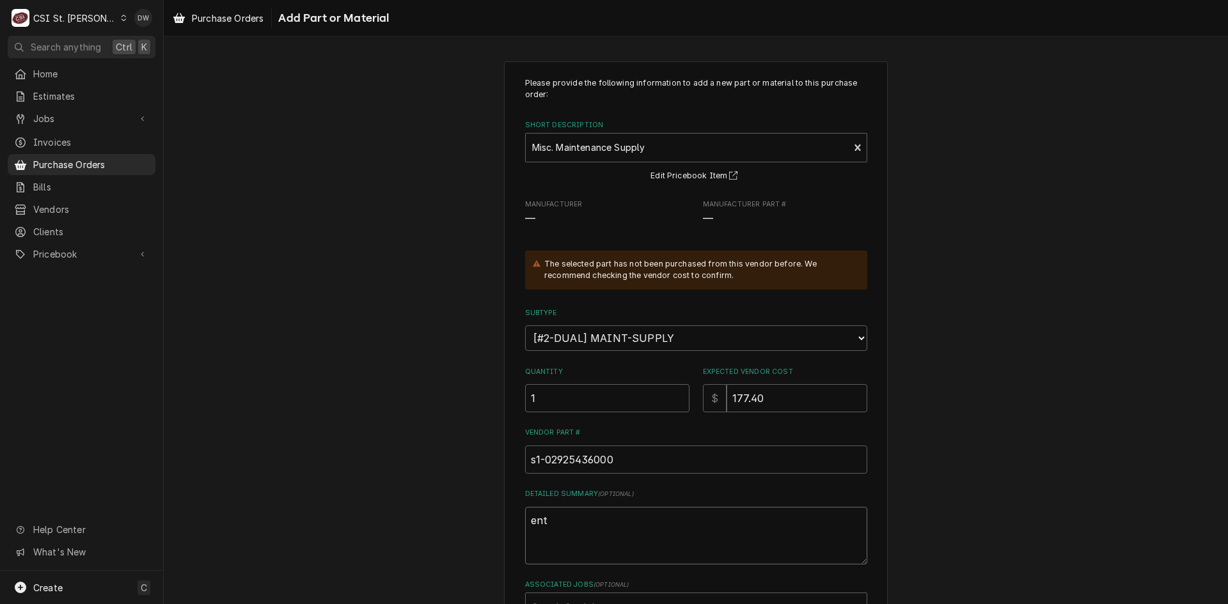
type textarea "x"
type textarea "ente"
type textarea "x"
type textarea "enter"
type textarea "x"
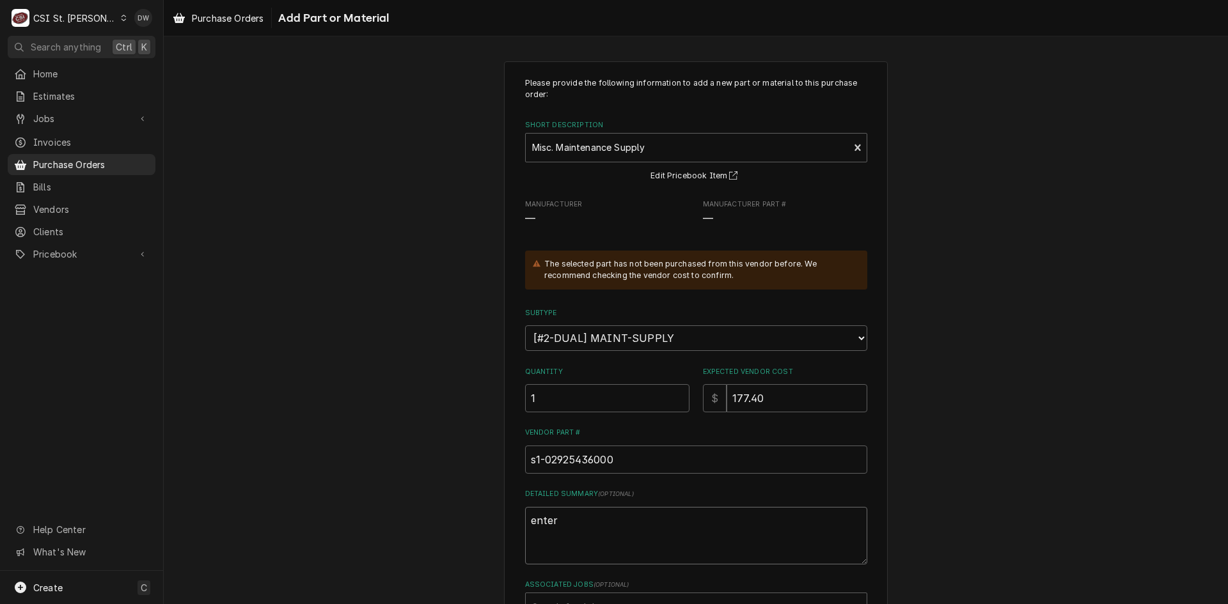
type textarea "entere"
type textarea "x"
type textarea "entered"
type textarea "x"
type textarea "entered"
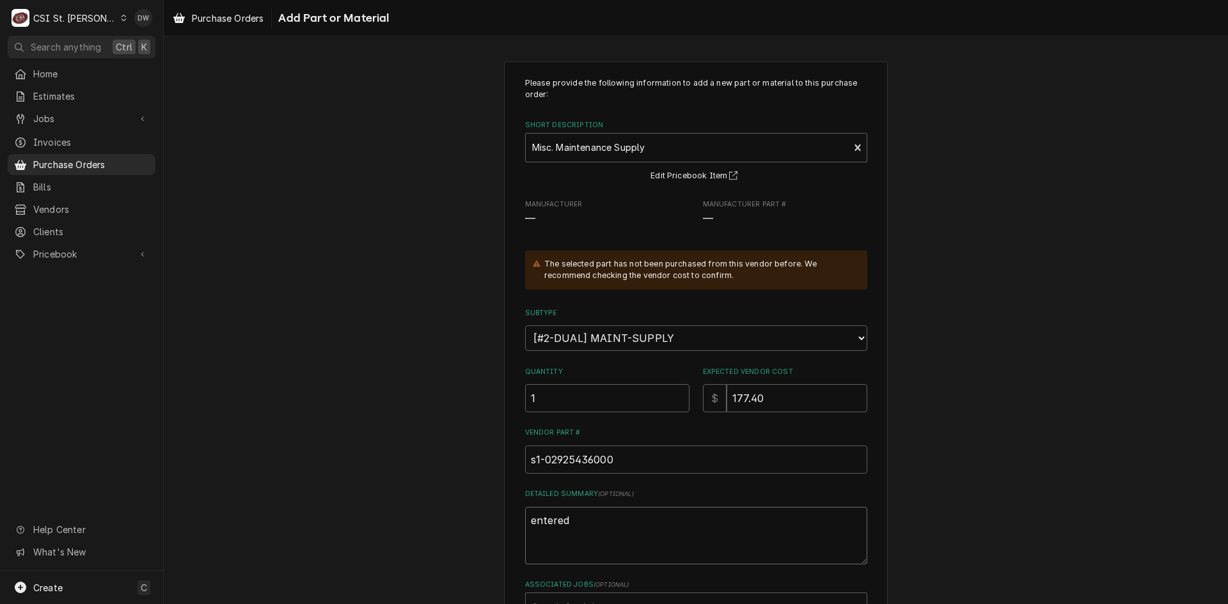
type textarea "x"
type textarea "entered a"
type textarea "x"
type textarea "entered as"
type textarea "x"
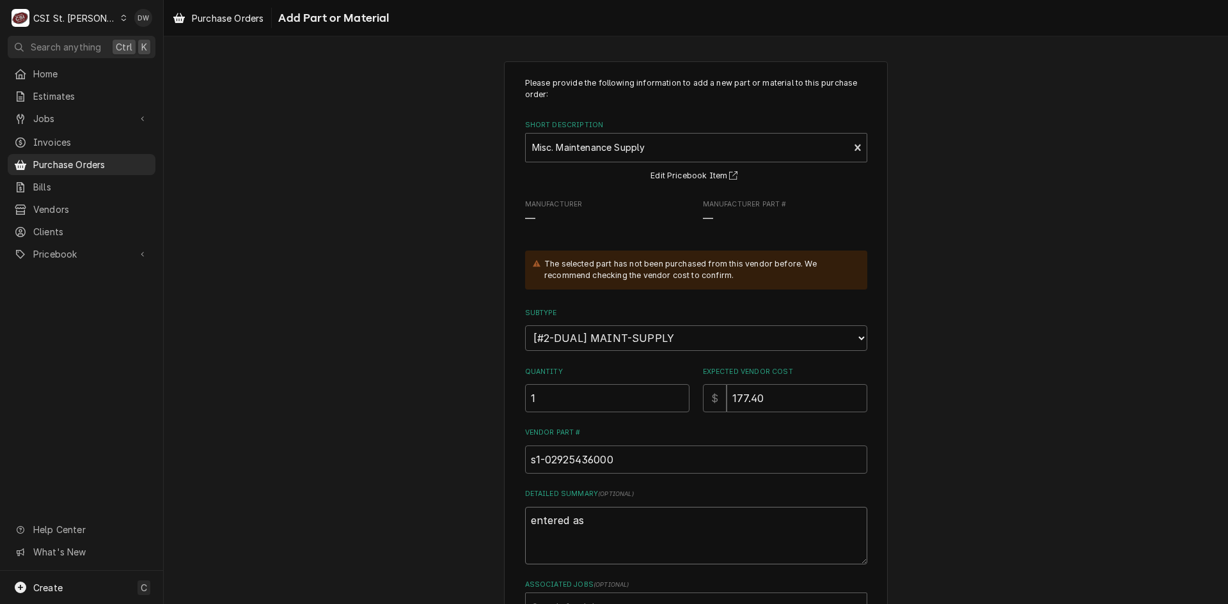
type textarea "entered as"
type textarea "x"
type textarea "entered as M"
type textarea "x"
type textarea "entered as Mi"
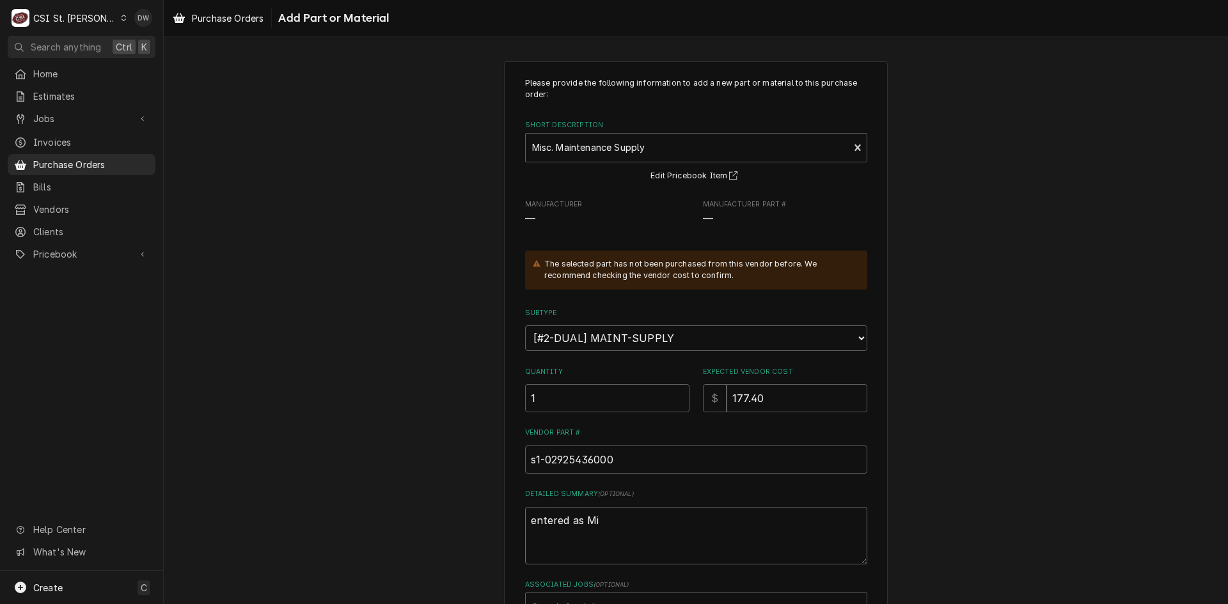
type textarea "x"
type textarea "entered as Mis"
type textarea "x"
type textarea "entered as Misc"
type textarea "x"
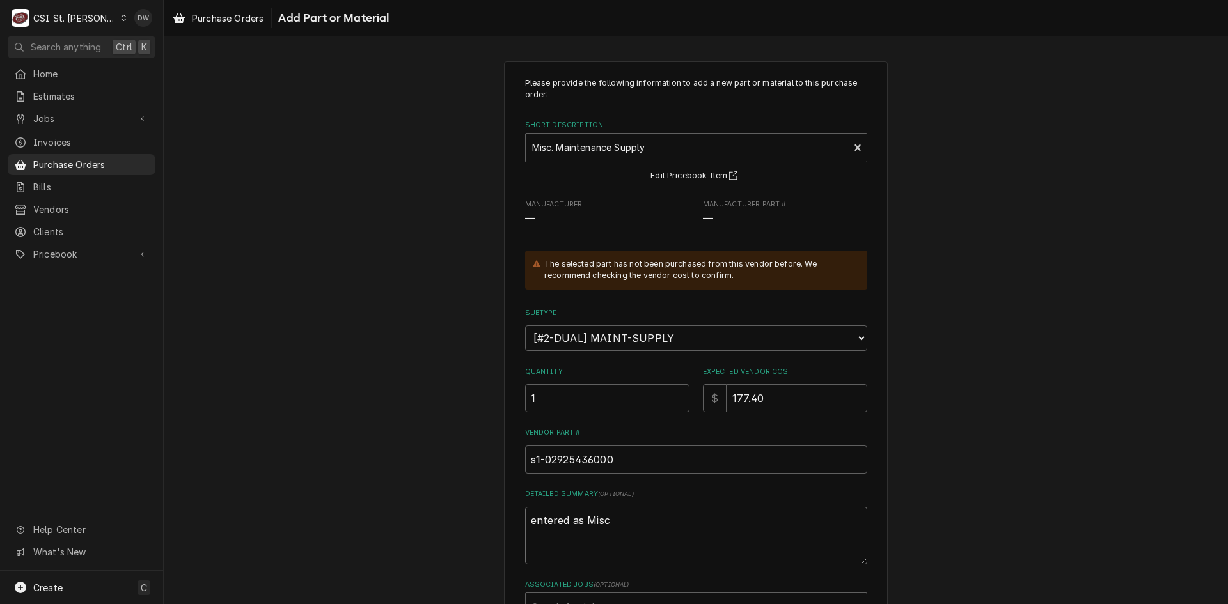
type textarea "entered as Misc"
type textarea "x"
type textarea "entered as Misc P"
type textarea "x"
type textarea "entered as Misc Pa"
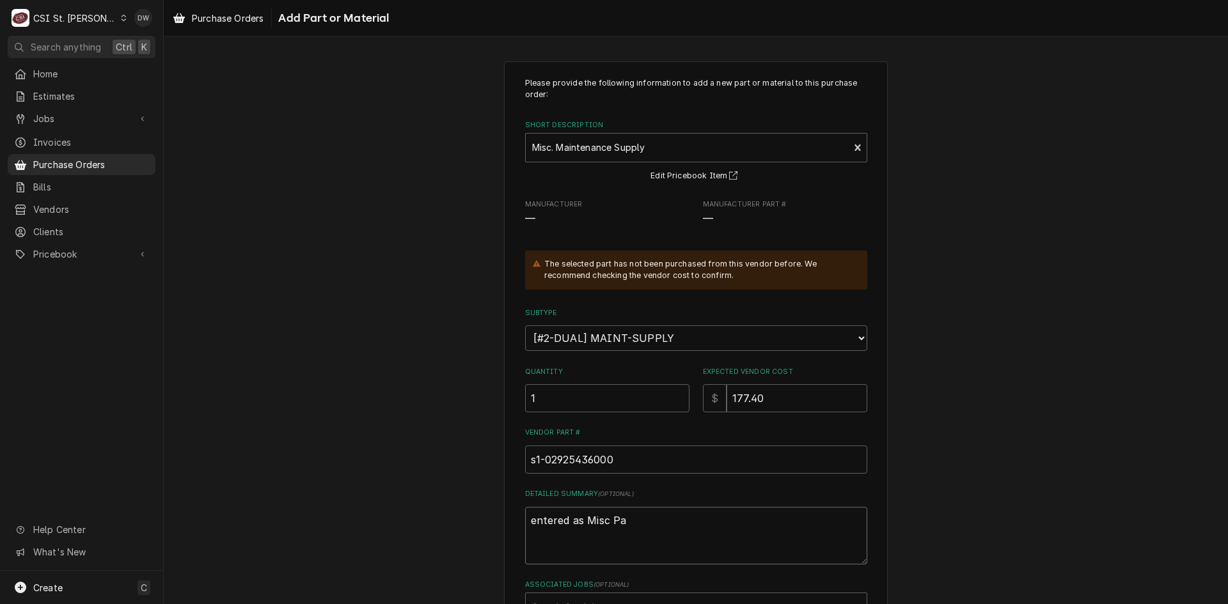
type textarea "x"
type textarea "entered as Misc Par"
type textarea "x"
type textarea "entered as Misc Part"
type textarea "x"
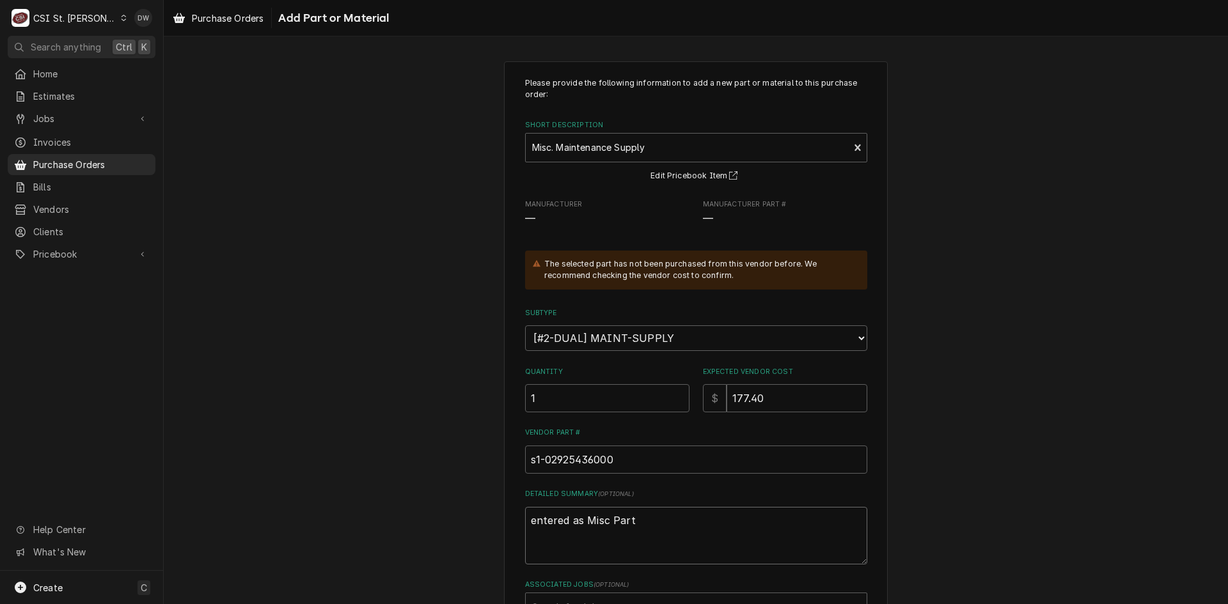
type textarea "entered as Misc Part"
type textarea "x"
type textarea "entered as Misc Part"
type textarea "x"
type textarea "entered as Misc Parts"
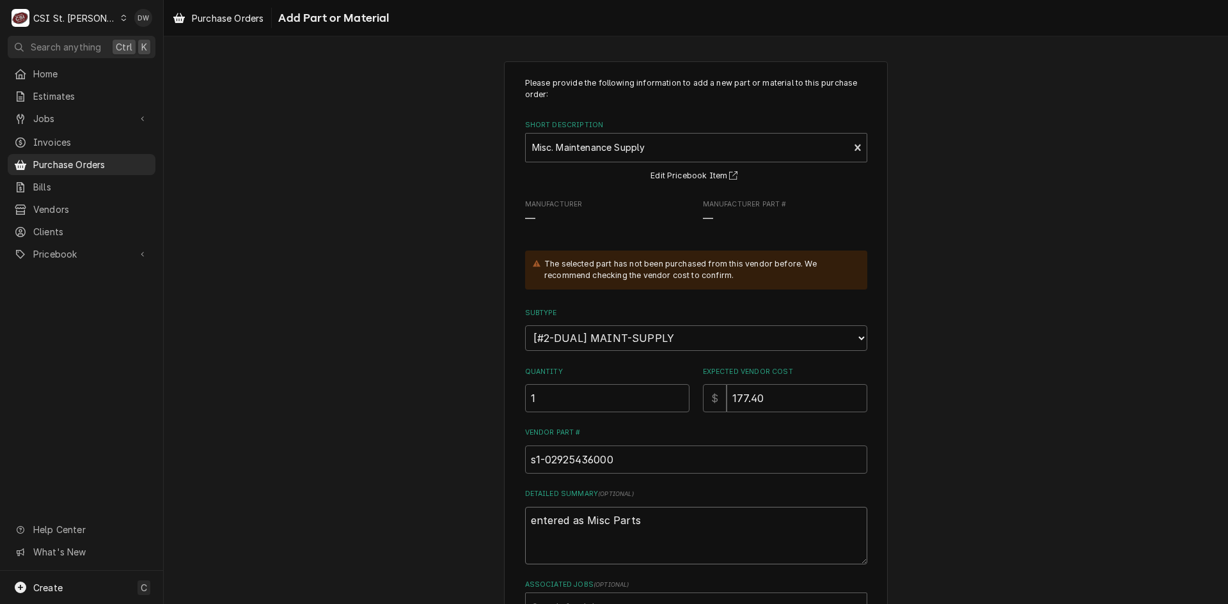
type textarea "x"
type textarea "entered as Misc Parts"
type textarea "x"
type textarea "entered as Misc Parts b"
type textarea "x"
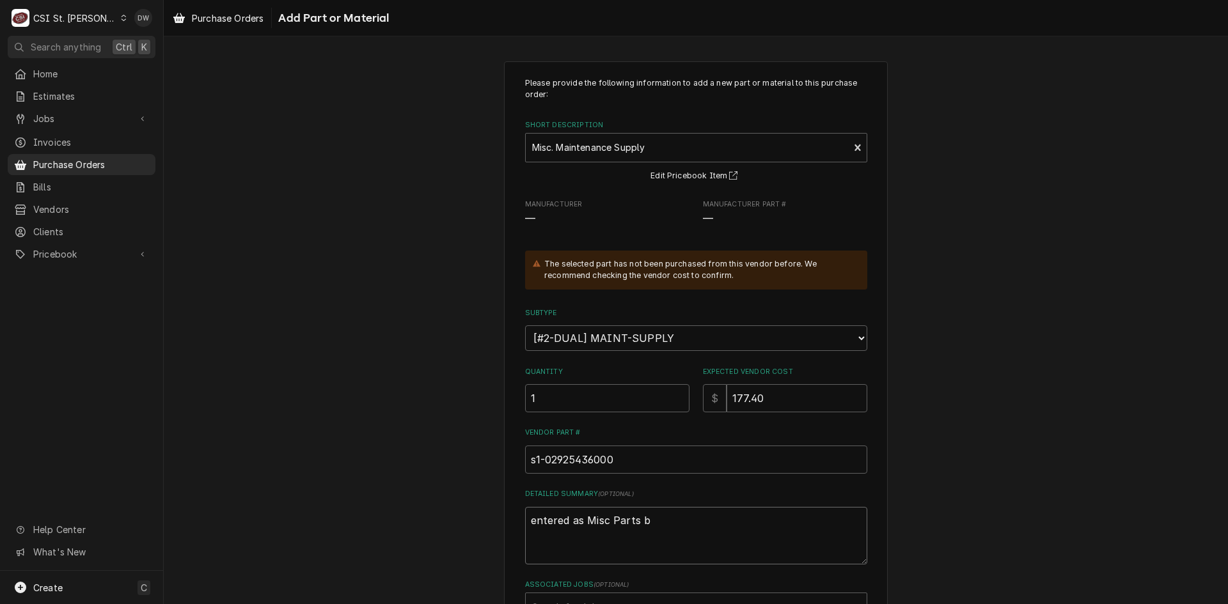
type textarea "entered as Misc Parts be"
type textarea "x"
type textarea "entered as Misc Parts bec"
type textarea "x"
type textarea "entered as Misc Parts beca"
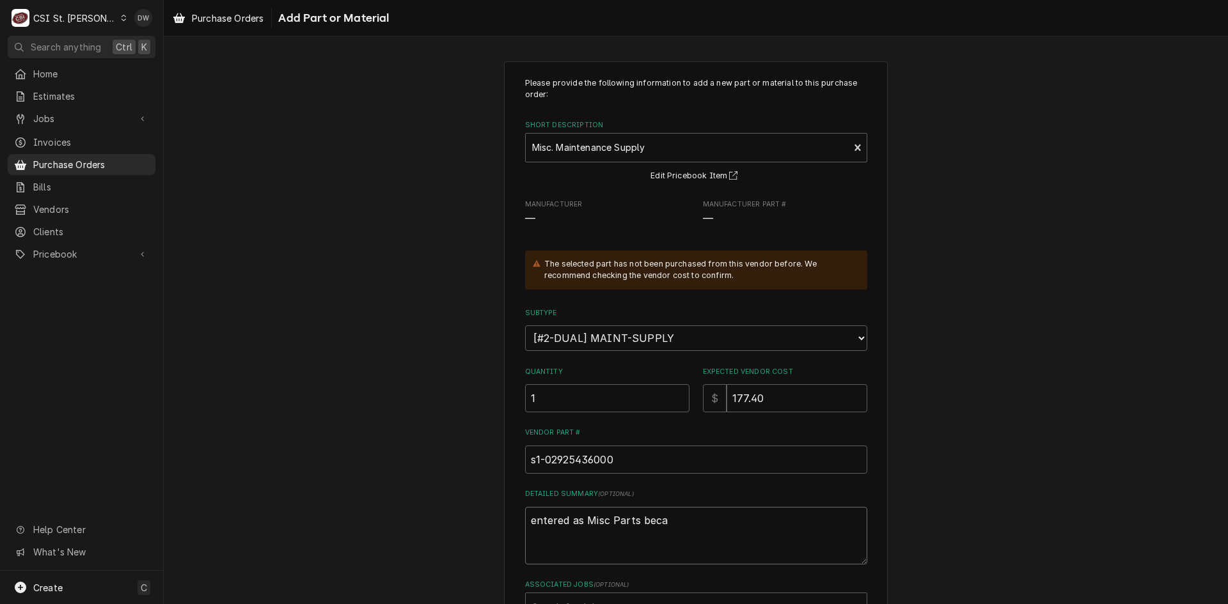
type textarea "x"
type textarea "entered as Misc Parts becas"
type textarea "x"
type textarea "entered as Misc Parts becase"
type textarea "x"
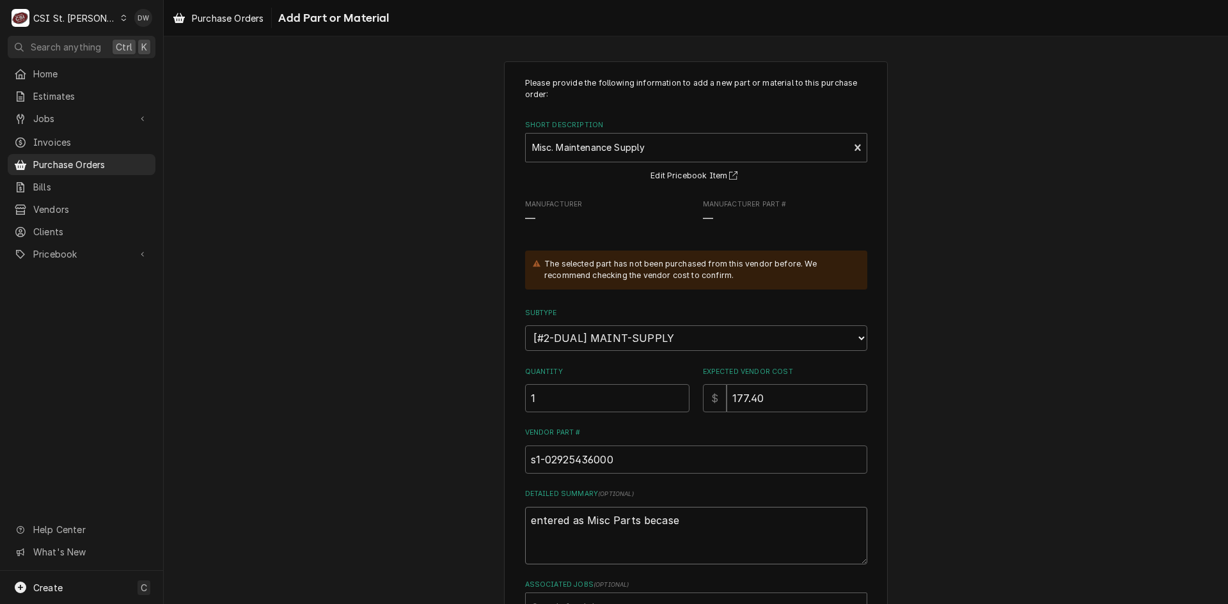
type textarea "entered as Misc Parts becas"
type textarea "x"
type textarea "entered as Misc Parts beca"
type textarea "x"
type textarea "entered as Misc Parts becau"
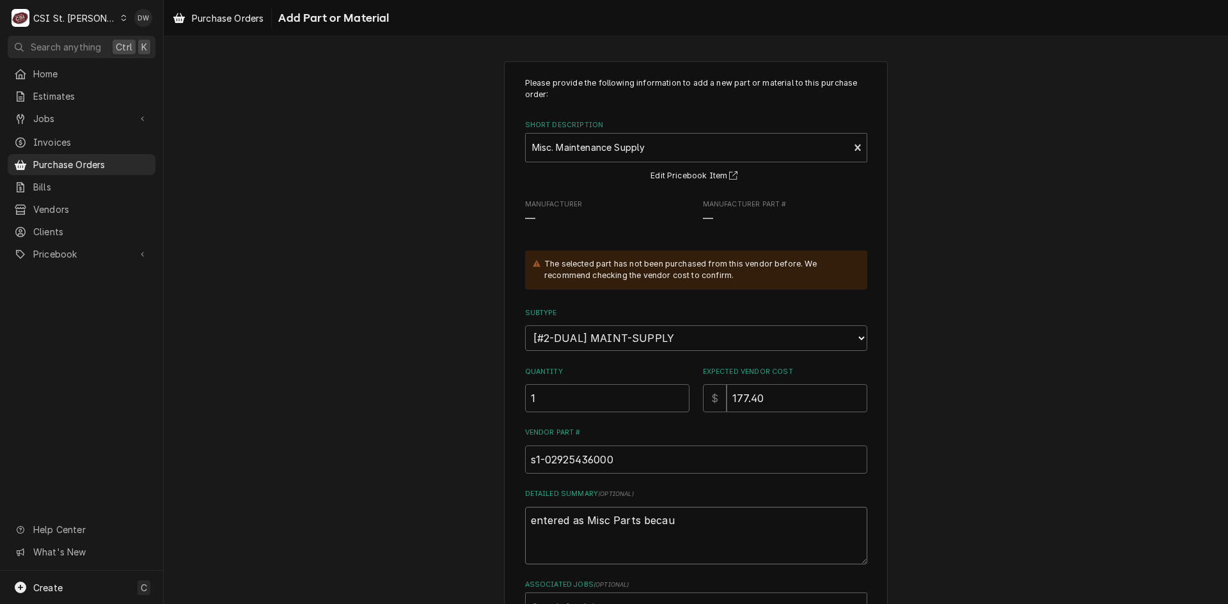
type textarea "x"
type textarea "entered as Misc Parts becaus"
type textarea "x"
type textarea "entered as Misc Parts because"
type textarea "x"
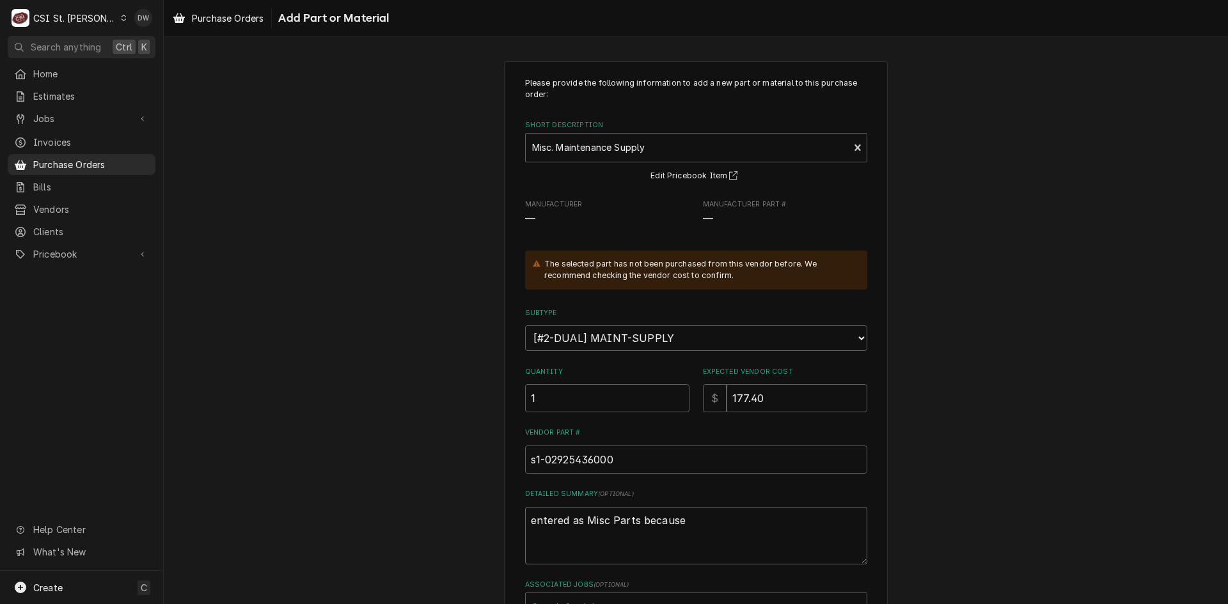
type textarea "entered as Misc Parts because"
type textarea "x"
type textarea "entered as Misc Parts because p"
type textarea "x"
type textarea "entered as Misc Parts because pa"
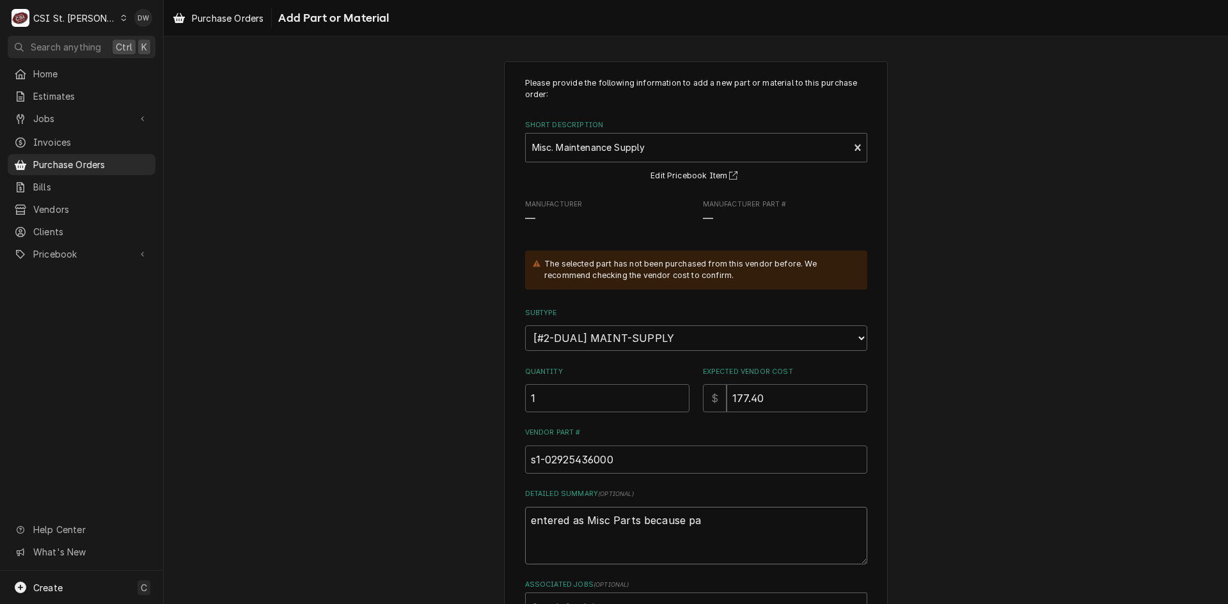
type textarea "x"
type textarea "entered as Misc Parts because par"
type textarea "x"
type textarea "entered as Misc Parts because part"
type textarea "x"
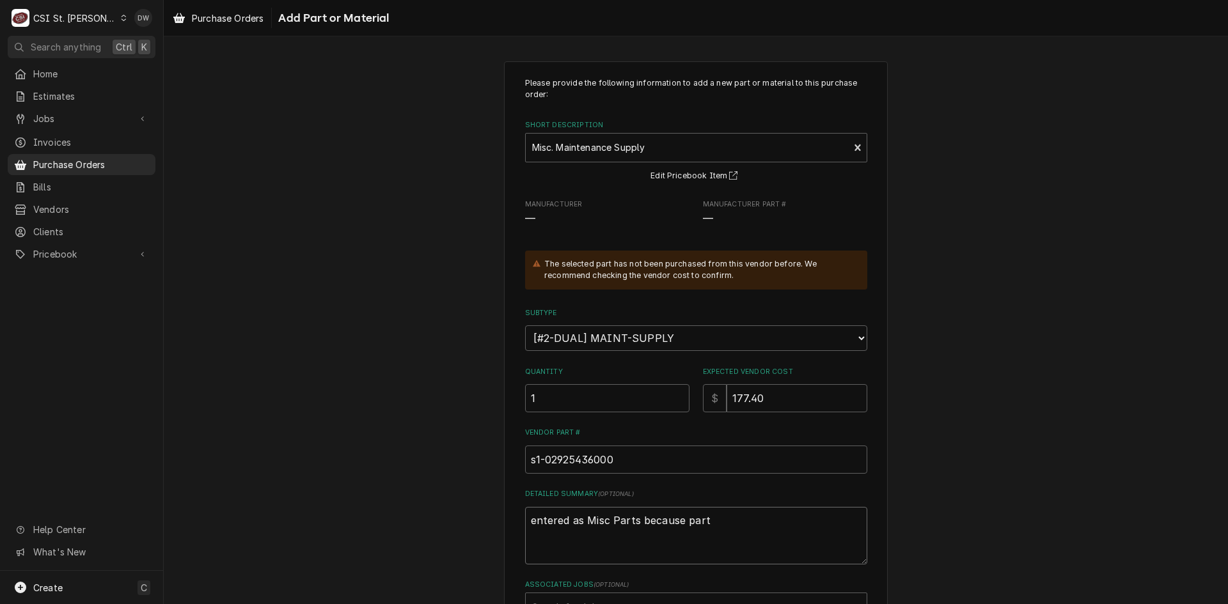
type textarea "entered as Misc Parts because part"
type textarea "x"
type textarea "entered as Misc Parts because part i"
type textarea "x"
type textarea "entered as Misc Parts because part is"
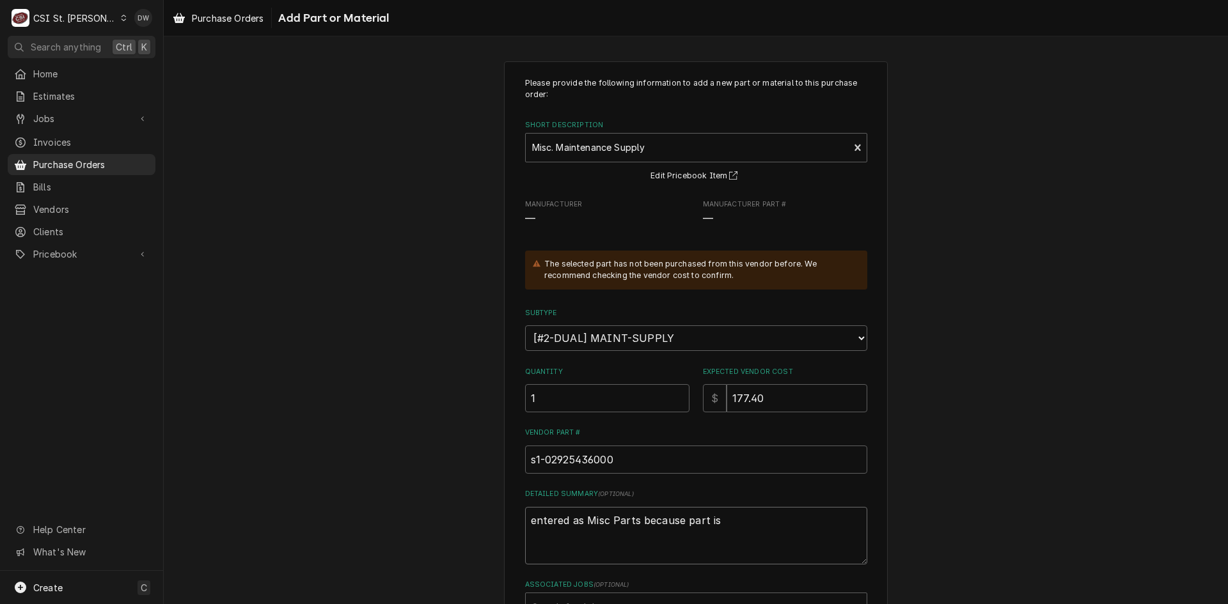
type textarea "x"
type textarea "entered as Misc Parts because part is"
type textarea "x"
type textarea "entered as Misc Parts because part is b"
type textarea "x"
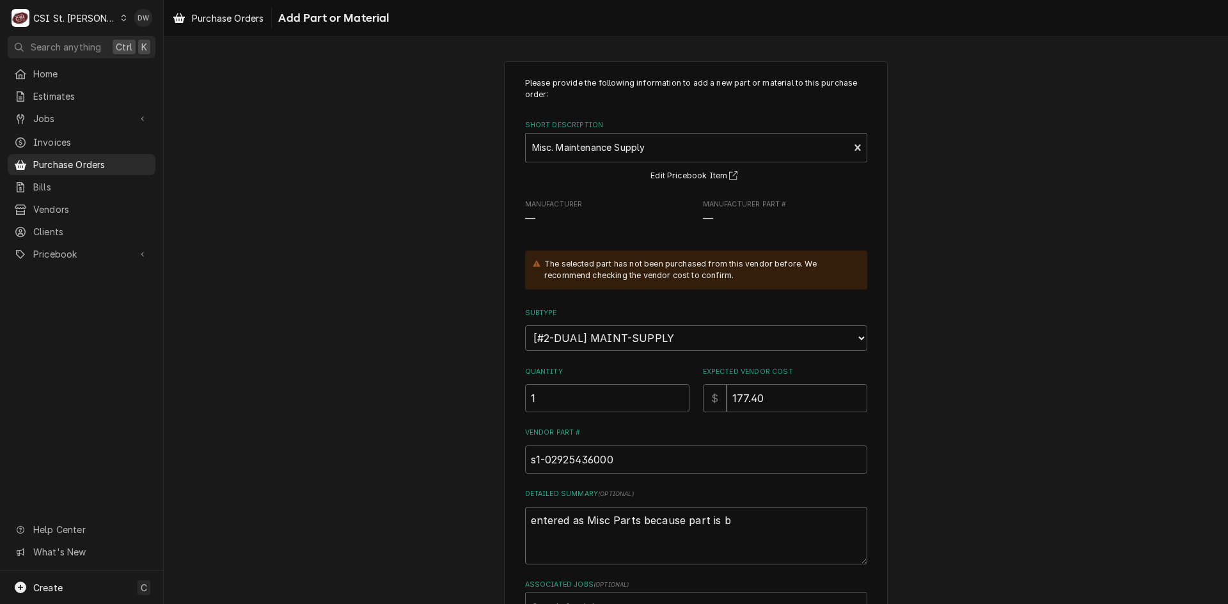
type textarea "entered as Misc Parts because part is be"
type textarea "x"
type textarea "entered as Misc Parts because part is bei"
type textarea "x"
type textarea "entered as Misc Parts because part is bein"
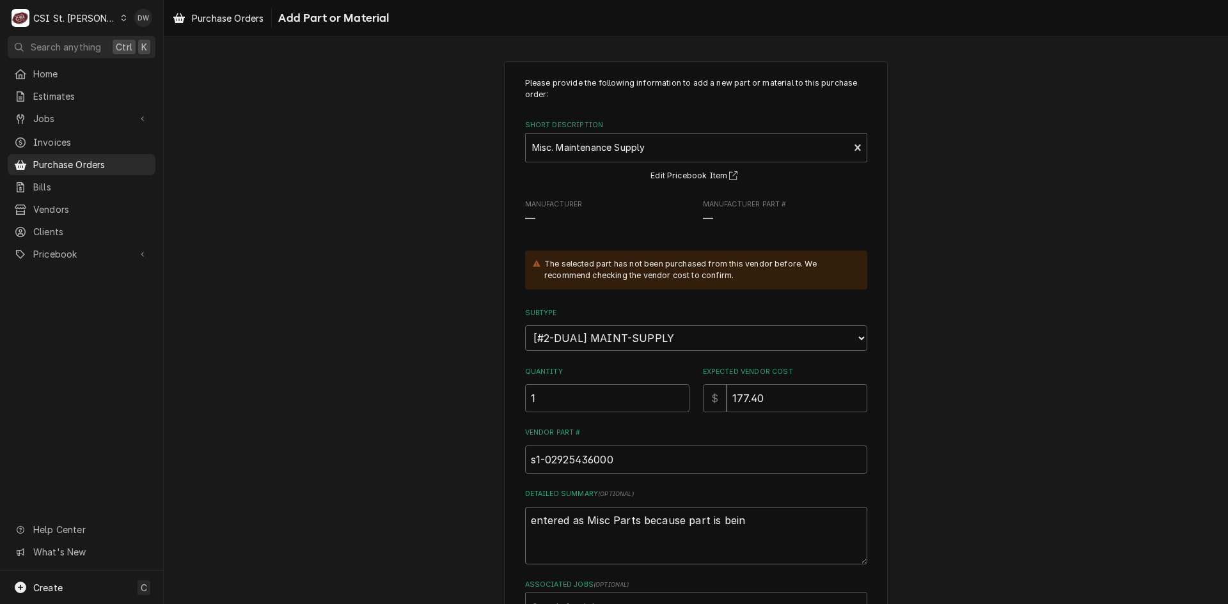
type textarea "x"
type textarea "entered as Misc Parts because part is being"
type textarea "x"
type textarea "entered as Misc Parts because part is being"
type textarea "x"
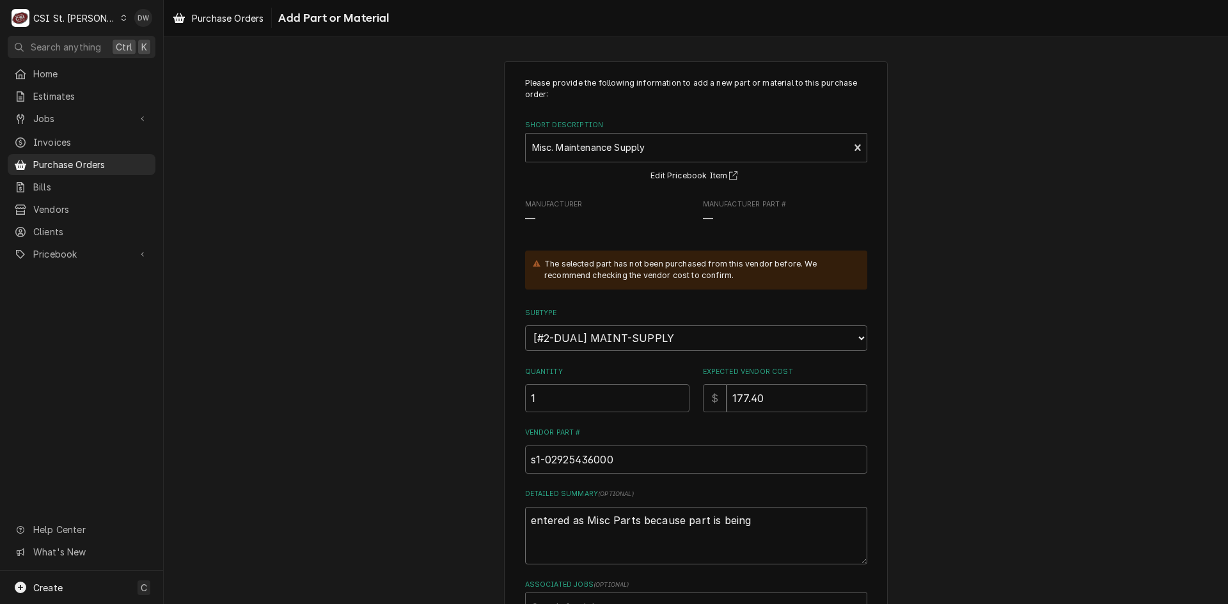
type textarea "entered as Misc Parts because part is being r"
type textarea "x"
type textarea "entered as Misc Parts because part is being re"
type textarea "x"
type textarea "entered as Misc Parts because part is being ret"
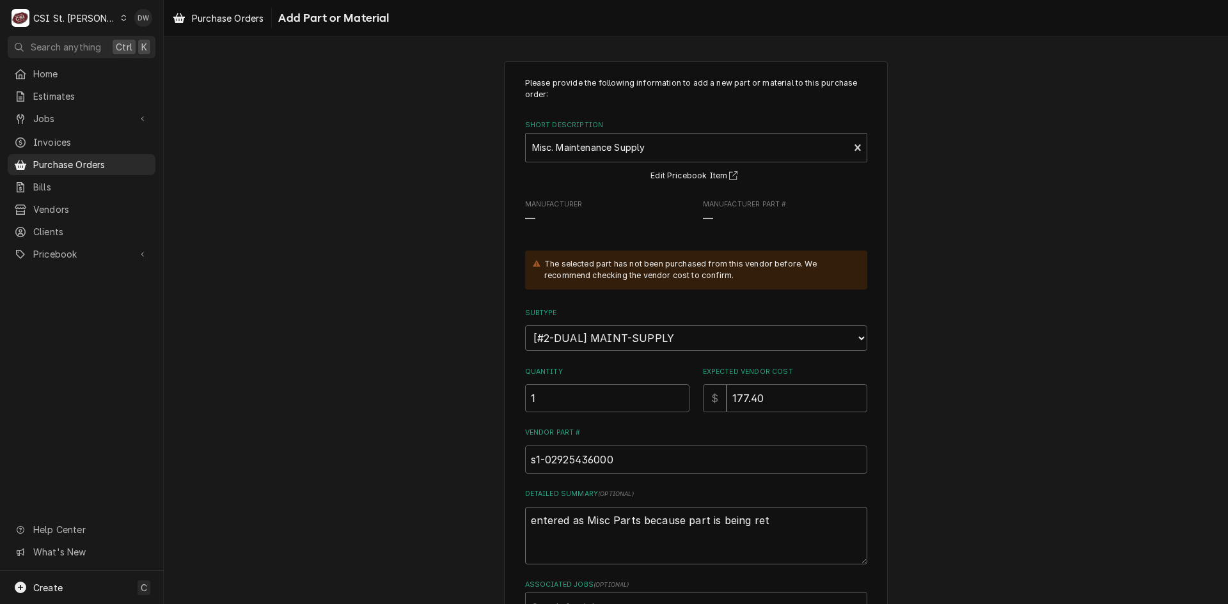
type textarea "x"
type textarea "entered as Misc Parts because part is being retu"
type textarea "x"
type textarea "entered as Misc Parts because part is being retur"
type textarea "x"
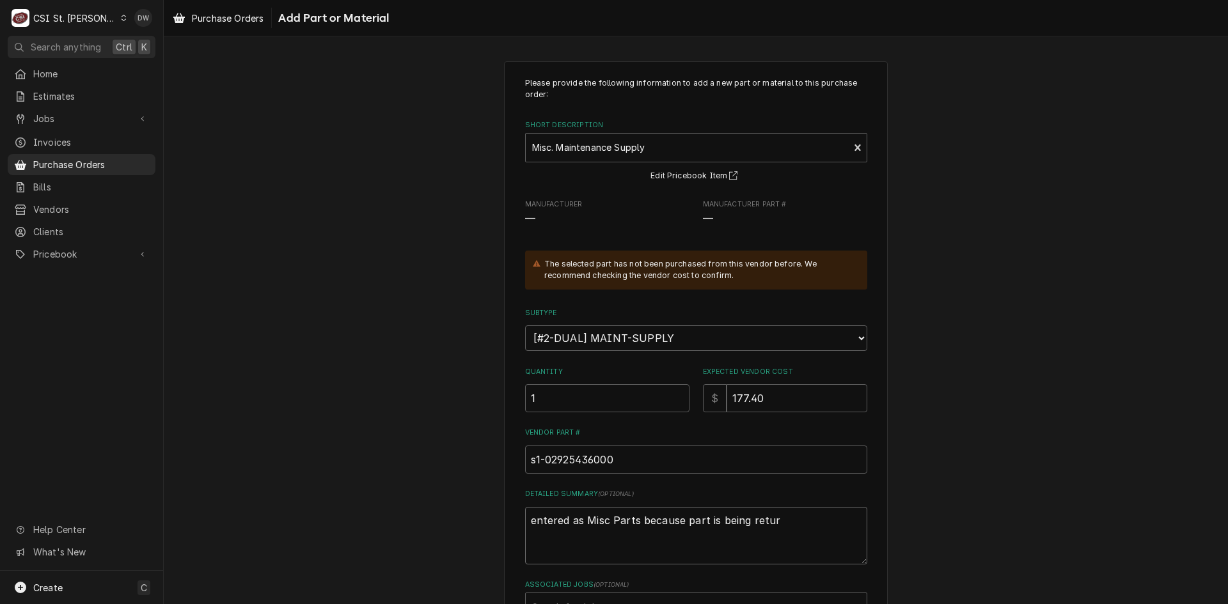
type textarea "entered as Misc Parts because part is being return"
type textarea "x"
type textarea "entered as Misc Parts because part is being returne"
type textarea "x"
type textarea "entered as Misc Parts because part is being returned"
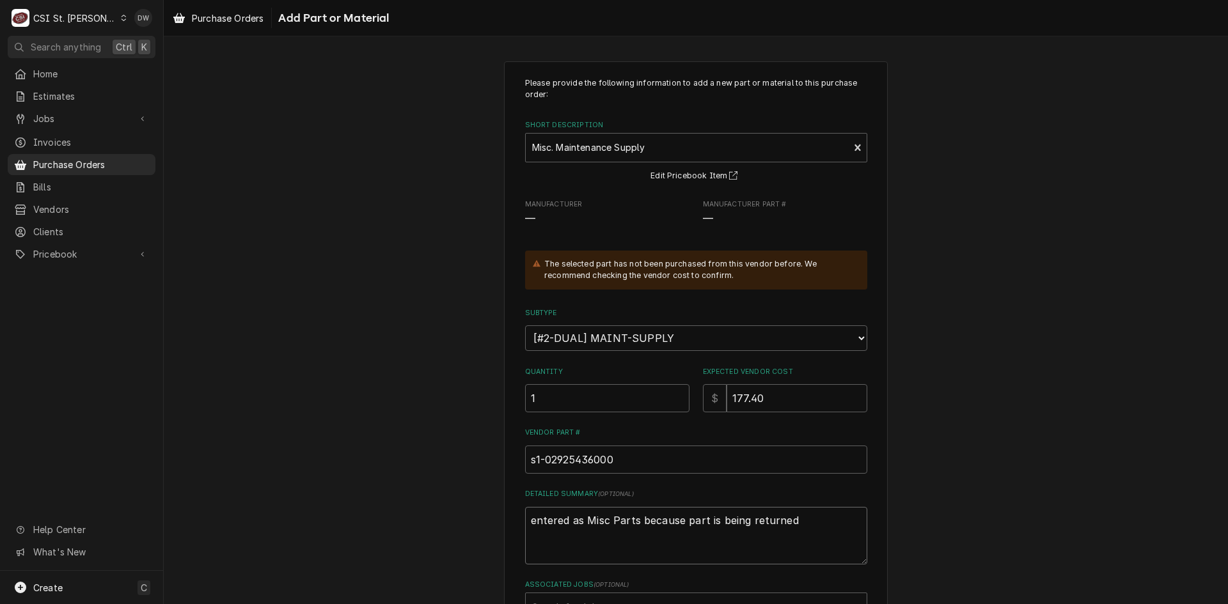
type textarea "x"
type textarea "entered as Misc Parts because part is being returned"
type textarea "x"
type textarea "entered as Misc Parts because part is being returned a"
type textarea "x"
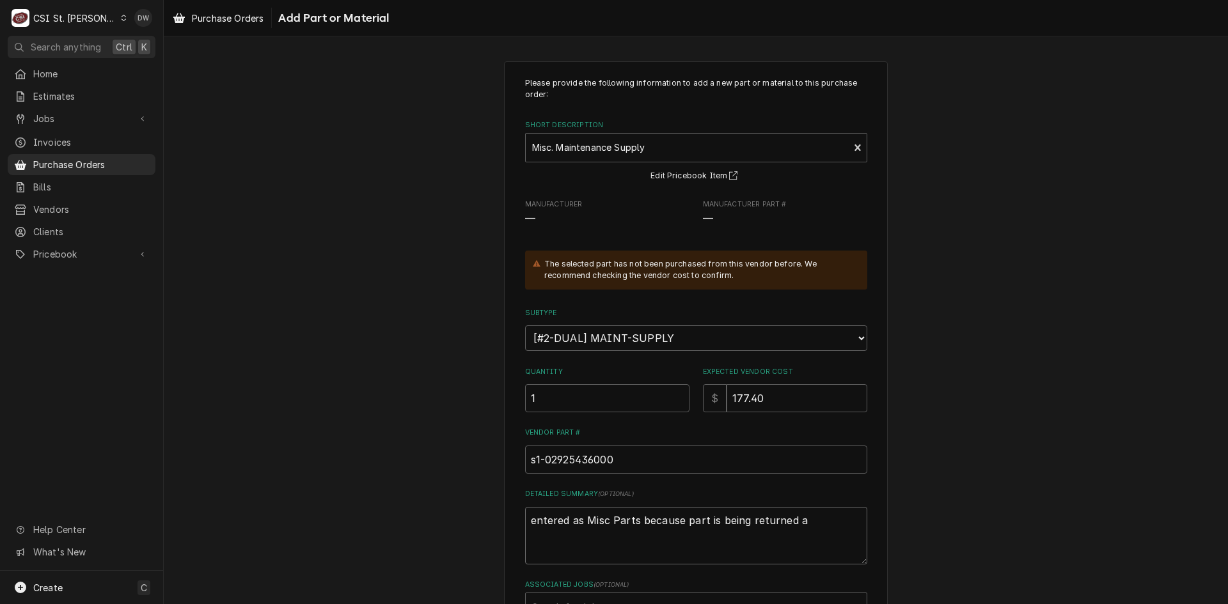
type textarea "entered as Misc Parts because part is being returned an"
type textarea "x"
type textarea "entered as Misc Parts because part is being returned and"
type textarea "x"
type textarea "entered as Misc Parts because part is being returned and"
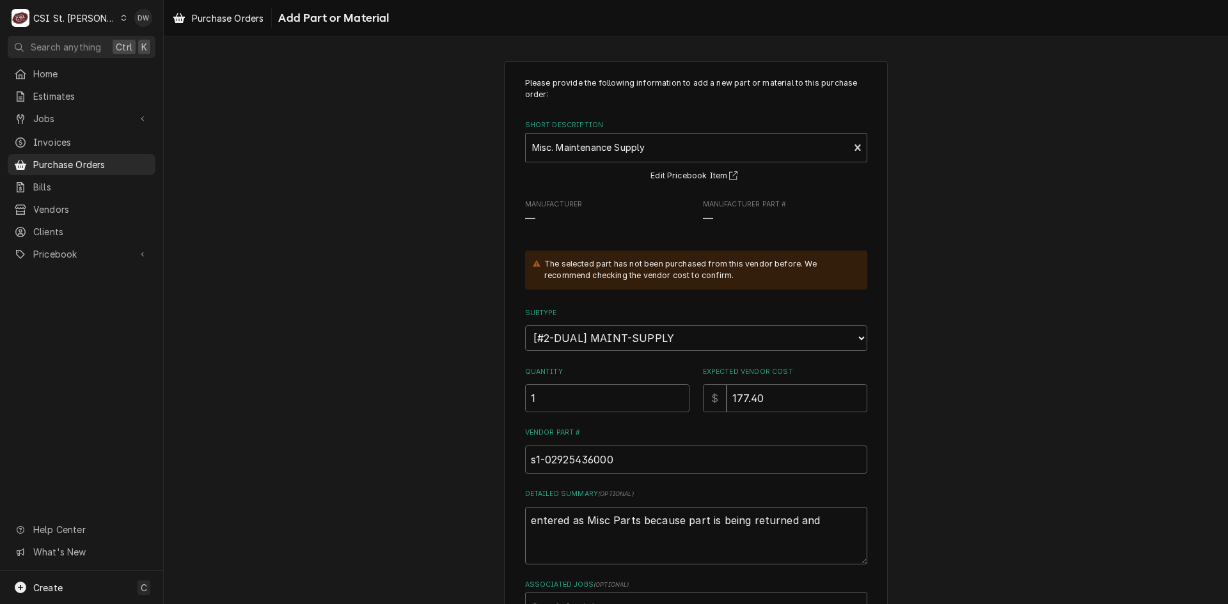
type textarea "x"
type textarea "entered as Misc Parts because part is being returned and P"
type textarea "x"
type textarea "entered as Misc Parts because part is being returned and PO"
type textarea "x"
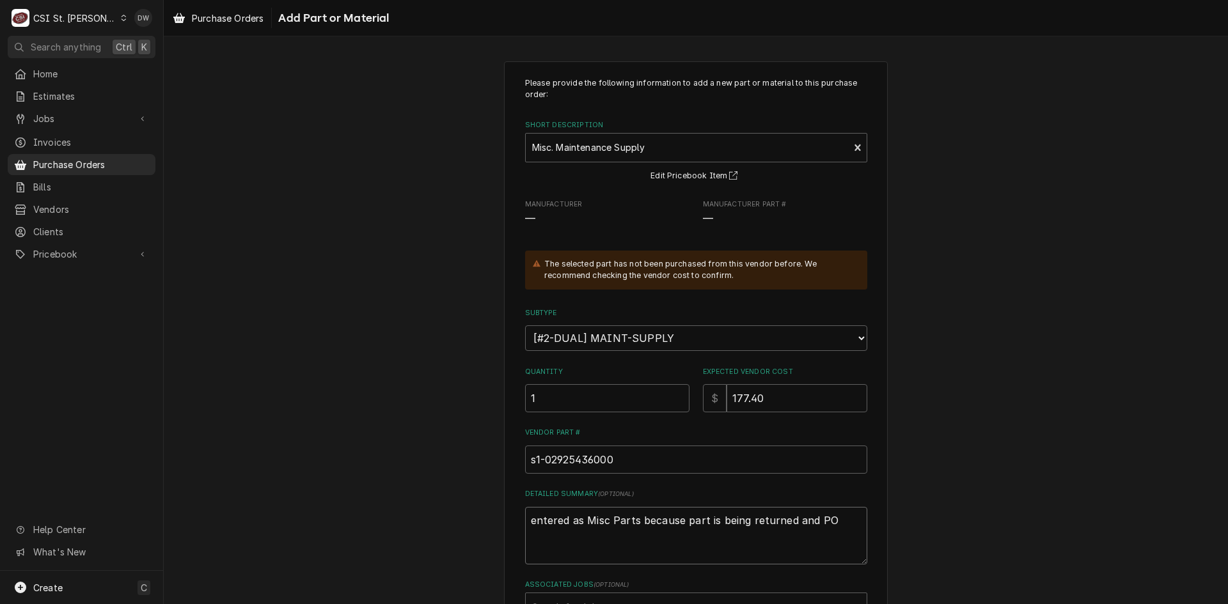
type textarea "entered as Misc Parts because part is being returned and PO"
type textarea "x"
type textarea "entered as Misc Parts because part is being returned and PO w"
type textarea "x"
type textarea "entered as Misc Parts because part is being returned and PO wa"
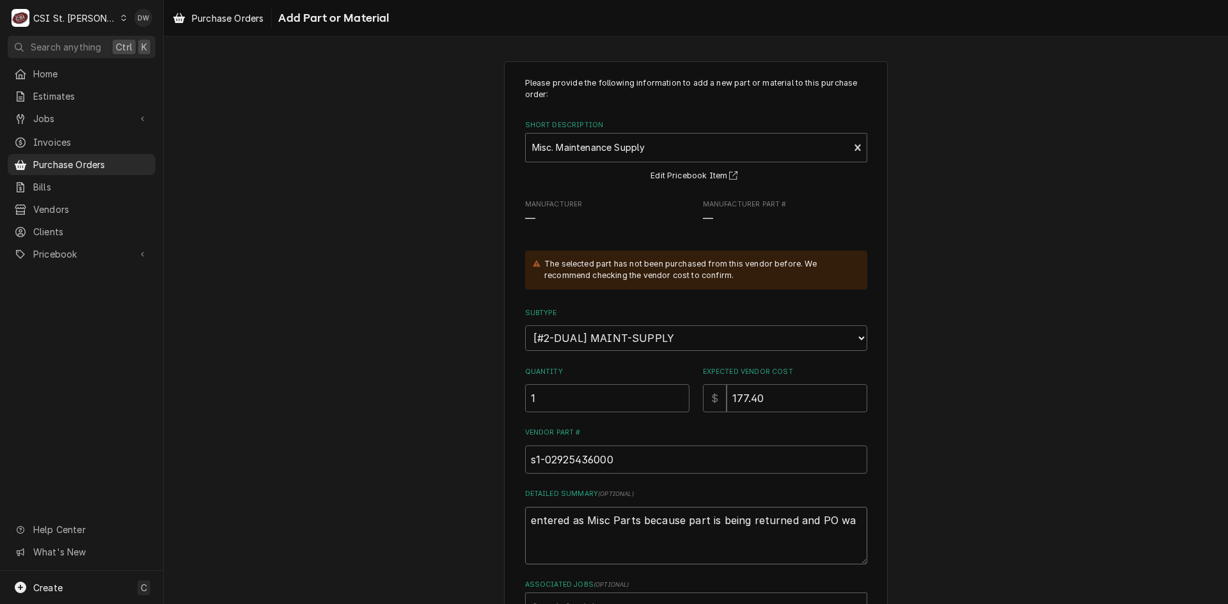
type textarea "x"
type textarea "entered as Misc Parts because part is being returned and PO was"
type textarea "x"
type textarea "entered as Misc Parts because part is being returned and PO was"
type textarea "x"
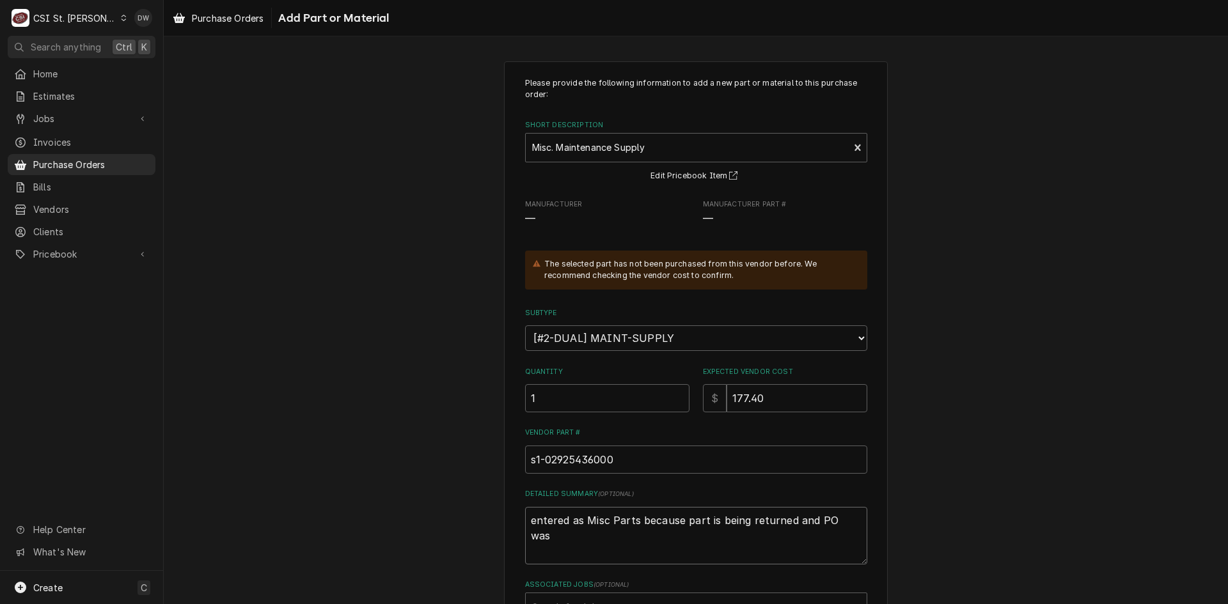
type textarea "entered as Misc Parts because part is being returned and PO was a"
type textarea "x"
type textarea "entered as Misc Parts because part is being returned and PO was al"
type textarea "x"
type textarea "entered as Misc Parts because part is being returned and PO was alr"
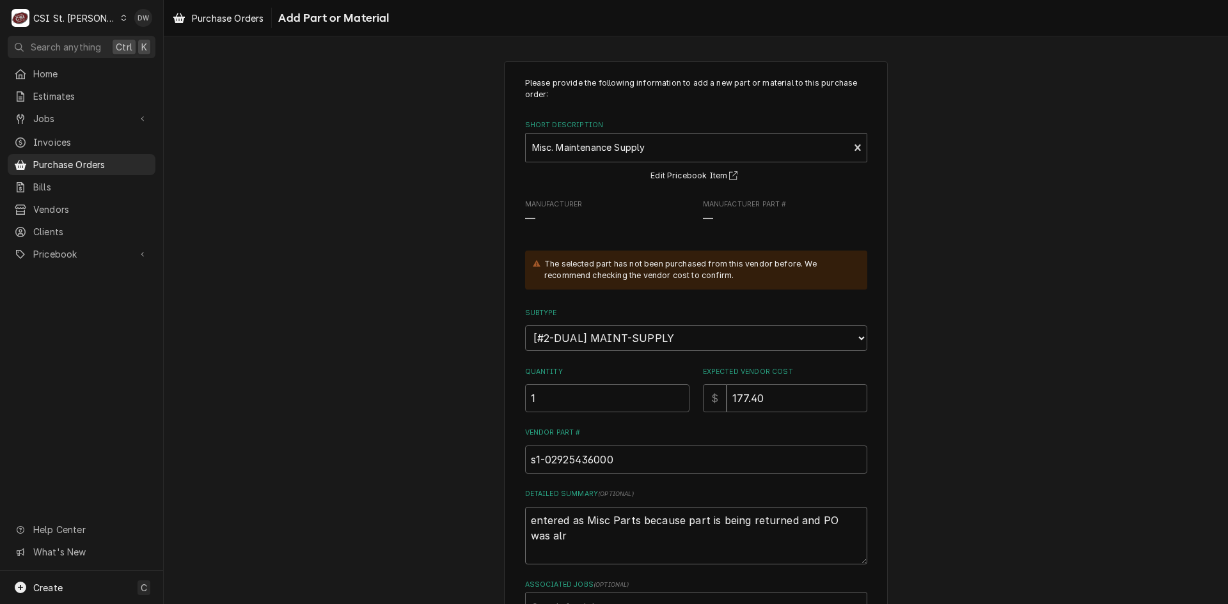
type textarea "x"
type textarea "entered as Misc Parts because part is being returned and PO was alre"
type textarea "x"
type textarea "entered as Misc Parts because part is being returned and PO was alrea"
type textarea "x"
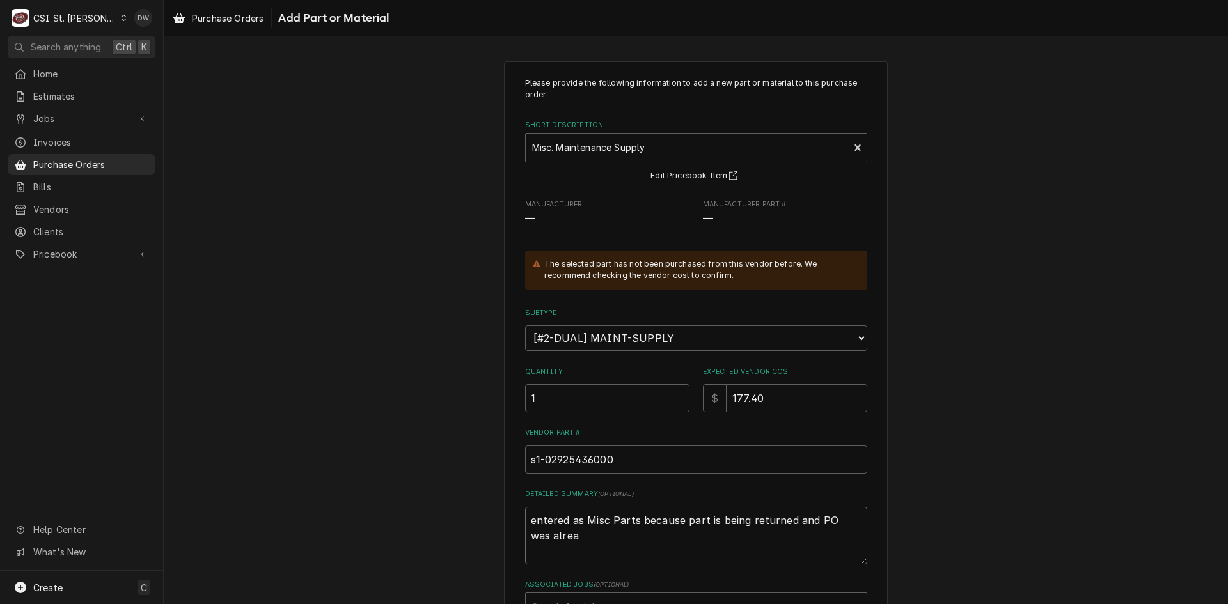
type textarea "entered as Misc Parts because part is being returned and PO was alreal"
type textarea "x"
type textarea "entered as Misc Parts because part is being returned and PO was alrealy"
type textarea "x"
type textarea "entered as Misc Parts because part is being returned and PO was alrealy"
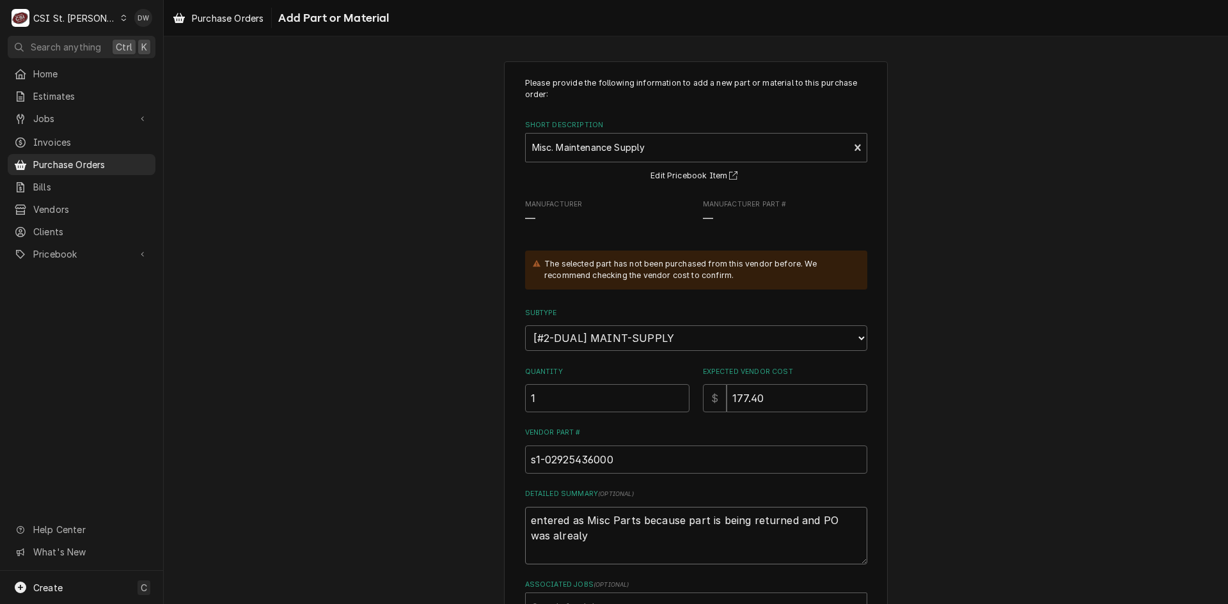
type textarea "x"
type textarea "entered as Misc Parts because part is being returned and PO was alrealy"
type textarea "x"
type textarea "entered as Misc Parts because part is being returned and PO was alreal"
type textarea "x"
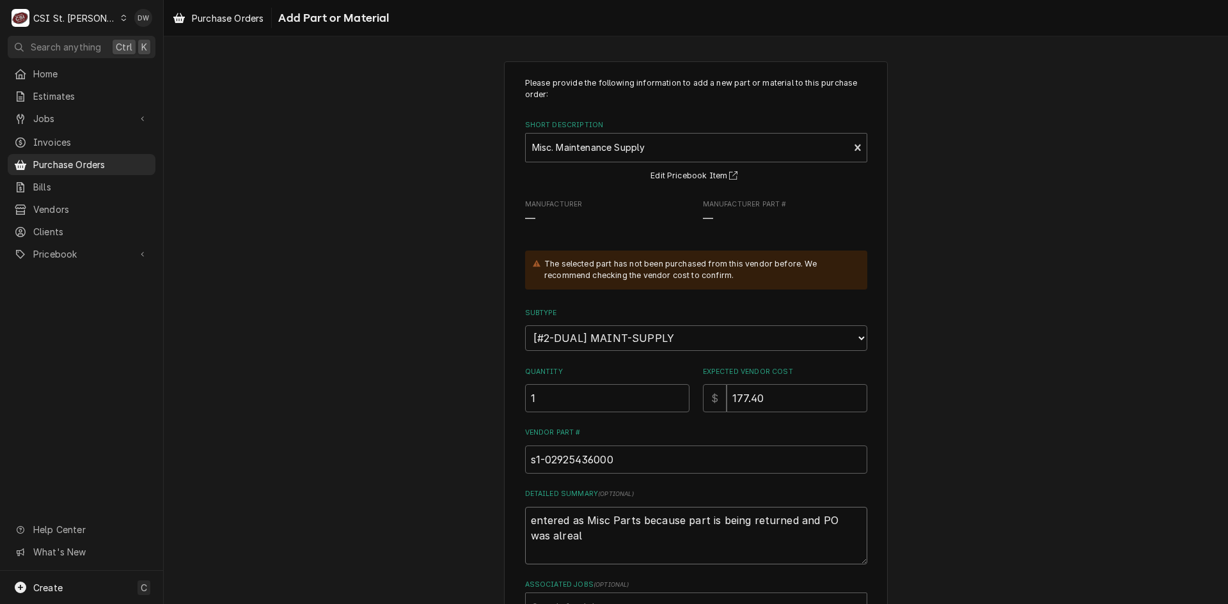
type textarea "entered as Misc Parts because part is being returned and PO was alrea"
type textarea "x"
type textarea "entered as Misc Parts because part is being returned and PO was alread"
type textarea "x"
type textarea "entered as Misc Parts because part is being returned and PO was already"
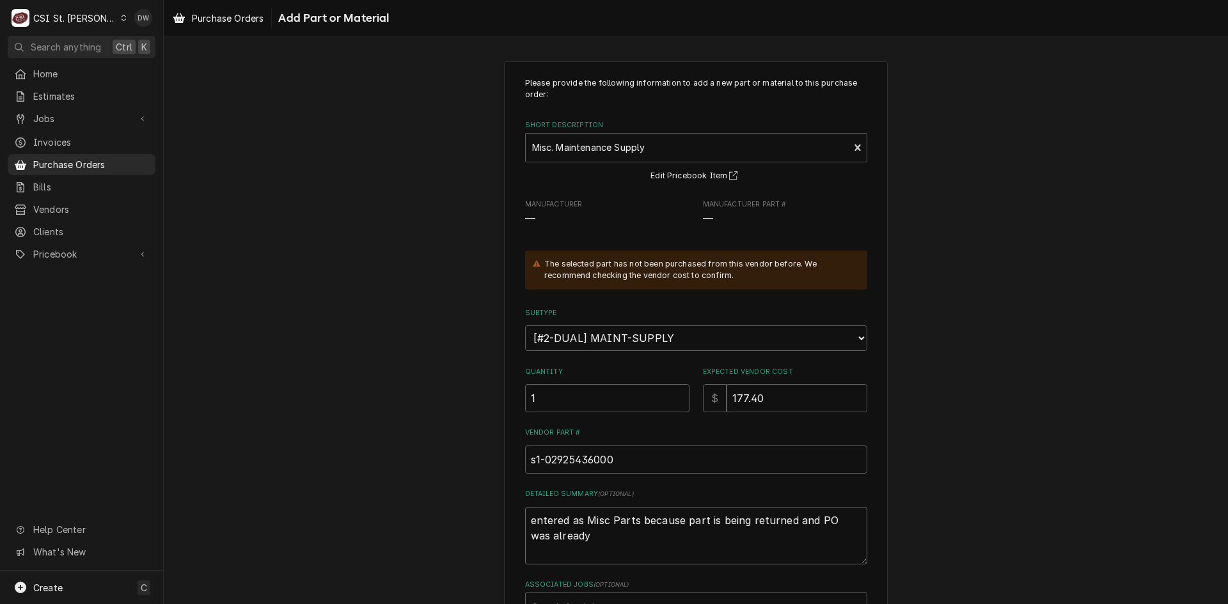
type textarea "x"
type textarea "entered as Misc Parts because part is being returned and PO was already"
type textarea "x"
type textarea "entered as Misc Parts because part is being returned and PO was already s"
type textarea "x"
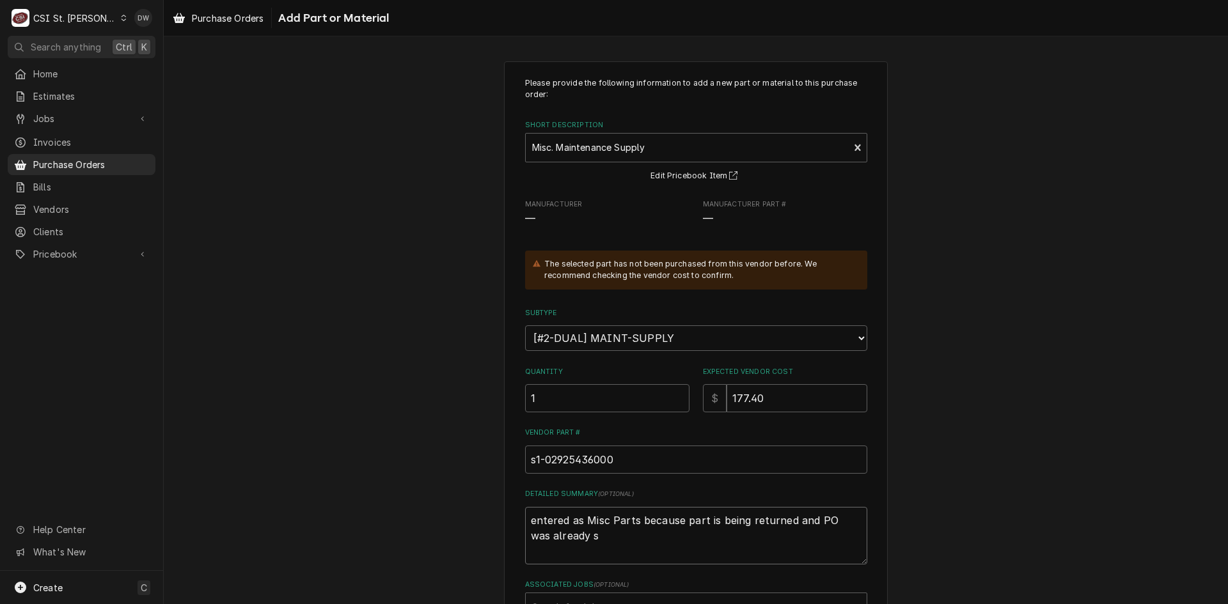
type textarea "entered as Misc Parts because part is being returned and PO was already st"
type textarea "x"
type textarea "entered as Misc Parts because part is being returned and PO was already sto"
type textarea "x"
type textarea "entered as Misc Parts because part is being returned and PO was already stoc"
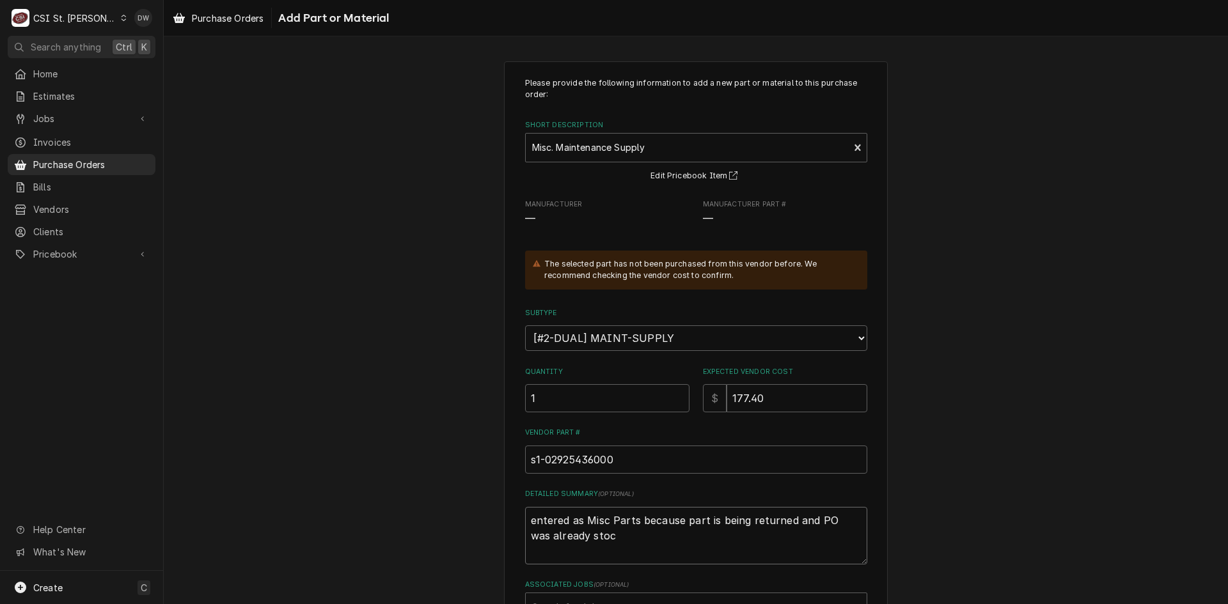
type textarea "x"
type textarea "entered as Misc Parts because part is being returned and PO was already stock"
type textarea "x"
type textarea "entered as Misc Parts because part is being returned and PO was already stock"
type textarea "x"
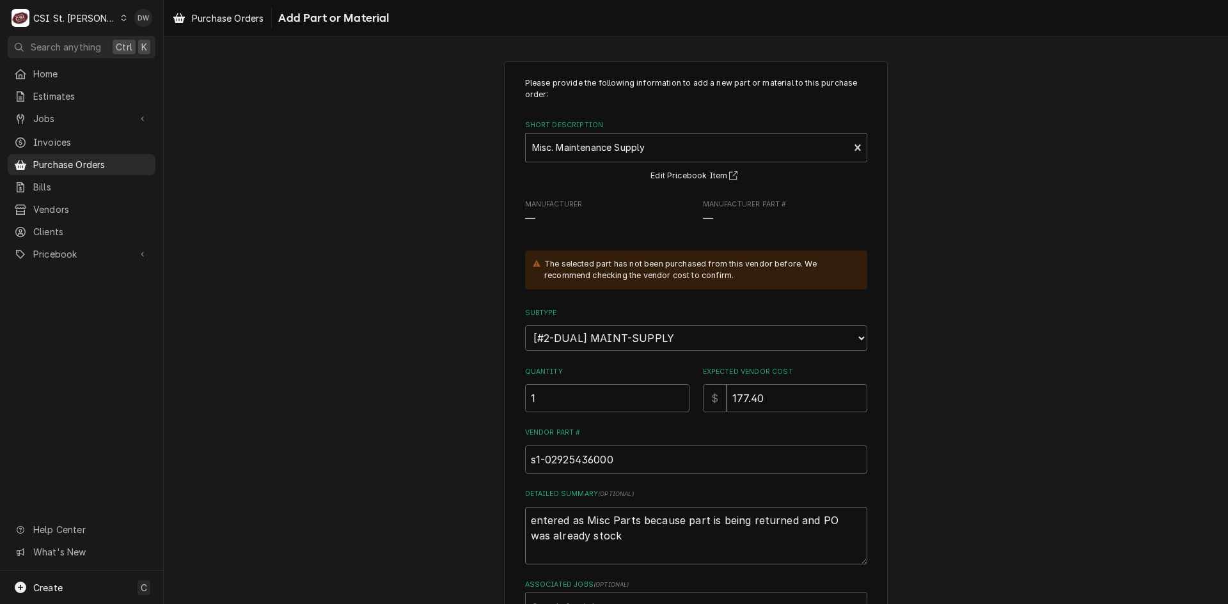
type textarea "entered as Misc Parts because part is being returned and PO was already stock"
type textarea "x"
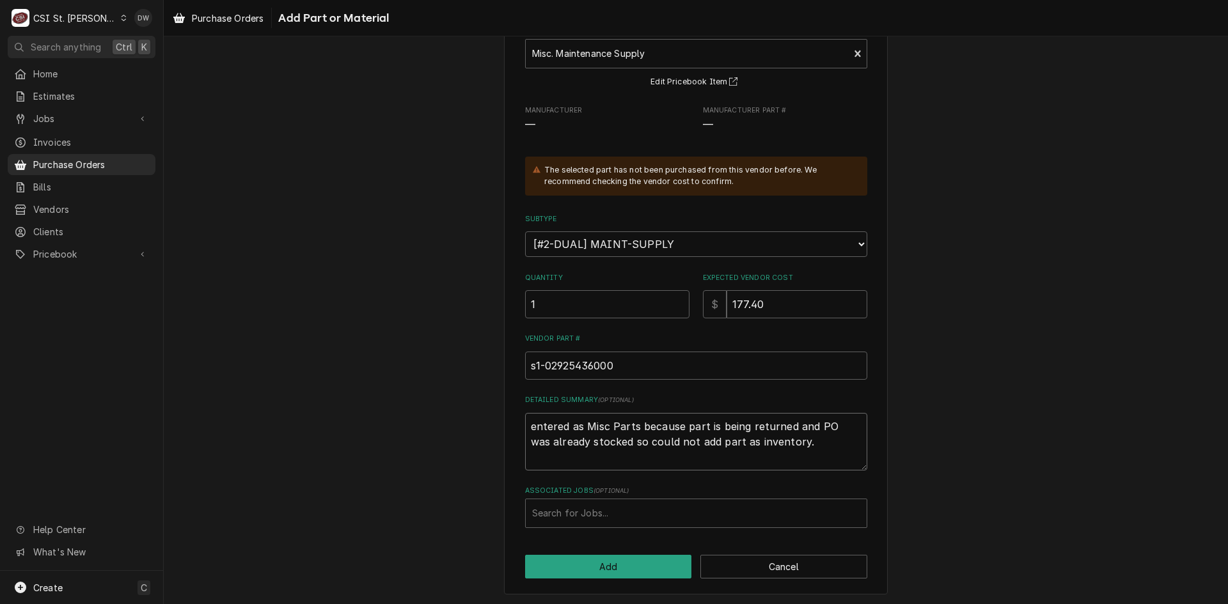
scroll to position [96, 0]
click at [613, 559] on button "Add" at bounding box center [608, 565] width 167 height 24
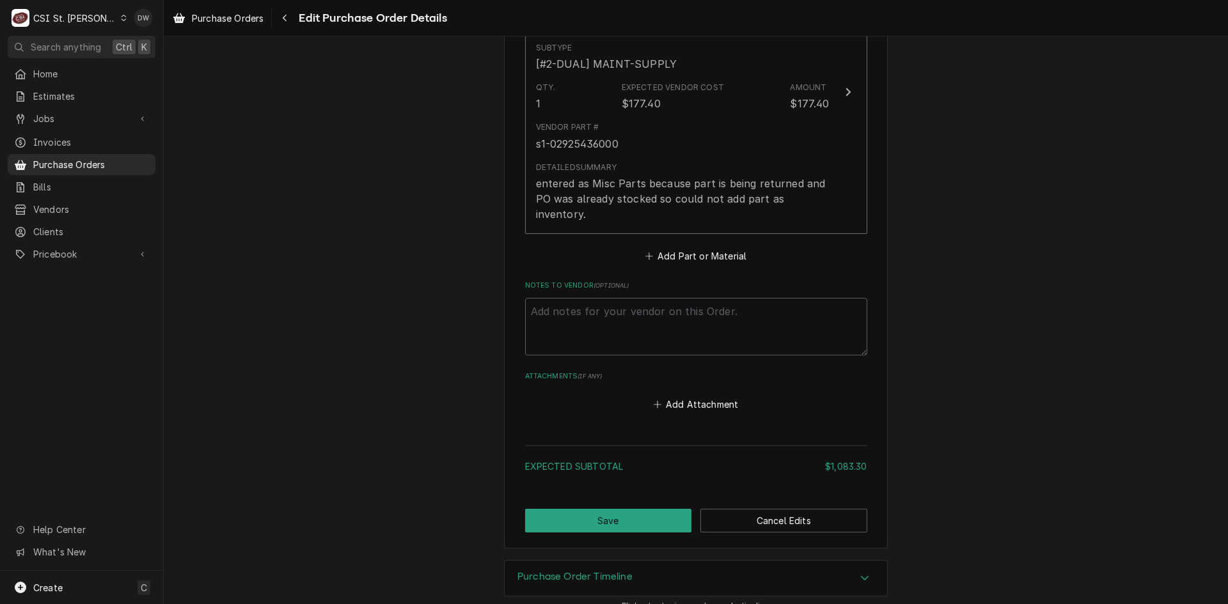
scroll to position [1601, 0]
click at [685, 395] on button "Add Attachment" at bounding box center [696, 404] width 90 height 18
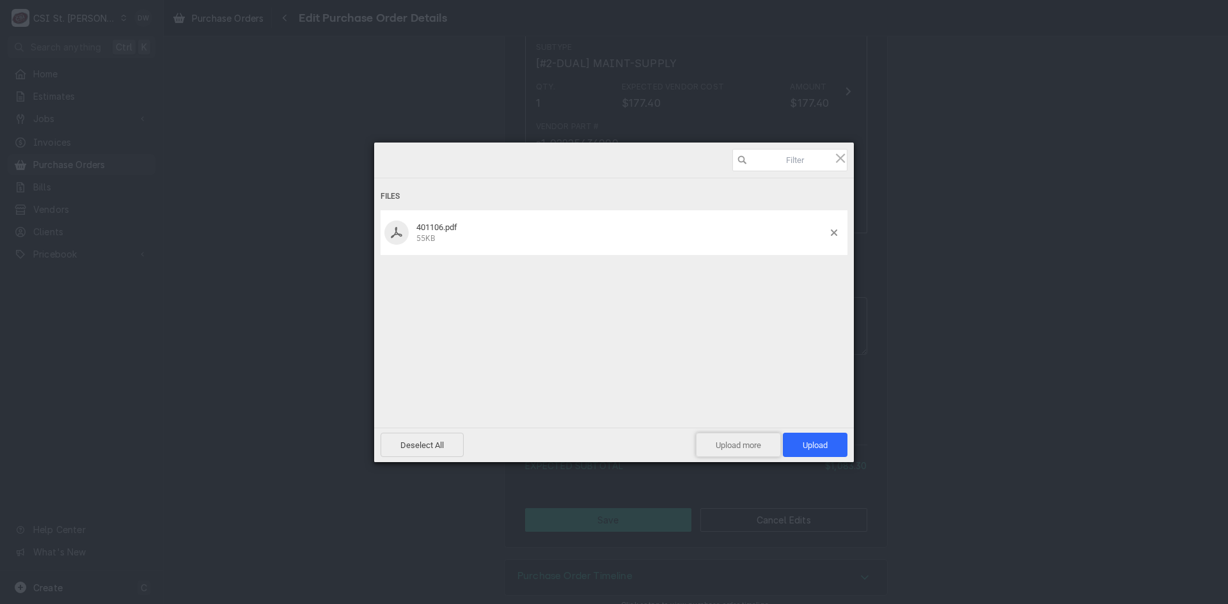
click at [741, 442] on span "Upload more" at bounding box center [738, 445] width 85 height 24
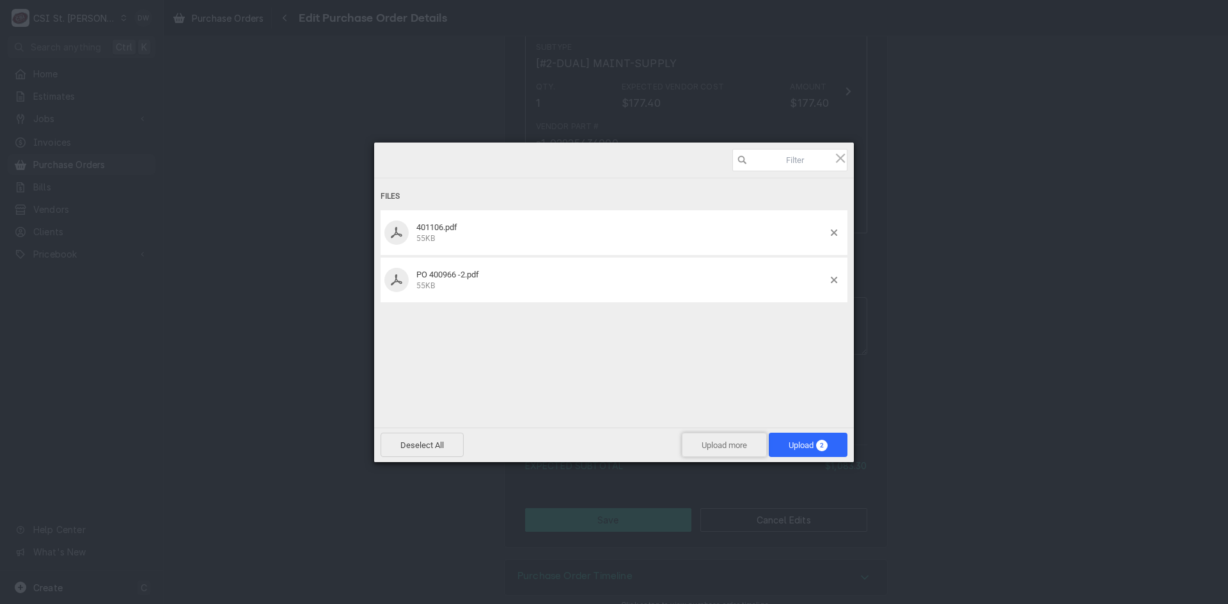
click at [731, 450] on span "Upload more" at bounding box center [724, 445] width 85 height 24
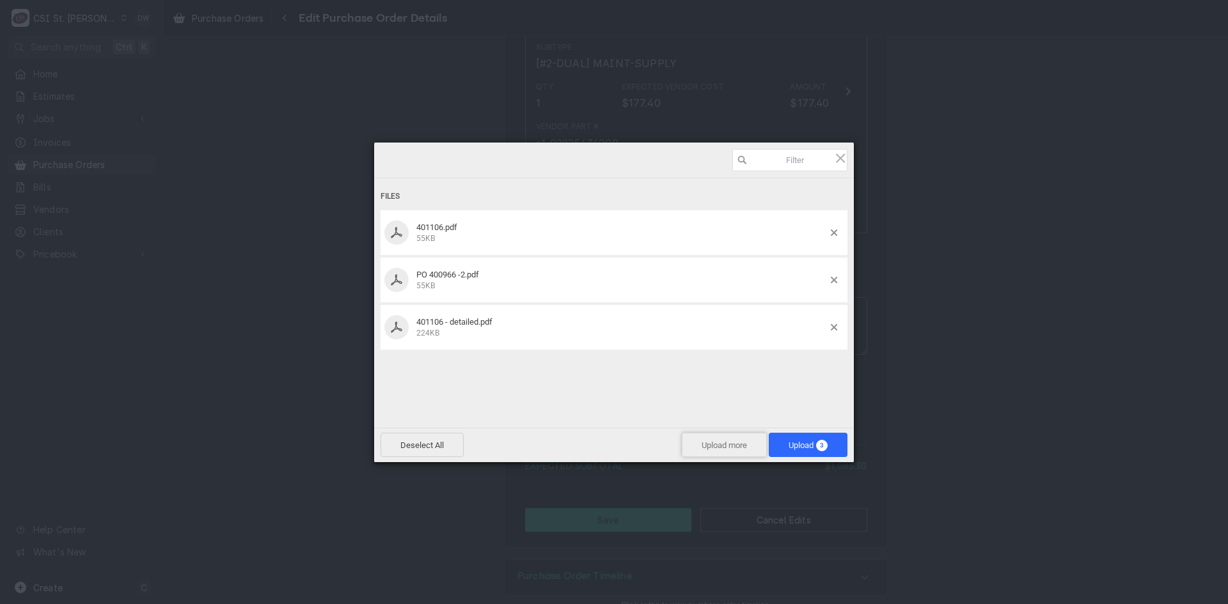
click at [721, 446] on span "Upload more" at bounding box center [724, 445] width 85 height 24
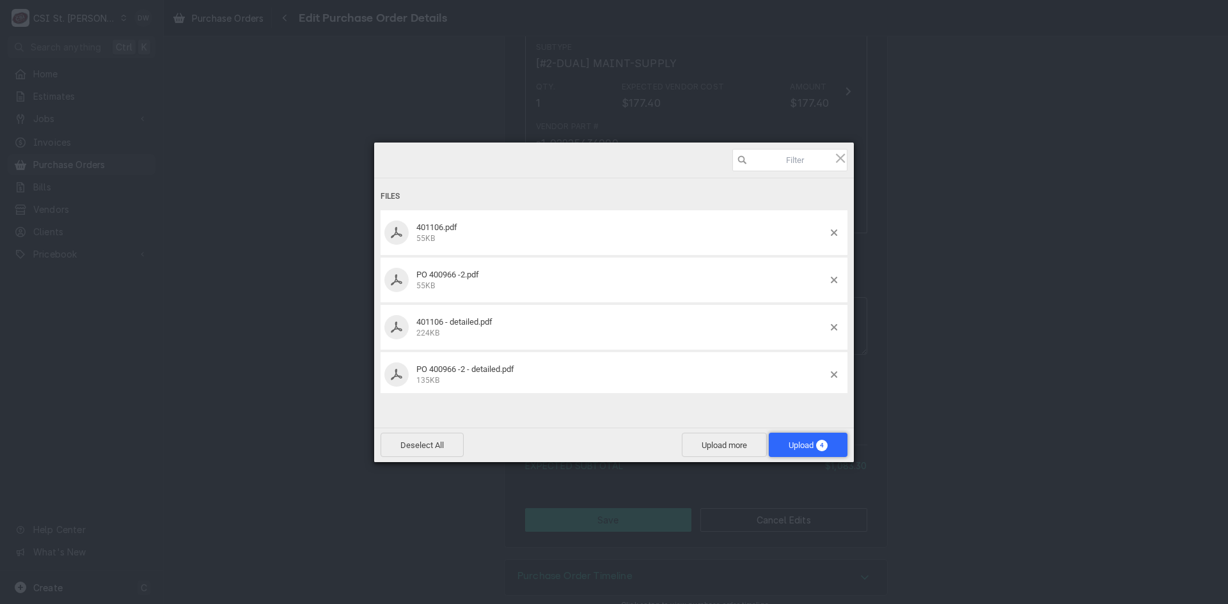
click at [800, 439] on span "Upload 4" at bounding box center [808, 445] width 79 height 24
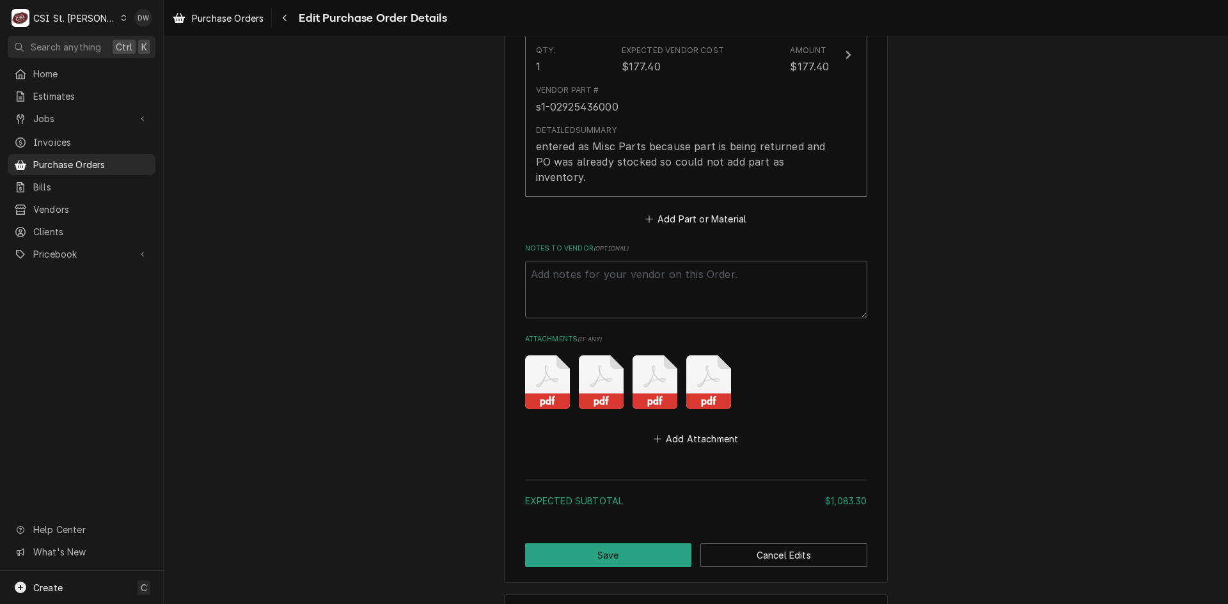
scroll to position [1673, 0]
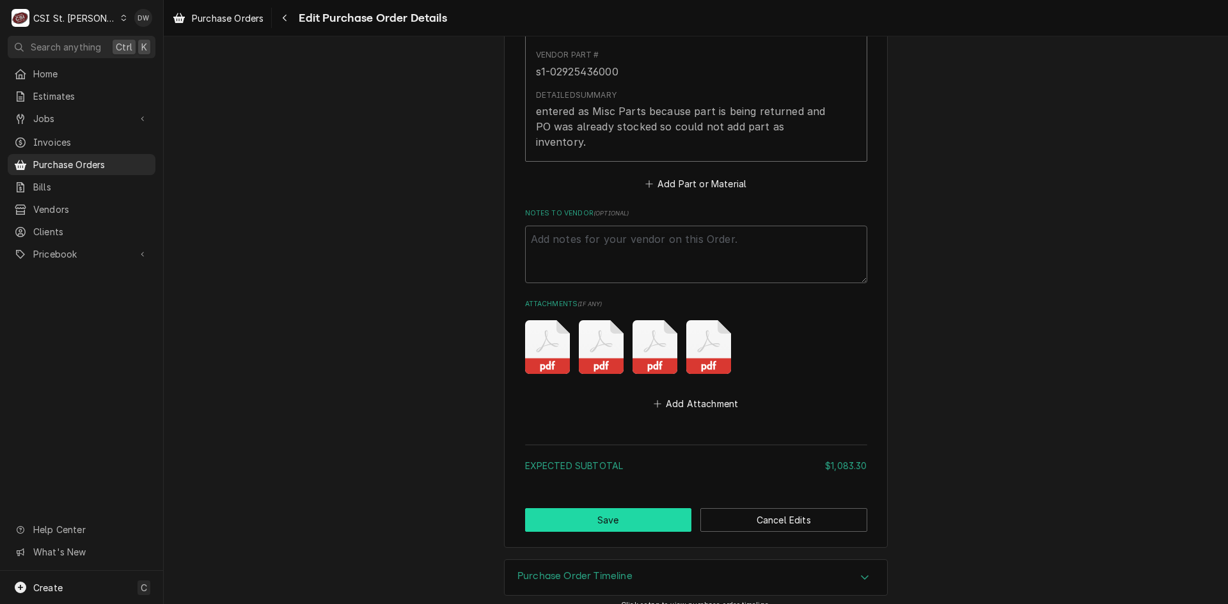
click at [621, 508] on button "Save" at bounding box center [608, 520] width 167 height 24
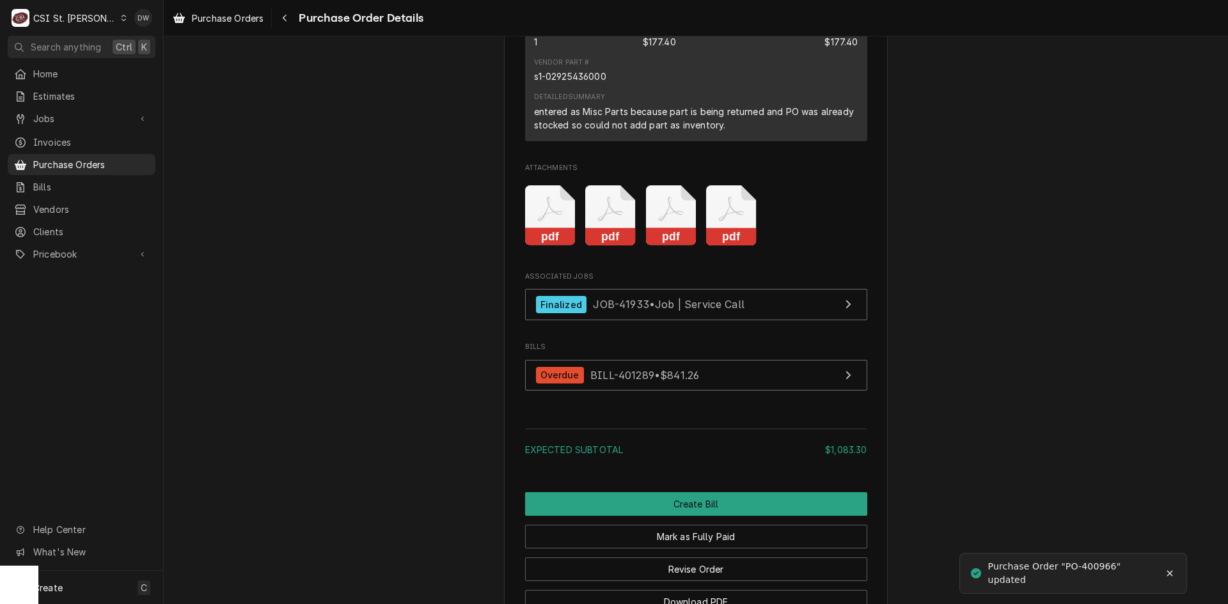
scroll to position [1790, 0]
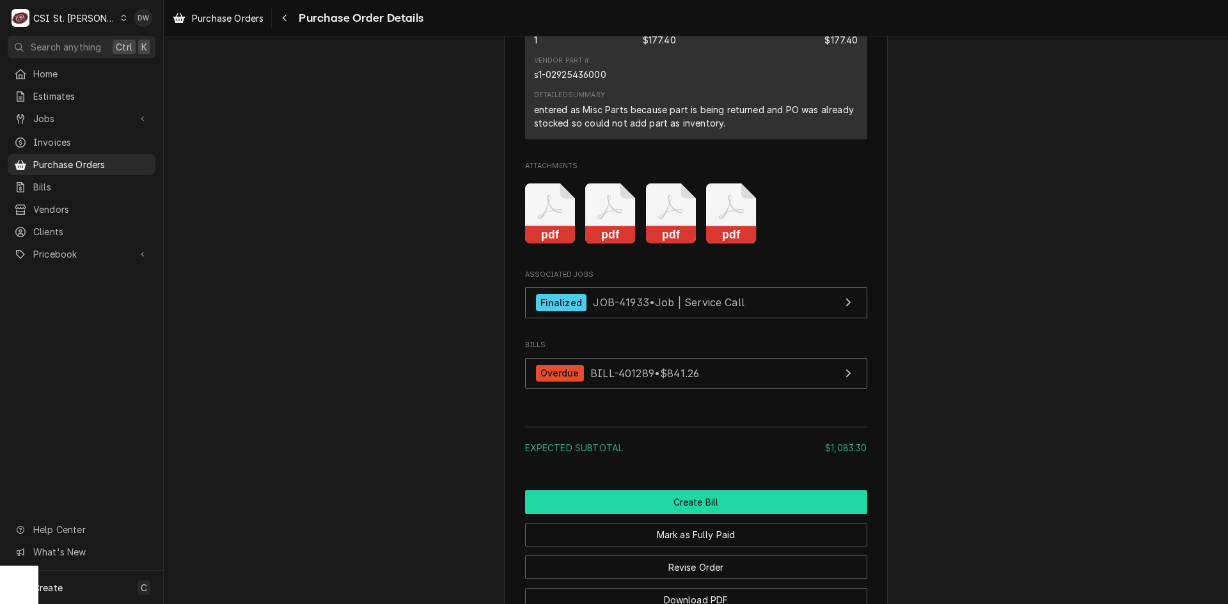
click at [734, 514] on button "Create Bill" at bounding box center [696, 502] width 342 height 24
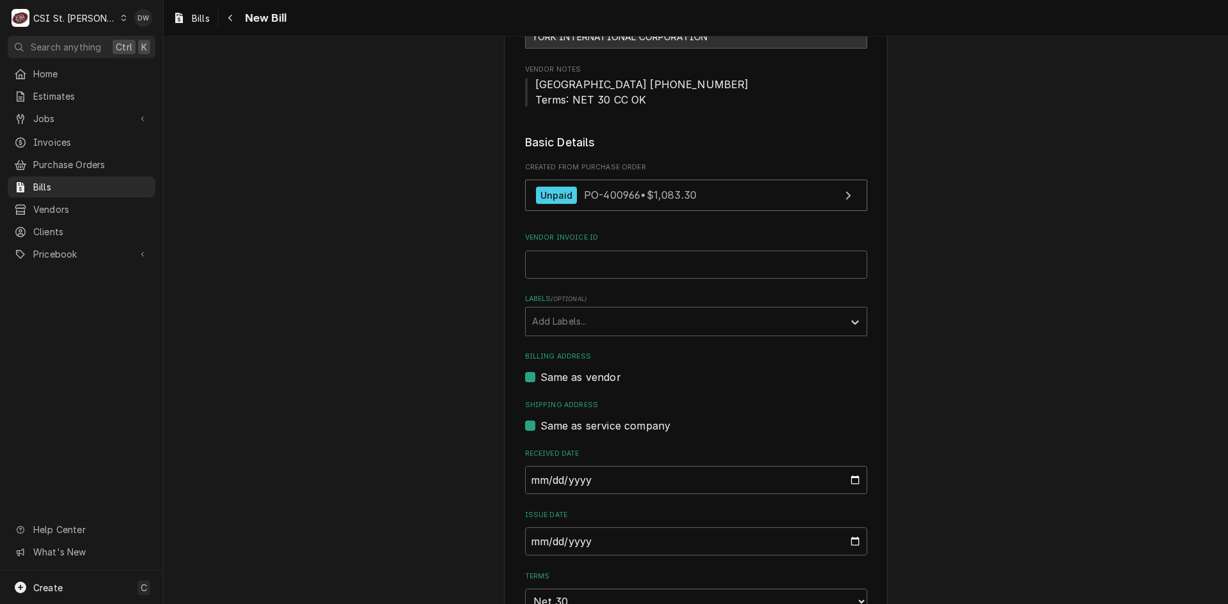
scroll to position [128, 0]
click at [560, 260] on input "Vendor Invoice ID" at bounding box center [696, 261] width 342 height 28
type input "11643875-00"
click at [526, 533] on input "[DATE]" at bounding box center [696, 538] width 342 height 28
type input "0025-08-12"
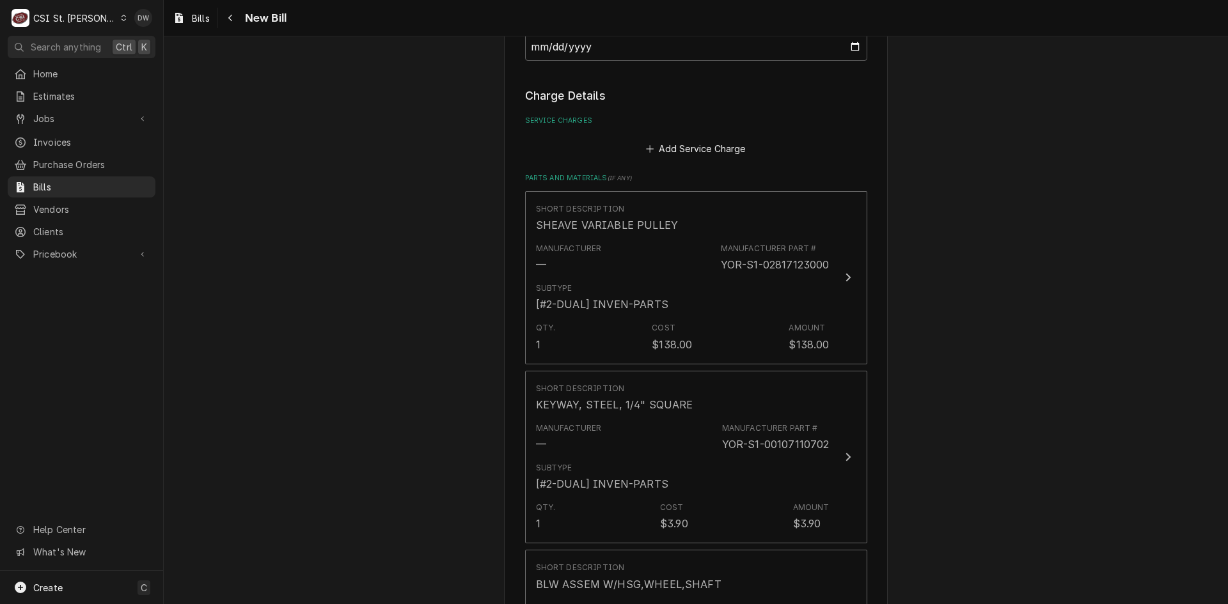
scroll to position [767, 0]
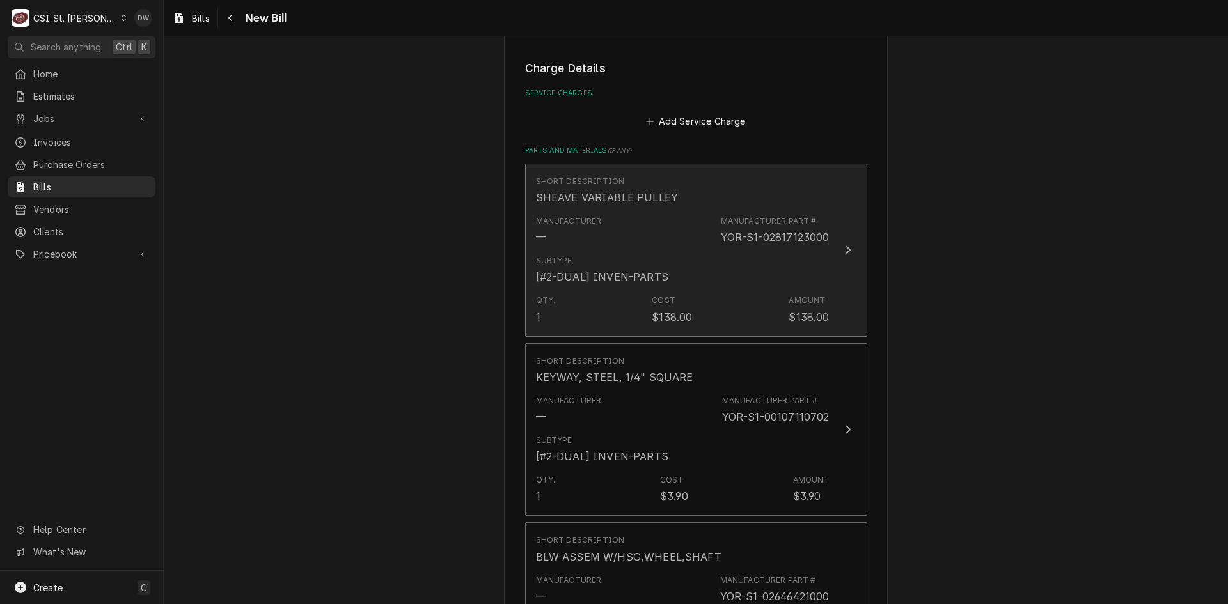
drag, startPoint x: 843, startPoint y: 246, endPoint x: 881, endPoint y: 252, distance: 38.8
click at [881, 252] on div "Please provide the following information to create your bill: Vendor Details Ve…" at bounding box center [696, 306] width 384 height 2024
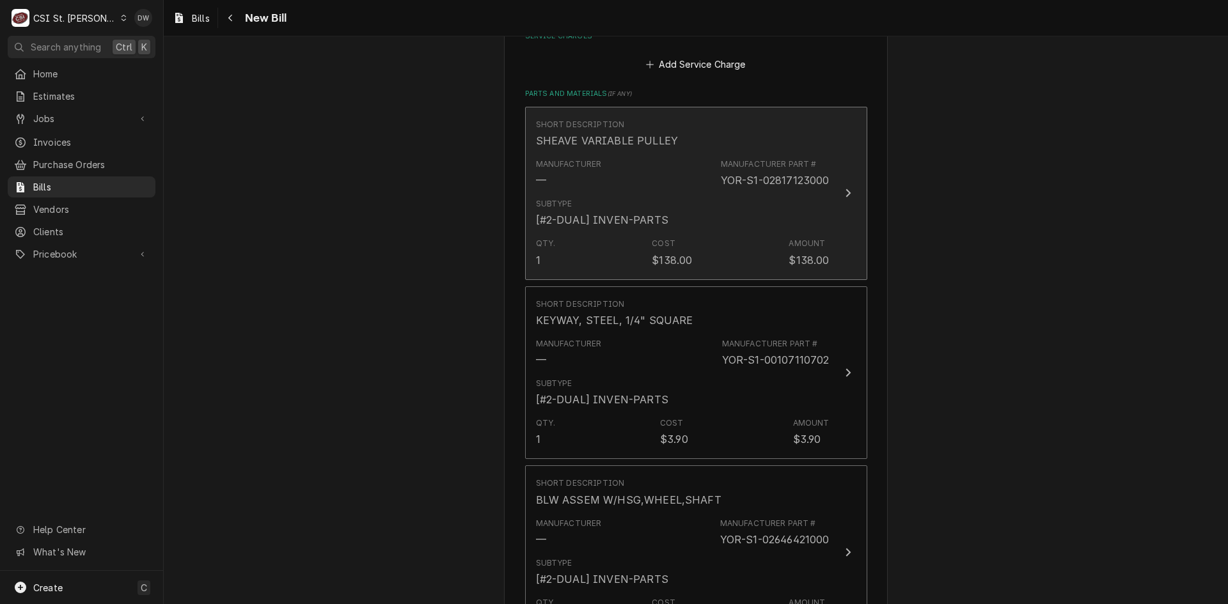
scroll to position [959, 0]
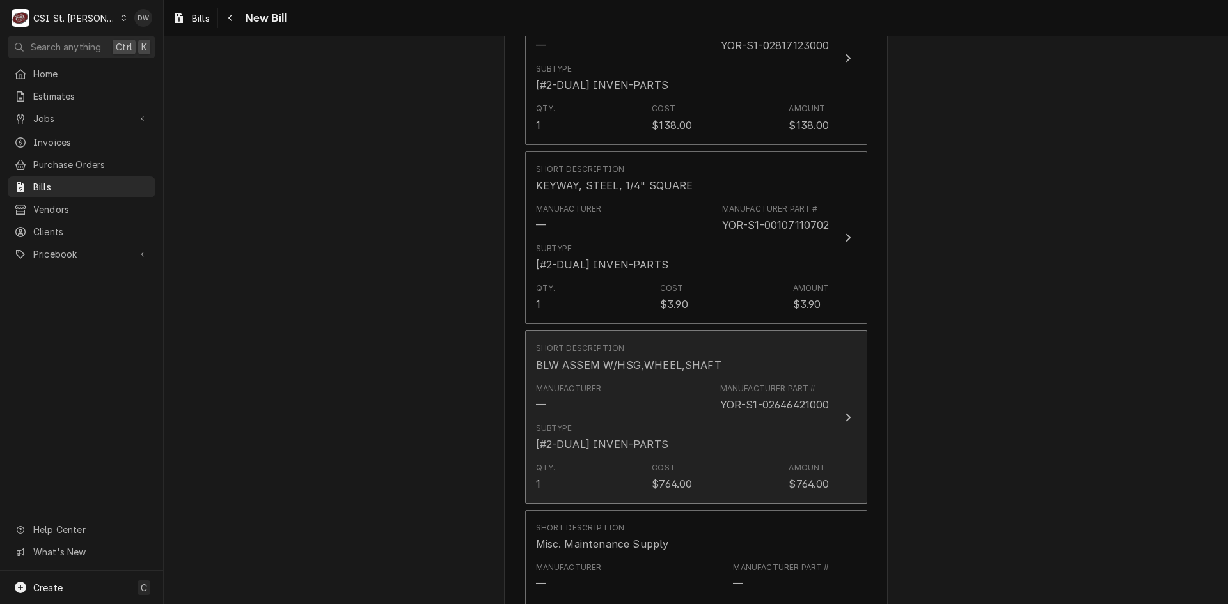
click at [845, 417] on icon "Update Line Item" at bounding box center [848, 417] width 6 height 10
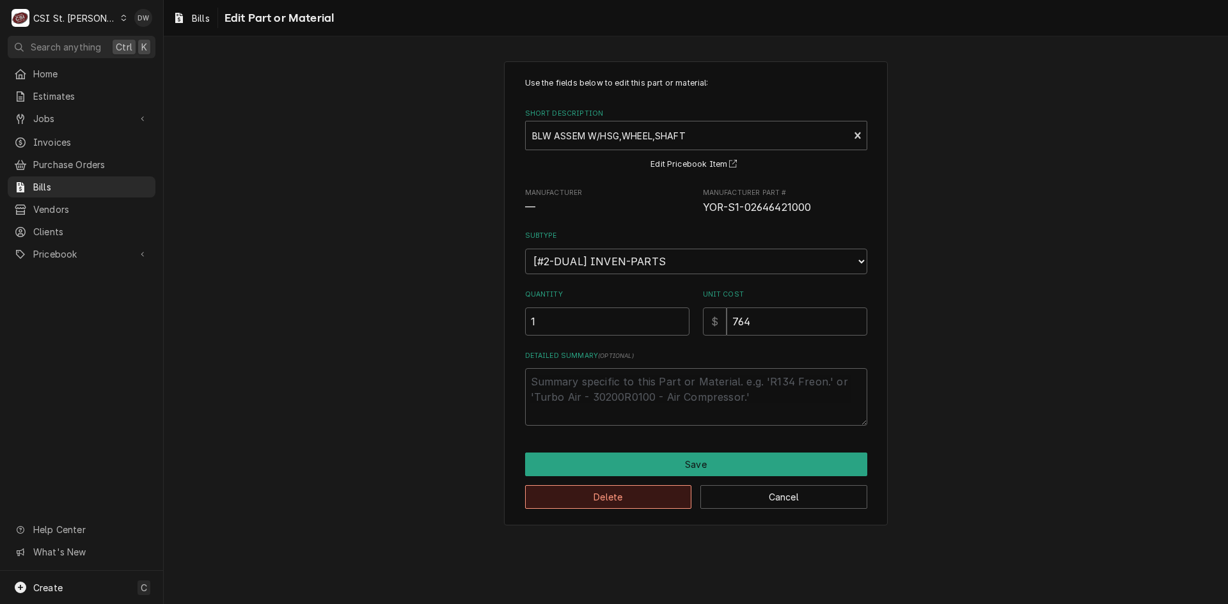
click at [619, 499] on button "Delete" at bounding box center [608, 497] width 167 height 24
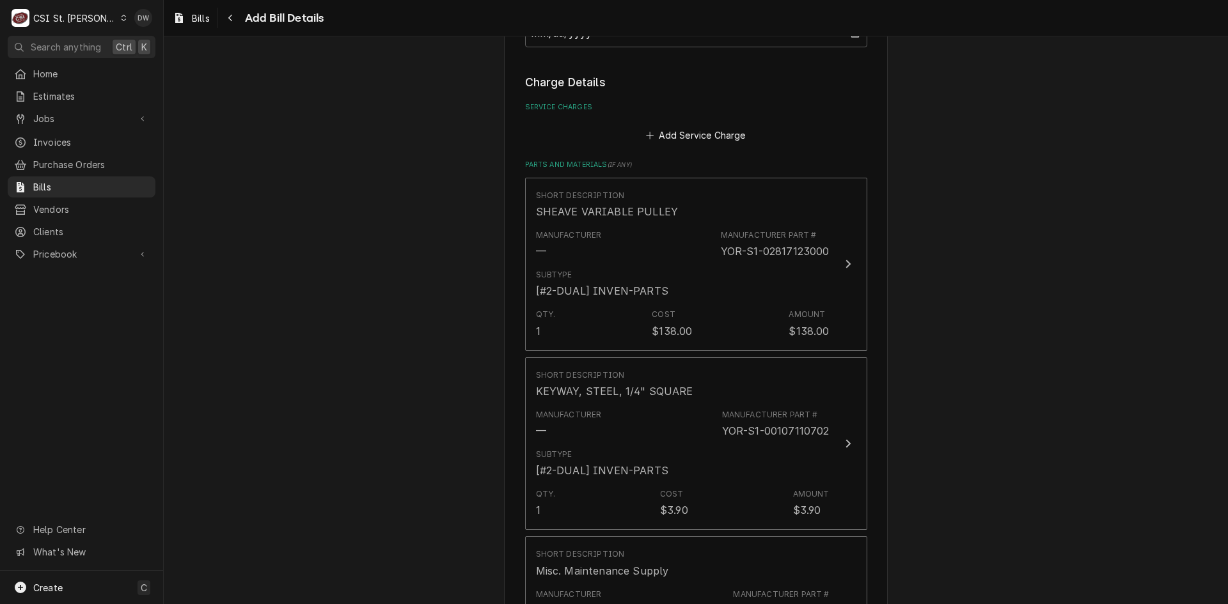
scroll to position [752, 0]
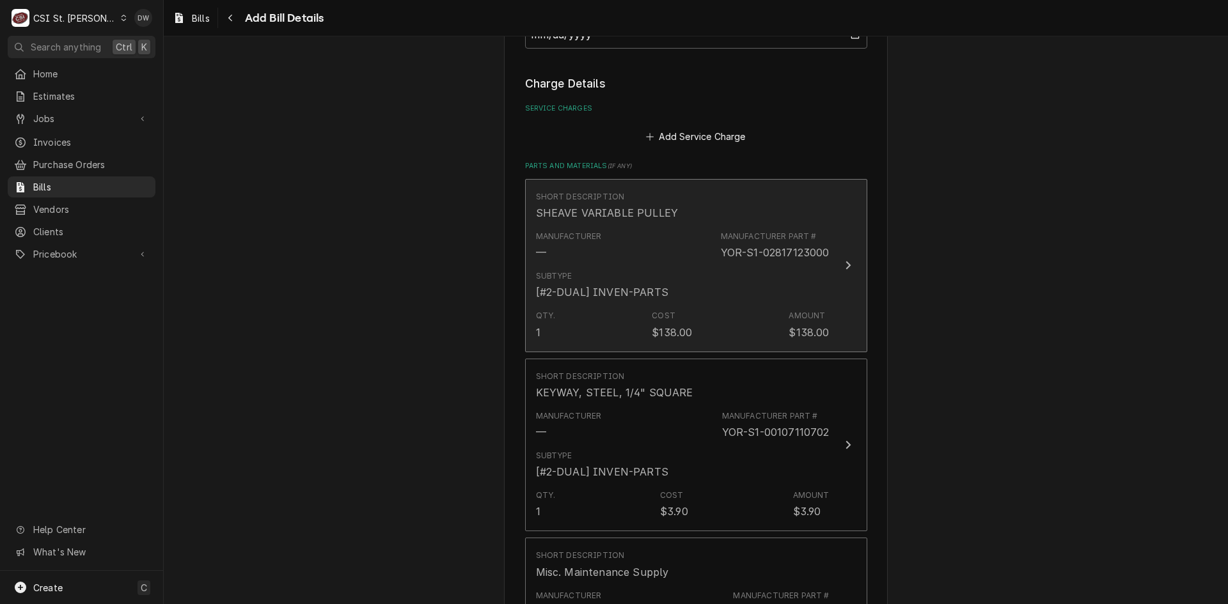
click at [845, 269] on icon "Update Line Item" at bounding box center [848, 265] width 6 height 10
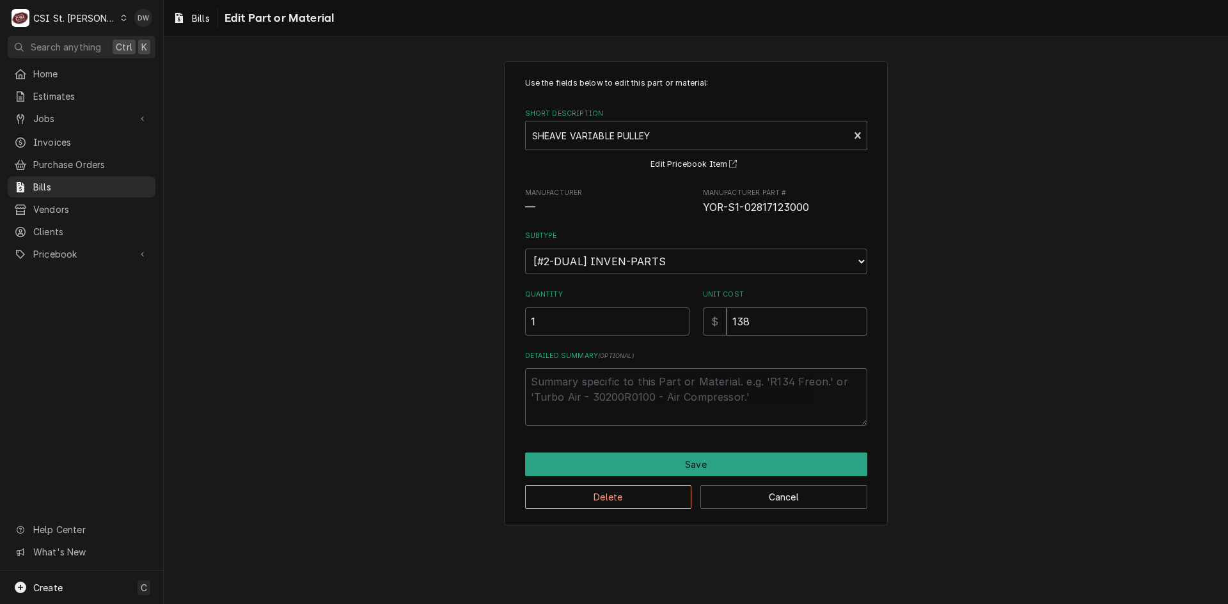
drag, startPoint x: 767, startPoint y: 319, endPoint x: 643, endPoint y: 341, distance: 126.0
click at [643, 341] on div "Use the fields below to edit this part or material: Short Description SHEAVE VA…" at bounding box center [696, 251] width 342 height 348
type textarea "x"
type input "1"
type textarea "x"
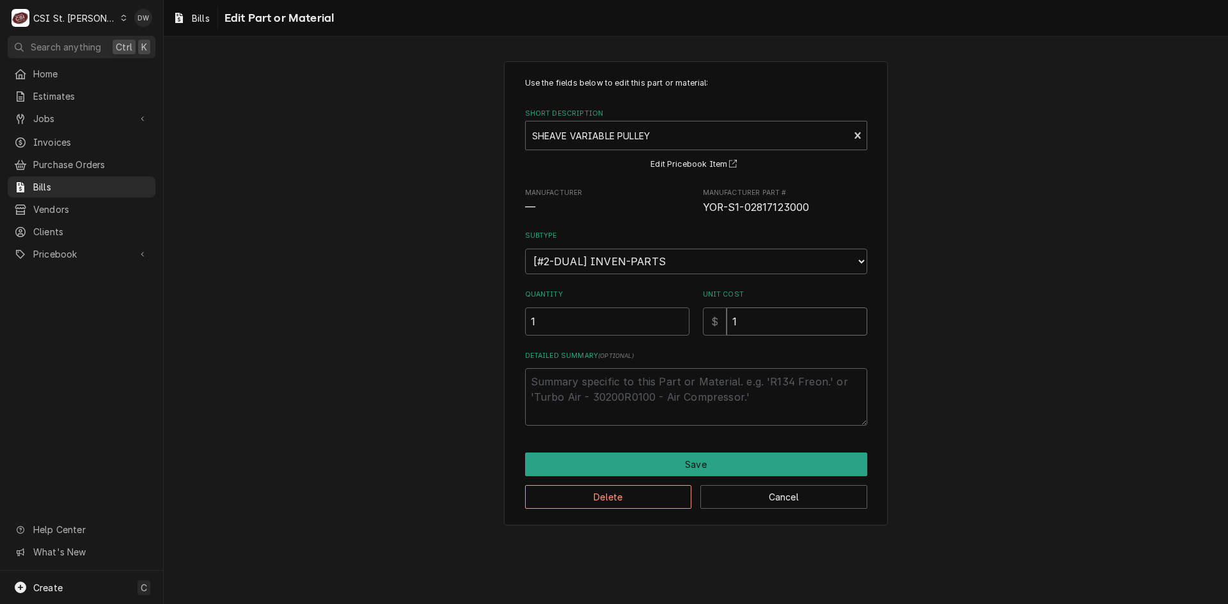
type input "13"
type textarea "x"
type input "137"
type textarea "x"
type input "137.3"
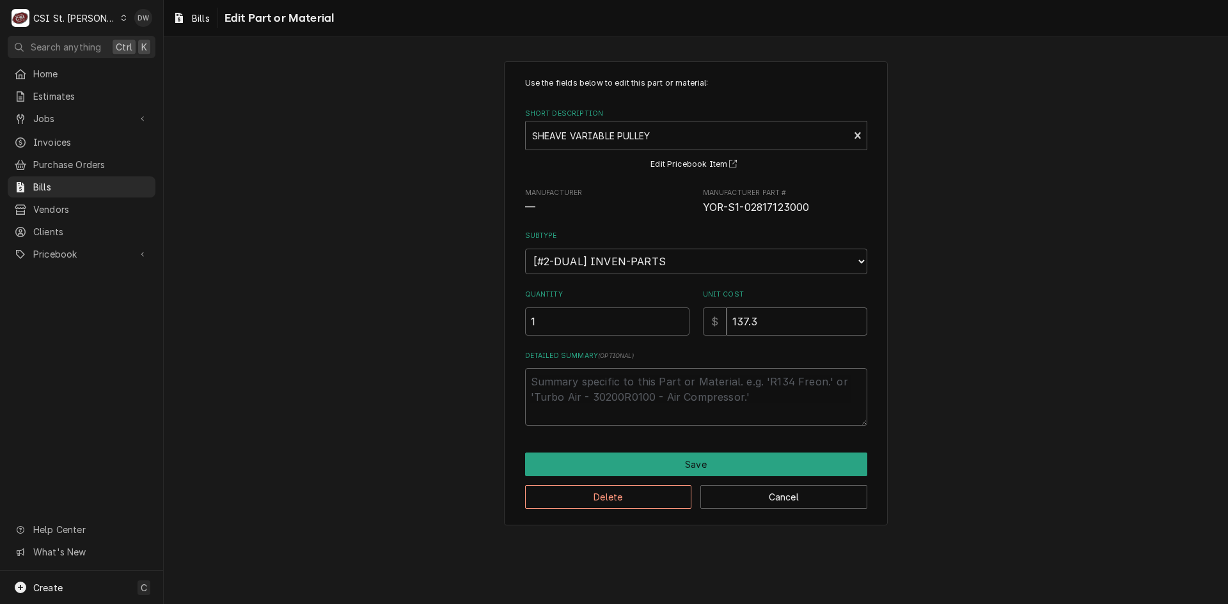
type textarea "x"
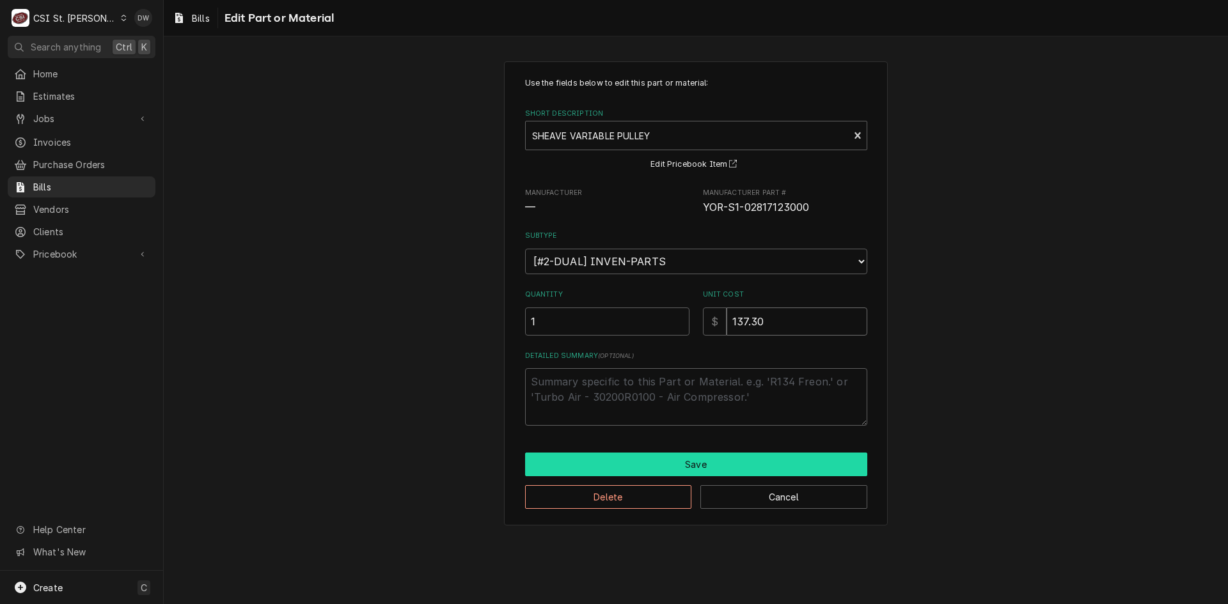
type input "137.30"
click at [713, 464] on button "Save" at bounding box center [696, 465] width 342 height 24
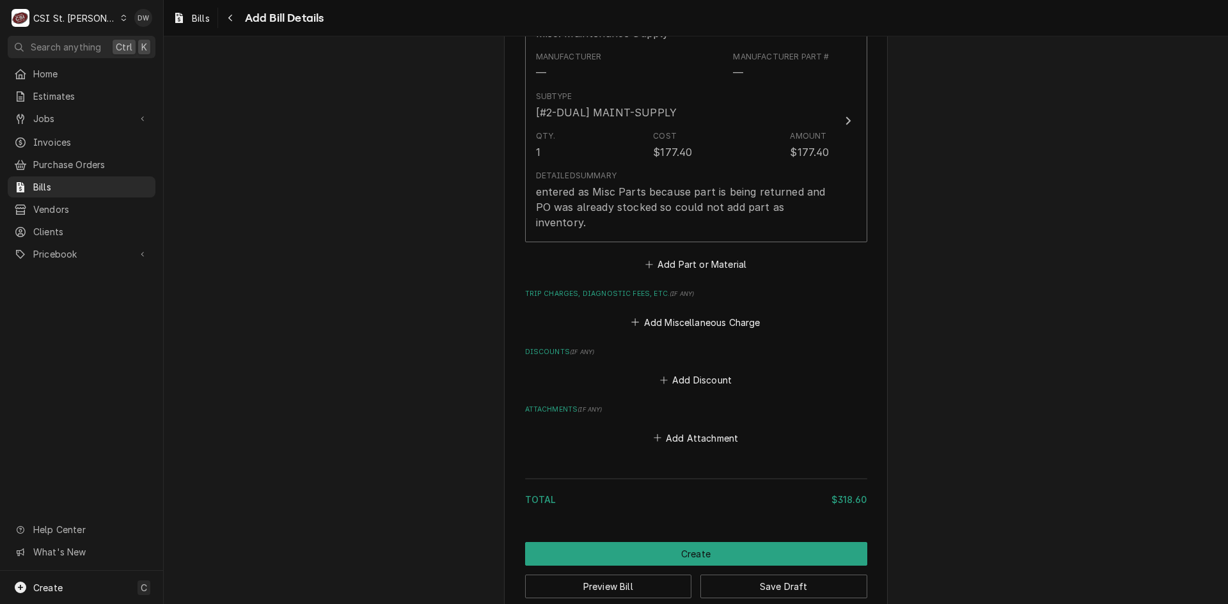
scroll to position [1297, 0]
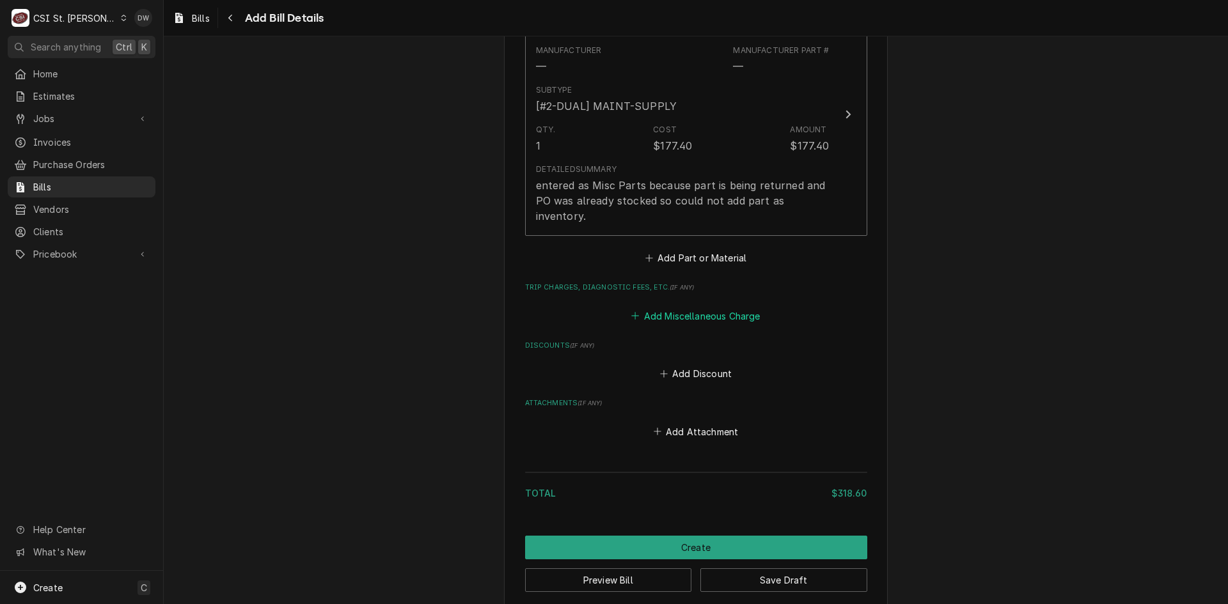
click at [692, 307] on button "Add Miscellaneous Charge" at bounding box center [695, 316] width 133 height 18
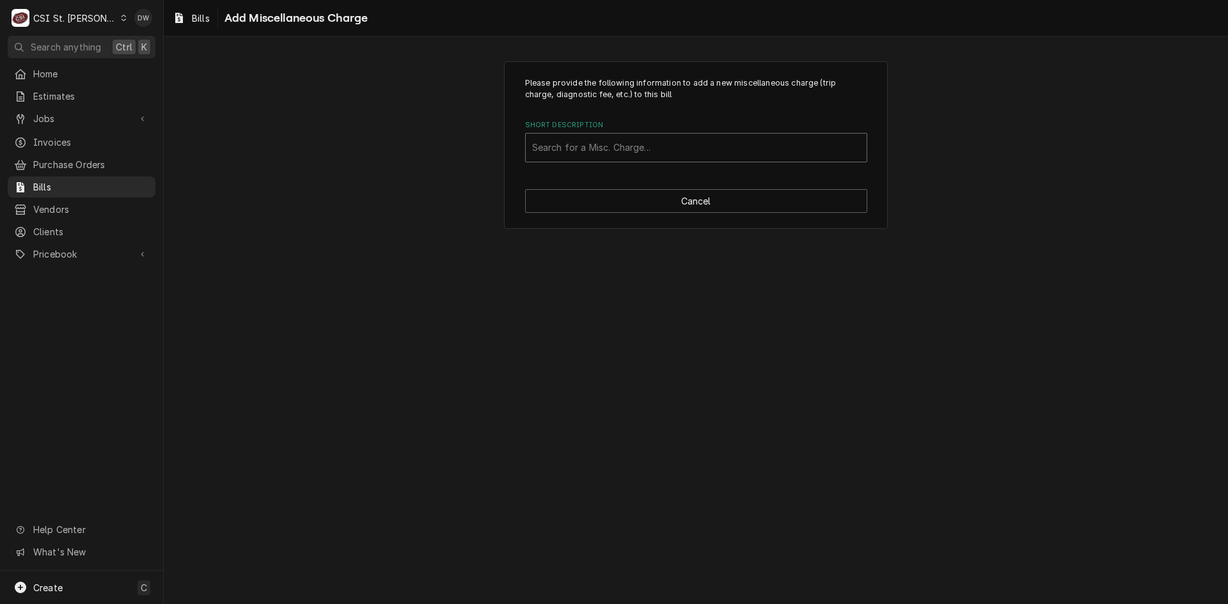
click at [610, 145] on div "Short Description" at bounding box center [696, 147] width 328 height 23
type input "ship"
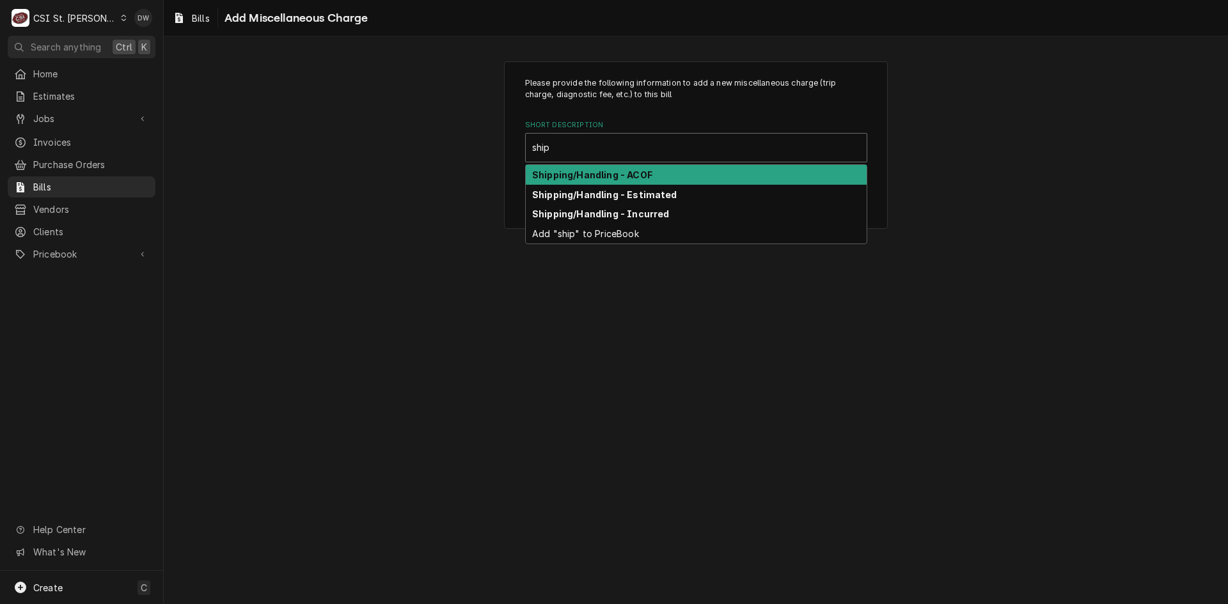
click at [607, 174] on strong "Shipping/Handling - ACOF" at bounding box center [592, 174] width 120 height 11
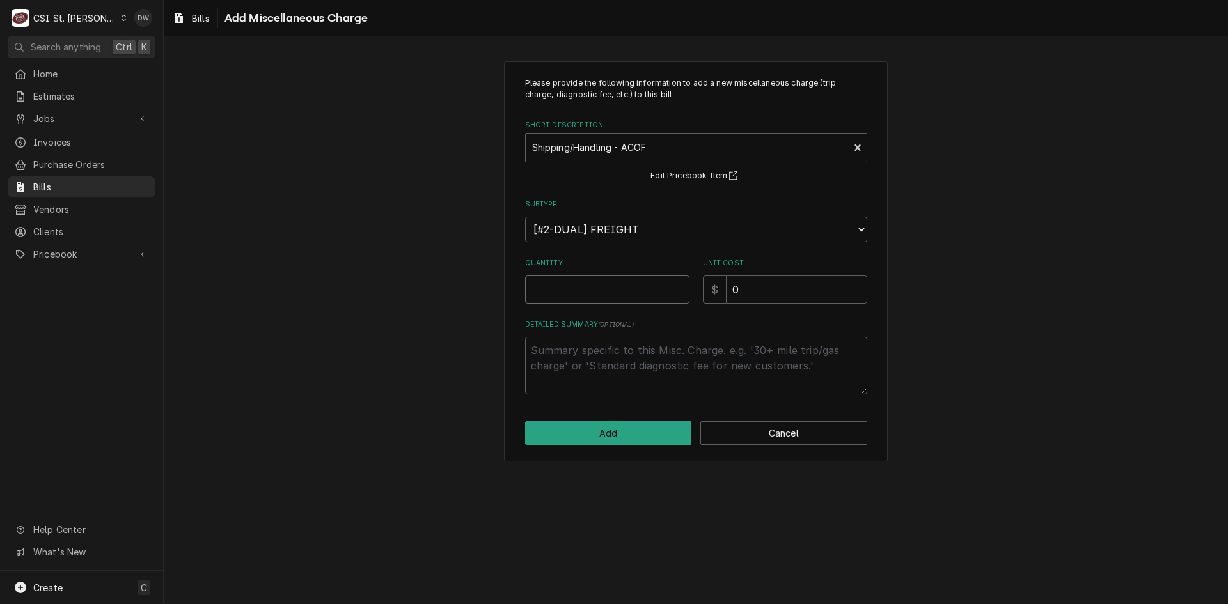
click at [554, 289] on input "Quantity" at bounding box center [607, 290] width 164 height 28
type textarea "x"
type input "1"
drag, startPoint x: 746, startPoint y: 285, endPoint x: 698, endPoint y: 287, distance: 48.0
click at [699, 292] on div "Quantity 1 Unit Cost $ 0" at bounding box center [696, 280] width 342 height 45
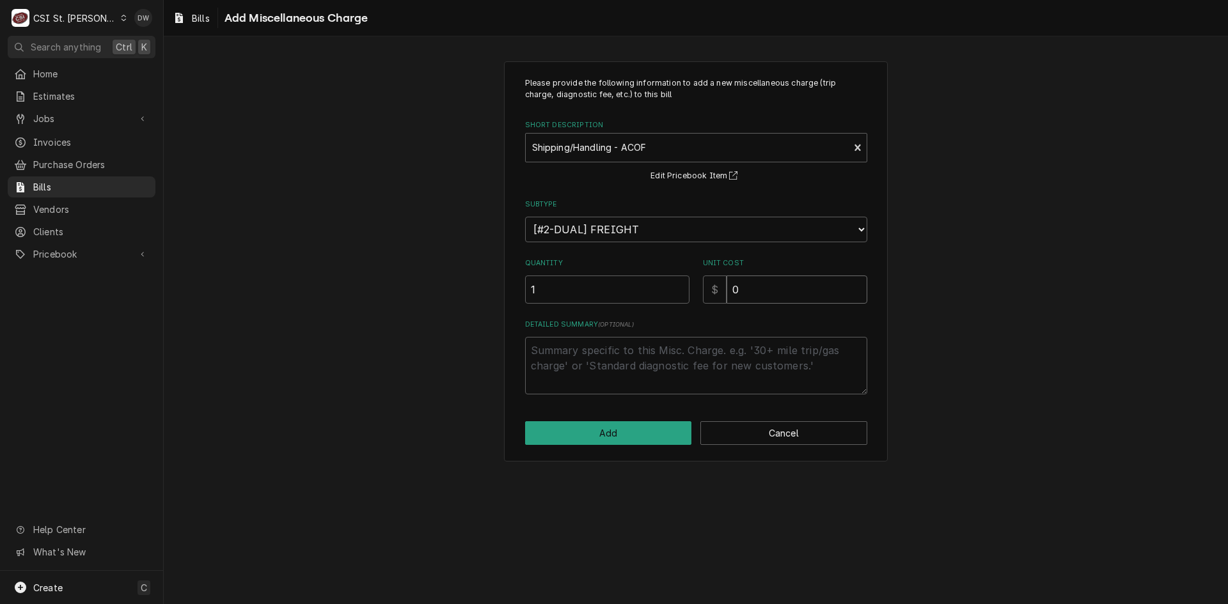
type textarea "x"
type input "3"
type textarea "x"
type input "30"
type textarea "x"
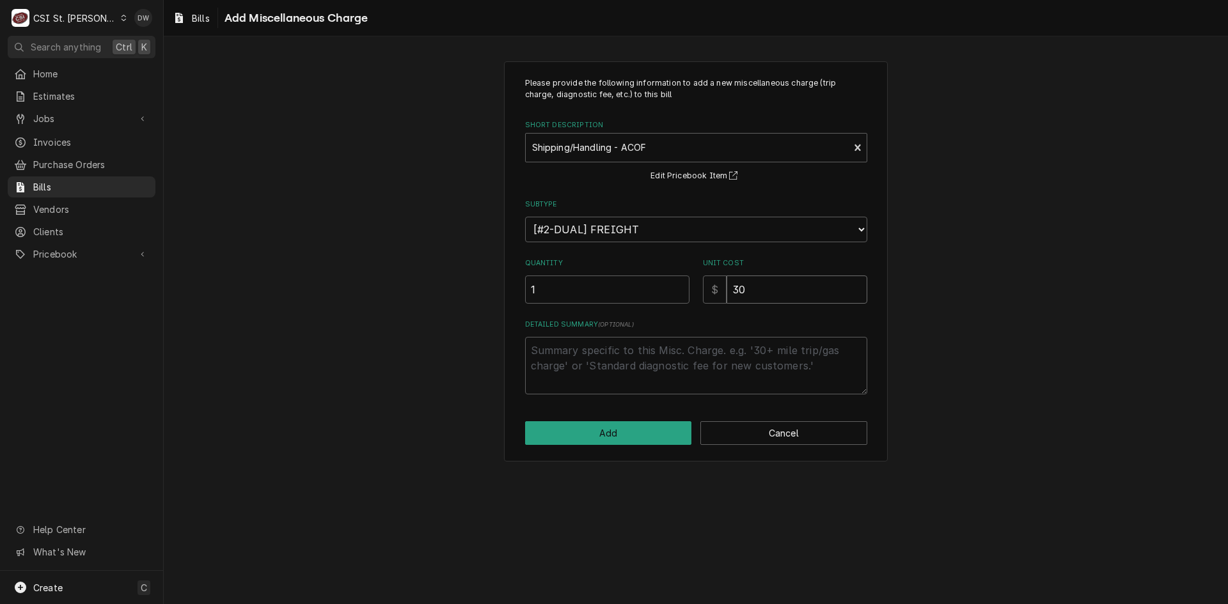
type input "30.0"
type textarea "x"
type input "30.00"
click at [628, 429] on button "Add" at bounding box center [608, 433] width 167 height 24
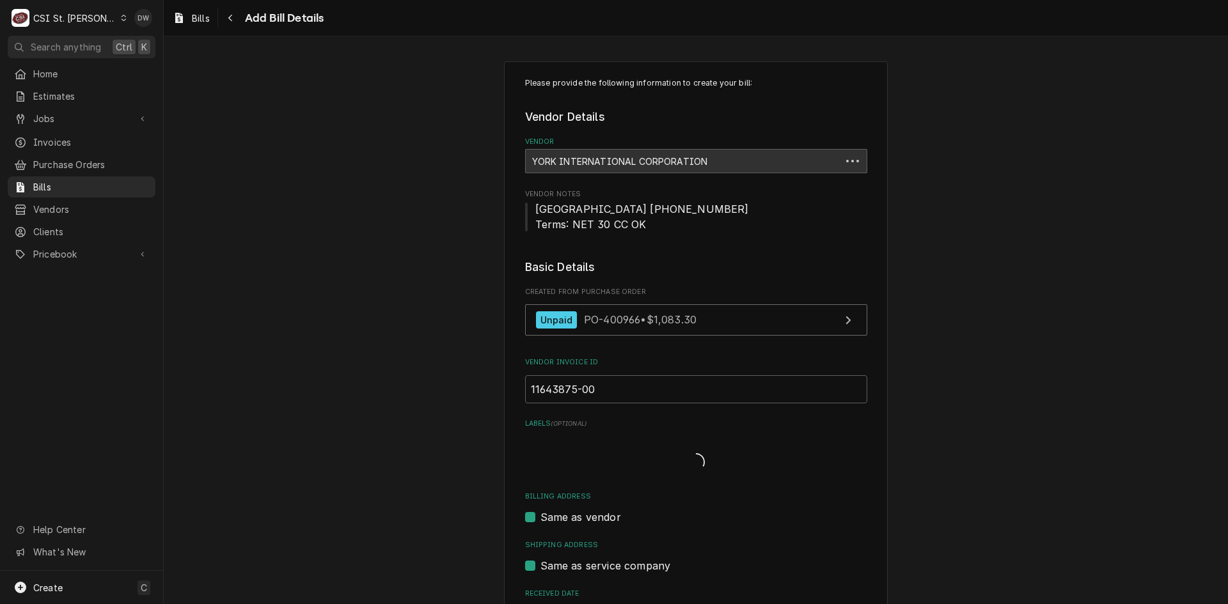
scroll to position [1397, 0]
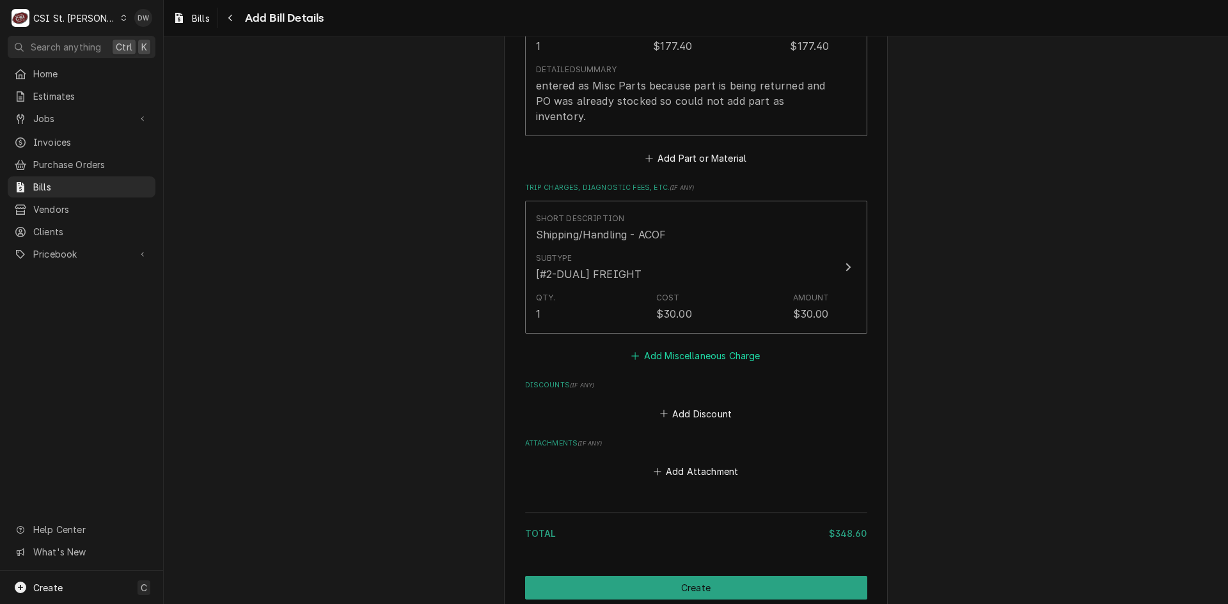
click at [683, 347] on button "Add Miscellaneous Charge" at bounding box center [695, 356] width 133 height 18
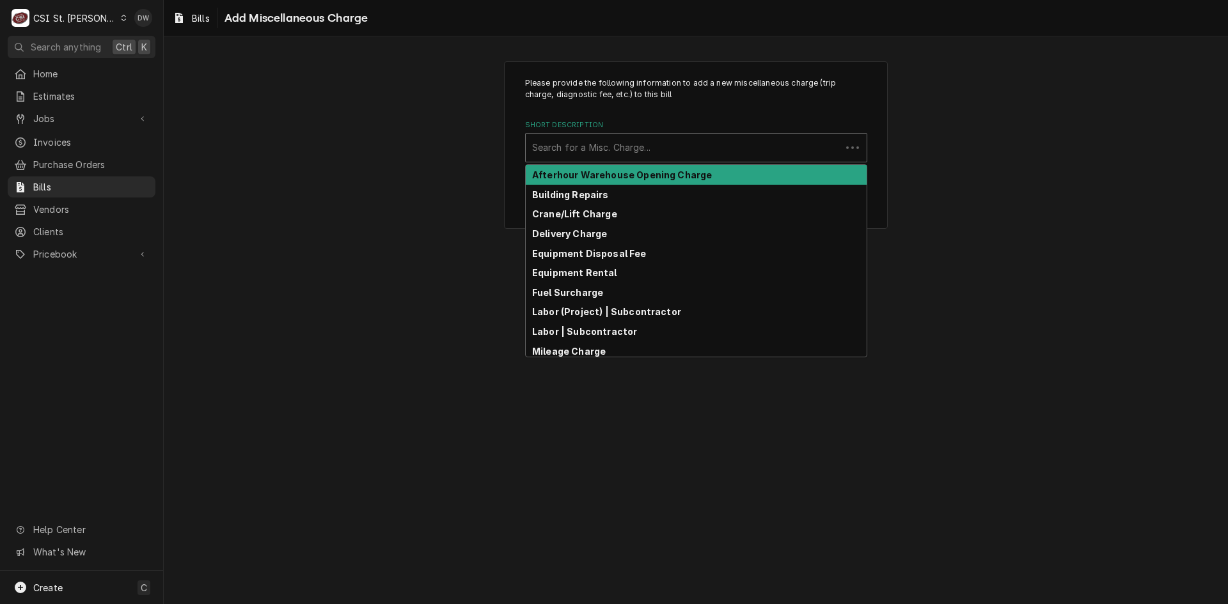
click at [564, 148] on div "Short Description" at bounding box center [683, 147] width 302 height 23
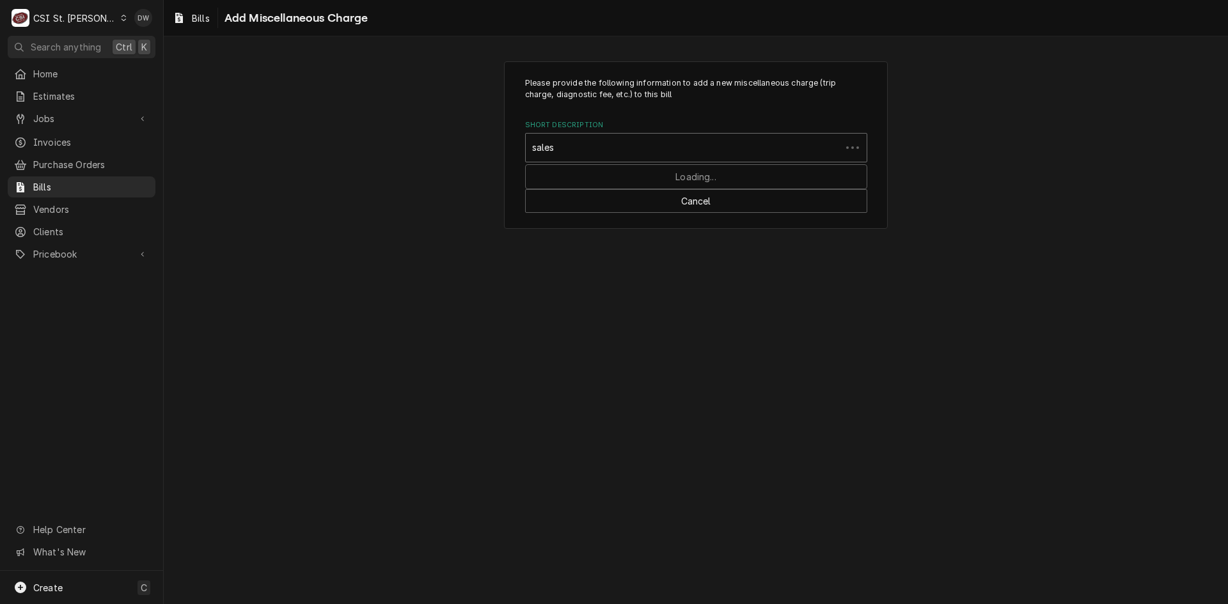
type input "sales"
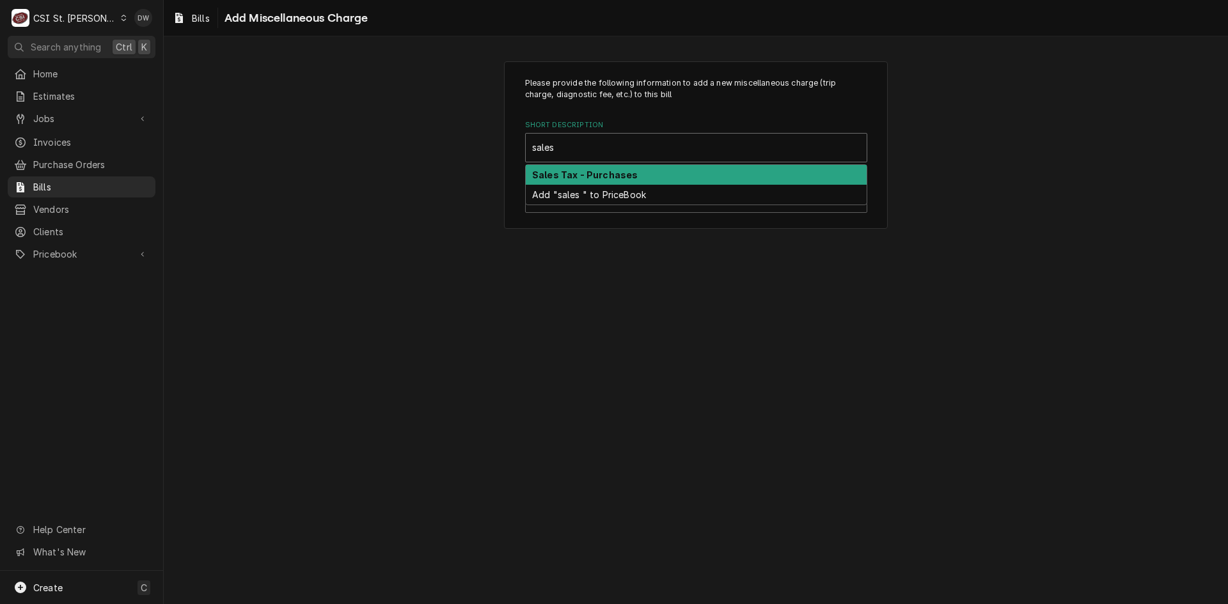
drag, startPoint x: 571, startPoint y: 173, endPoint x: 584, endPoint y: 178, distance: 14.4
click at [572, 173] on strong "Sales Tax - Purchases" at bounding box center [585, 174] width 106 height 11
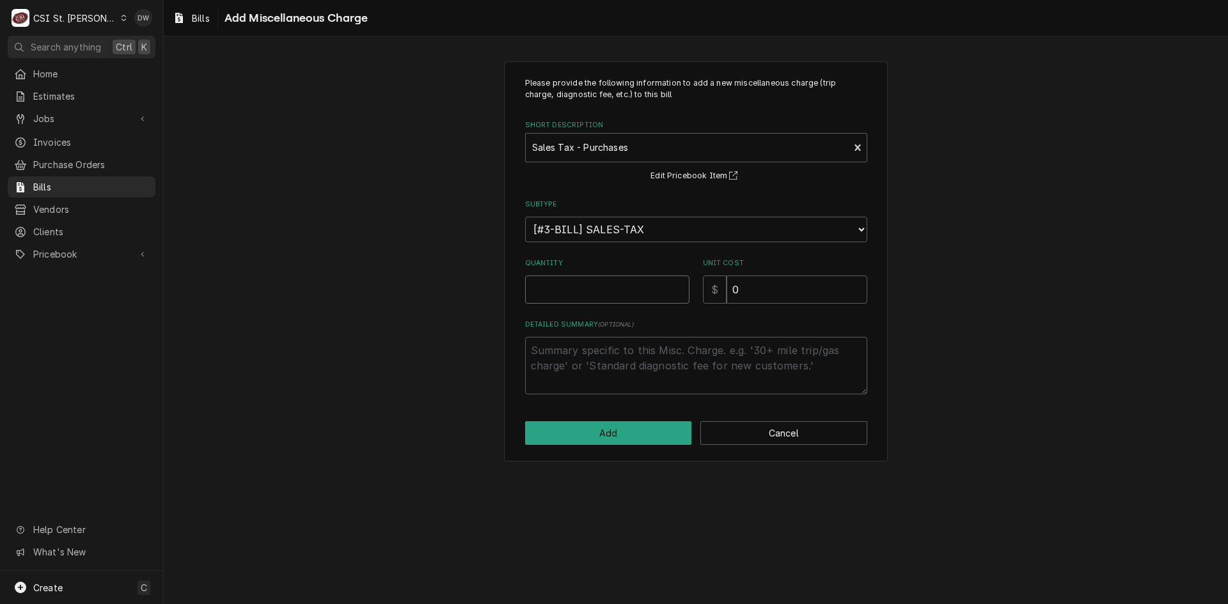
click at [560, 290] on input "Quantity" at bounding box center [607, 290] width 164 height 28
type textarea "x"
type input "1"
drag, startPoint x: 744, startPoint y: 286, endPoint x: 689, endPoint y: 284, distance: 55.0
click at [687, 285] on div "Quantity 1 Unit Cost $ 0" at bounding box center [696, 280] width 342 height 45
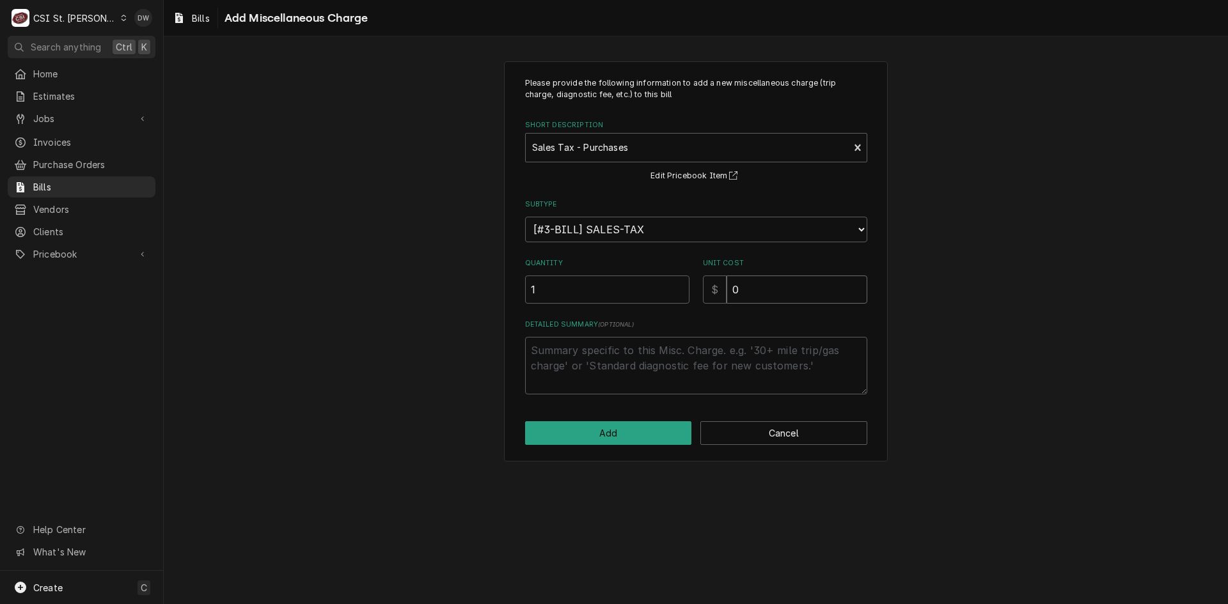
type textarea "x"
type input "3"
type textarea "x"
type input "32"
type textarea "x"
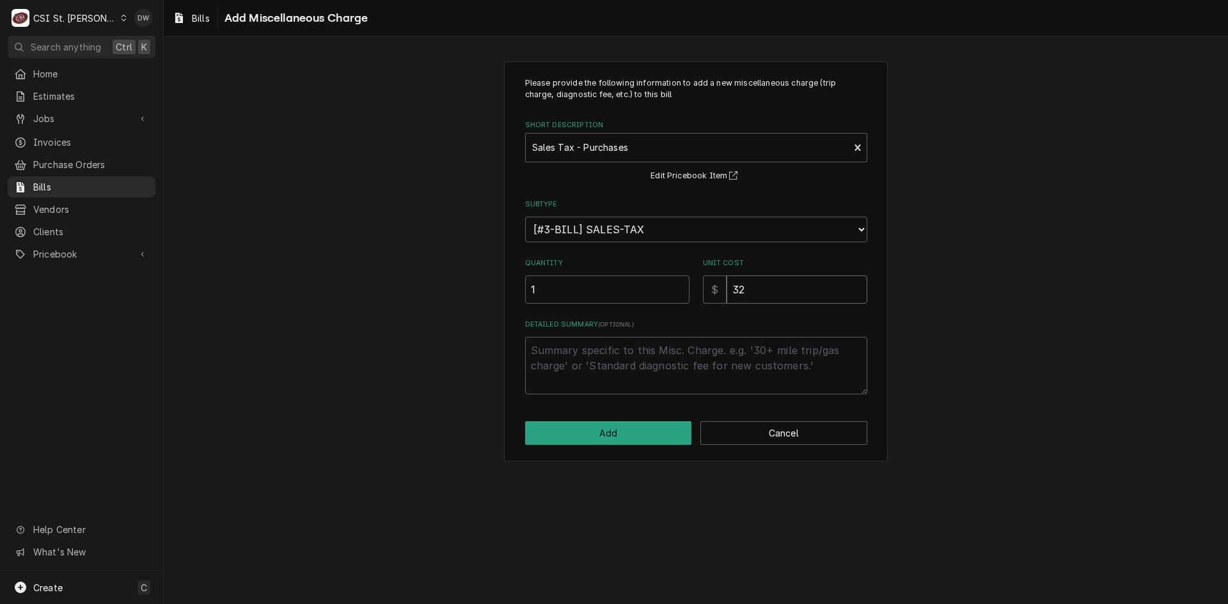
type input "32.2"
type textarea "x"
type input "32.22"
click at [638, 416] on div "Please provide the following information to add a new miscellaneous charge (tri…" at bounding box center [696, 261] width 384 height 400
click at [639, 425] on button "Add" at bounding box center [608, 433] width 167 height 24
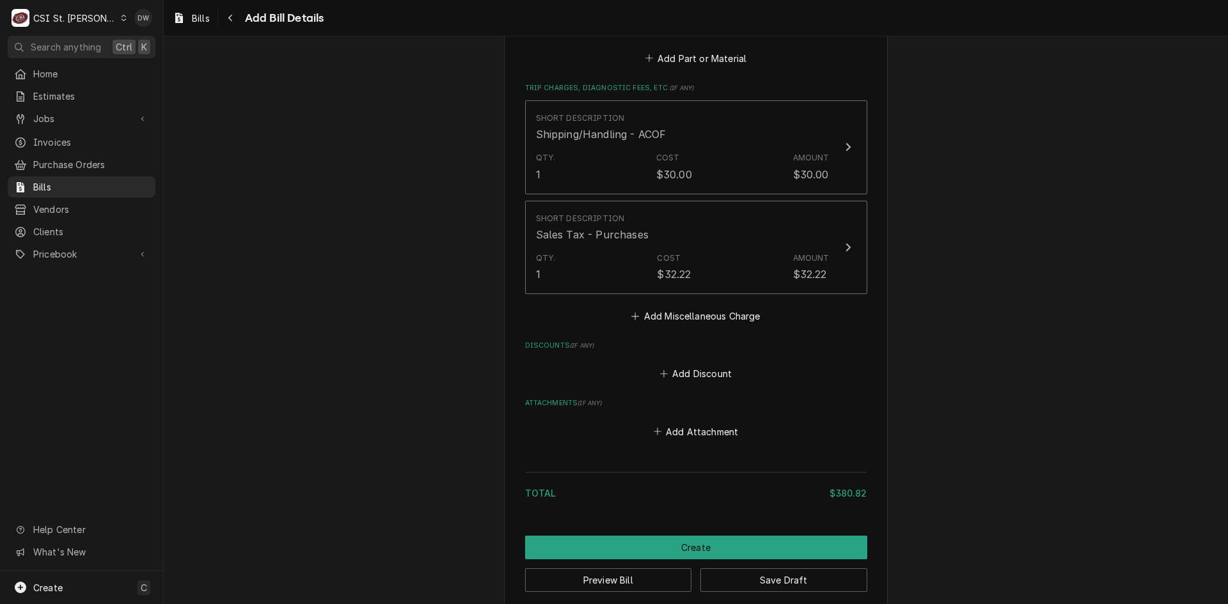
scroll to position [1497, 0]
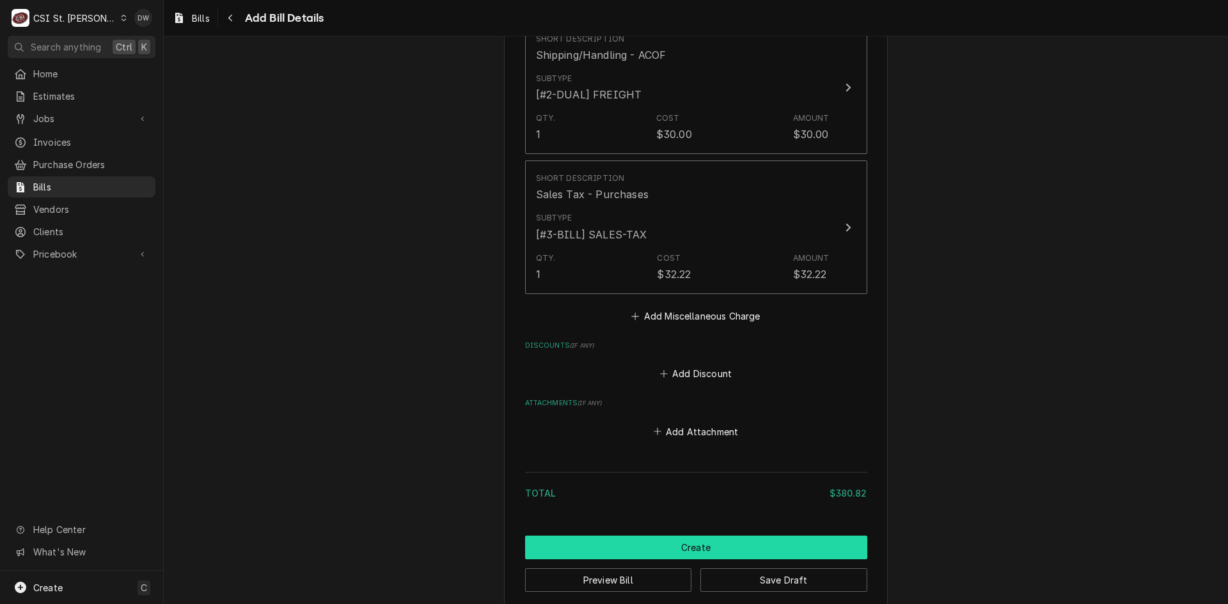
click at [685, 536] on button "Create" at bounding box center [696, 548] width 342 height 24
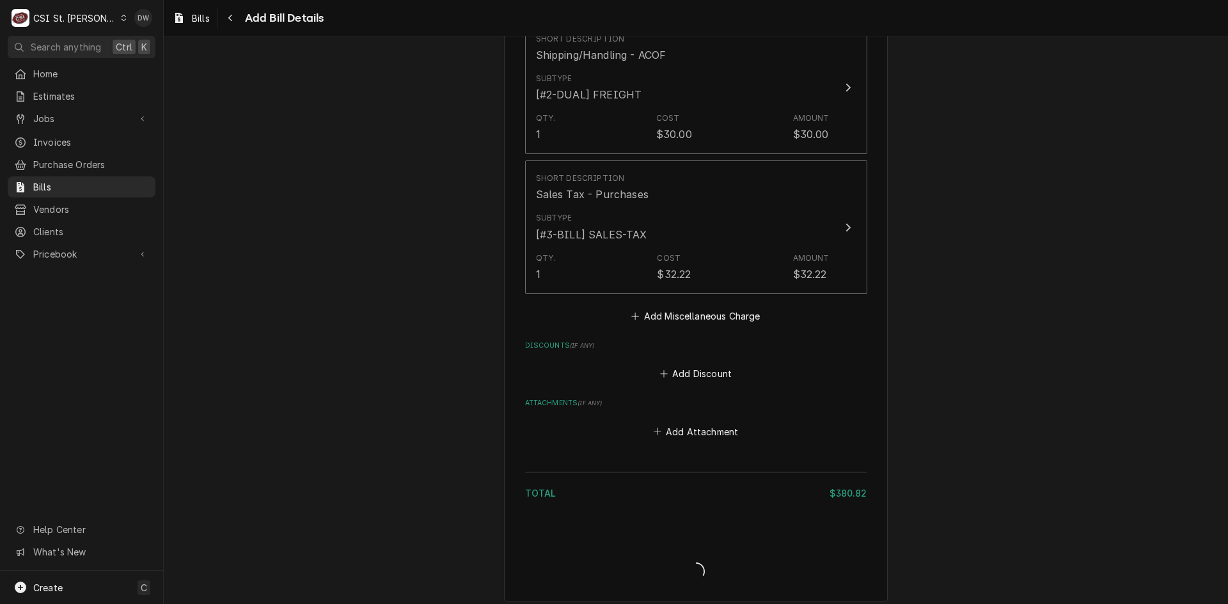
scroll to position [1570, 0]
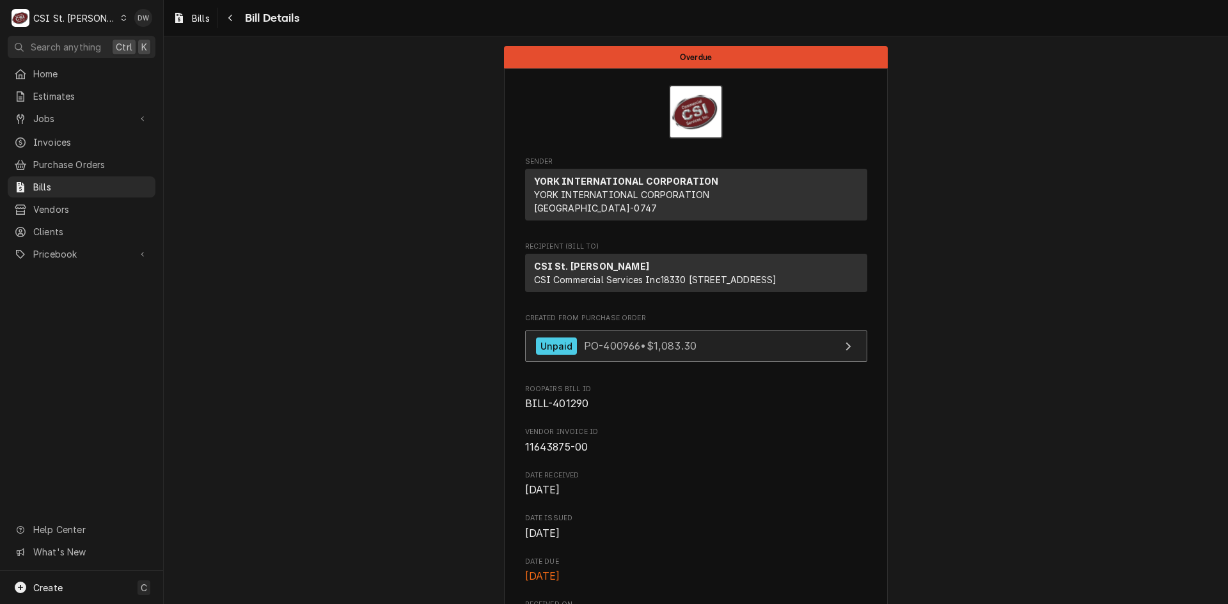
click at [603, 352] on span "PO-400966 • $1,083.30" at bounding box center [640, 346] width 113 height 13
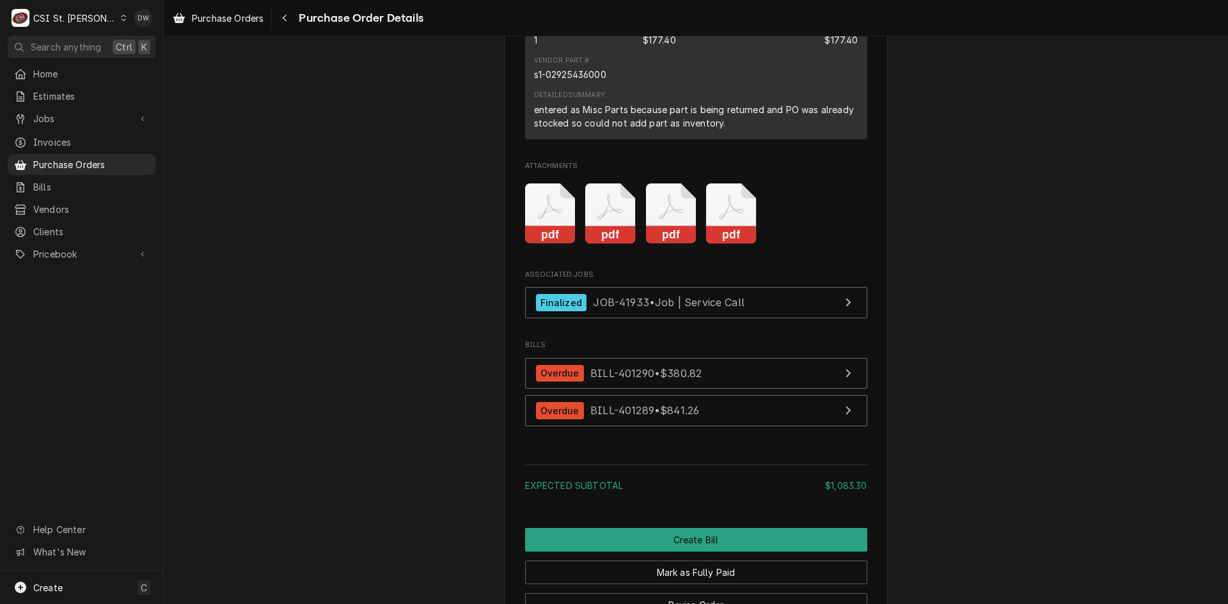
scroll to position [1964, 0]
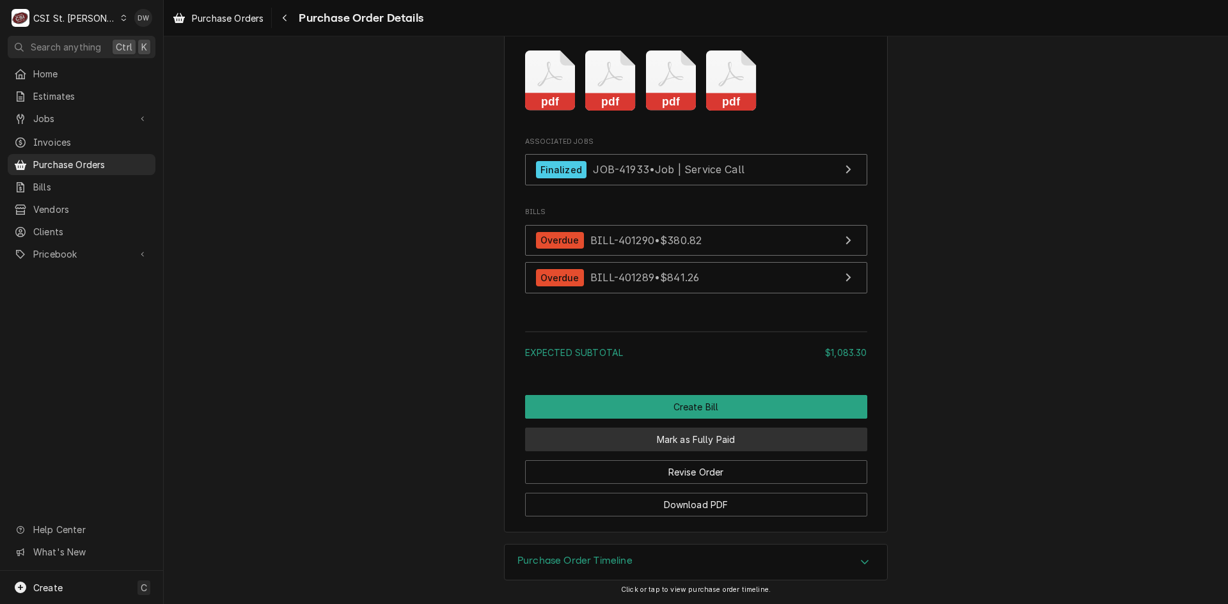
click at [660, 441] on button "Mark as Fully Paid" at bounding box center [696, 440] width 342 height 24
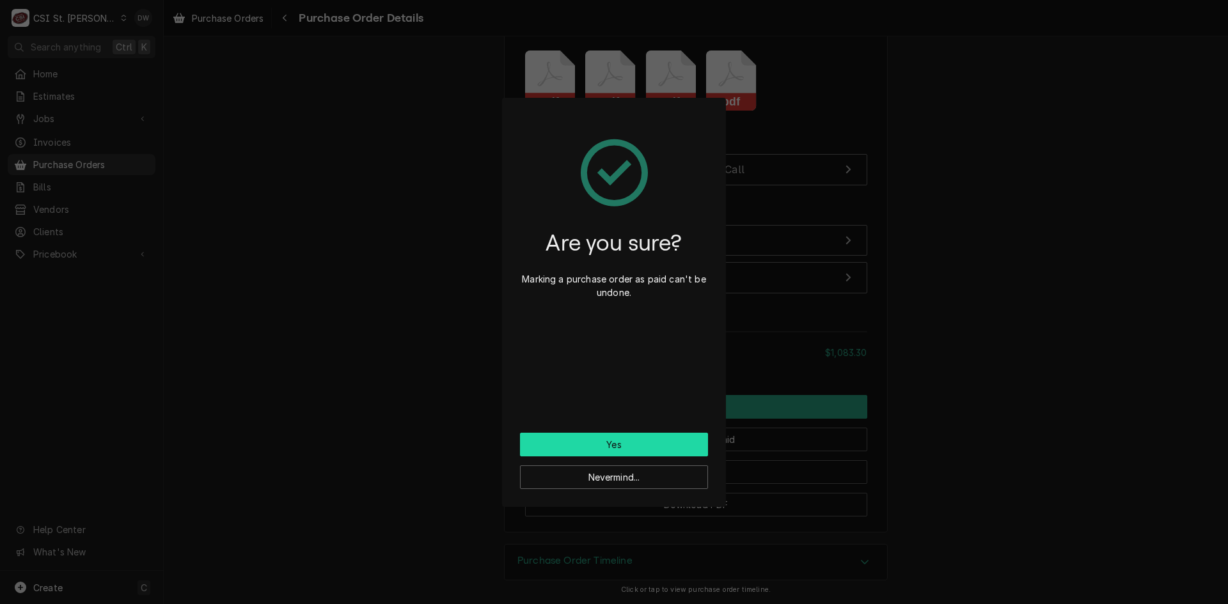
click at [639, 441] on button "Yes" at bounding box center [614, 445] width 188 height 24
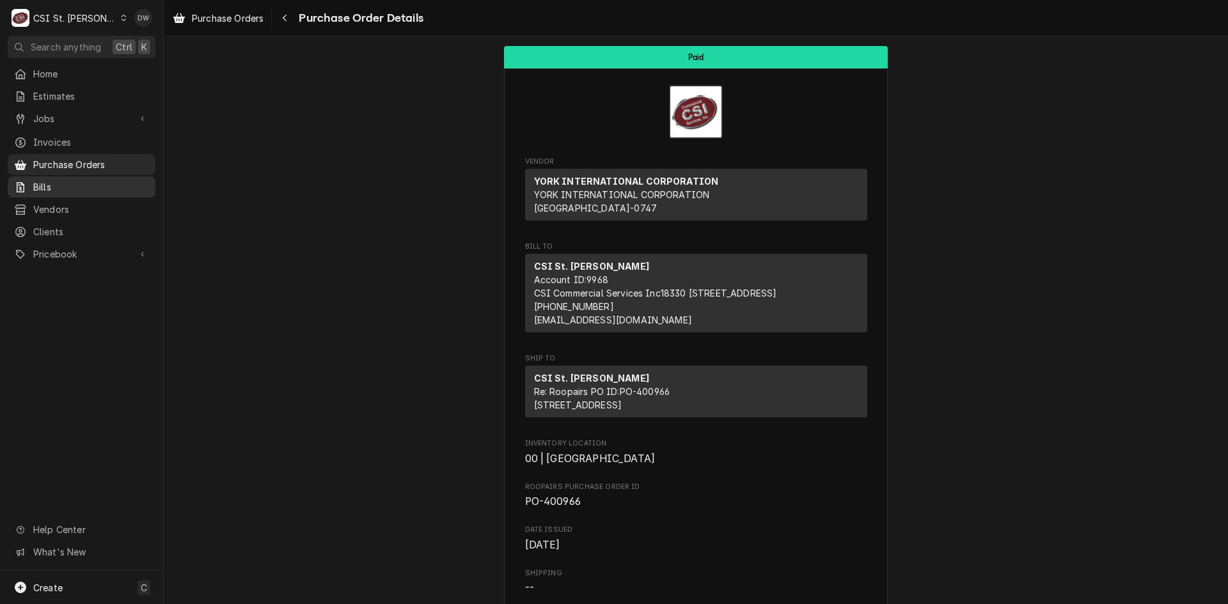
click at [56, 179] on div "Bills" at bounding box center [81, 187] width 143 height 16
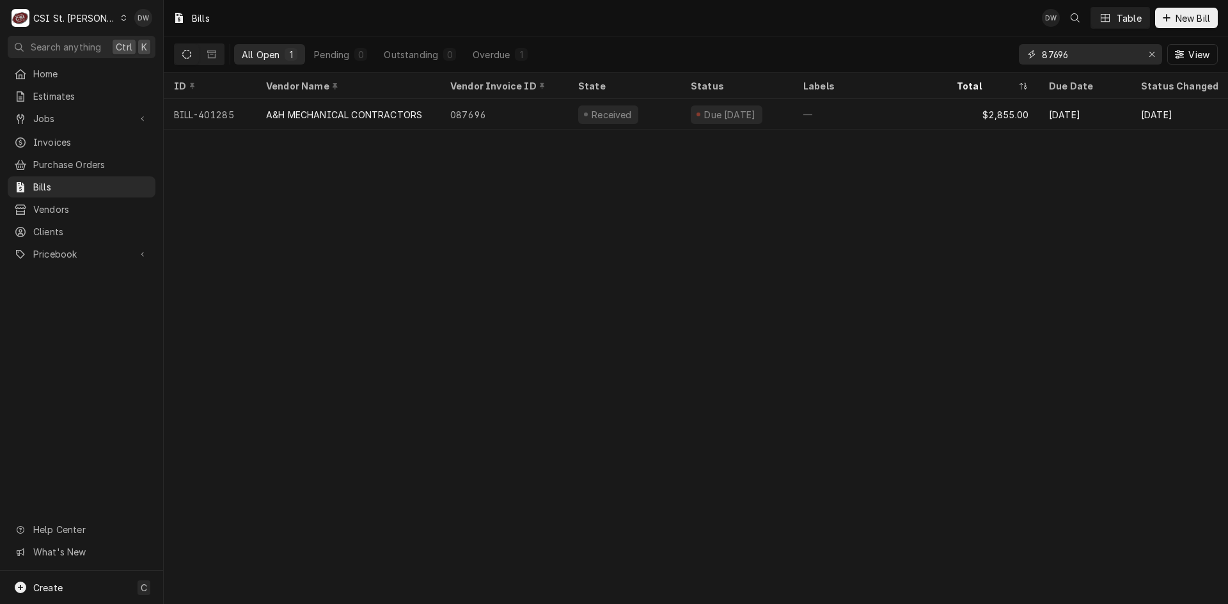
drag, startPoint x: 1075, startPoint y: 56, endPoint x: 1004, endPoint y: 60, distance: 71.1
click at [1004, 60] on div "All Open 1 Pending 0 Outstanding 0 Overdue 1 87696 View" at bounding box center [696, 54] width 1044 height 36
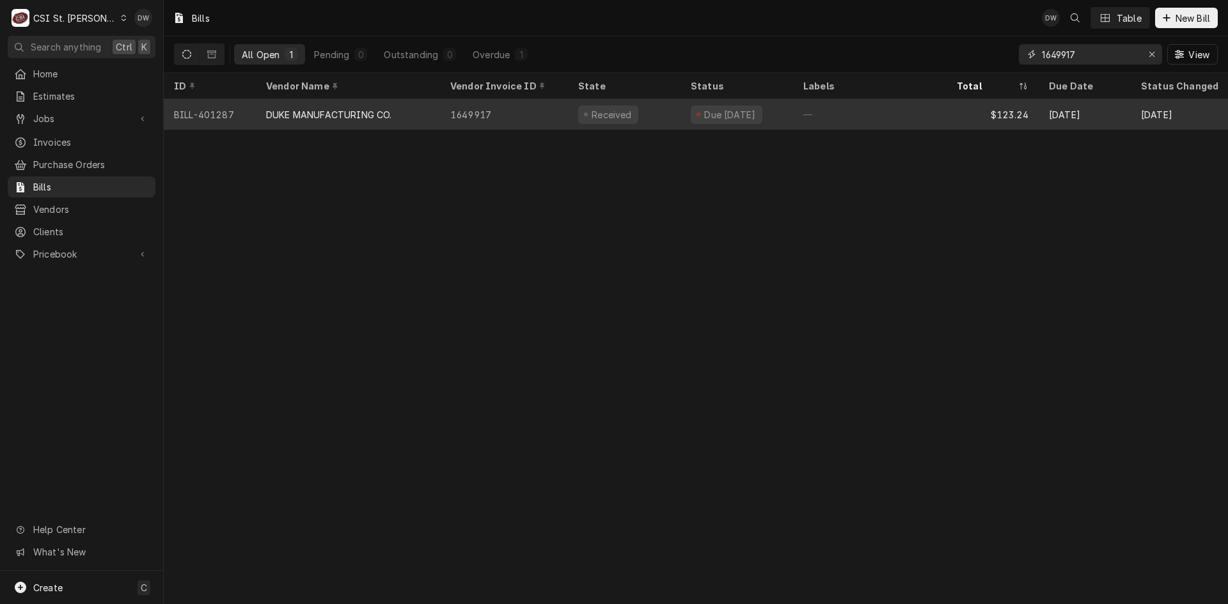
type input "1649917"
click at [296, 113] on div "DUKE MANUFACTURING CO." at bounding box center [329, 114] width 126 height 13
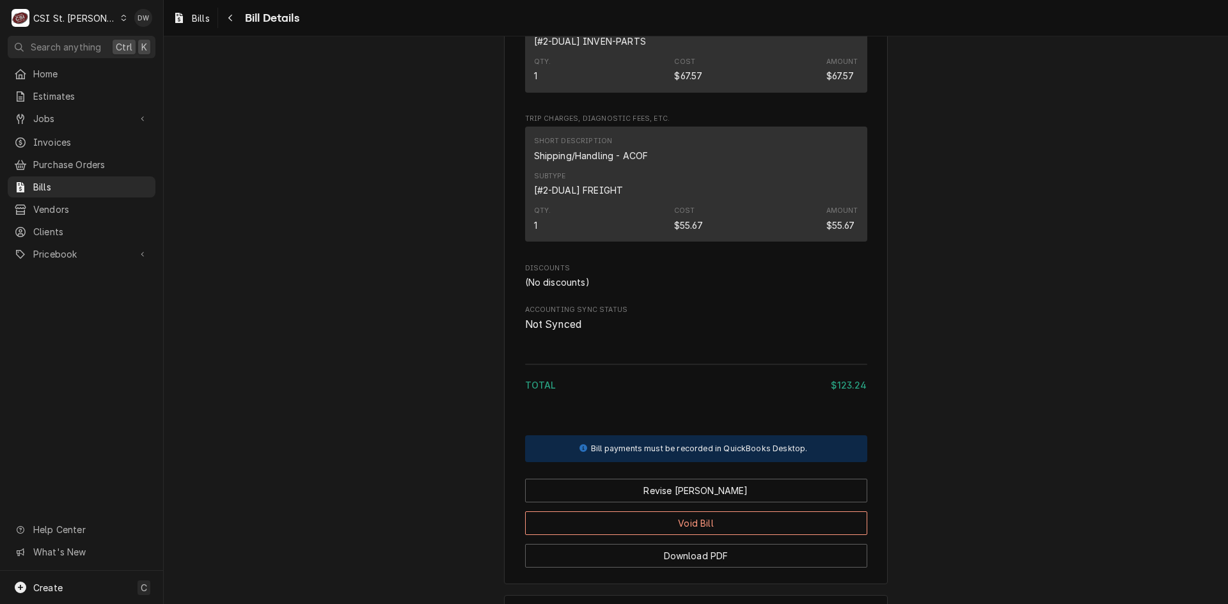
scroll to position [813, 0]
click at [58, 159] on span "Purchase Orders" at bounding box center [91, 164] width 116 height 13
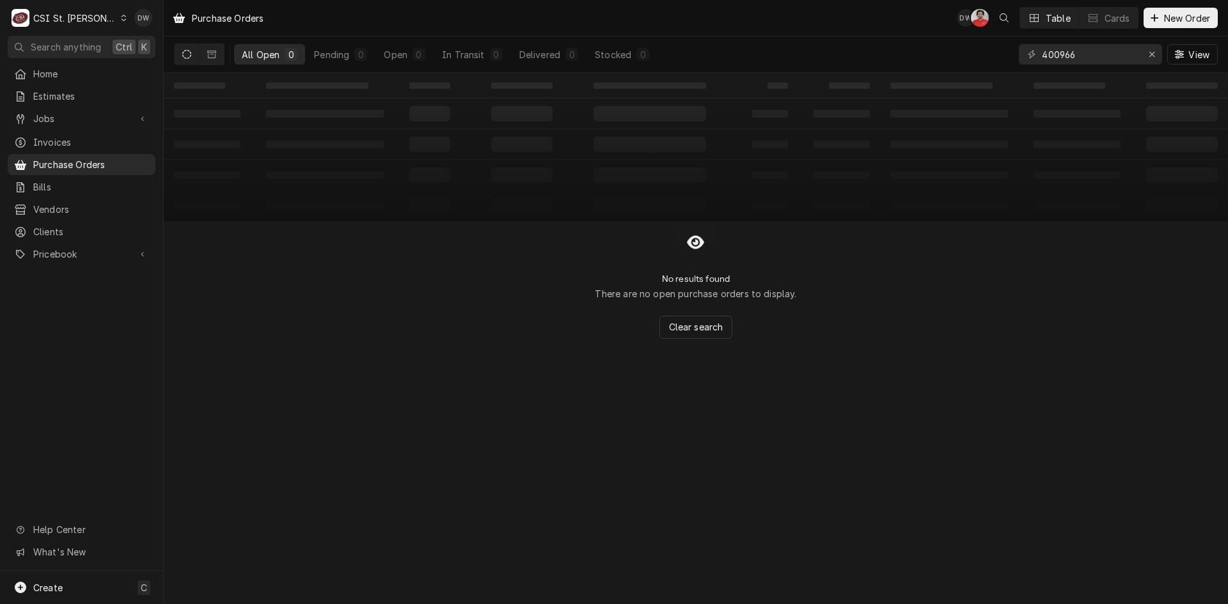
click at [715, 375] on div "Purchase Orders DW NF Table Cards New Order All Open 0 Pending 0 Open 0 In Tran…" at bounding box center [696, 302] width 1064 height 604
